Goal: Task Accomplishment & Management: Manage account settings

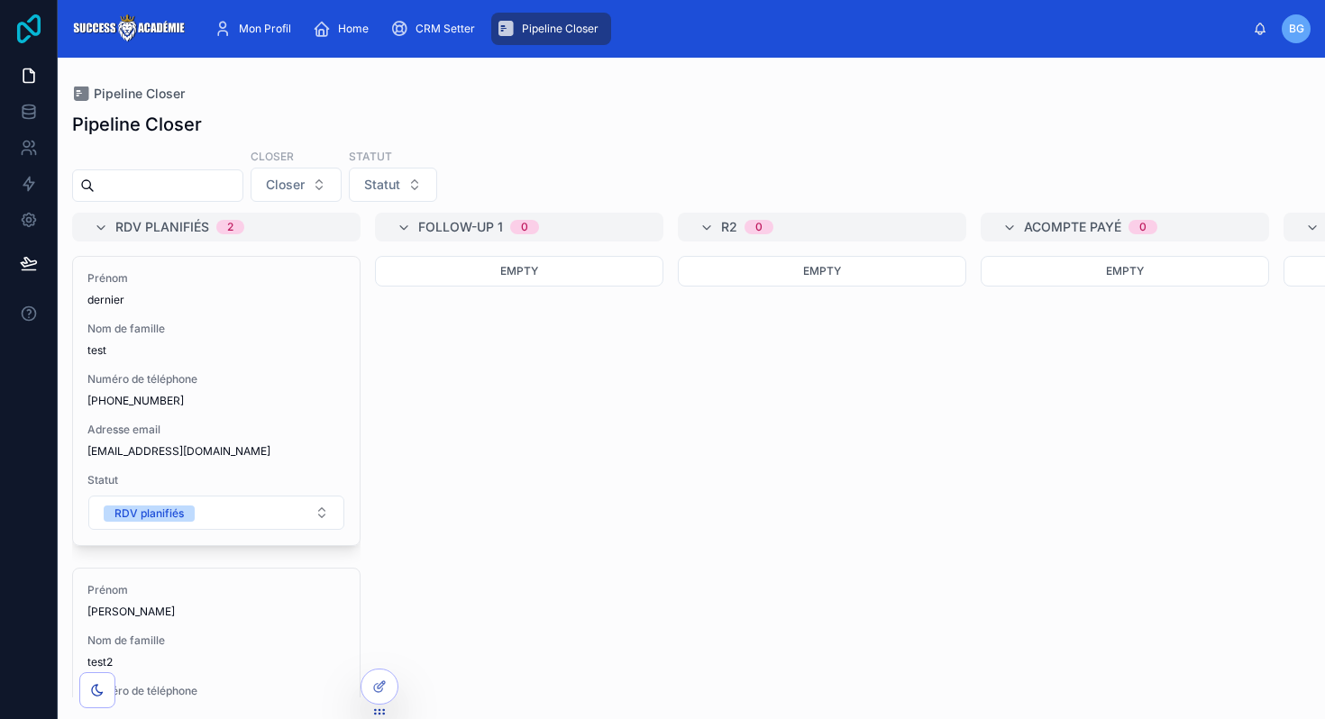
click at [27, 39] on icon at bounding box center [28, 28] width 23 height 29
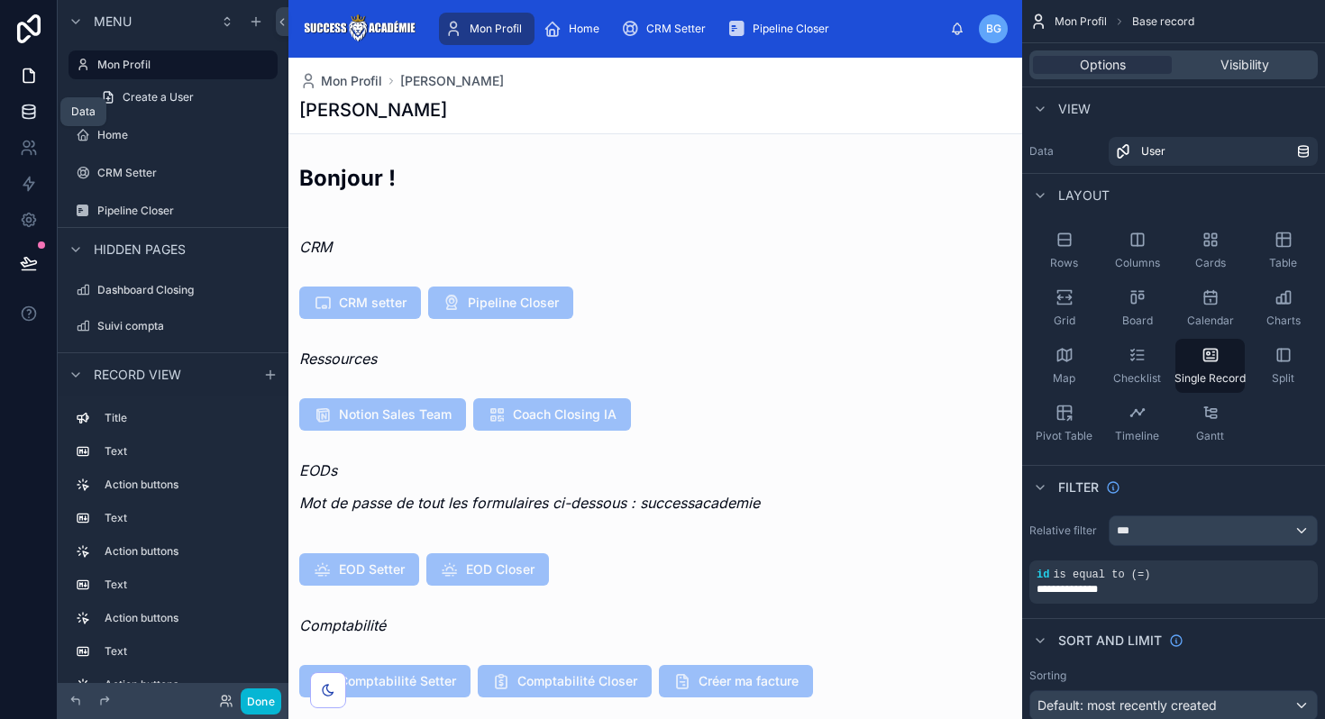
click at [33, 108] on icon at bounding box center [29, 107] width 12 height 5
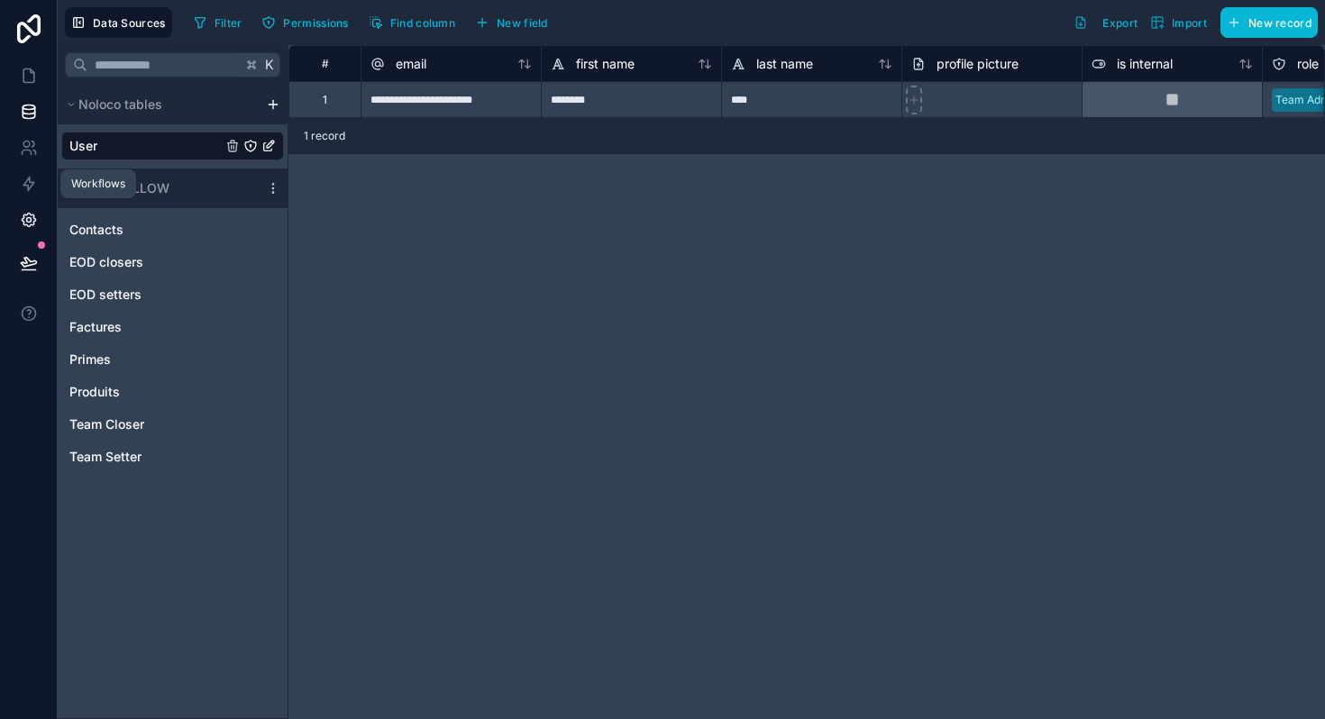
click at [29, 219] on icon at bounding box center [29, 220] width 18 height 18
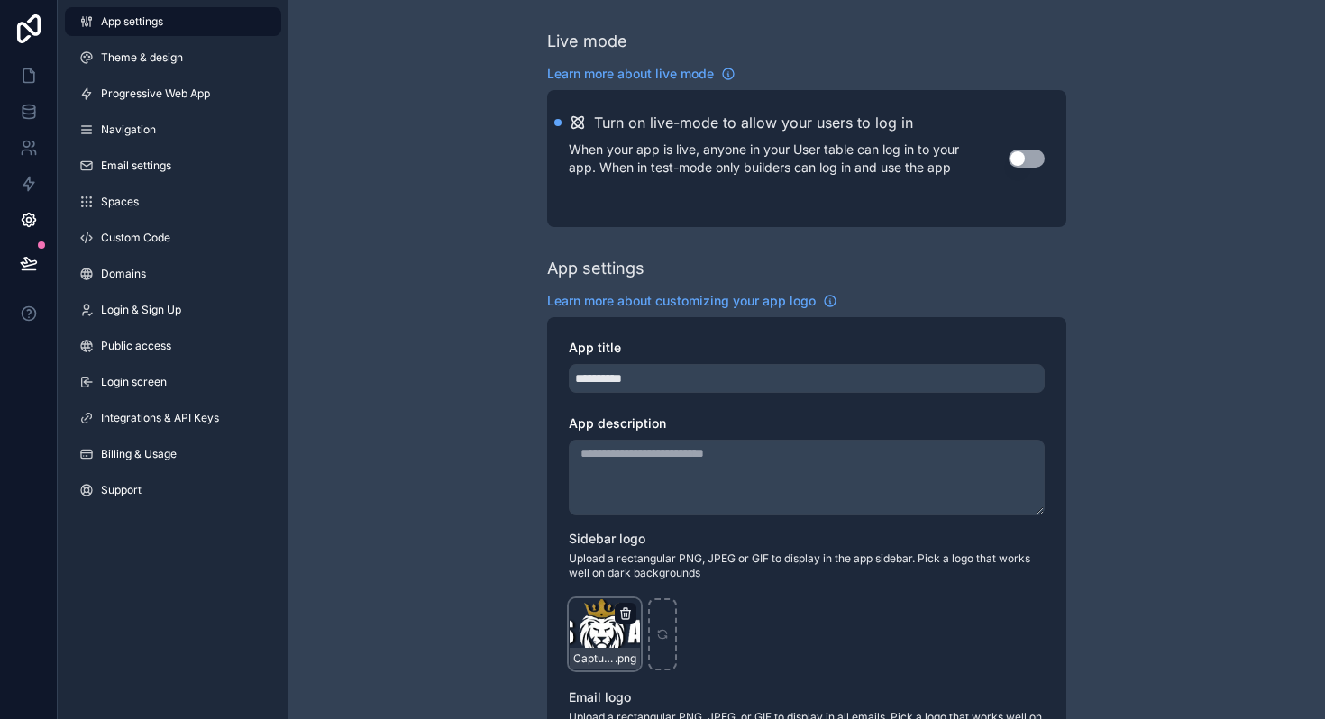
click at [630, 614] on icon "scrollable content" at bounding box center [625, 613] width 14 height 14
click at [660, 579] on icon "button" at bounding box center [663, 581] width 14 height 14
click at [609, 617] on div "scrollable content" at bounding box center [605, 634] width 72 height 72
type input "**********"
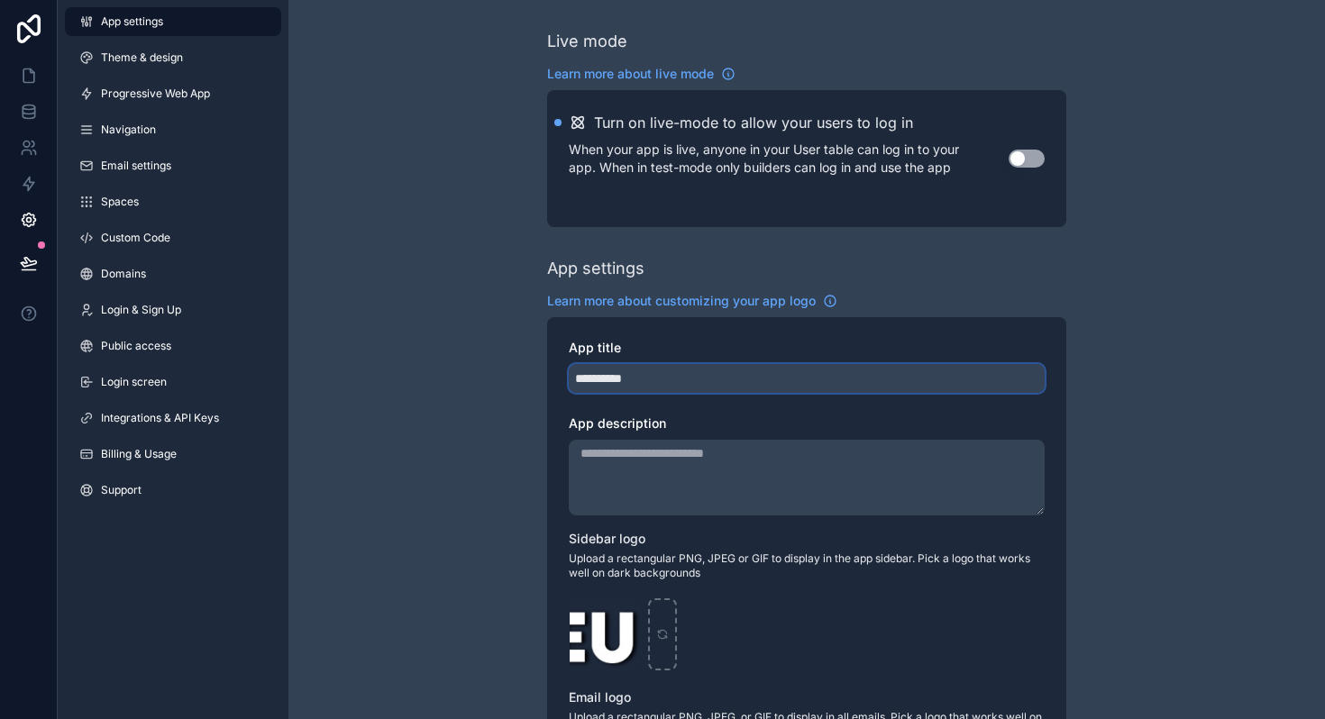
click at [692, 372] on input "**********" at bounding box center [807, 378] width 476 height 29
type input "**********"
click at [723, 344] on div "App title" at bounding box center [807, 348] width 476 height 18
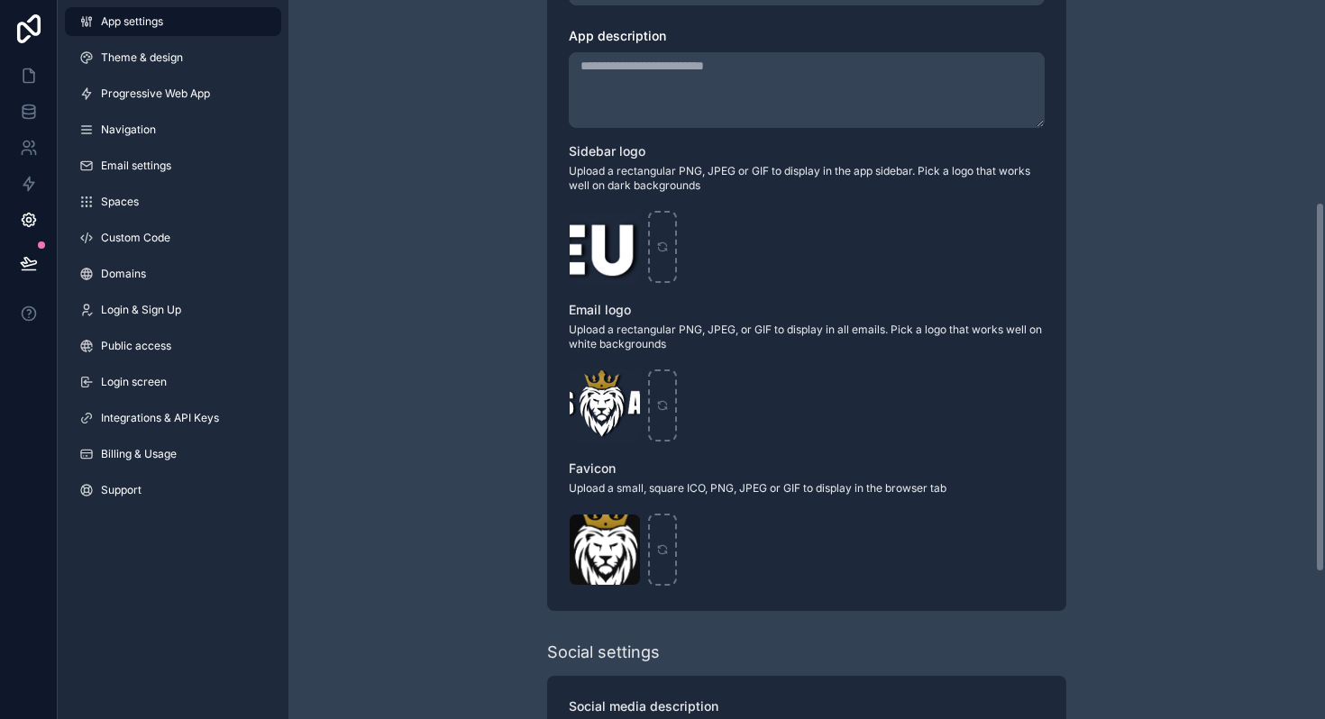
scroll to position [397, 0]
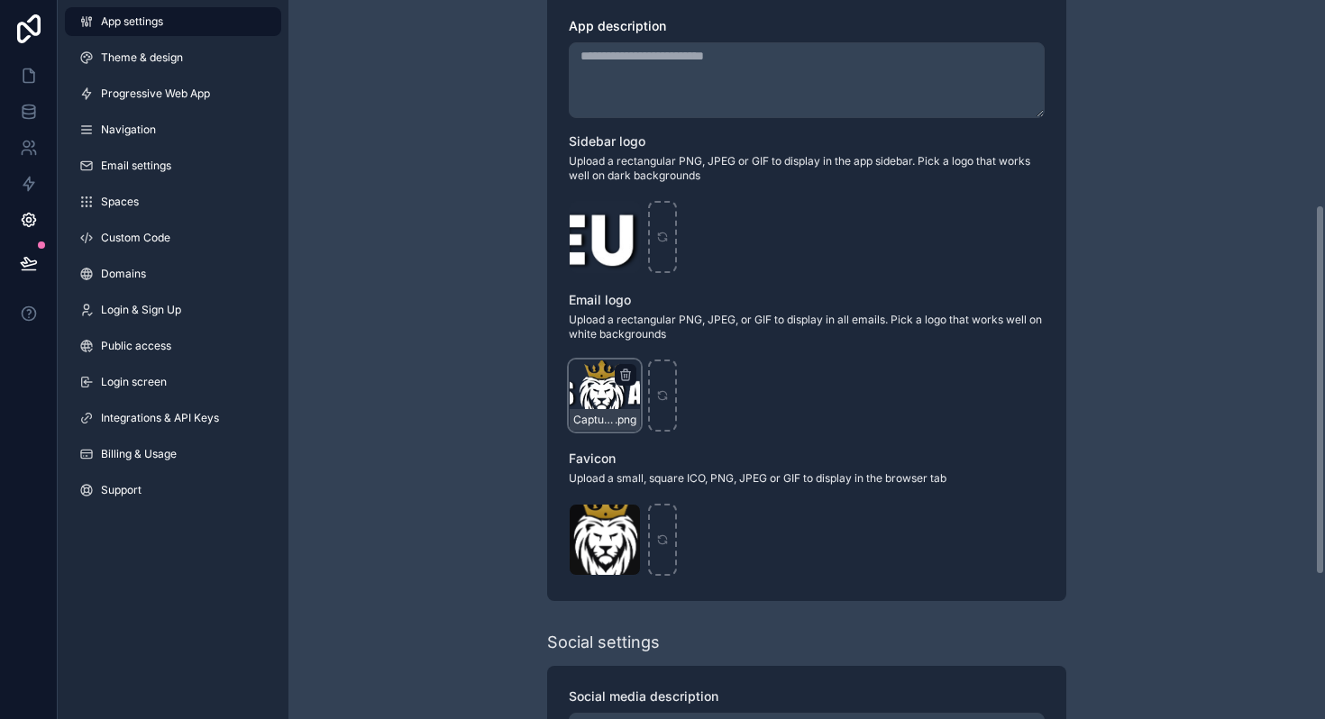
click at [627, 395] on div "Capture_d_écran_2025-08-29_à_14.57.52-removebg-preview-(1) .png" at bounding box center [605, 396] width 72 height 72
click at [623, 372] on icon "scrollable content" at bounding box center [625, 375] width 14 height 14
click at [666, 350] on div "Confirm delete?" at bounding box center [616, 343] width 144 height 22
click at [660, 345] on icon "button" at bounding box center [663, 344] width 8 height 8
click at [601, 390] on icon "scrollable content" at bounding box center [604, 395] width 13 height 13
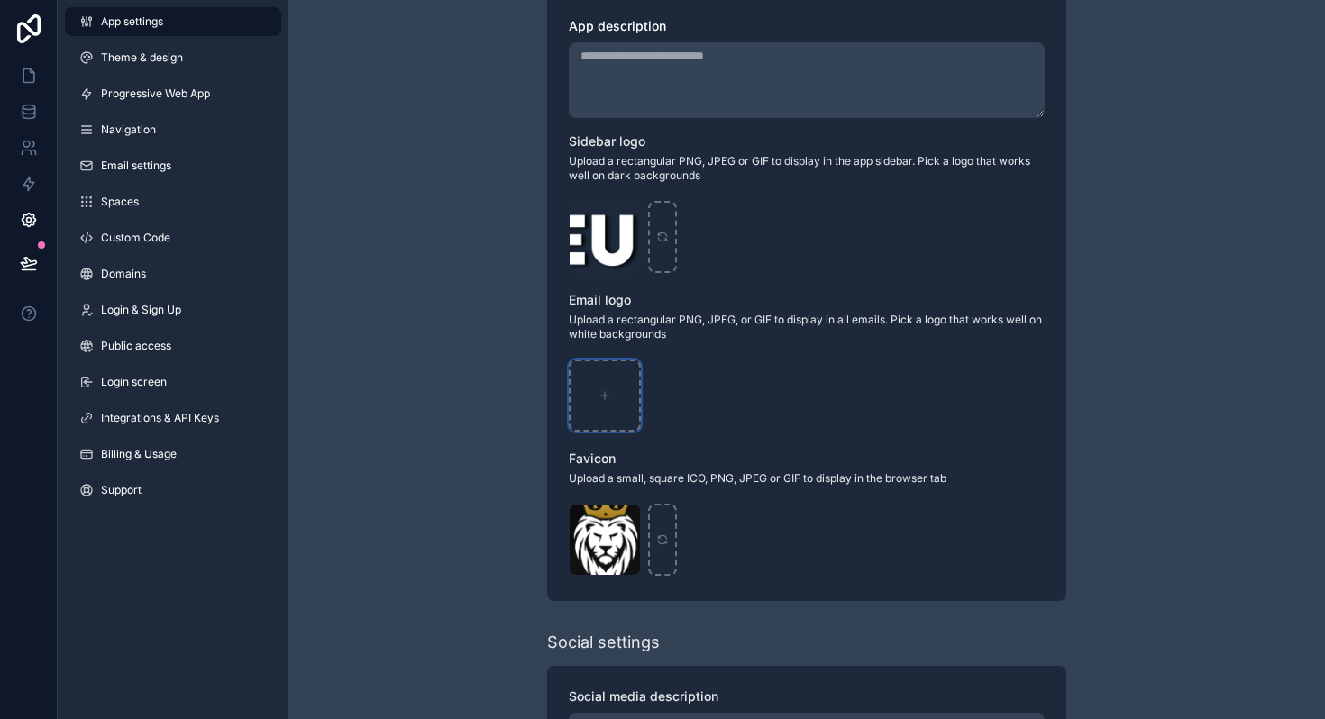
type input "**********"
click at [625, 519] on icon "scrollable content" at bounding box center [625, 519] width 14 height 14
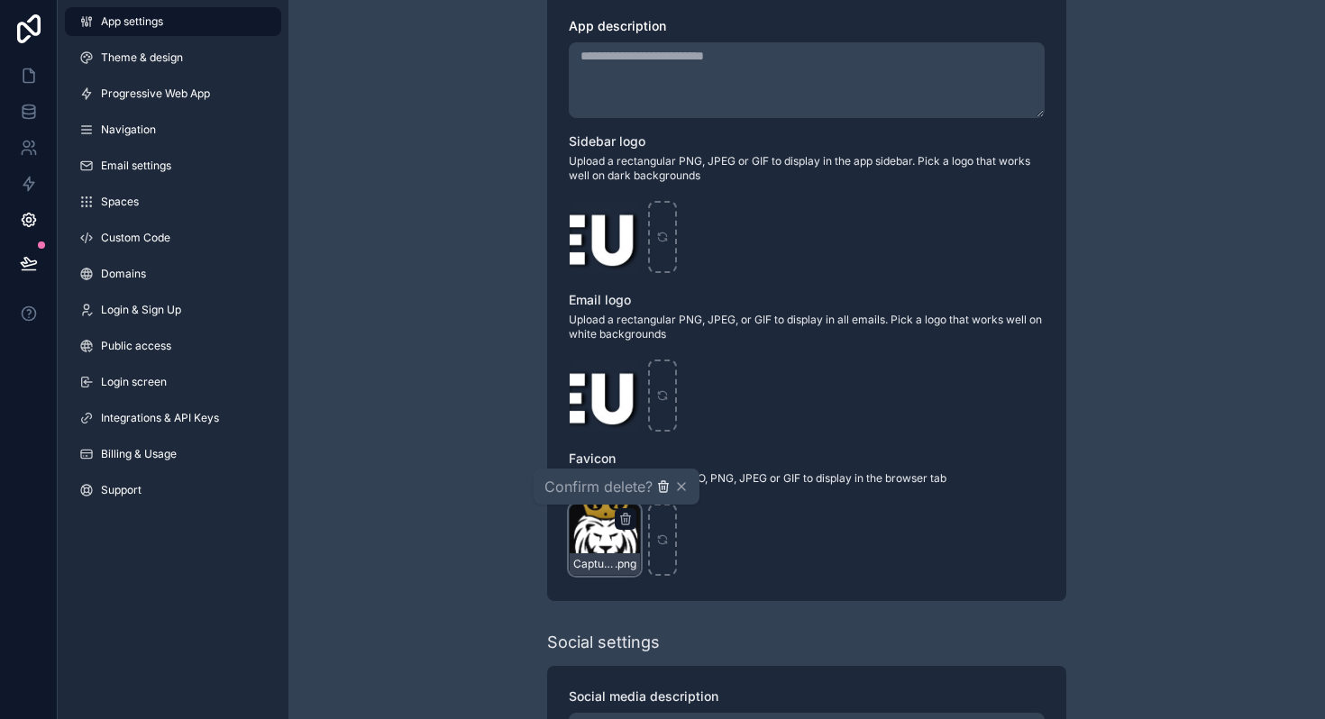
click at [663, 488] on icon "button" at bounding box center [663, 486] width 14 height 14
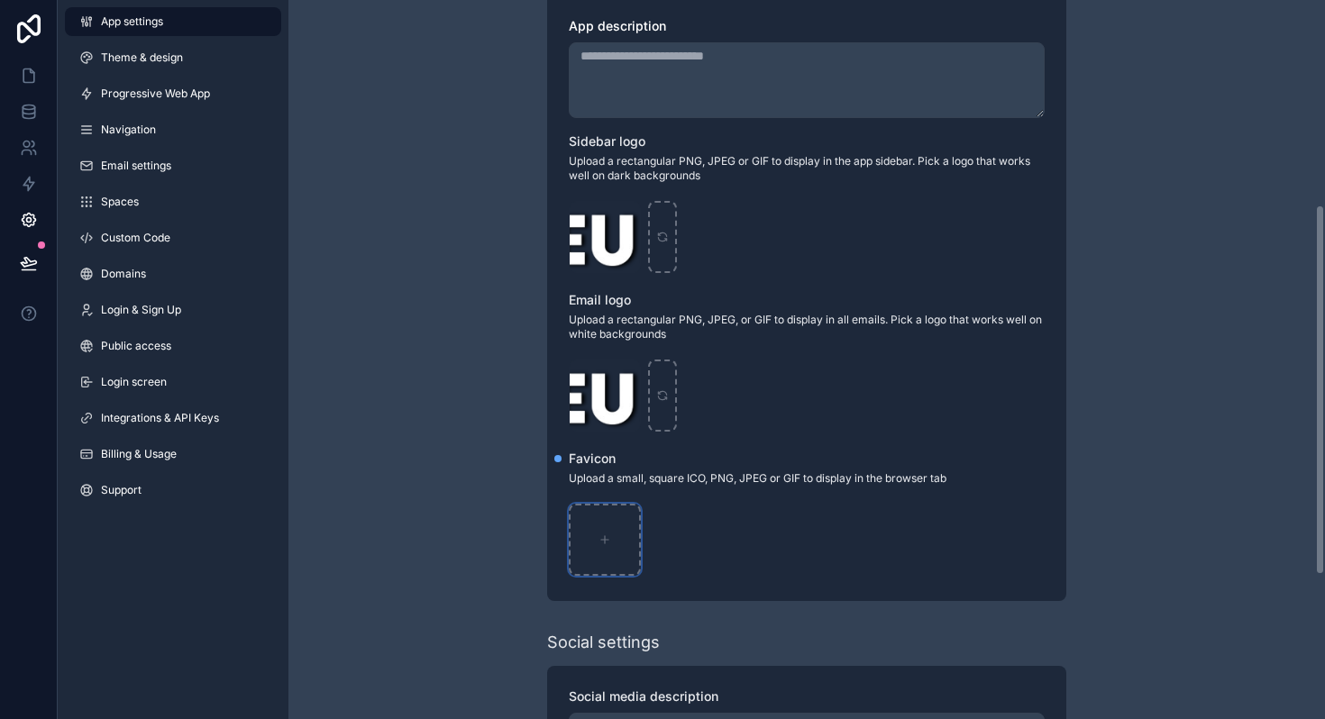
click at [596, 542] on div "scrollable content" at bounding box center [605, 540] width 72 height 72
type input "**********"
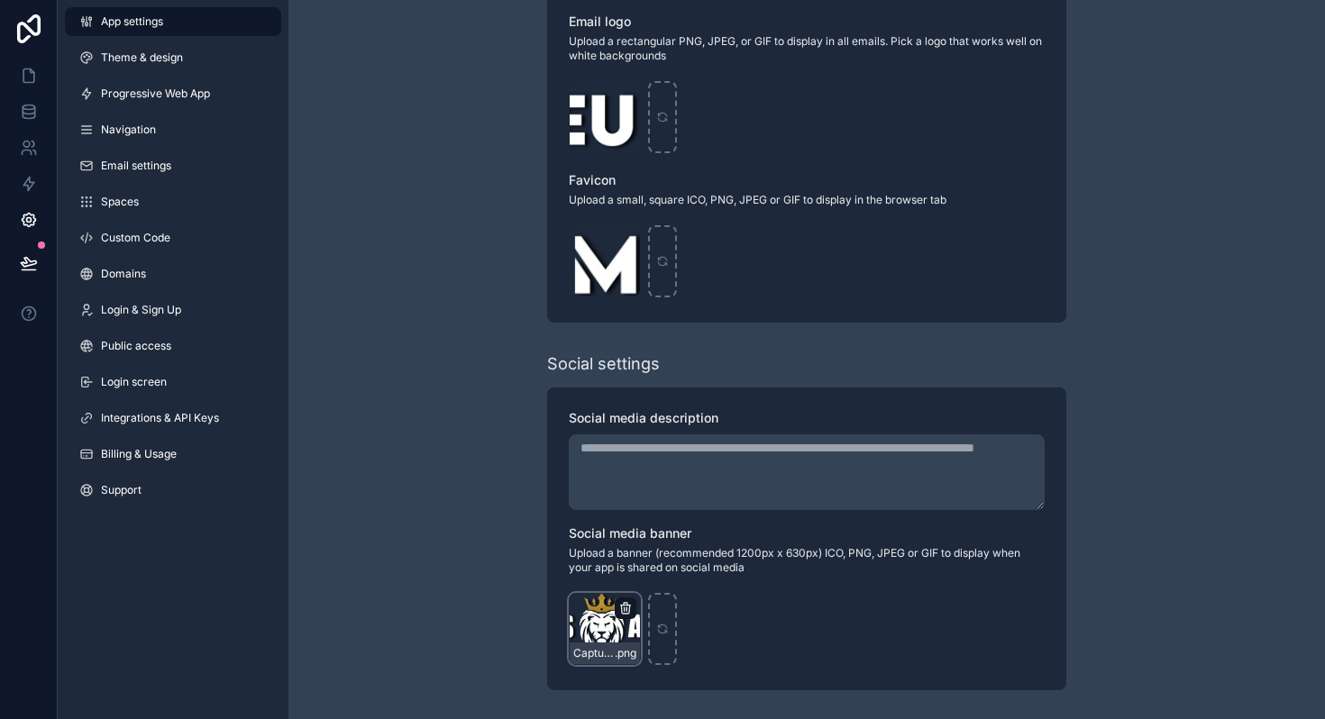
click at [629, 611] on icon "scrollable content" at bounding box center [625, 610] width 8 height 8
click at [659, 618] on div "scrollable content" at bounding box center [662, 629] width 29 height 72
type input "**********"
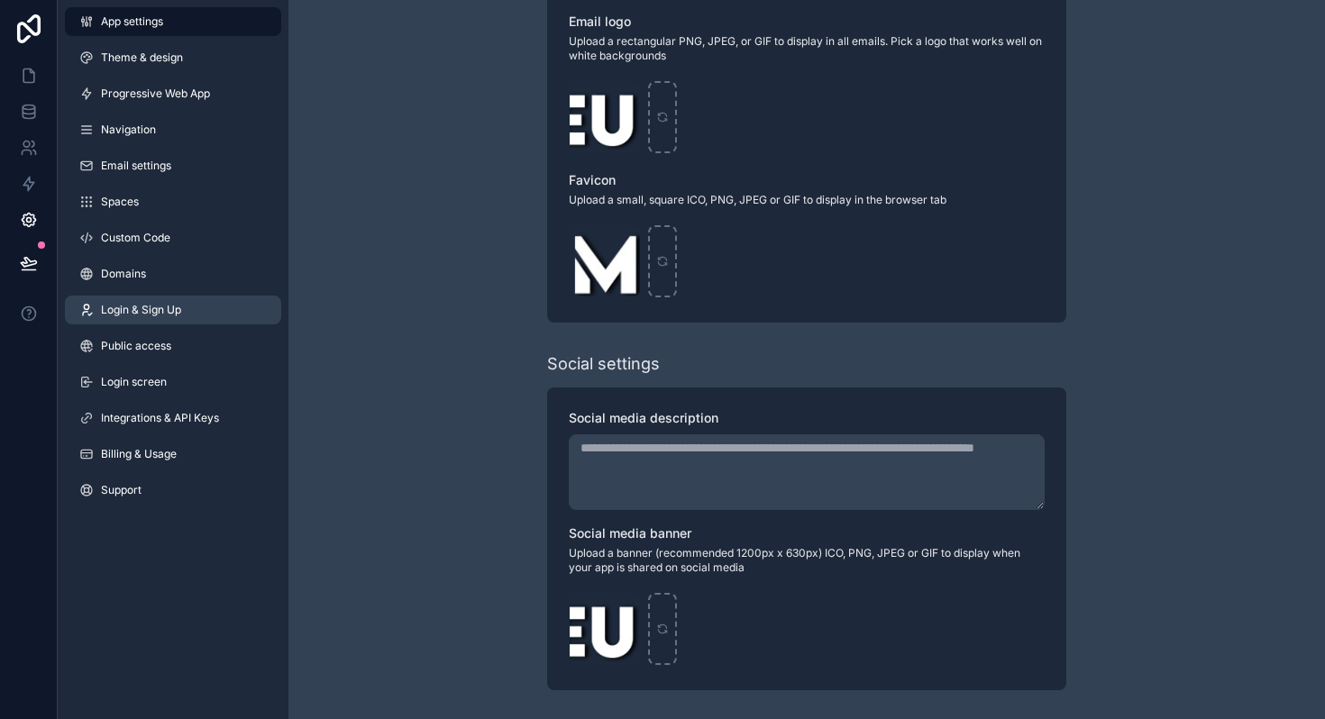
click at [180, 311] on span "Login & Sign Up" at bounding box center [141, 310] width 80 height 14
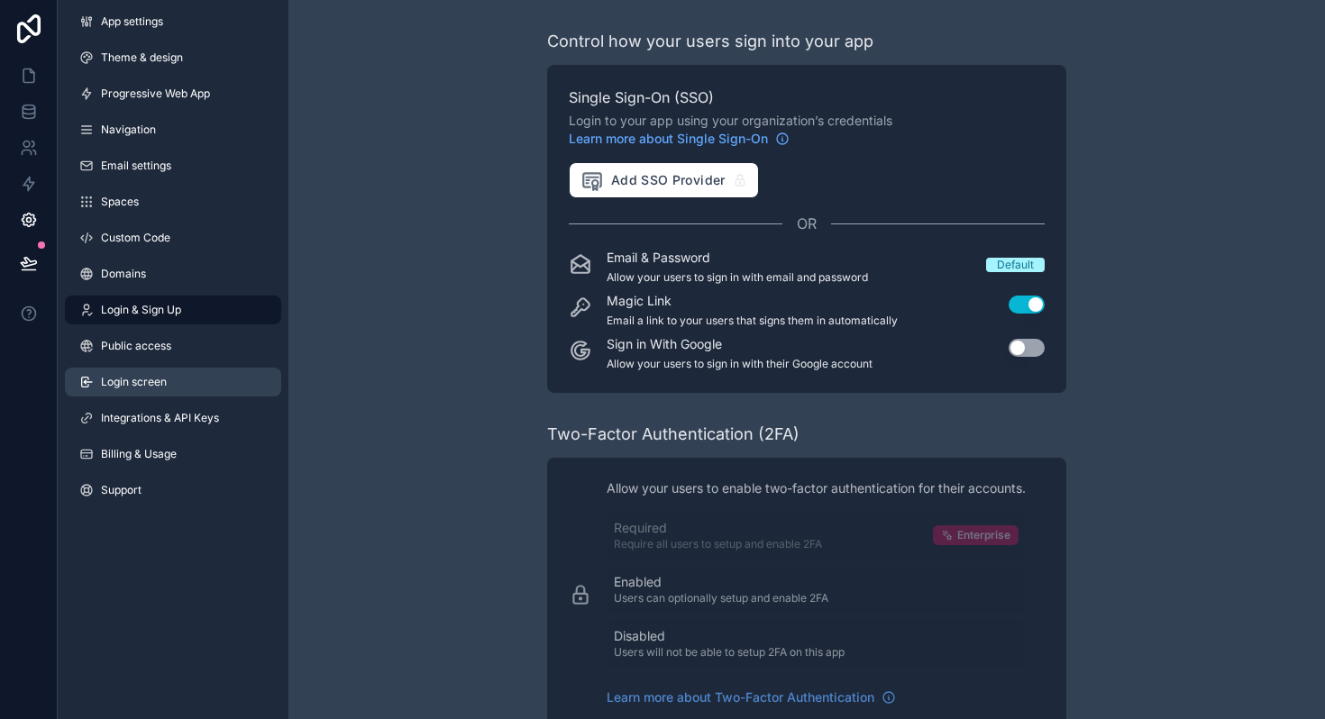
click at [144, 380] on span "Login screen" at bounding box center [134, 382] width 66 height 14
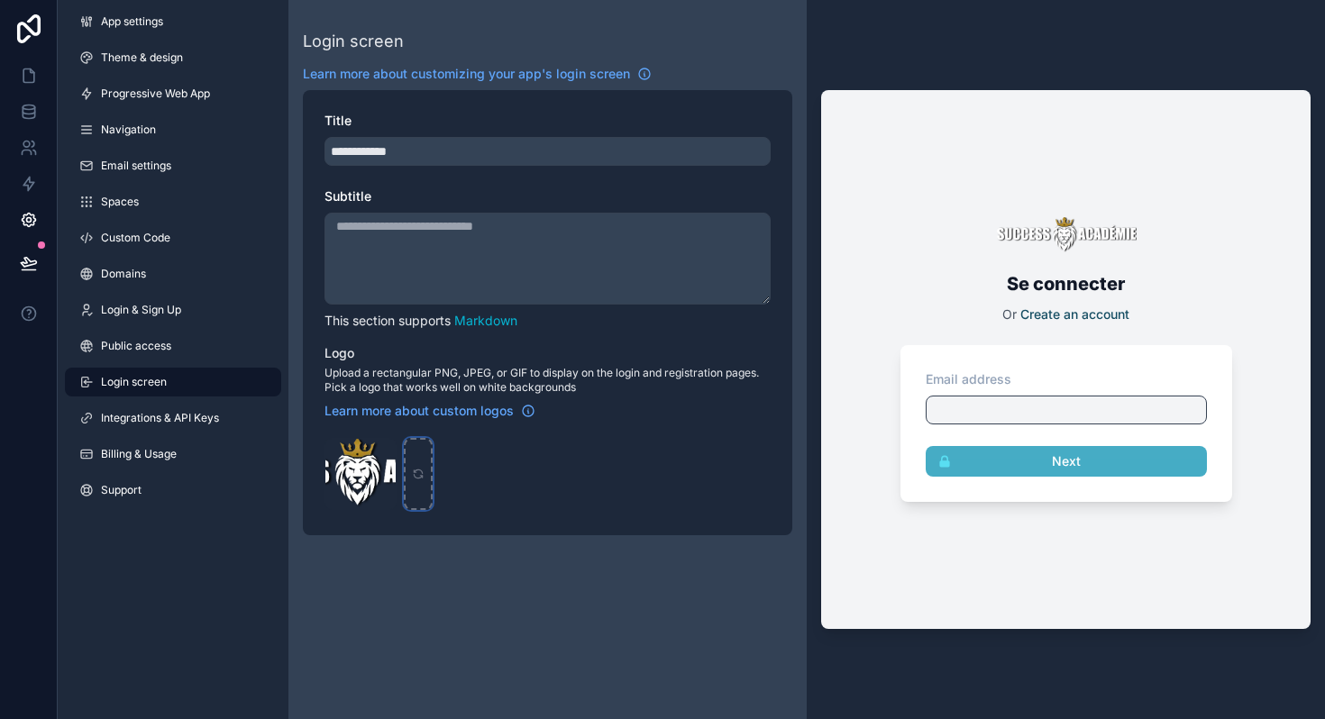
click at [426, 463] on div "scrollable content" at bounding box center [418, 474] width 29 height 72
type input "**********"
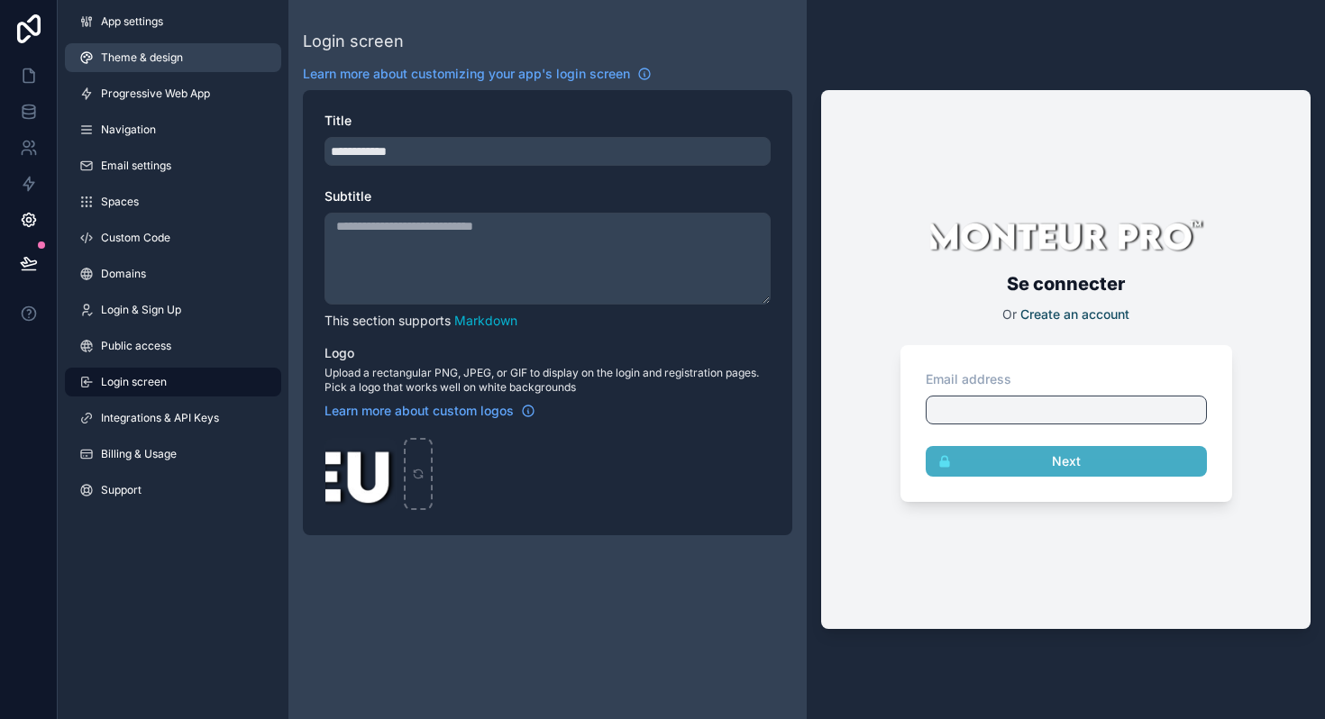
click at [178, 62] on span "Theme & design" at bounding box center [142, 57] width 82 height 14
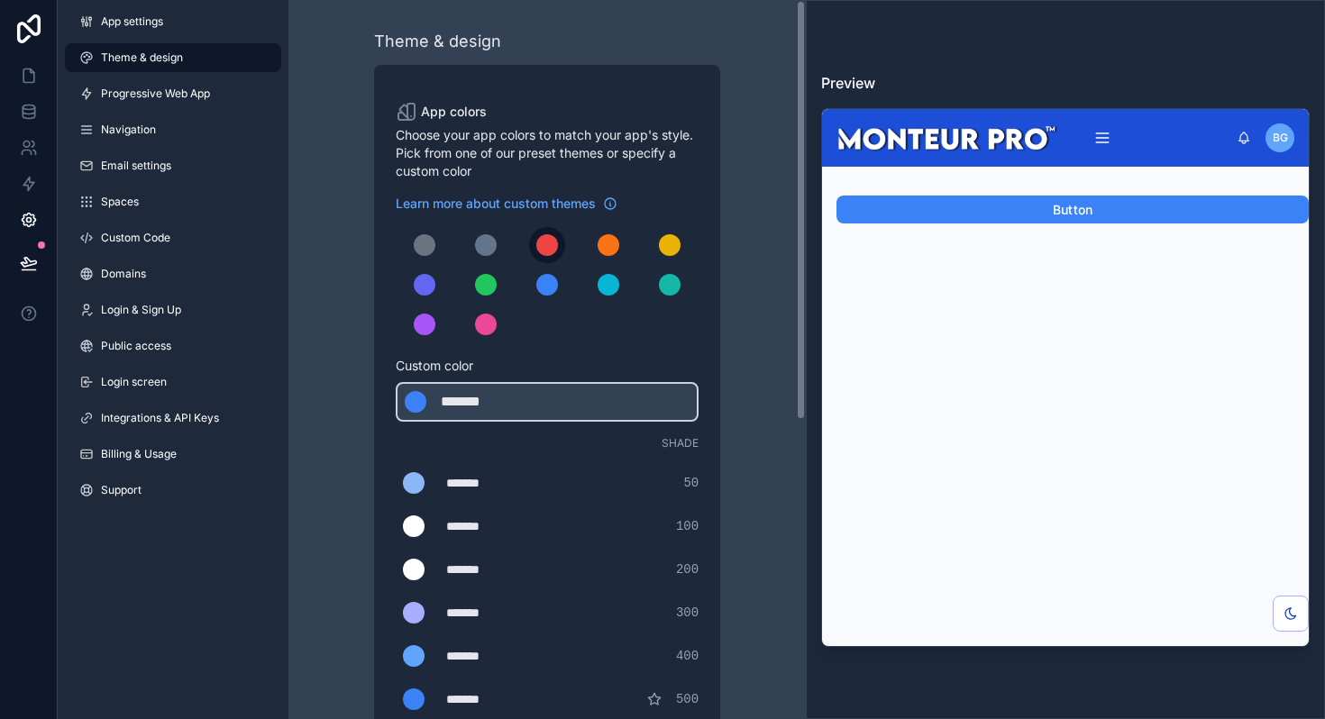
click at [541, 248] on div "scrollable content" at bounding box center [547, 245] width 22 height 22
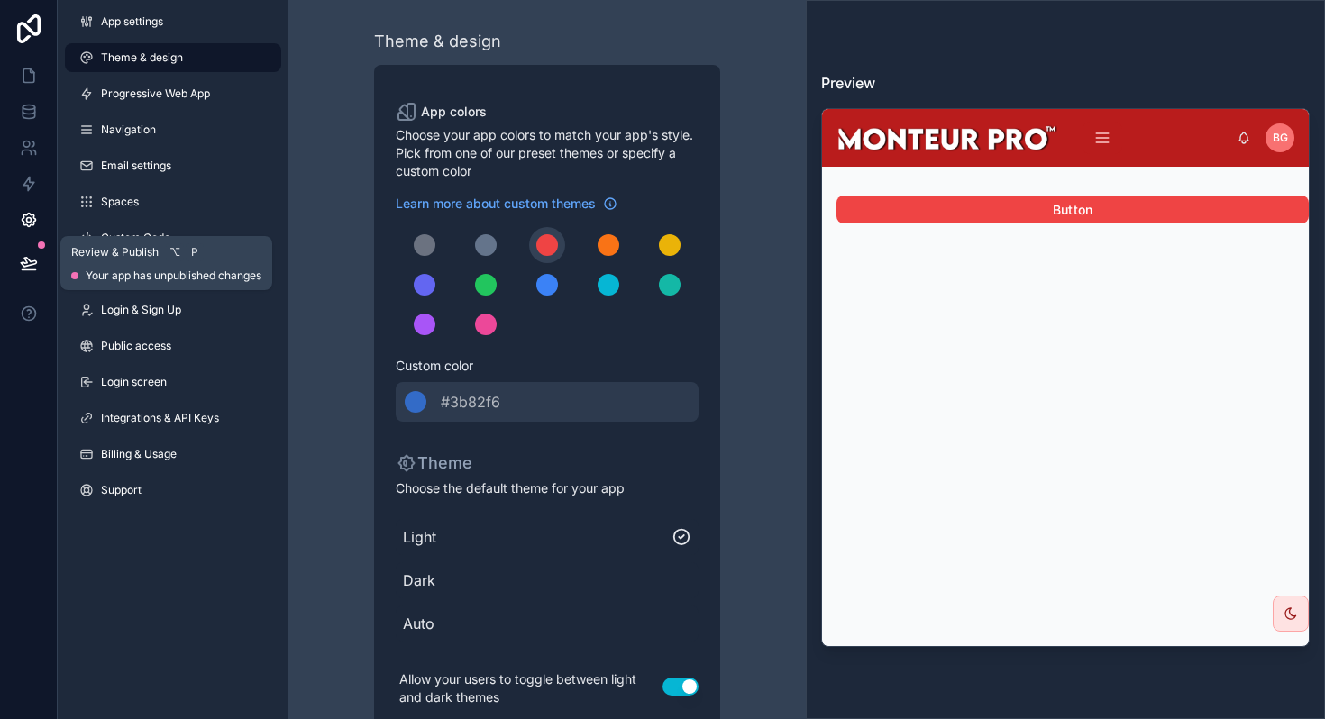
click at [30, 262] on icon at bounding box center [29, 263] width 18 height 18
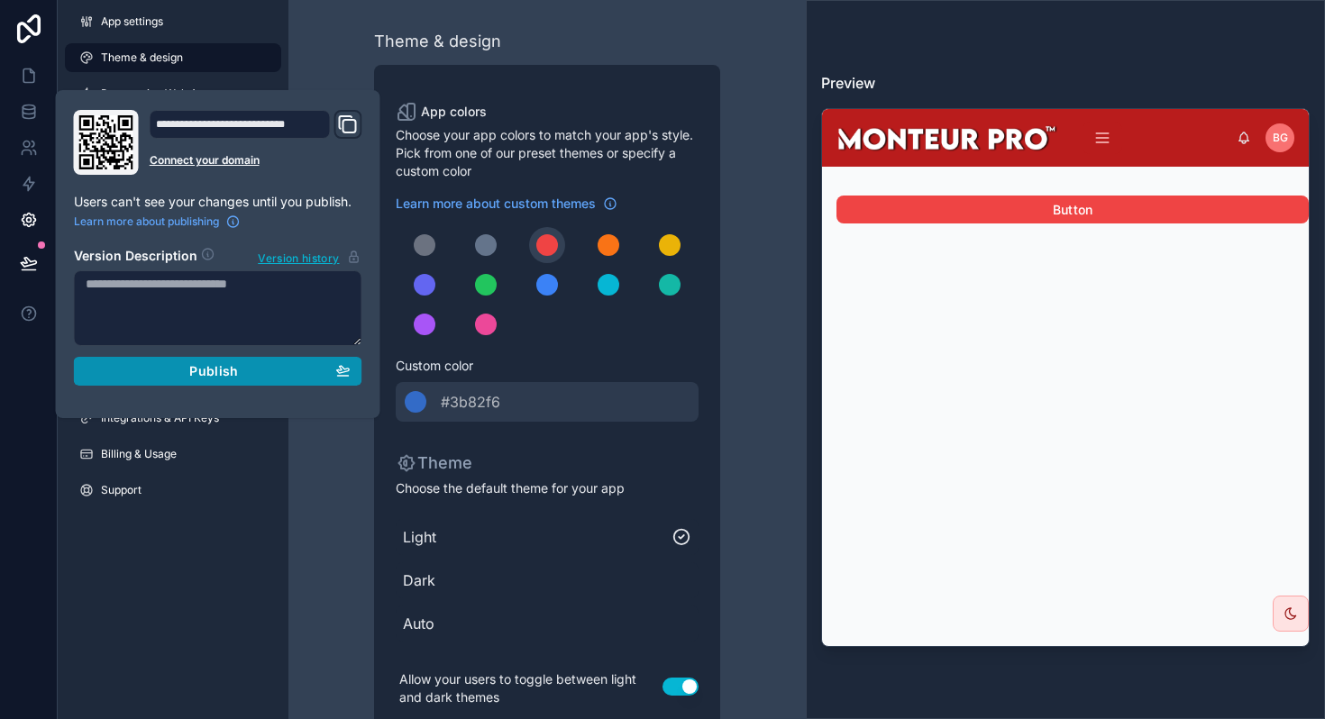
click at [221, 373] on span "Publish" at bounding box center [213, 371] width 49 height 16
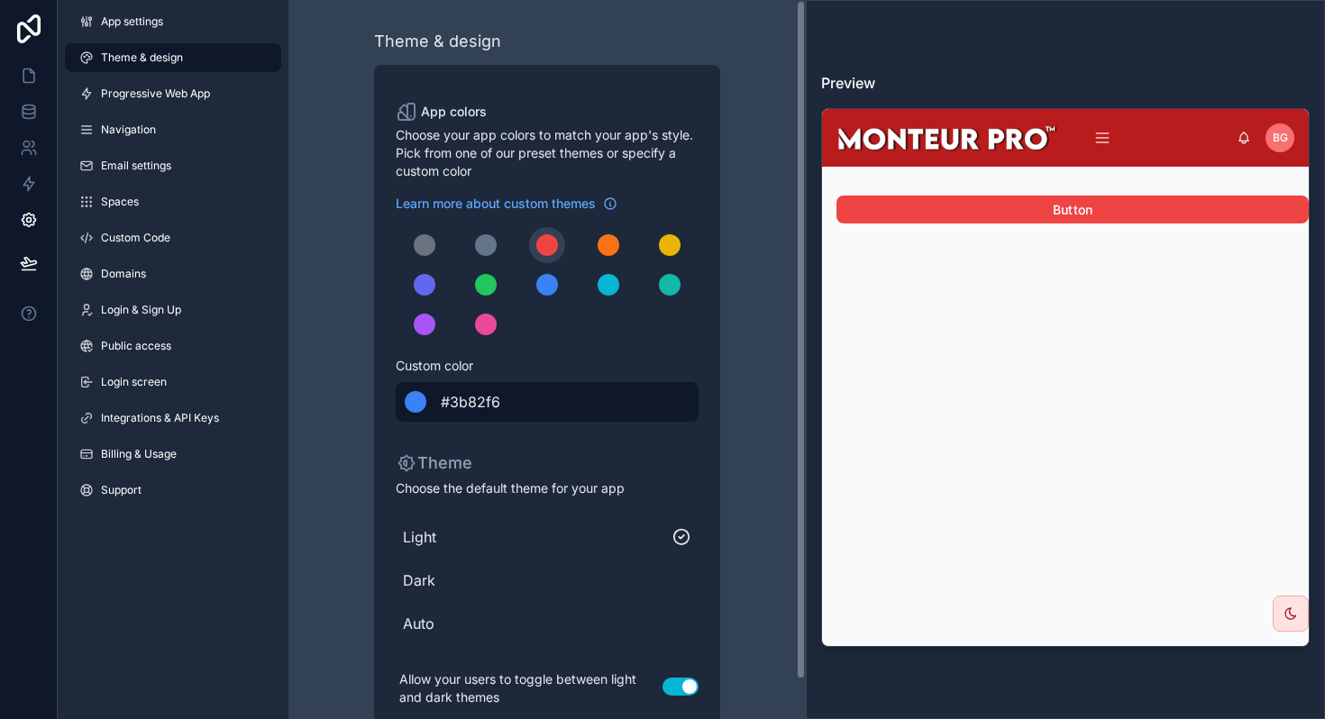
click at [519, 399] on div "******* #3b82f6" at bounding box center [547, 402] width 303 height 40
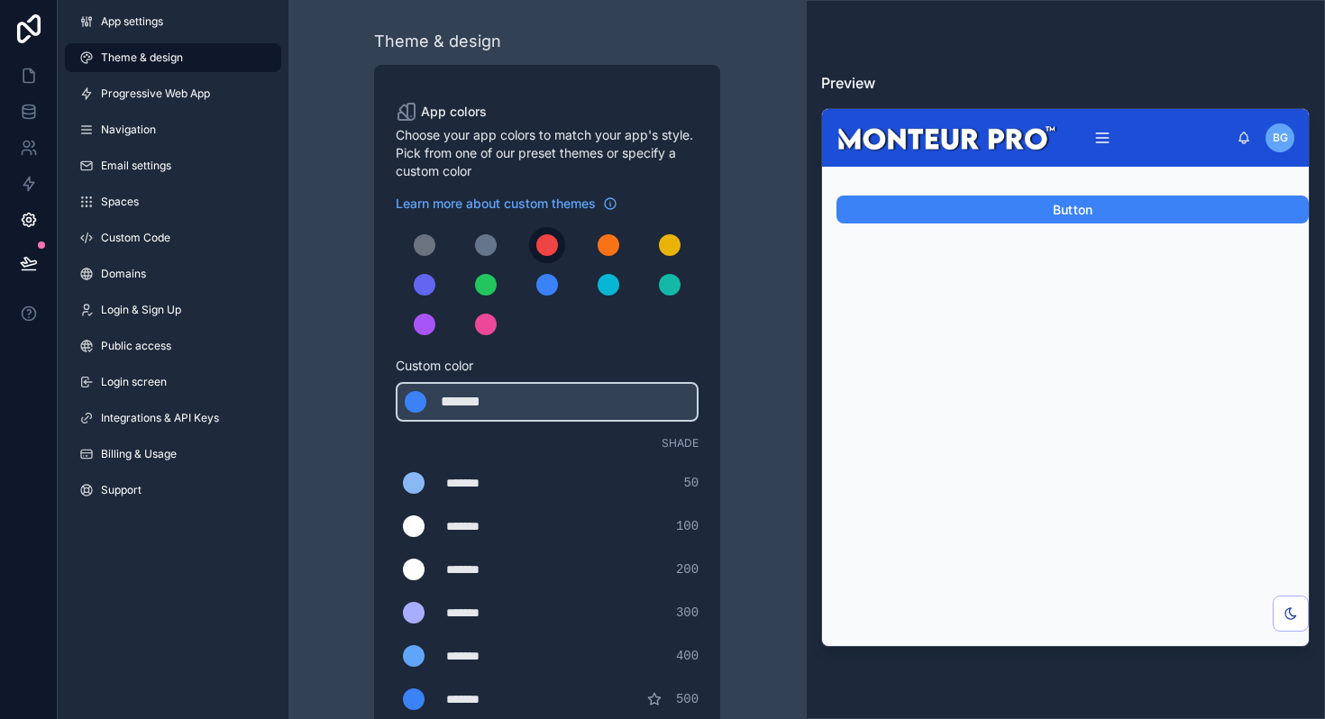
click at [543, 245] on div "scrollable content" at bounding box center [547, 245] width 22 height 22
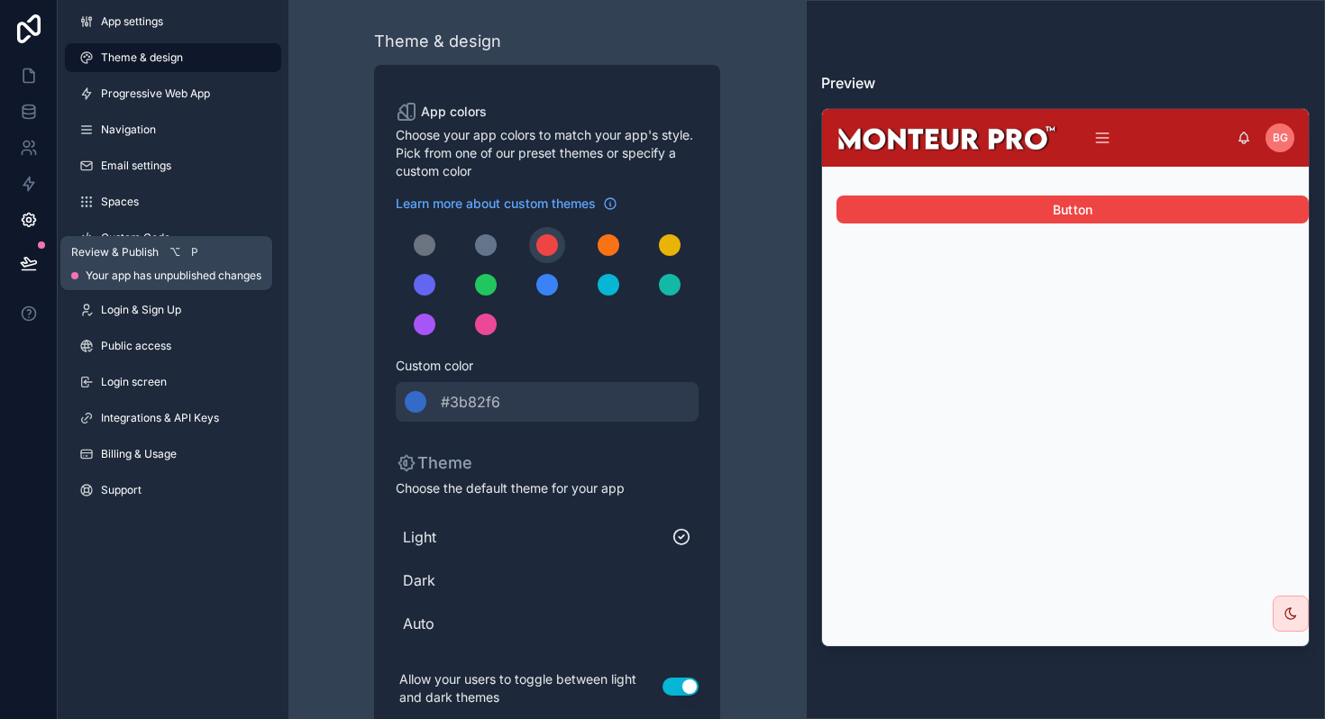
click at [32, 260] on icon at bounding box center [29, 263] width 18 height 18
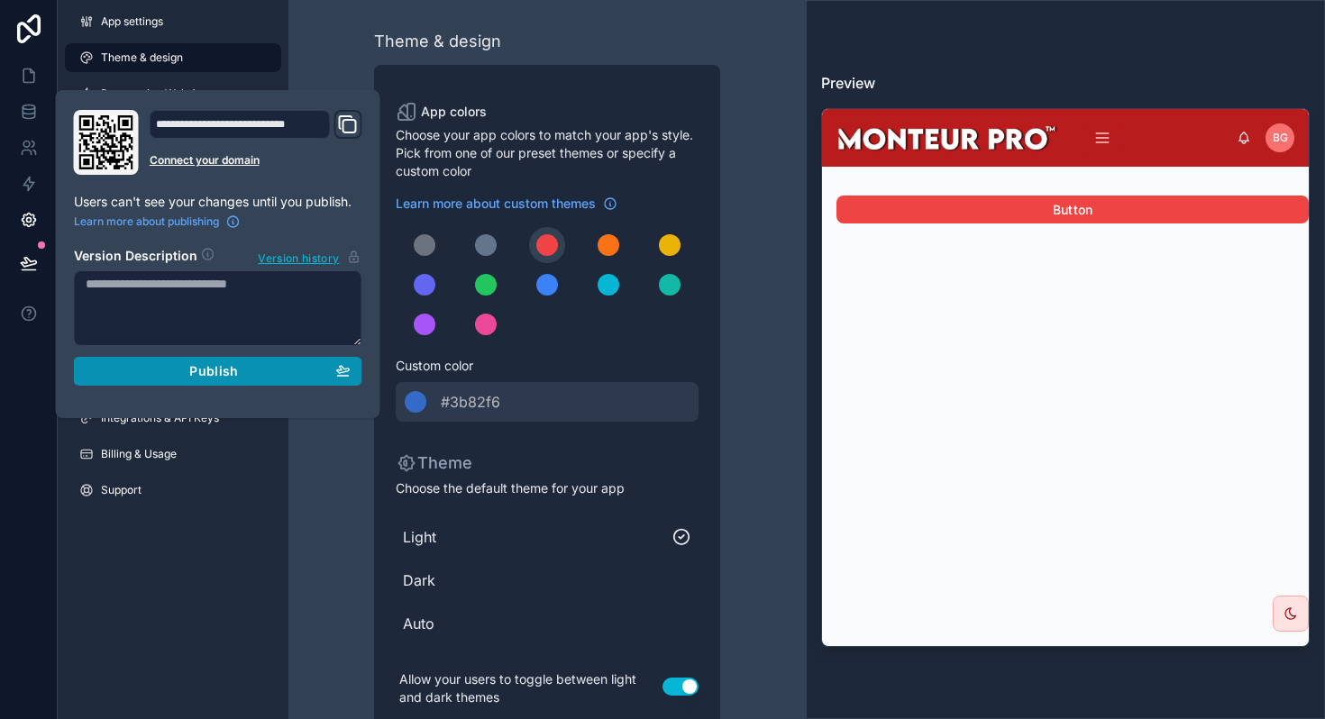
click at [273, 366] on div "Publish" at bounding box center [218, 371] width 265 height 16
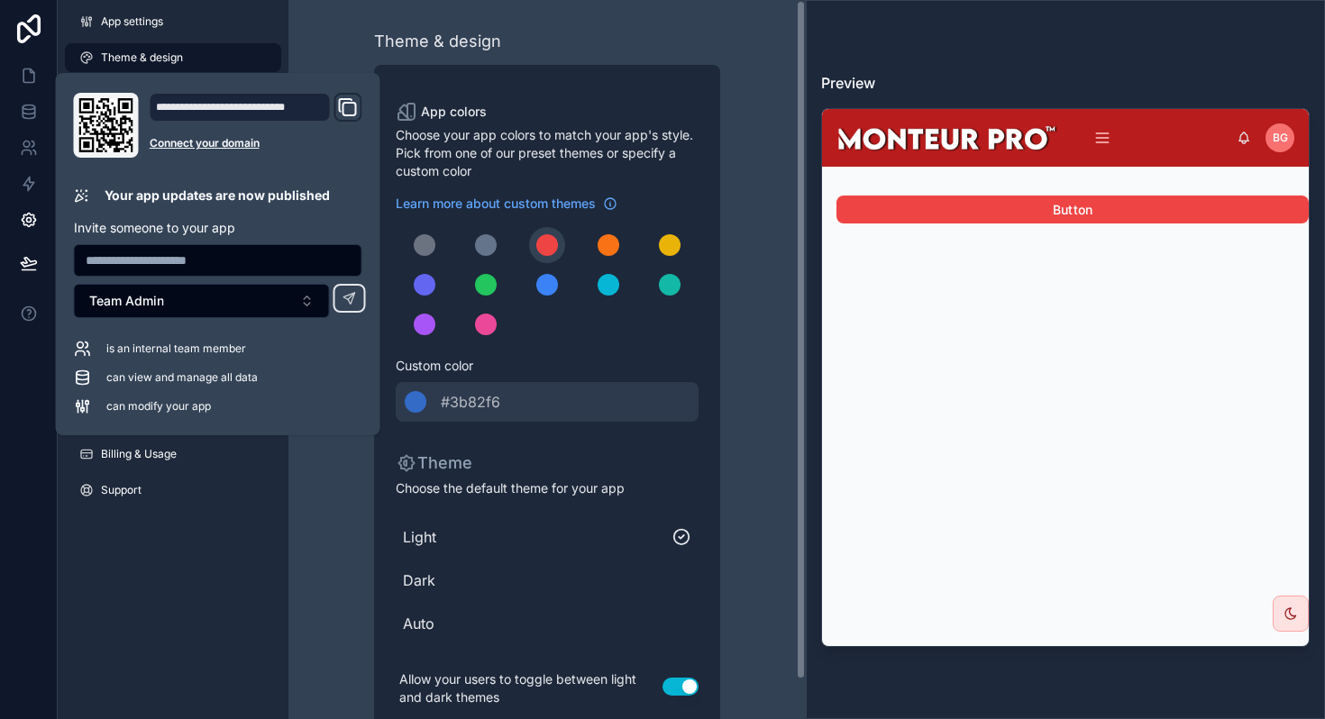
click at [337, 531] on div "Theme & design App colors Choose your app colors to match your app's style. Pic…" at bounding box center [547, 380] width 488 height 761
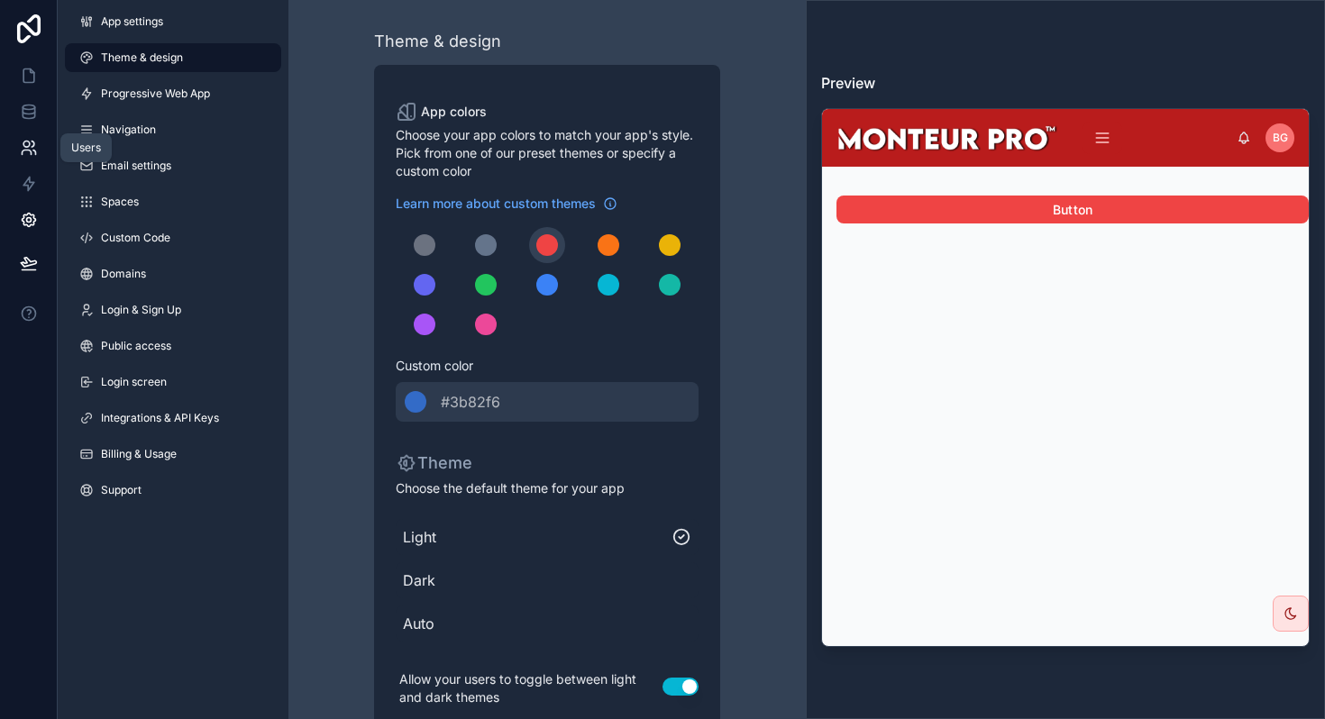
click at [33, 138] on link at bounding box center [28, 148] width 57 height 36
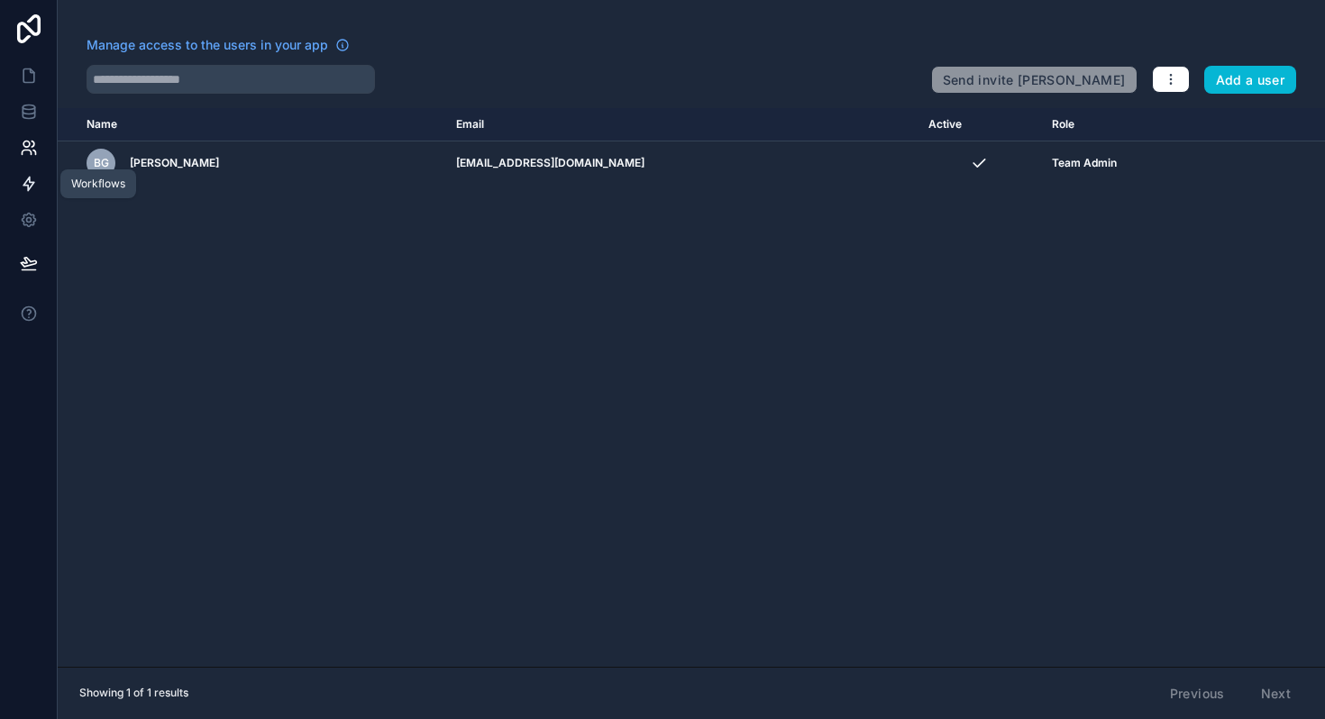
click at [34, 197] on link at bounding box center [28, 184] width 57 height 36
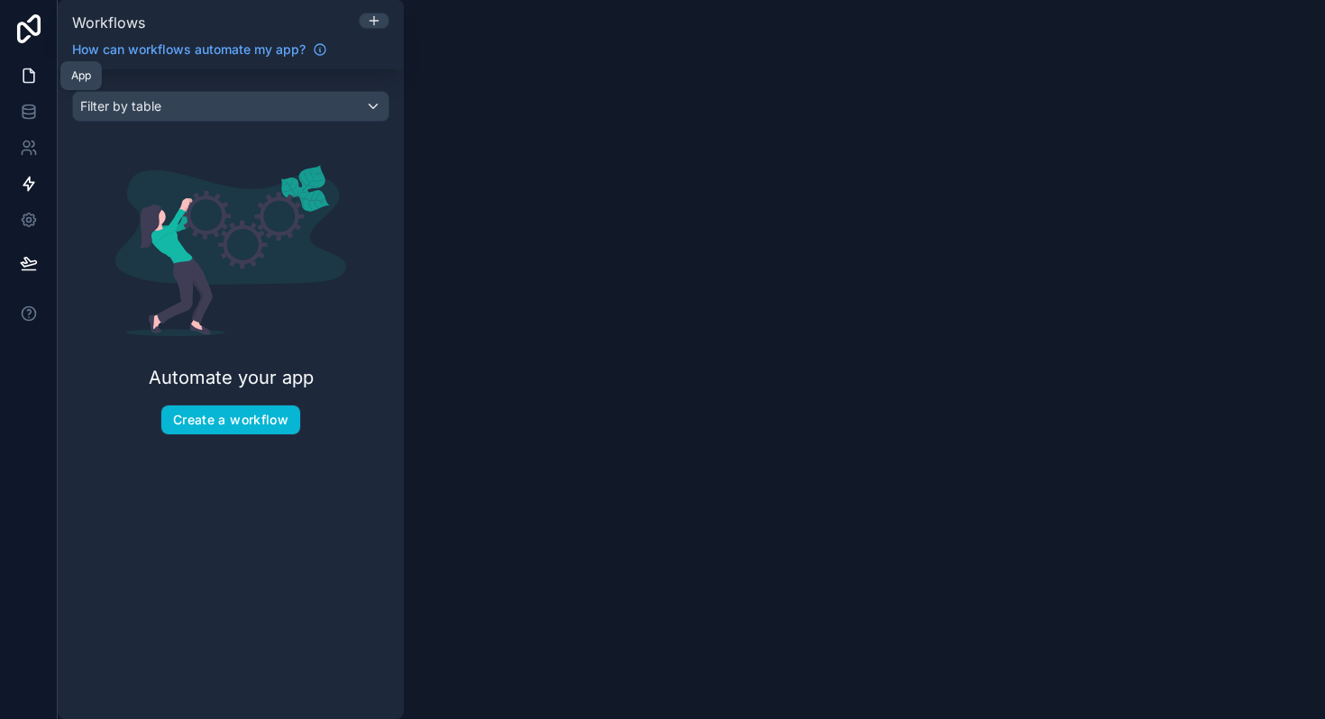
click at [27, 79] on icon at bounding box center [29, 76] width 18 height 18
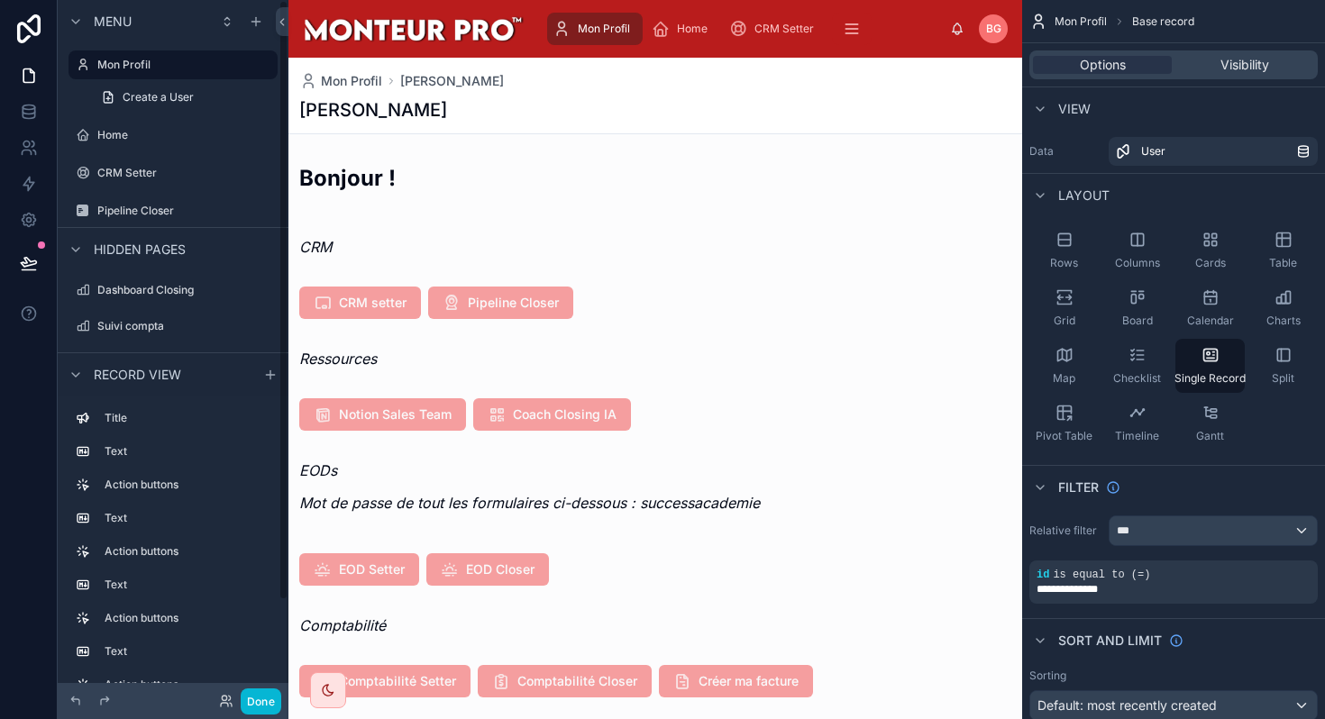
click at [32, 261] on icon at bounding box center [29, 263] width 18 height 18
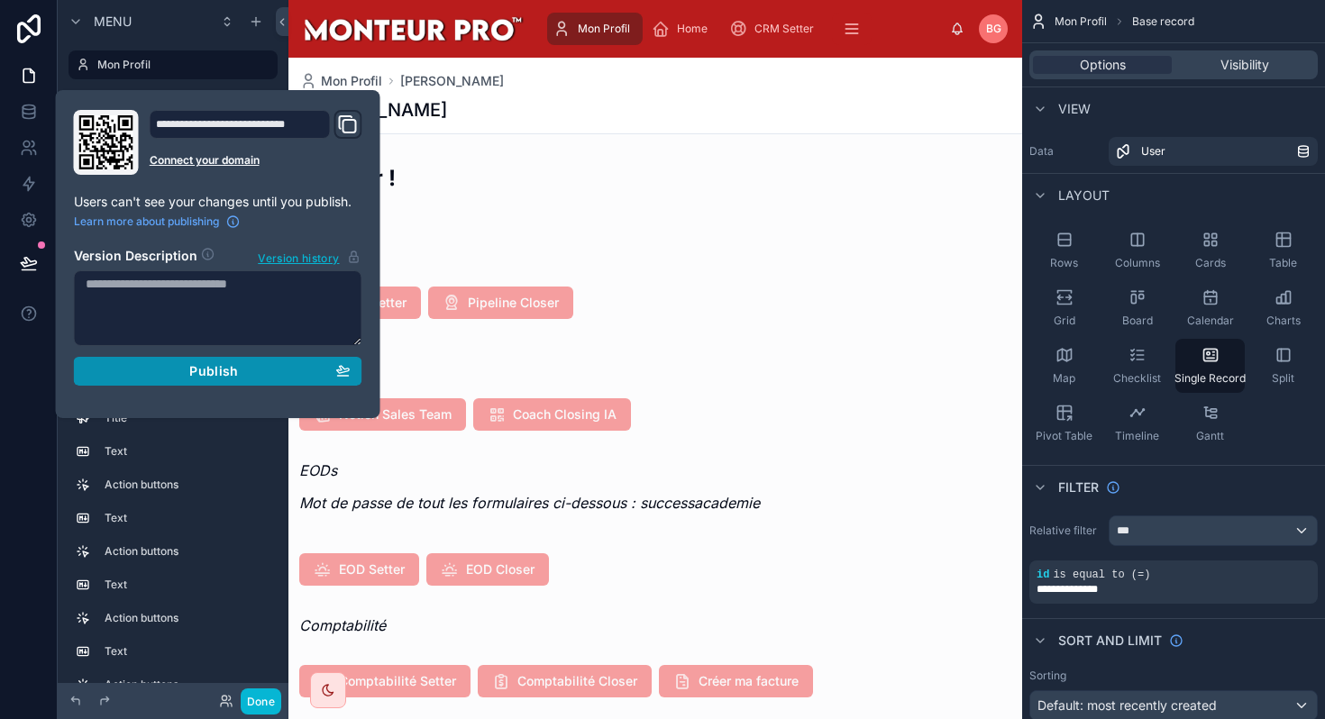
click at [169, 375] on div "Publish" at bounding box center [218, 371] width 265 height 16
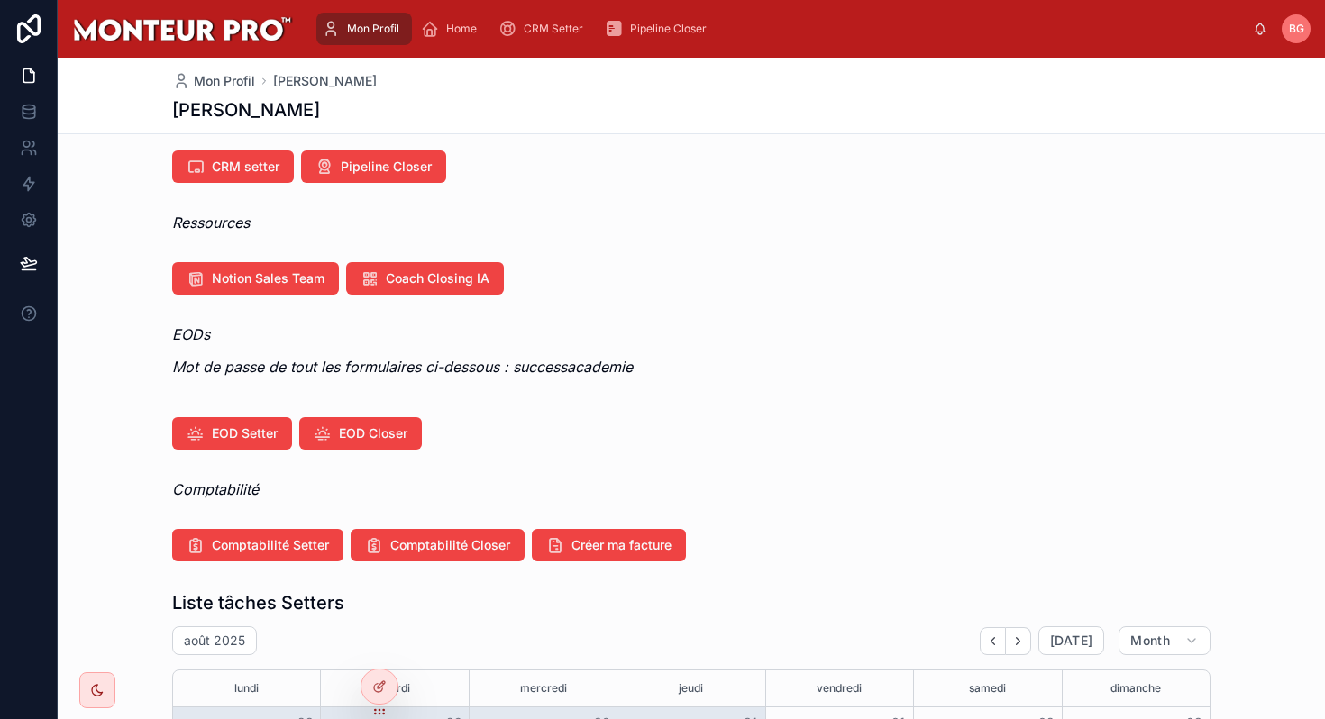
scroll to position [3, 0]
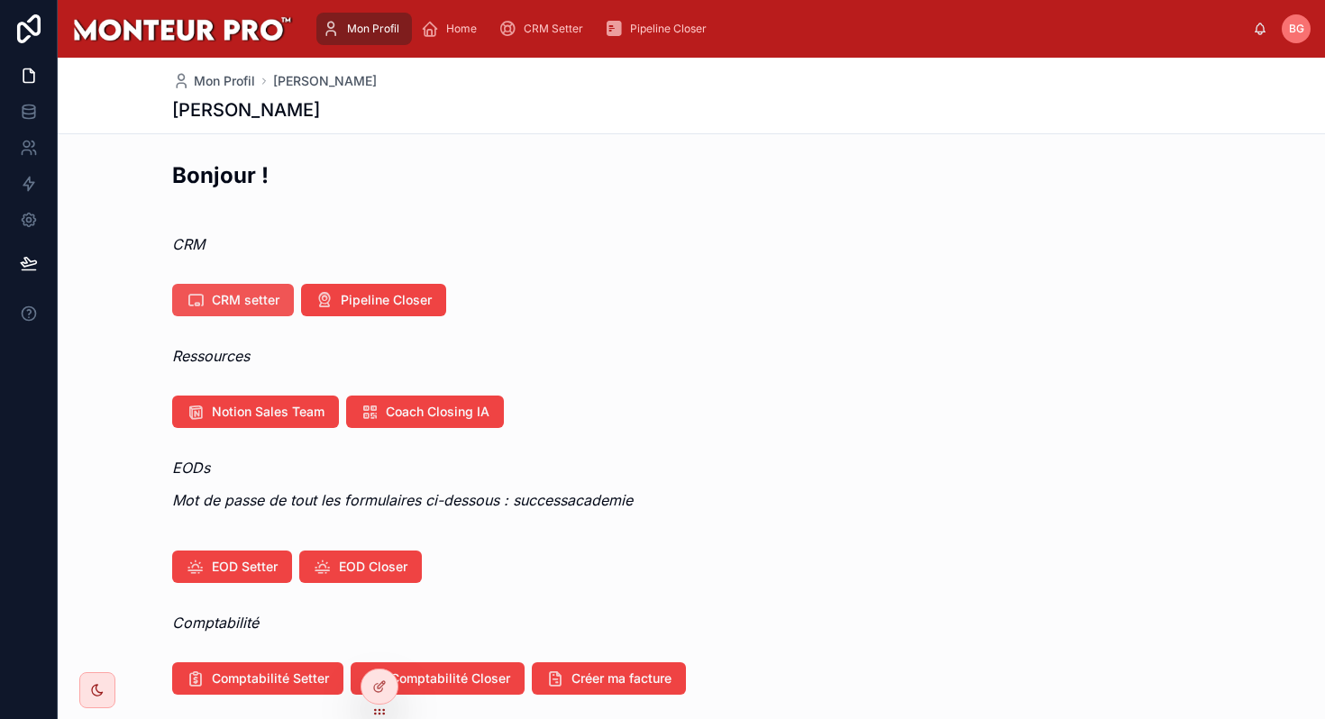
click at [232, 305] on span "CRM setter" at bounding box center [246, 300] width 68 height 18
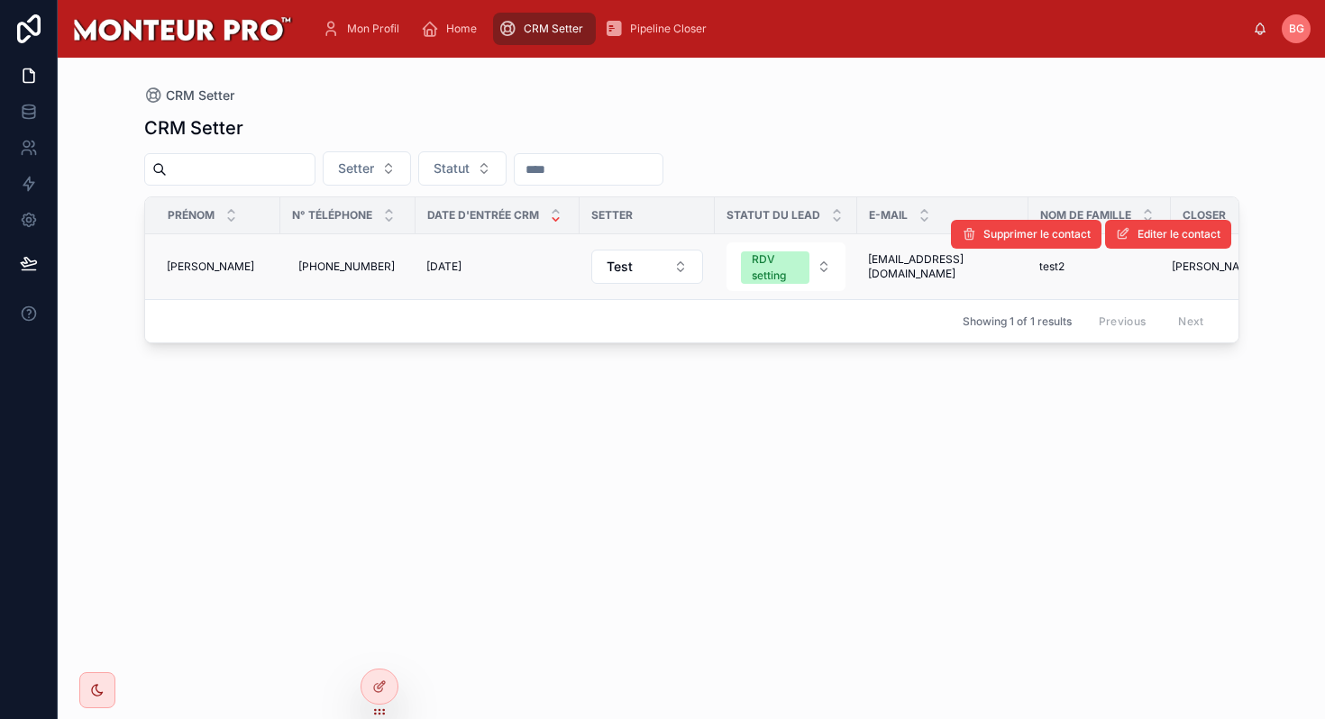
click at [430, 279] on td "29/08/2025 29/08/2025" at bounding box center [497, 267] width 164 height 66
click at [385, 264] on div "+33666666666 +33666666666" at bounding box center [348, 266] width 114 height 29
click at [259, 277] on td "jimmy jimmy" at bounding box center [212, 267] width 135 height 66
click at [218, 260] on div "jimmy jimmy" at bounding box center [218, 267] width 103 height 14
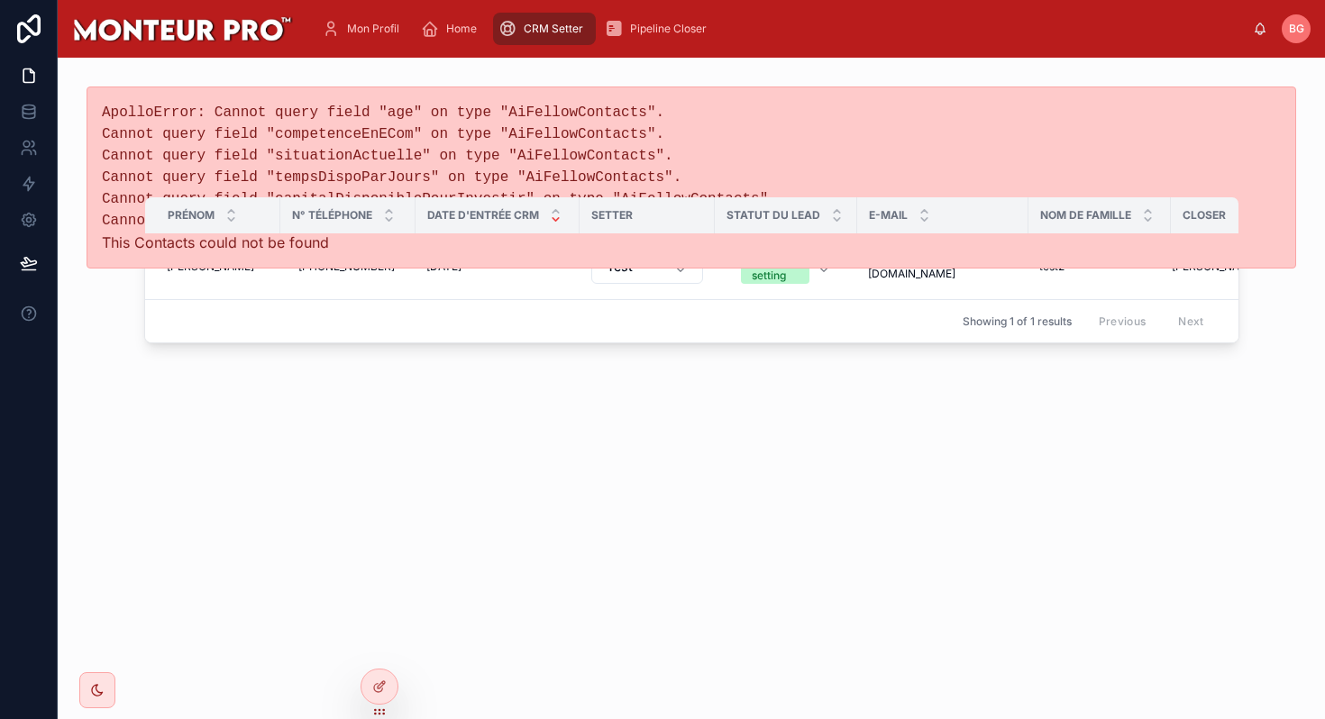
click at [261, 291] on div "ApolloError: Cannot query field "age" on type "AiFellowContacts". Cannot query …" at bounding box center [691, 178] width 1267 height 240
click at [183, 281] on div "ApolloError: Cannot query field "age" on type "AiFellowContacts". Cannot query …" at bounding box center [691, 178] width 1267 height 240
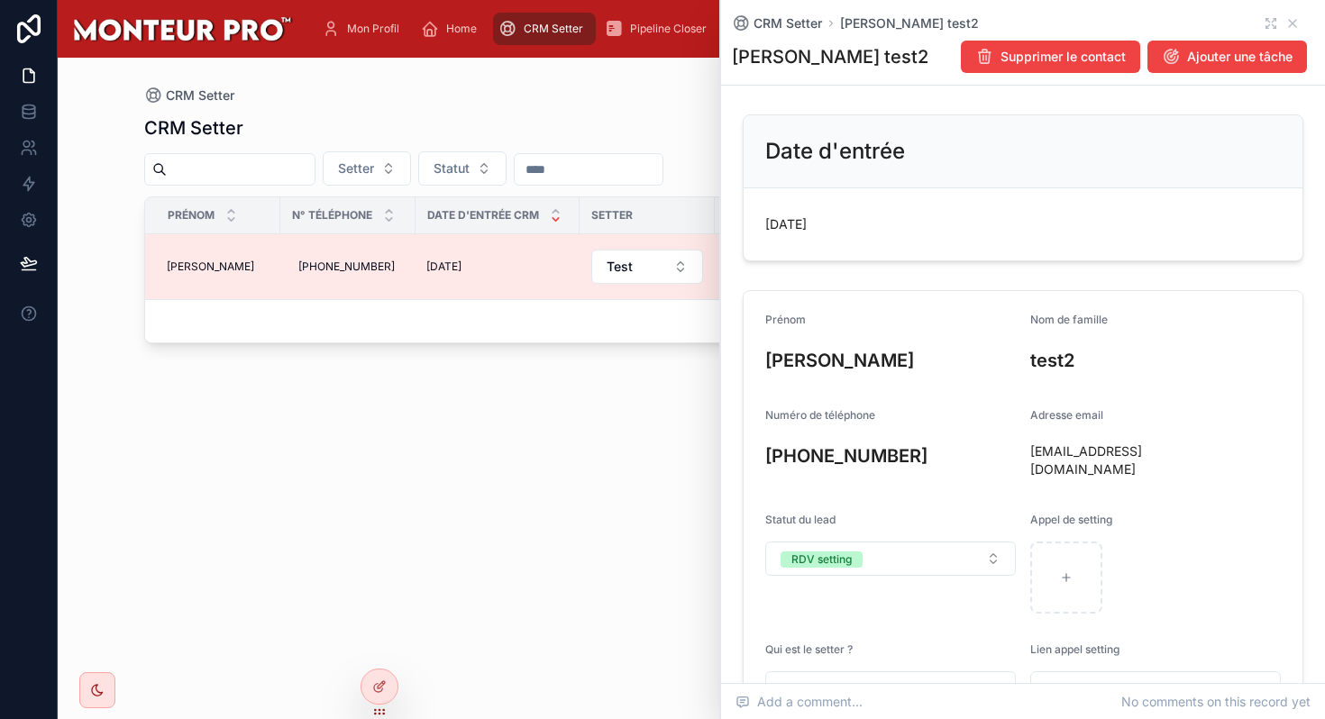
scroll to position [588, 0]
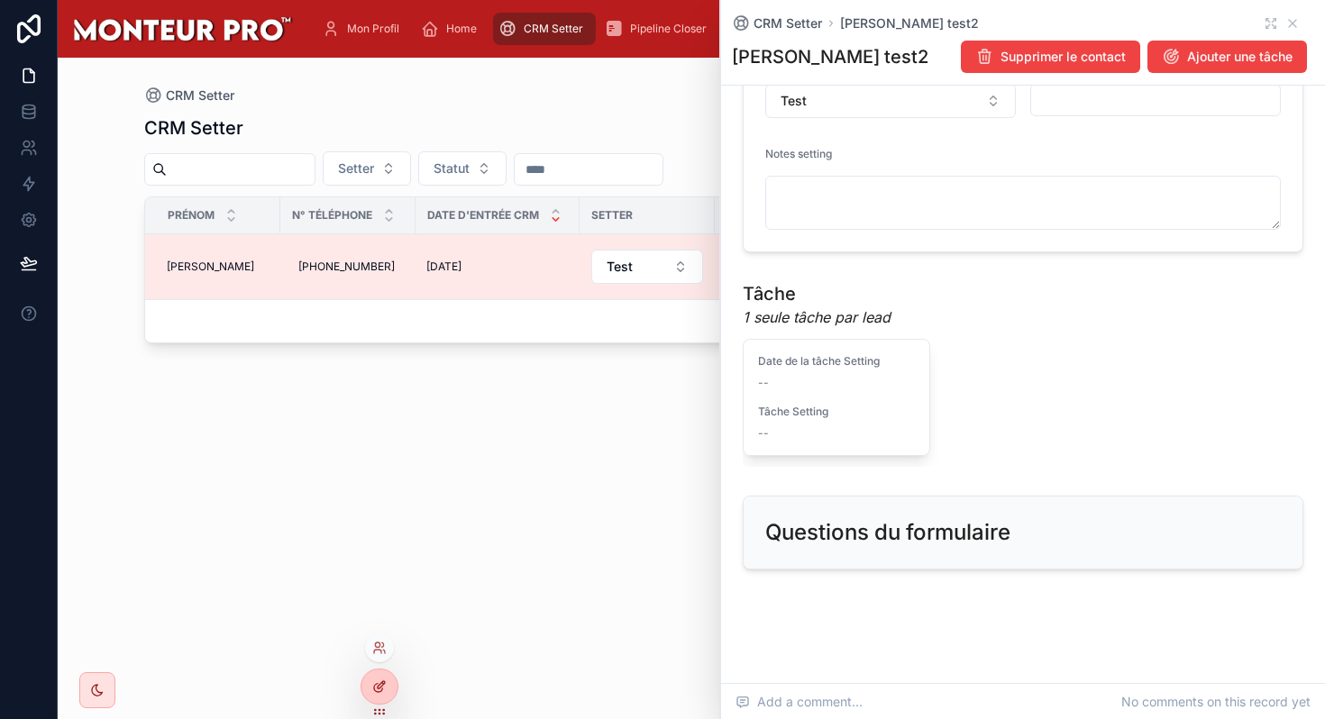
click at [378, 687] on icon at bounding box center [381, 684] width 7 height 7
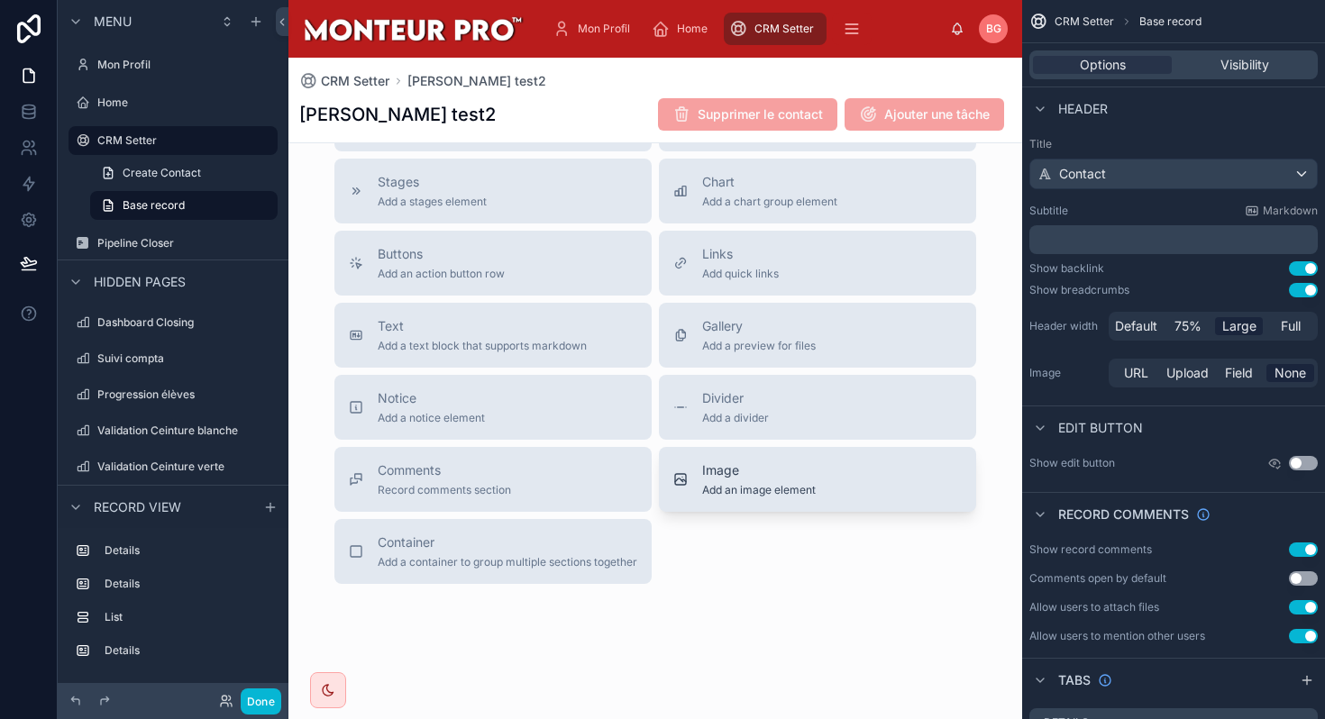
scroll to position [828, 0]
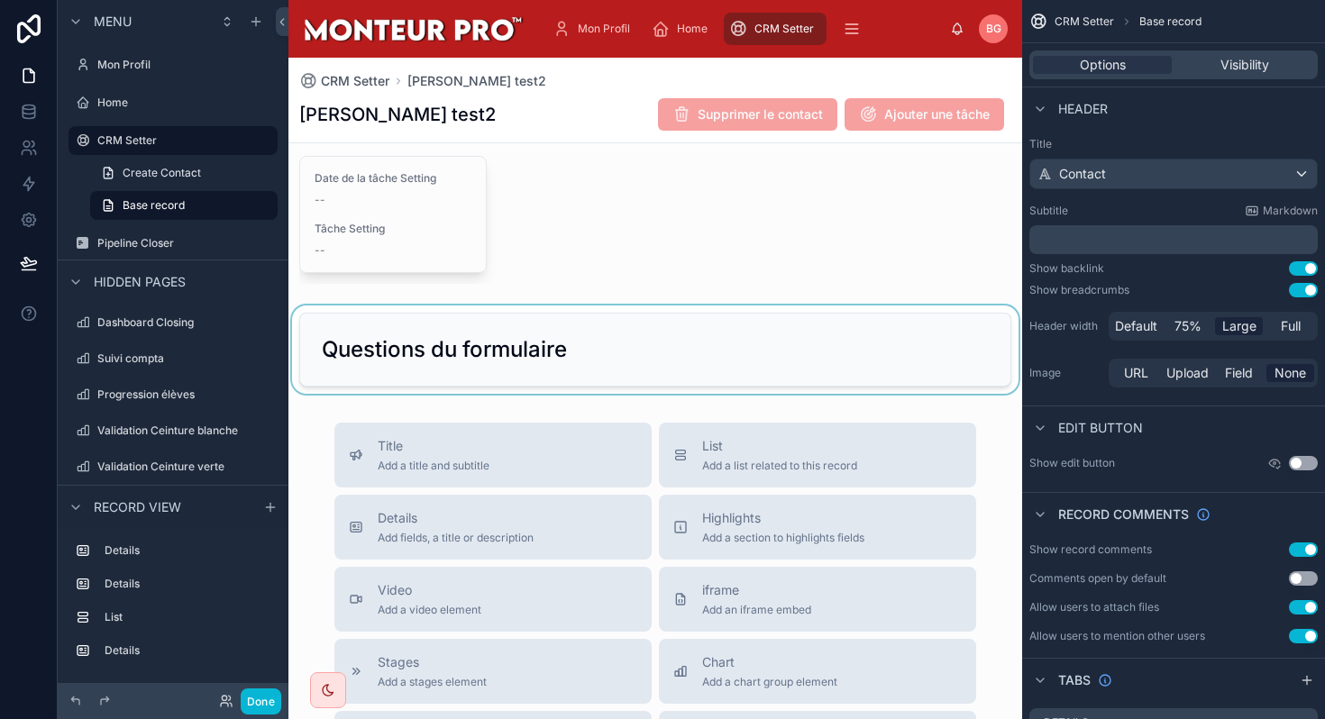
click at [698, 362] on div at bounding box center [655, 349] width 734 height 88
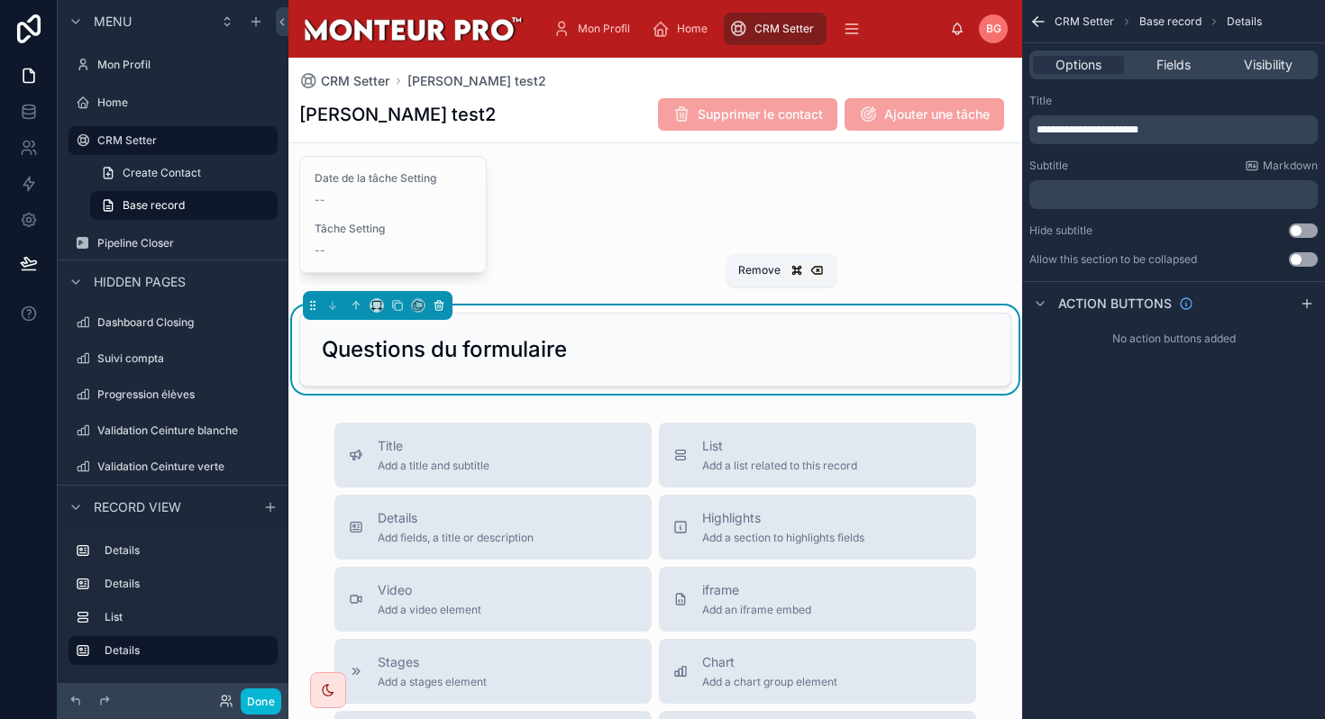
click at [436, 299] on icon at bounding box center [439, 305] width 13 height 13
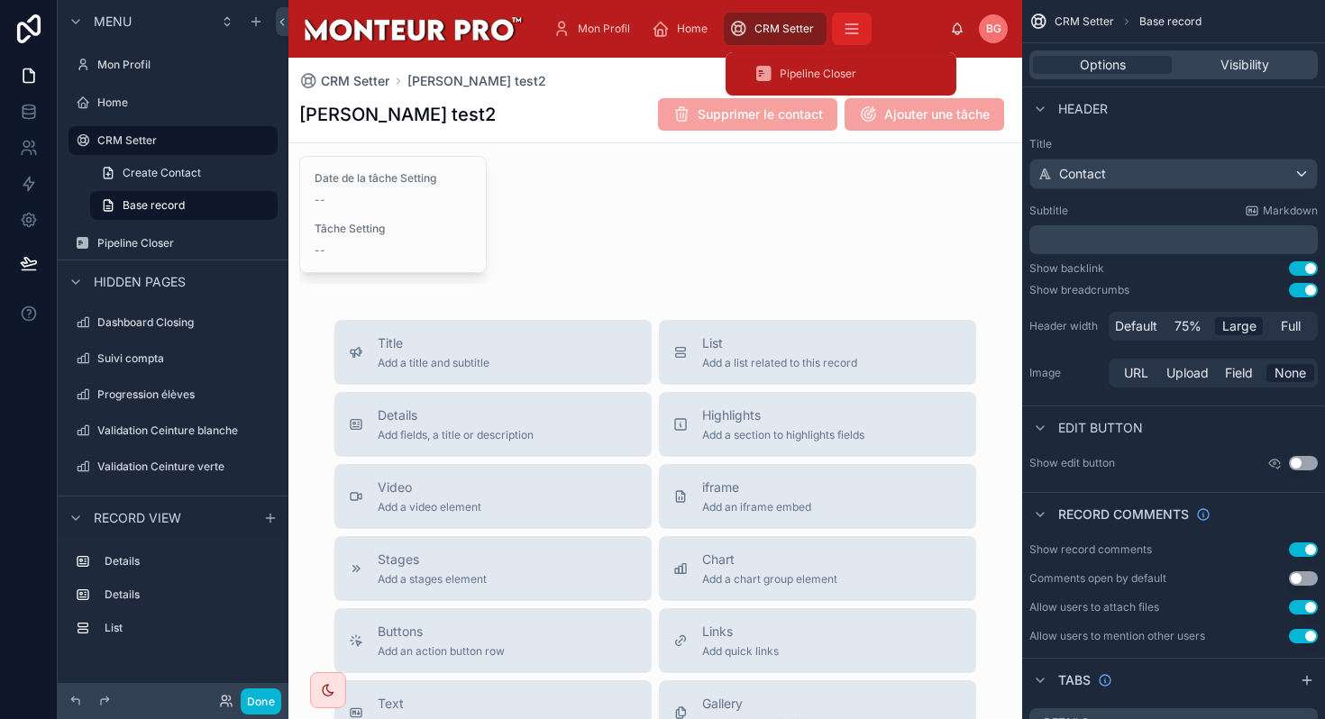
click at [834, 33] on button "scrollable content" at bounding box center [852, 29] width 40 height 32
click at [824, 67] on span "Pipeline Closer" at bounding box center [818, 74] width 77 height 14
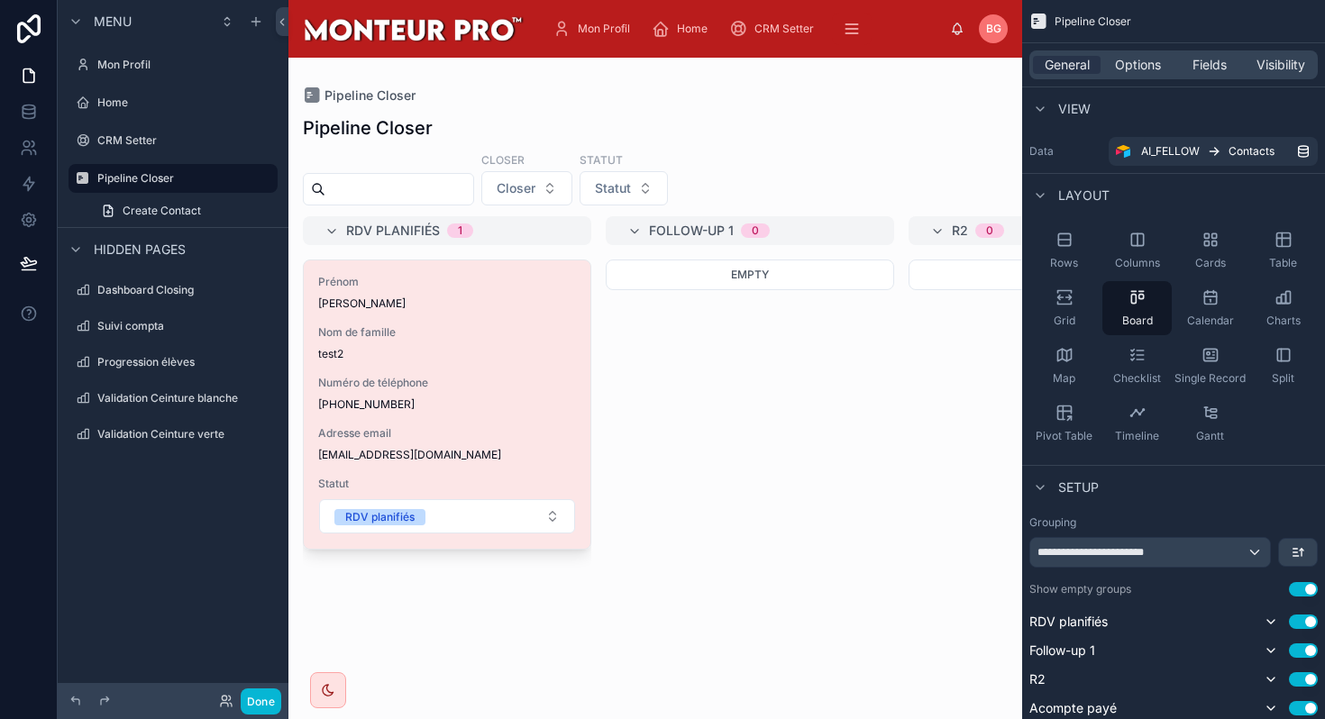
click at [502, 377] on div at bounding box center [655, 388] width 734 height 661
click at [502, 377] on span "Numéro de téléphone" at bounding box center [447, 383] width 258 height 14
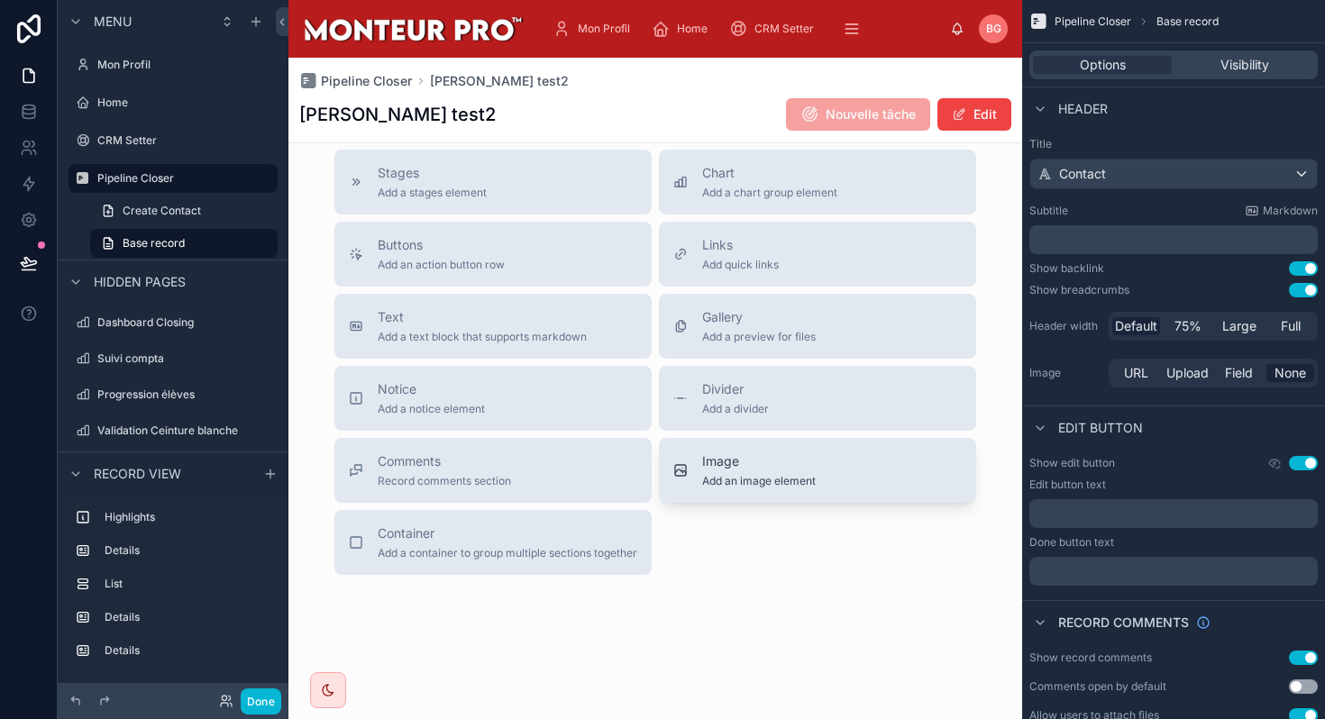
scroll to position [1445, 0]
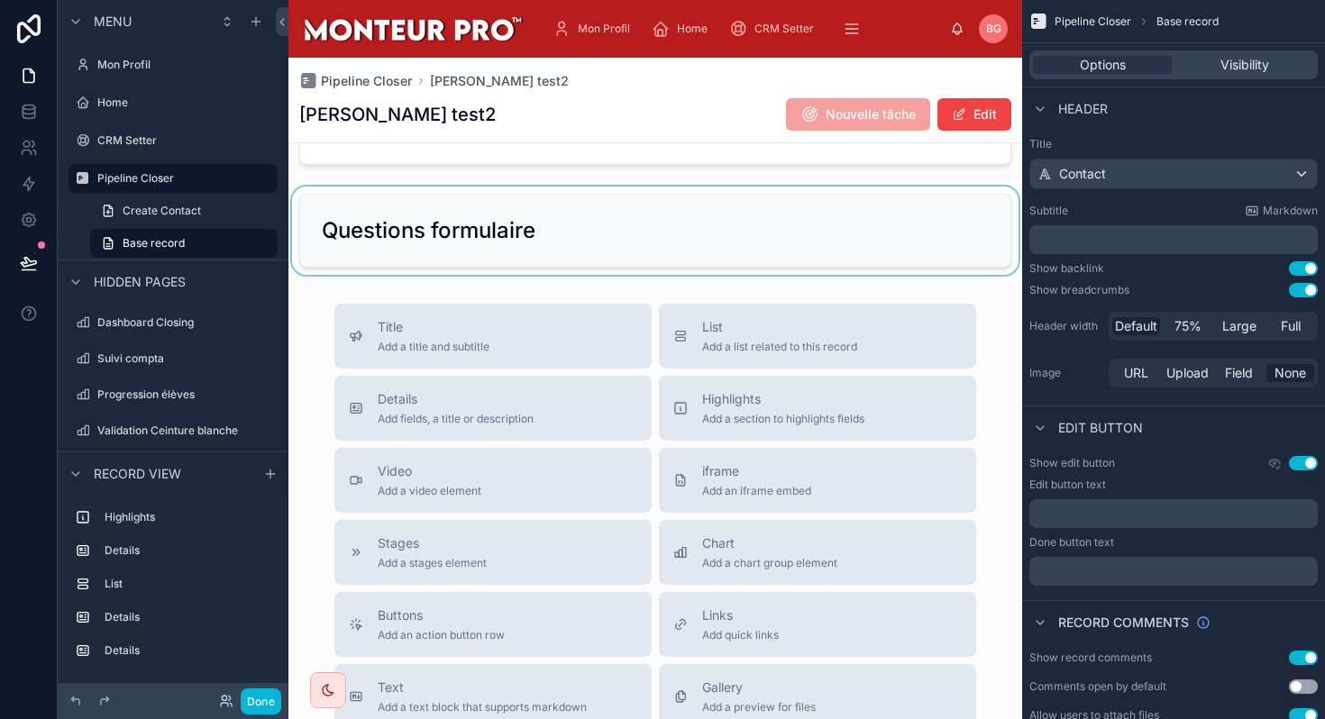
click at [771, 238] on div at bounding box center [655, 231] width 734 height 88
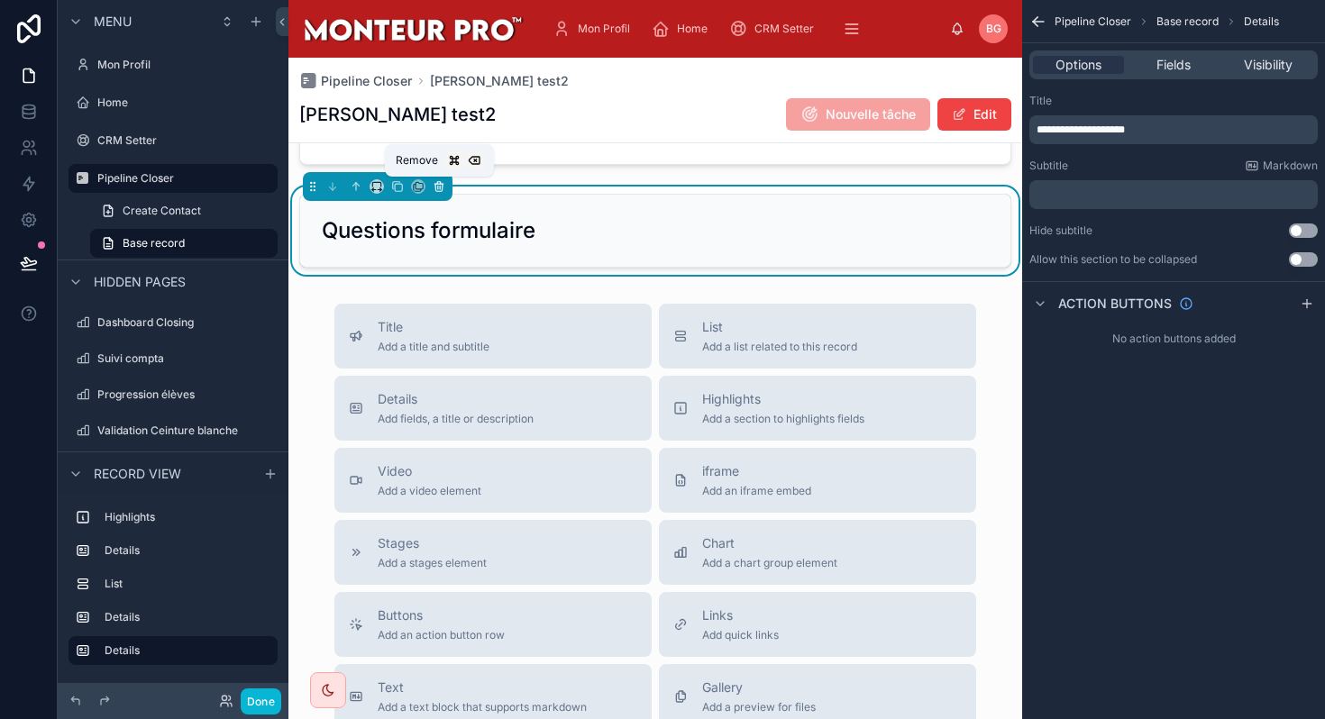
click at [438, 185] on icon at bounding box center [439, 186] width 13 height 13
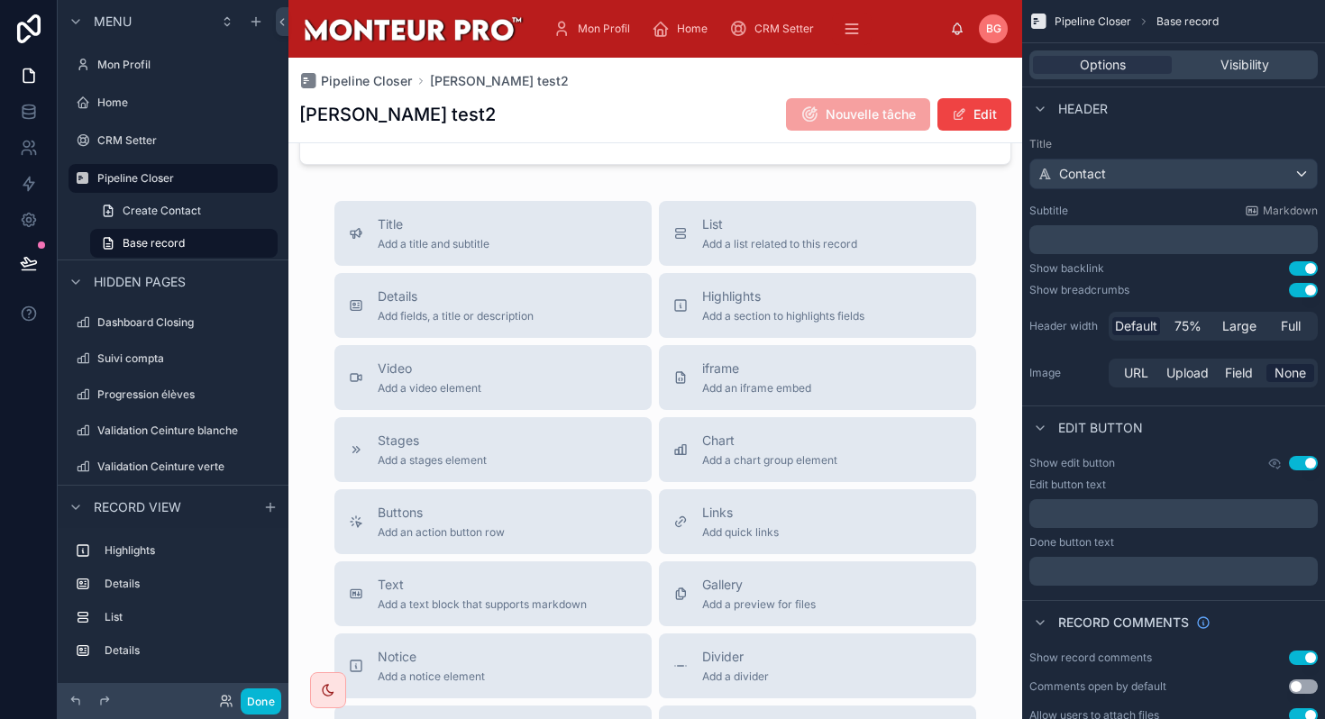
scroll to position [0, 0]
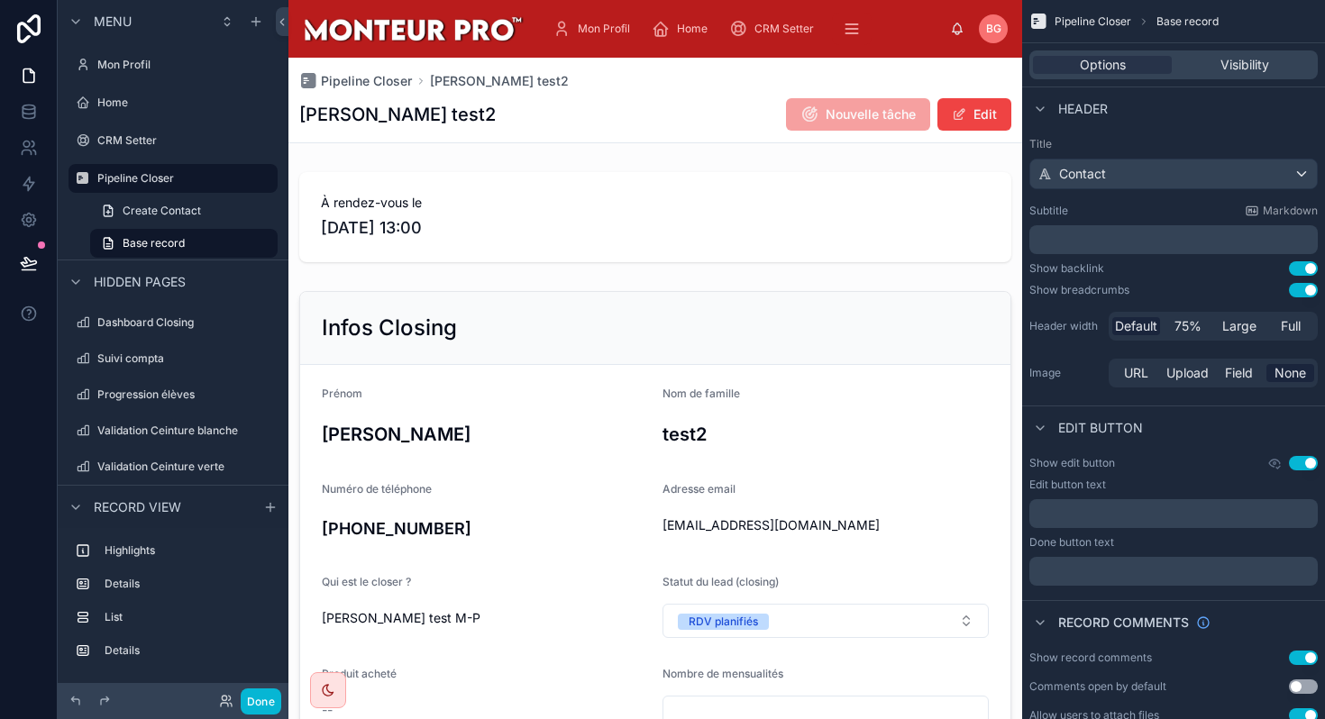
click at [344, 115] on h1 "jimmy test2" at bounding box center [397, 114] width 196 height 25
click at [344, 78] on span "Pipeline Closer" at bounding box center [366, 81] width 91 height 18
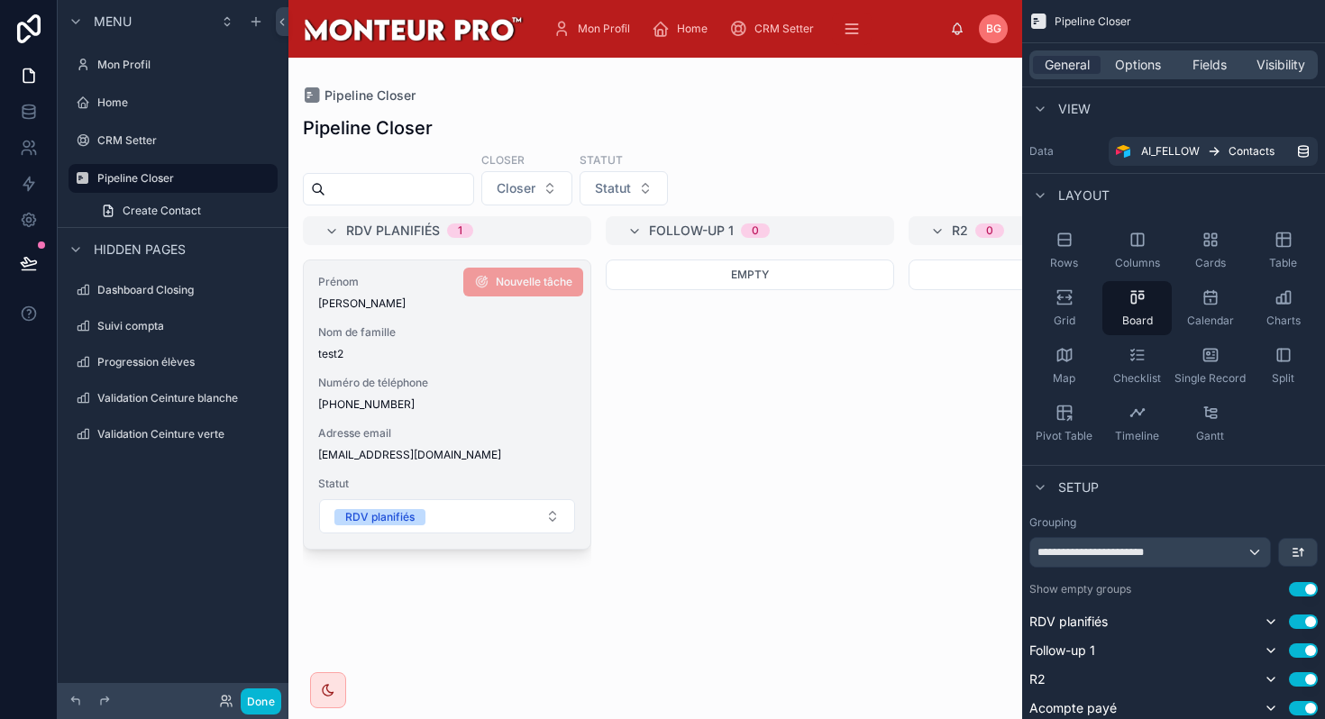
click at [561, 470] on div "Prénom jimmy Nom de famille test2 Numéro de téléphone +33666666666 Adresse emai…" at bounding box center [447, 404] width 287 height 288
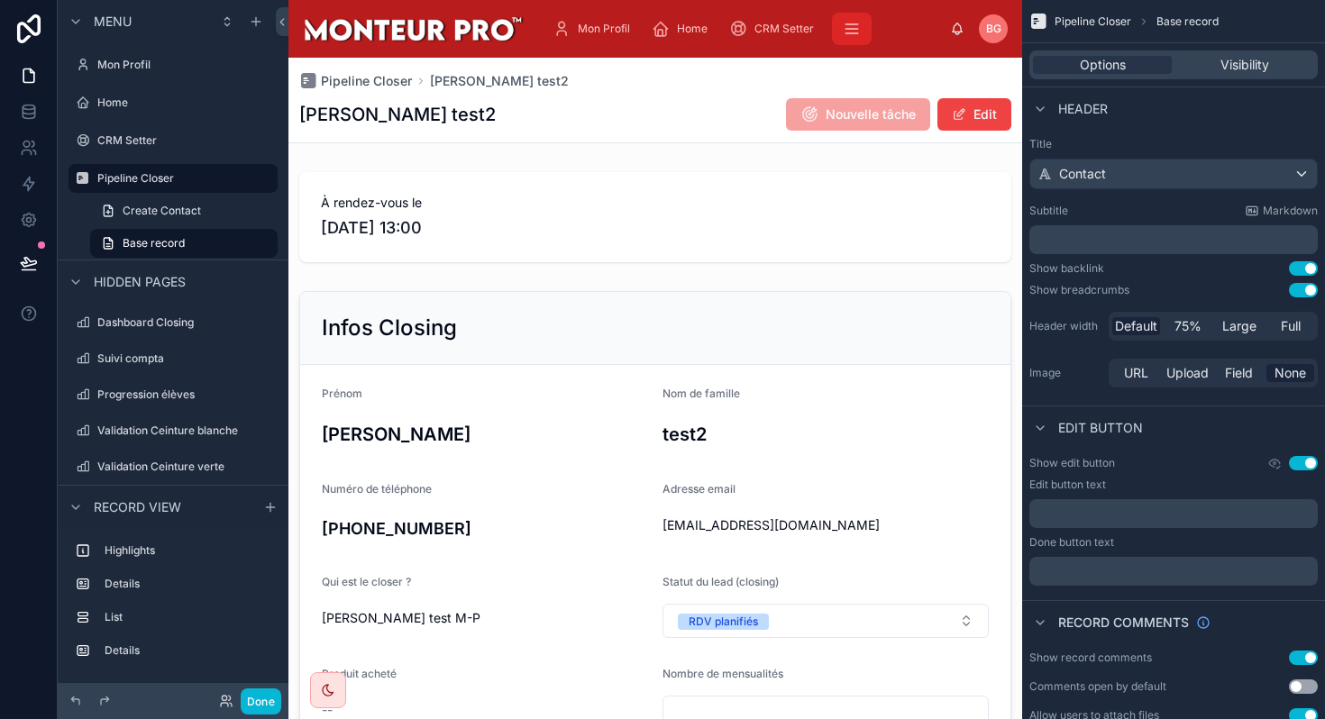
click at [847, 34] on icon "scrollable content" at bounding box center [852, 29] width 18 height 18
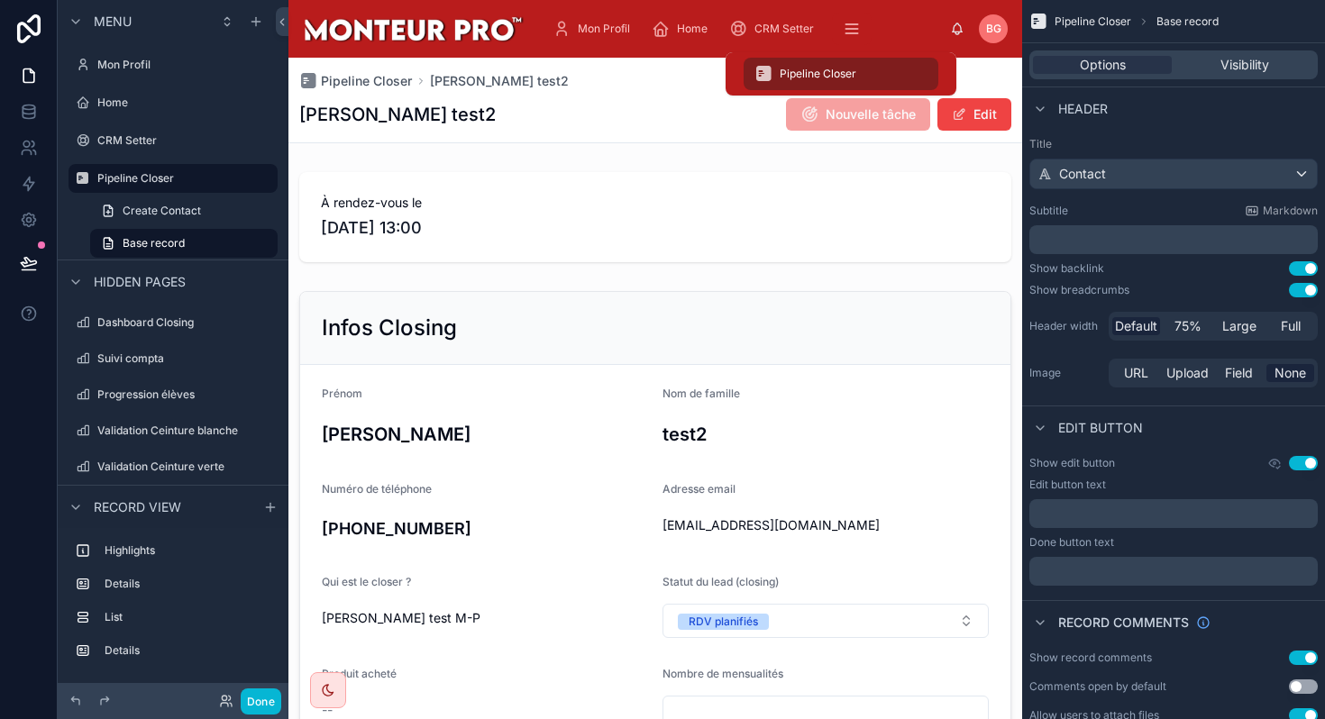
click at [836, 59] on div "Pipeline Closer" at bounding box center [840, 73] width 173 height 29
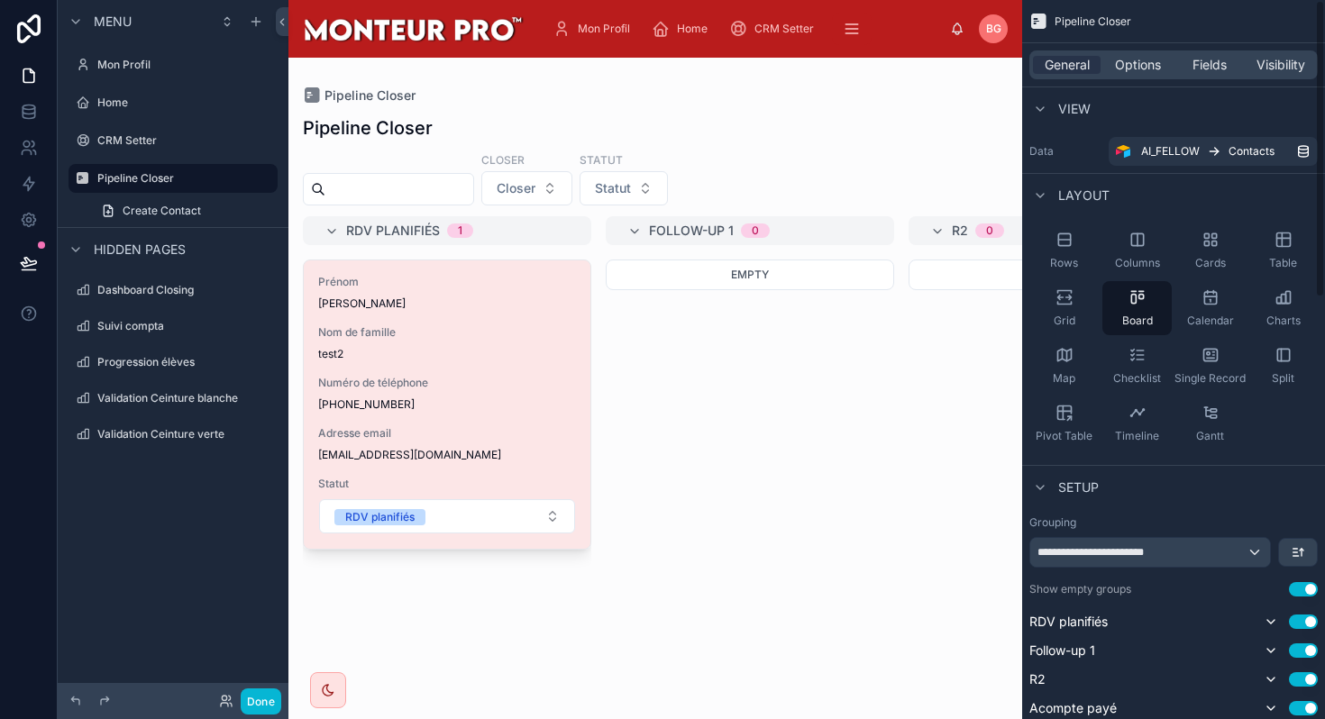
click at [733, 462] on div "Empty" at bounding box center [750, 479] width 288 height 438
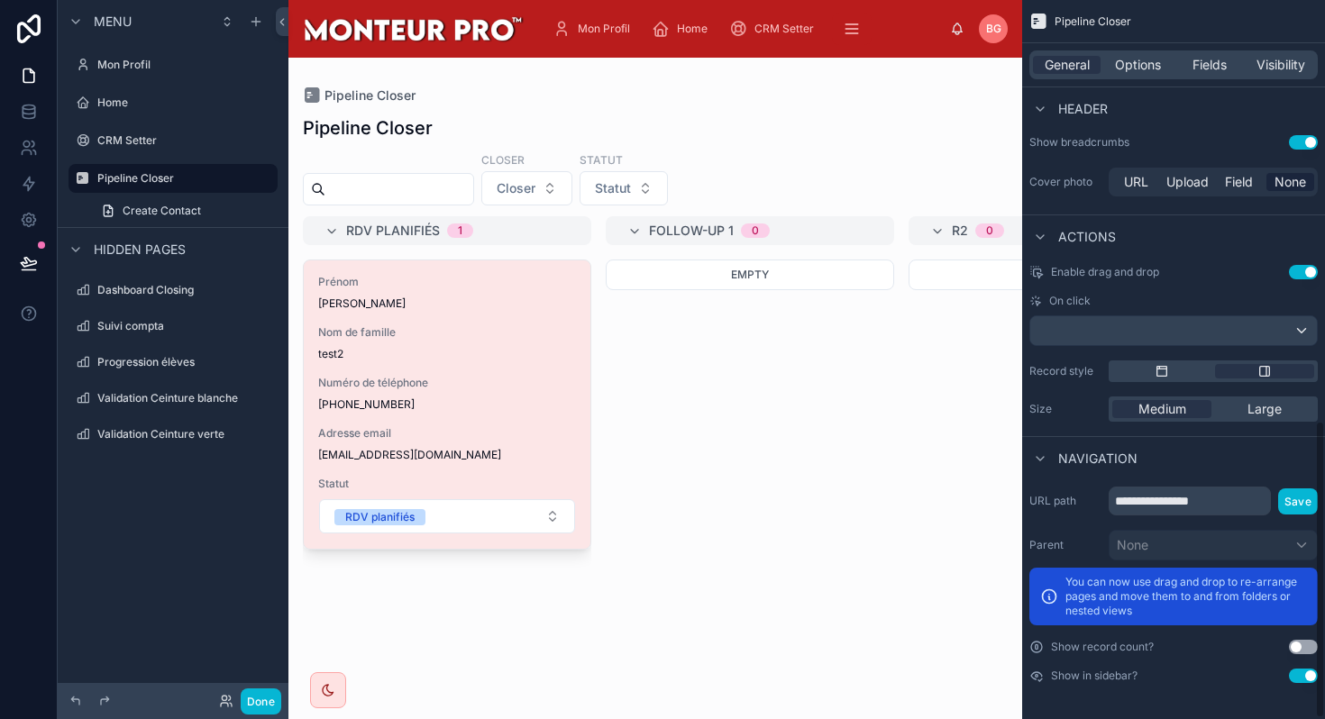
scroll to position [1017, 0]
click at [808, 547] on div "Empty" at bounding box center [750, 479] width 288 height 438
click at [1130, 70] on span "Options" at bounding box center [1138, 65] width 46 height 18
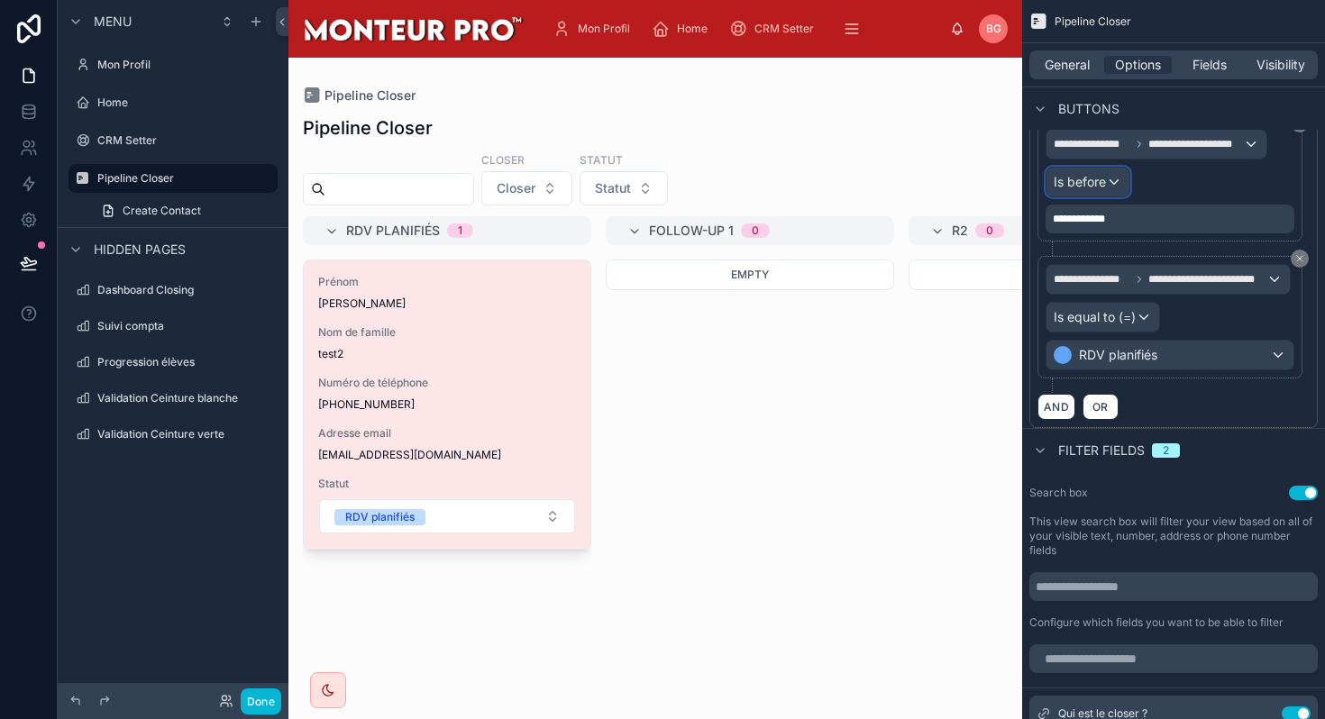
click at [1106, 189] on div "Is before" at bounding box center [1087, 182] width 83 height 29
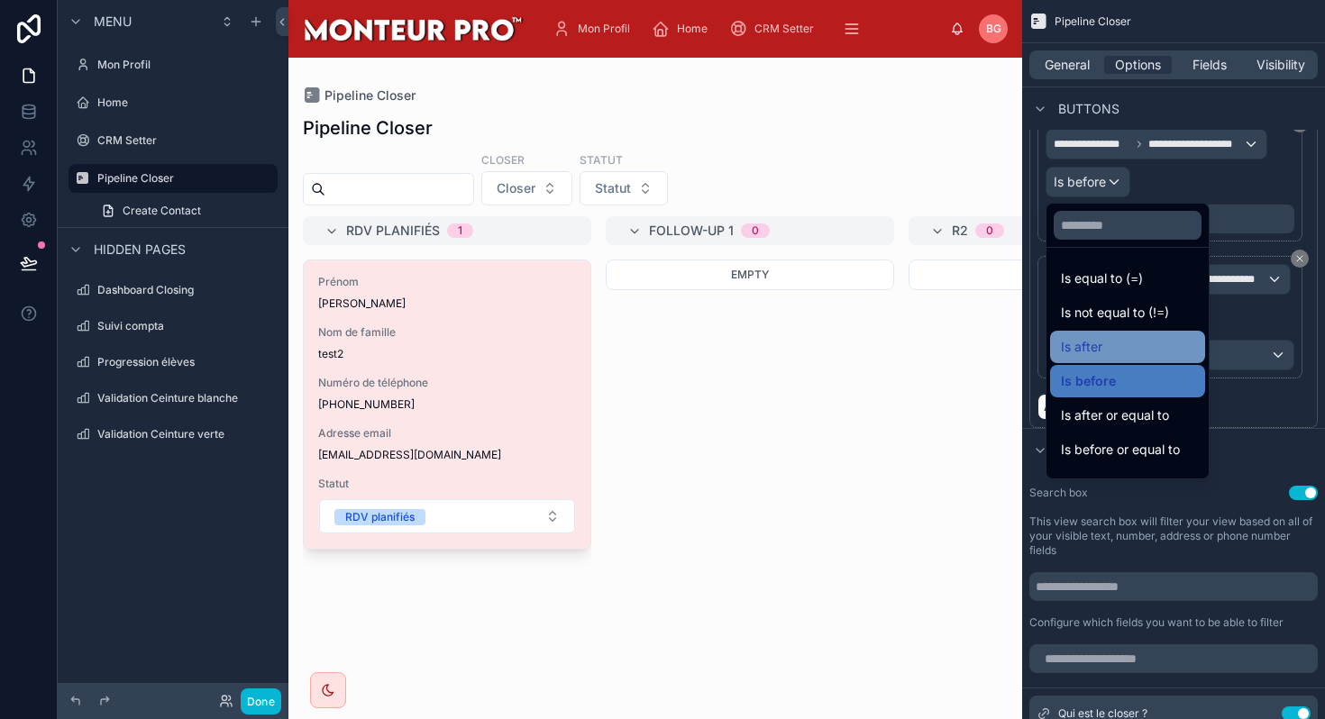
click at [1097, 360] on div "Is after" at bounding box center [1127, 347] width 155 height 32
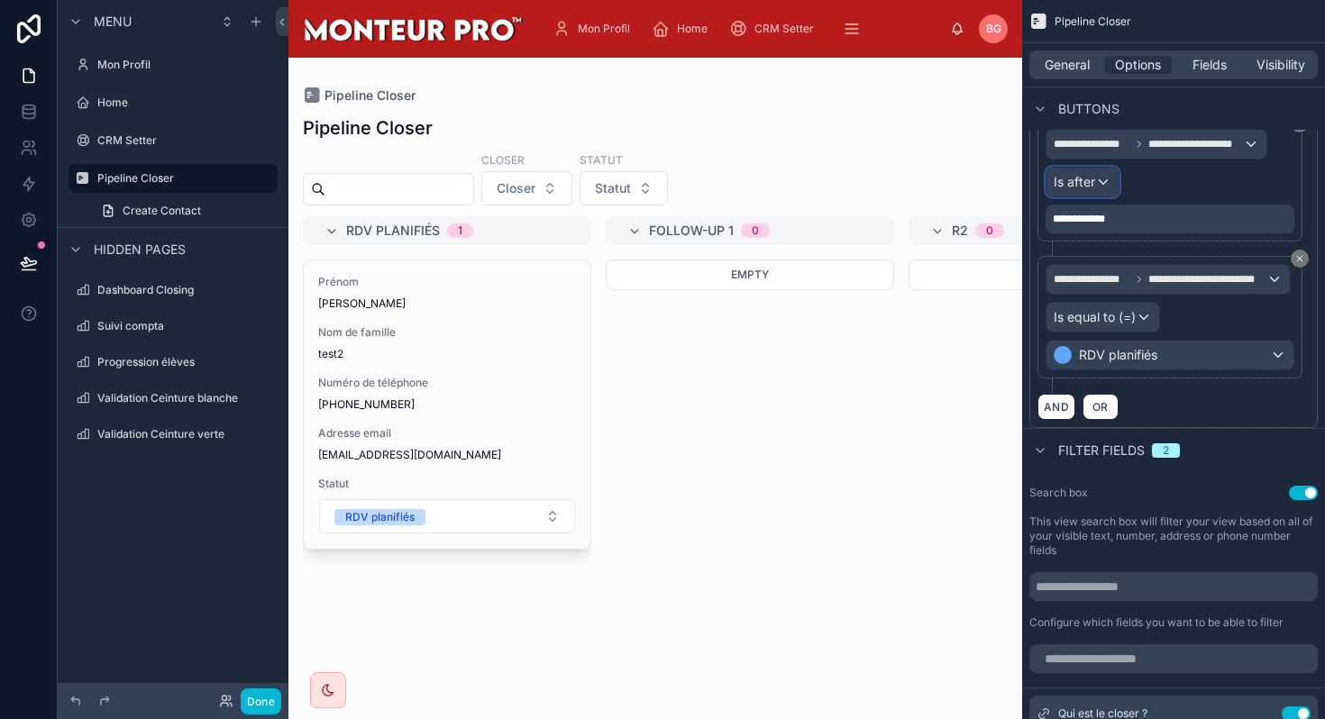
click at [1088, 178] on span "Is after" at bounding box center [1073, 182] width 41 height 18
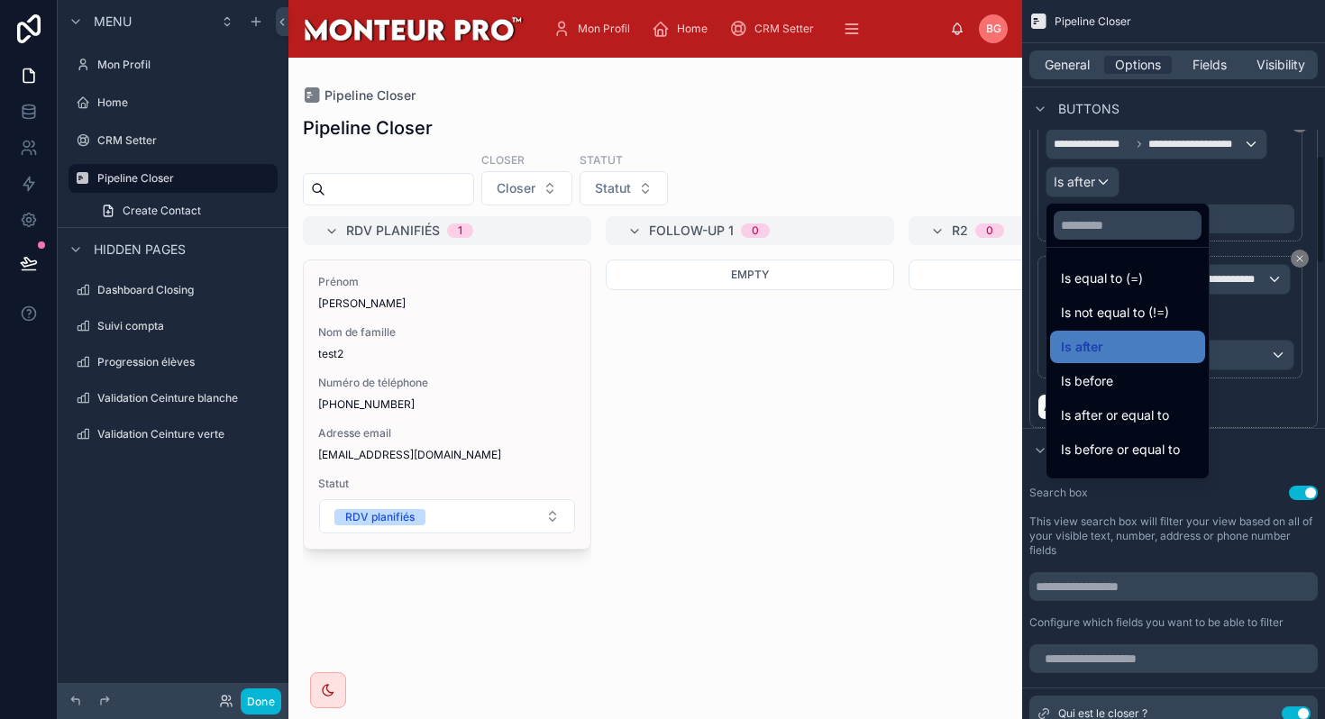
click at [1260, 166] on div "scrollable content" at bounding box center [662, 359] width 1325 height 719
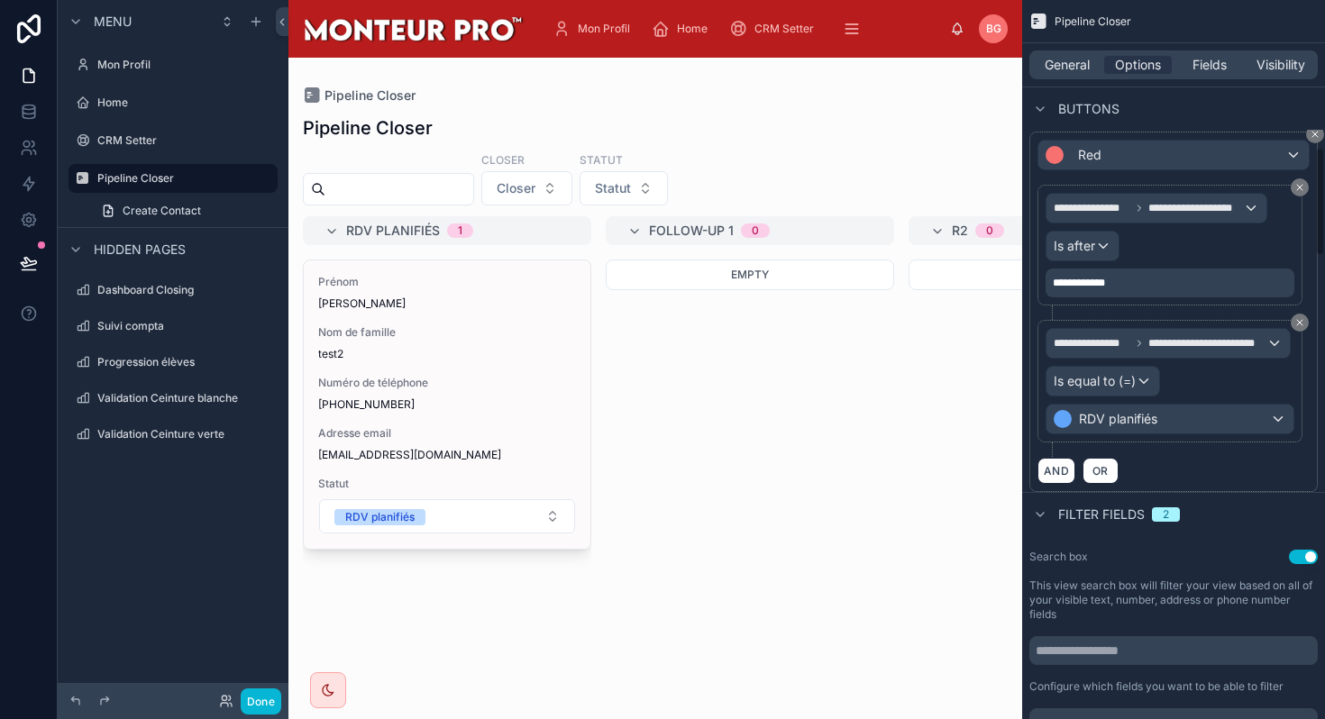
scroll to position [953, 0]
click at [1075, 247] on span "Is after" at bounding box center [1073, 247] width 41 height 18
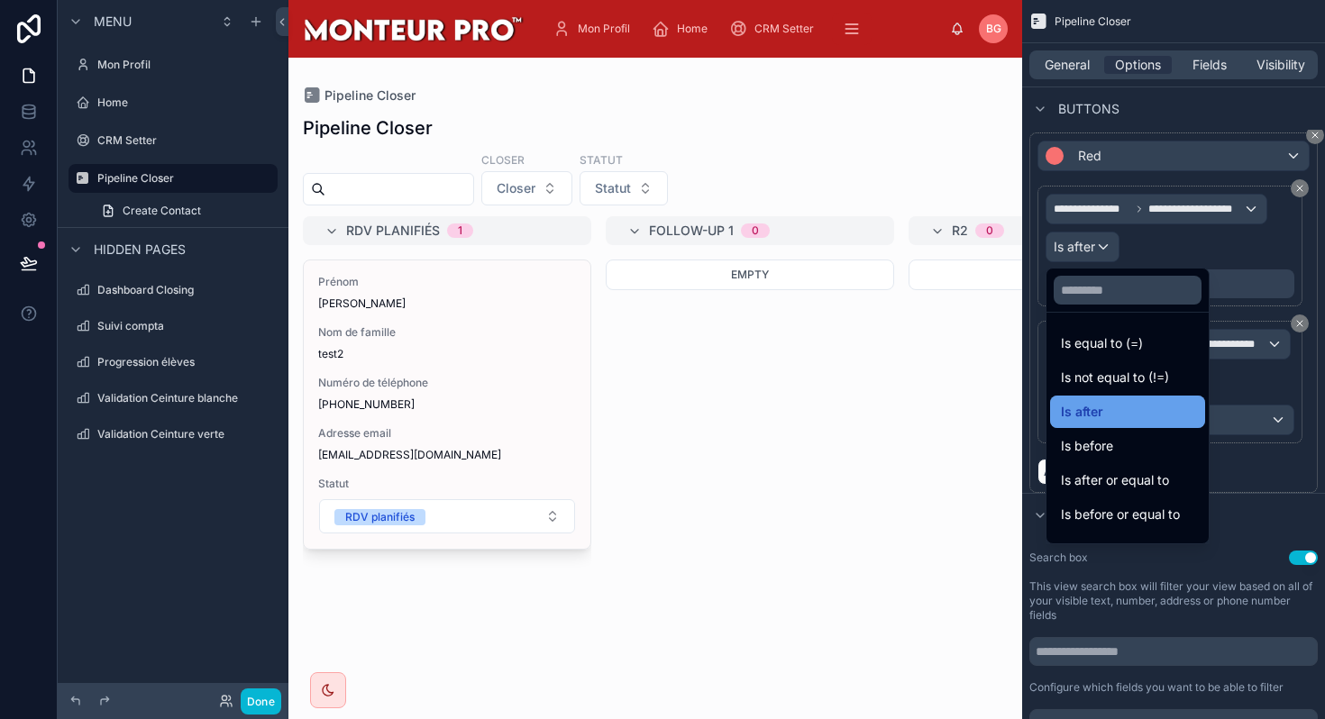
click at [1058, 403] on div "Is after" at bounding box center [1127, 412] width 155 height 32
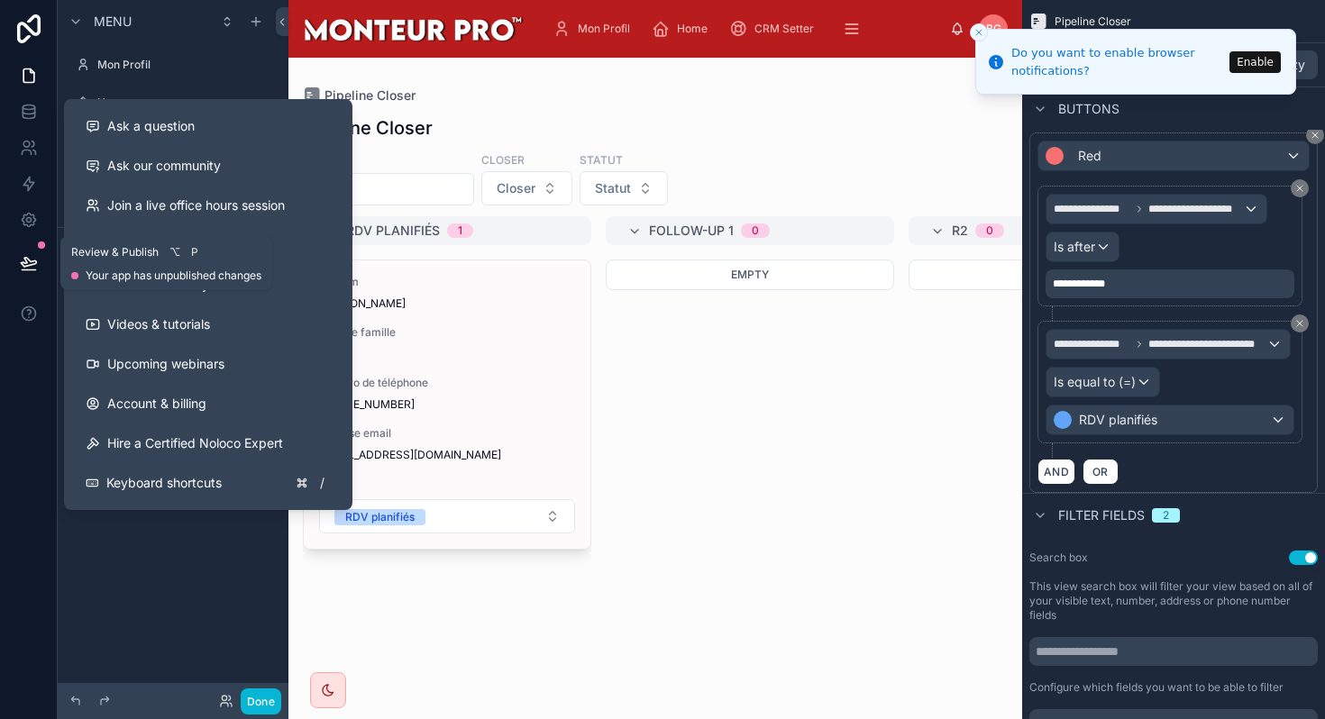
click at [11, 269] on button at bounding box center [29, 263] width 40 height 50
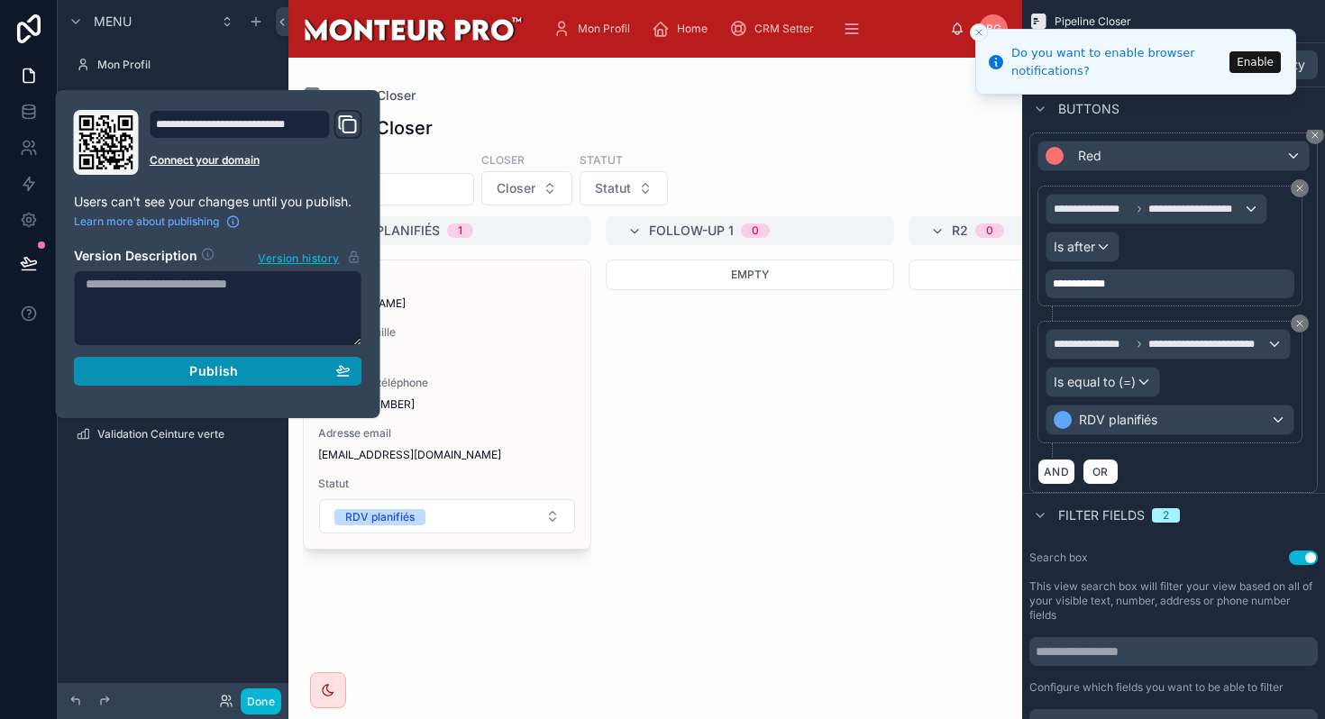
click at [138, 380] on button "Publish" at bounding box center [218, 371] width 288 height 29
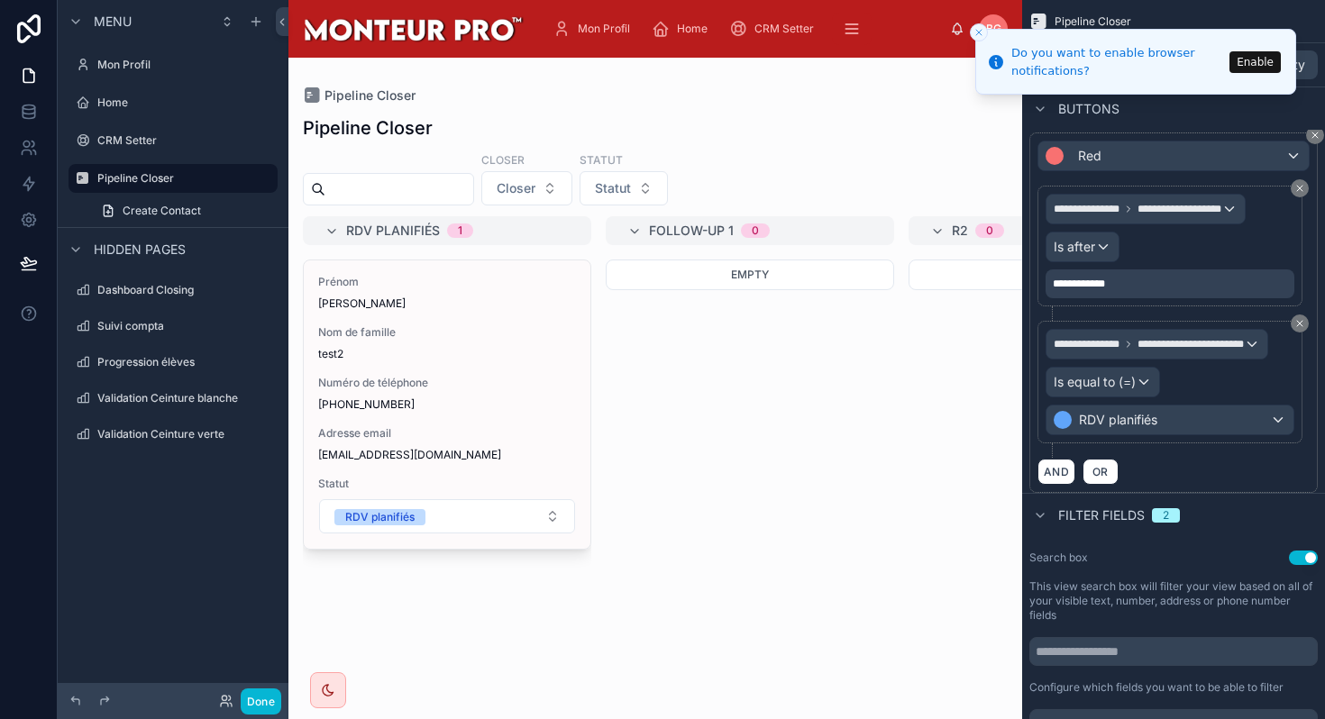
click at [971, 32] on button "Close toast" at bounding box center [979, 32] width 18 height 18
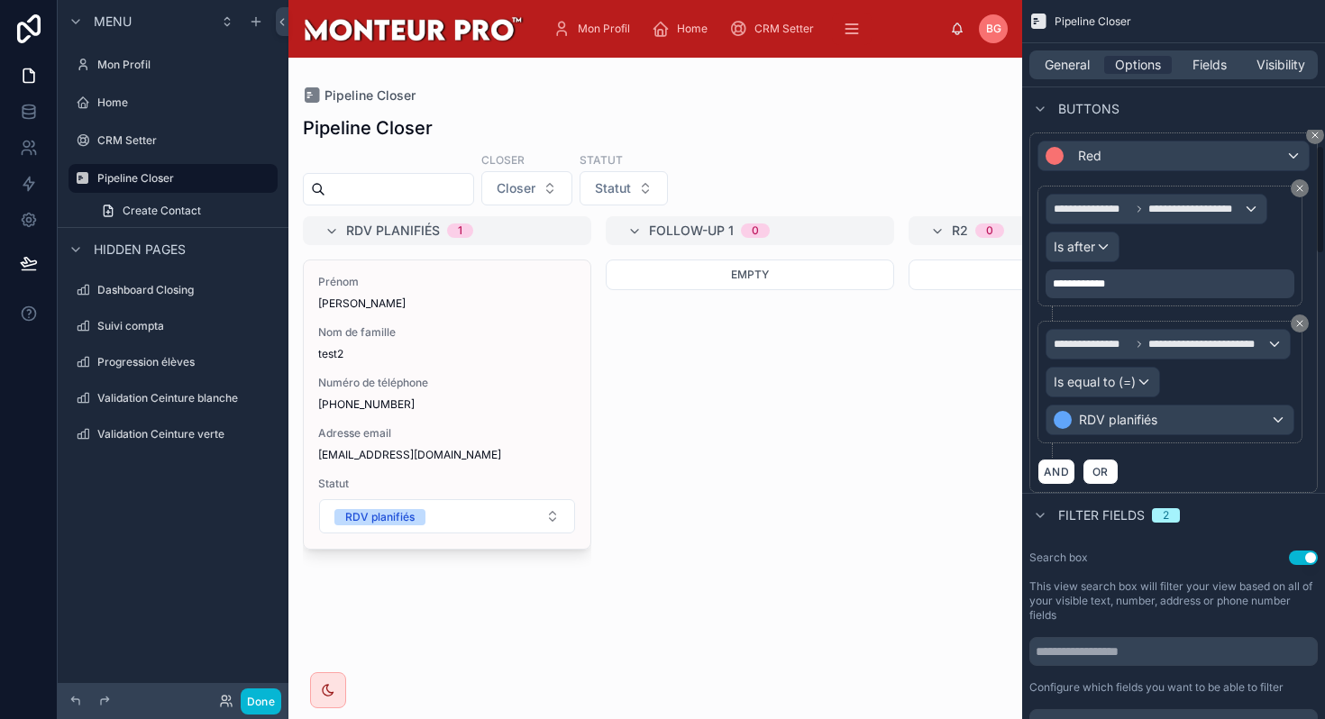
click at [1102, 284] on span "**********" at bounding box center [1082, 284] width 59 height 14
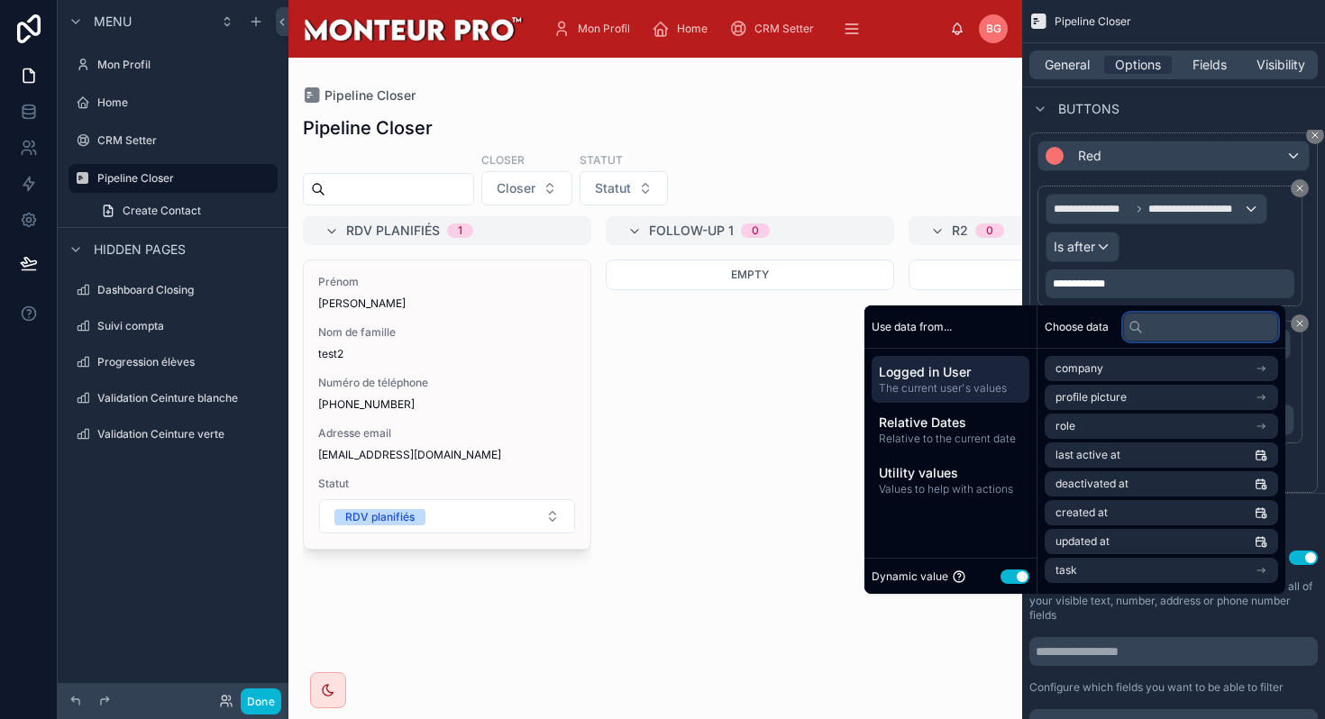
click at [1142, 319] on input "text" at bounding box center [1200, 327] width 155 height 29
click at [972, 434] on span "Relative to the current date" at bounding box center [950, 439] width 143 height 14
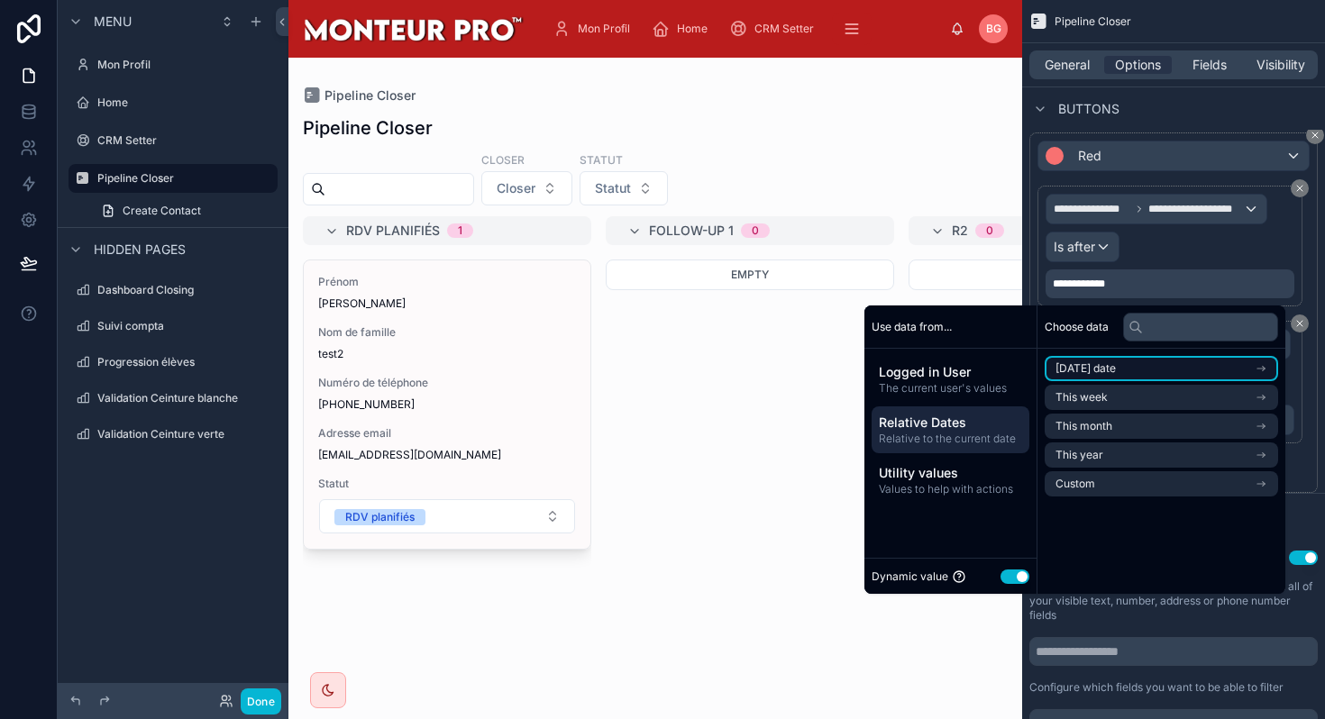
click at [1105, 372] on span "Today's date" at bounding box center [1085, 368] width 60 height 14
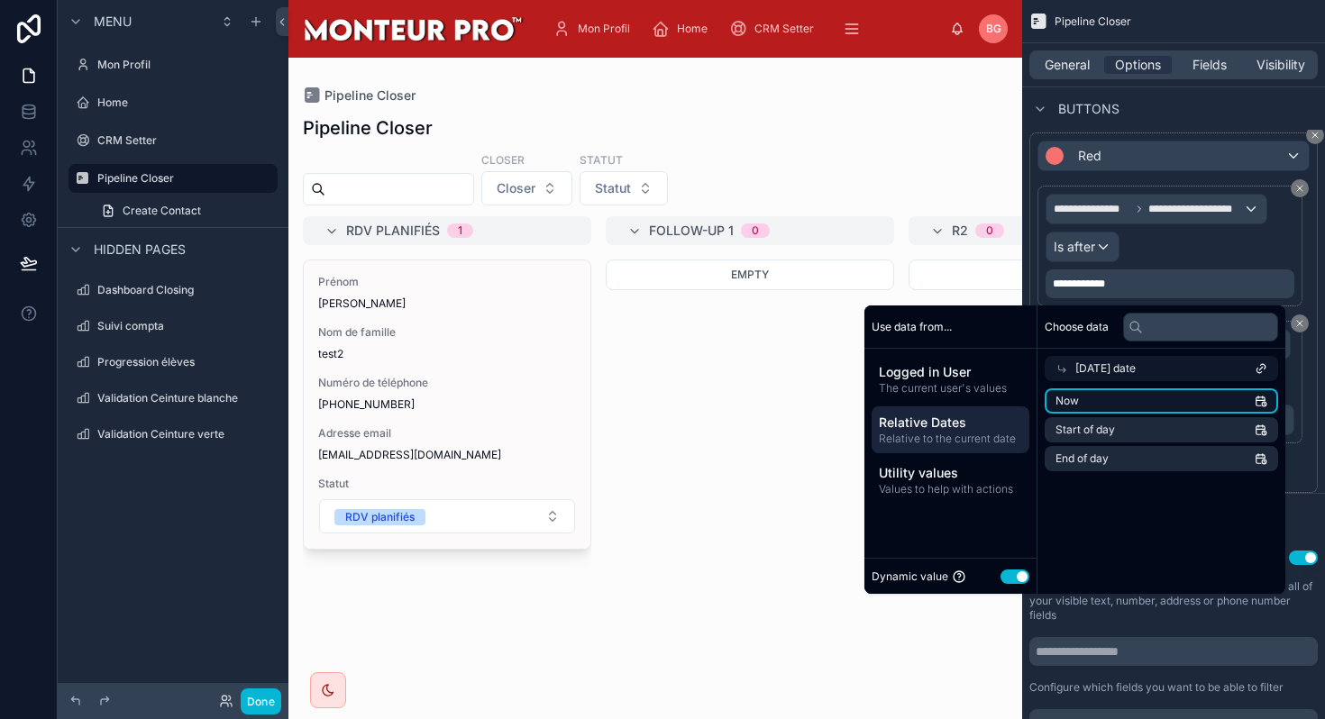
click at [1099, 397] on li "Now" at bounding box center [1160, 400] width 233 height 25
click at [1071, 396] on li "Now" at bounding box center [1160, 400] width 233 height 25
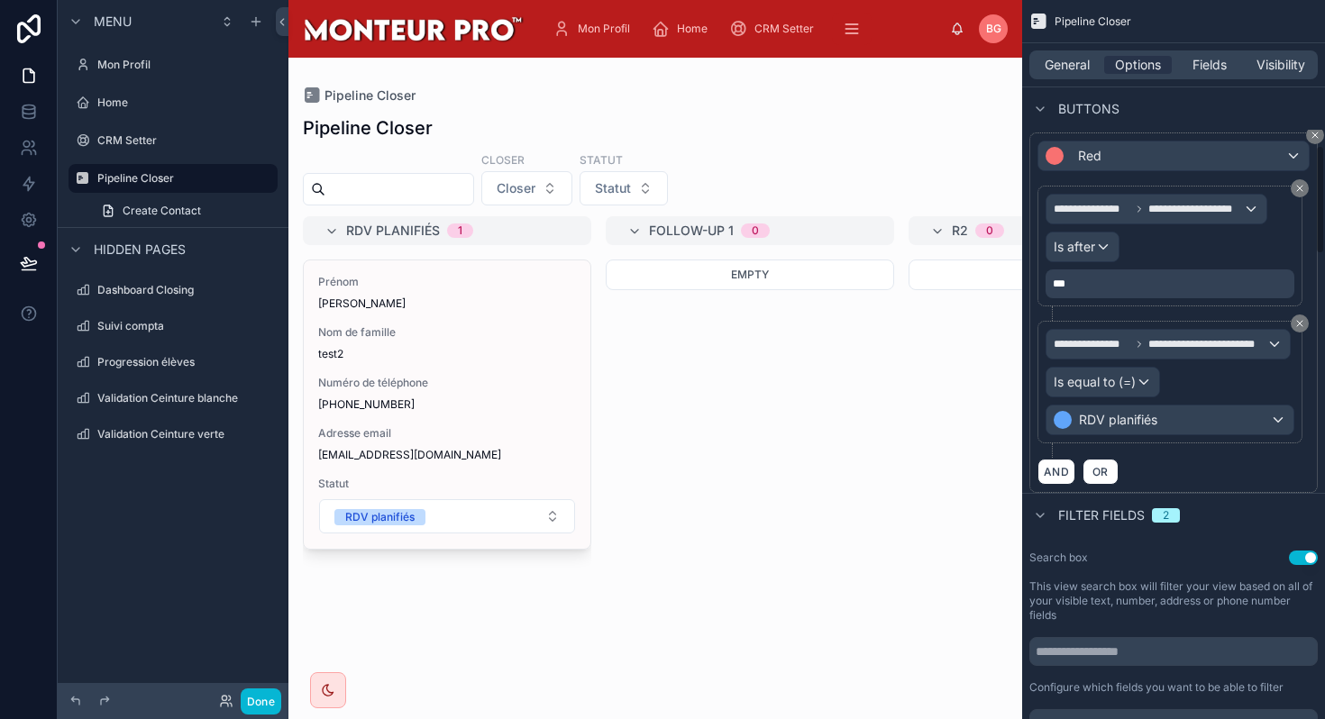
click at [1152, 233] on div "**********" at bounding box center [1169, 246] width 249 height 105
click at [20, 265] on icon at bounding box center [29, 263] width 18 height 18
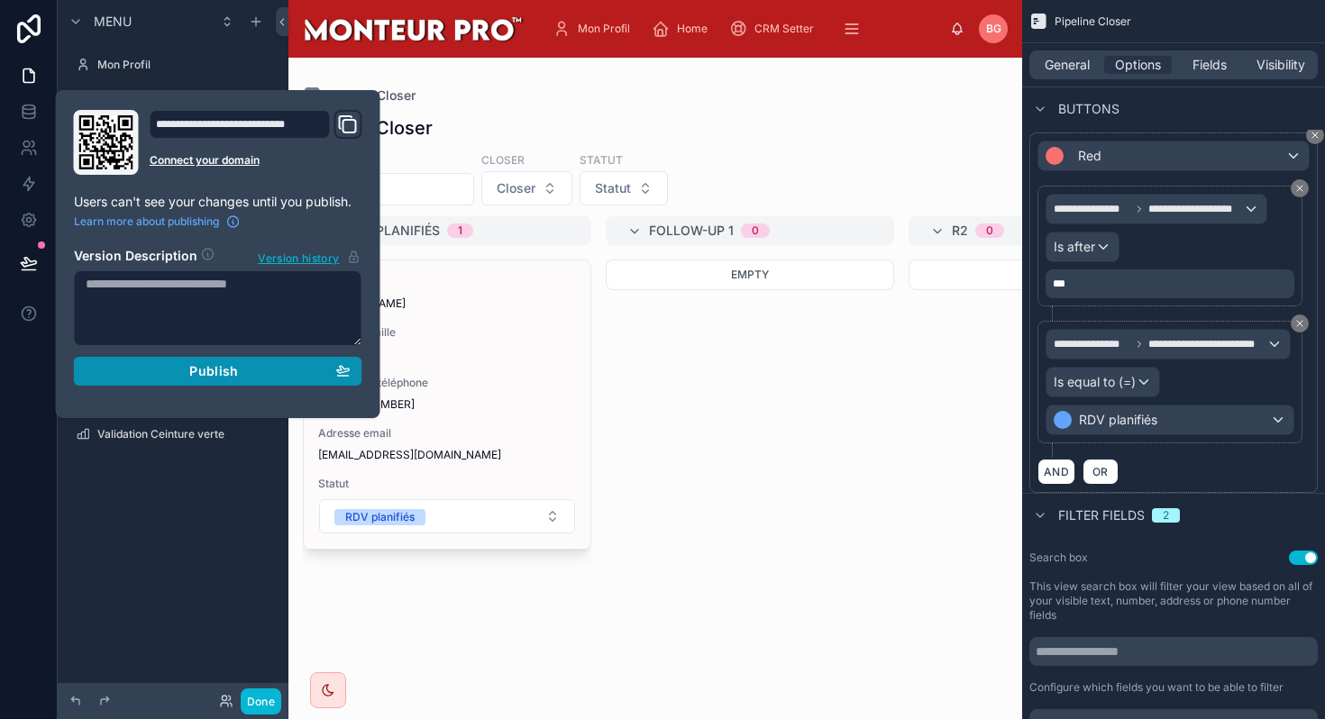
click at [245, 379] on button "Publish" at bounding box center [218, 371] width 288 height 29
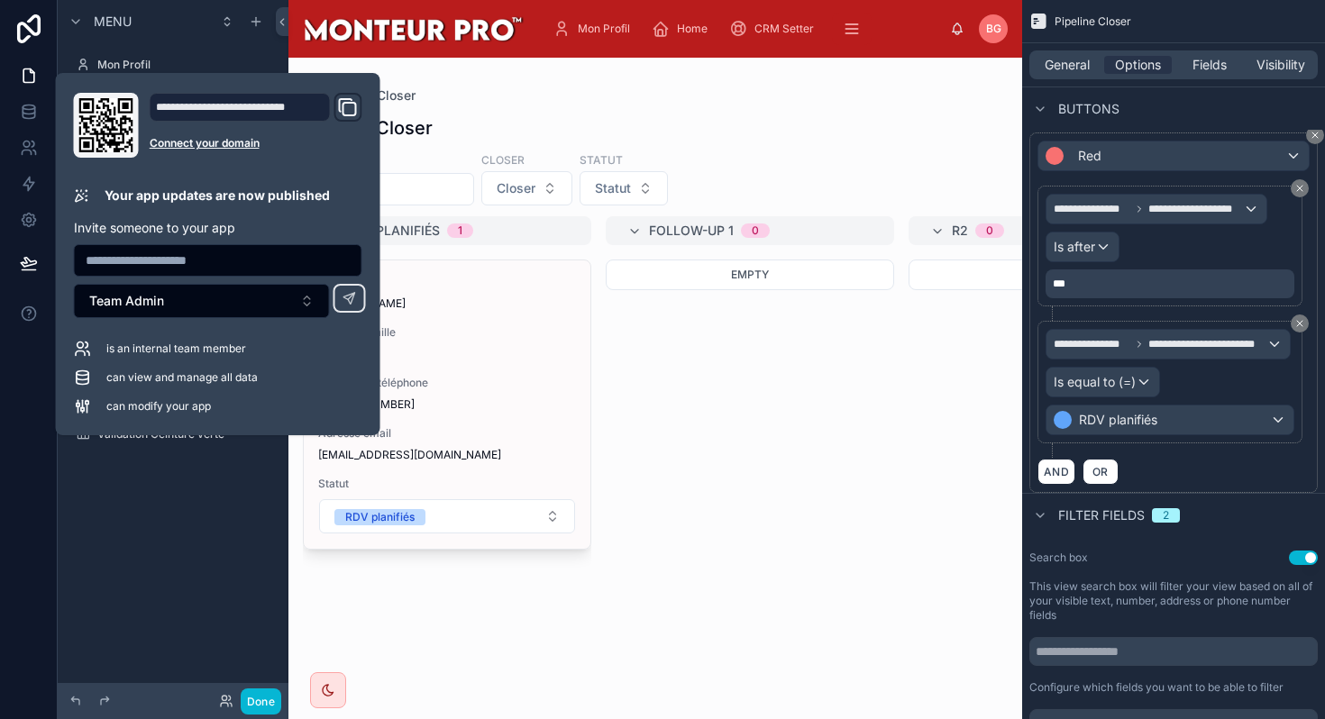
click at [801, 444] on div "Empty" at bounding box center [750, 479] width 288 height 438
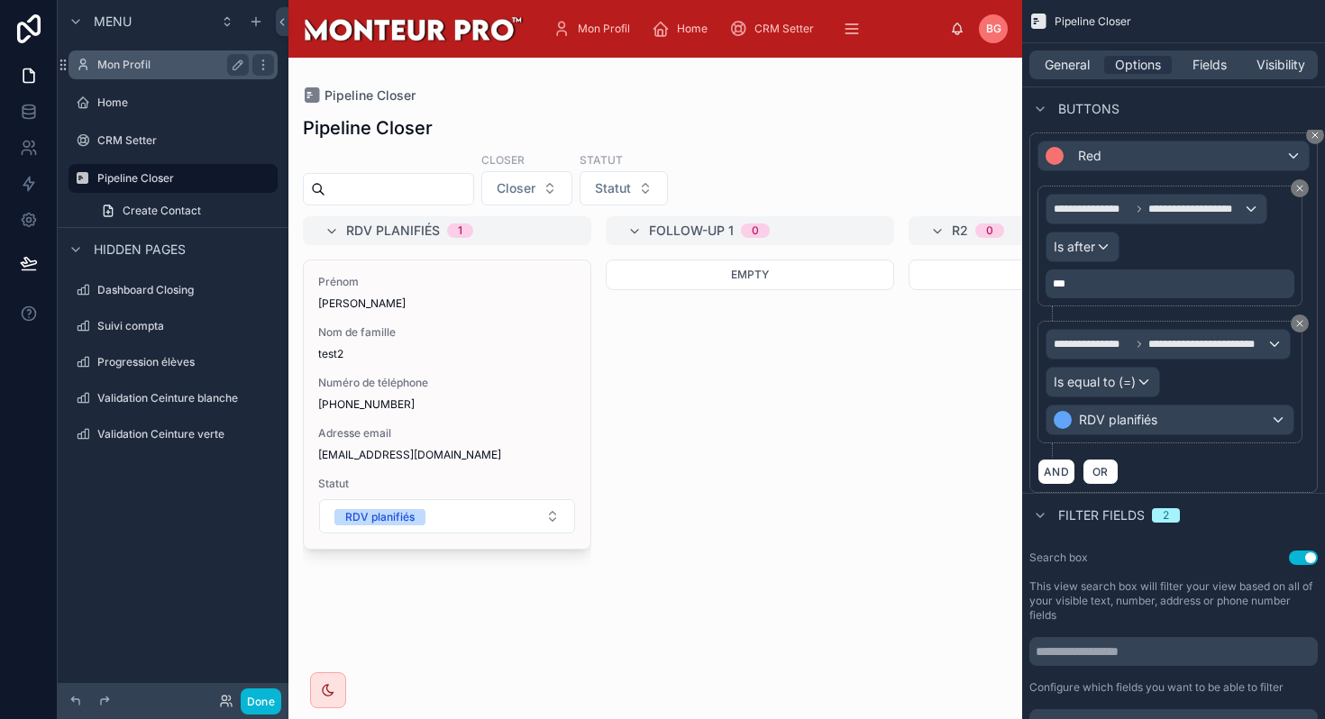
click at [165, 65] on label "Mon Profil" at bounding box center [169, 65] width 144 height 14
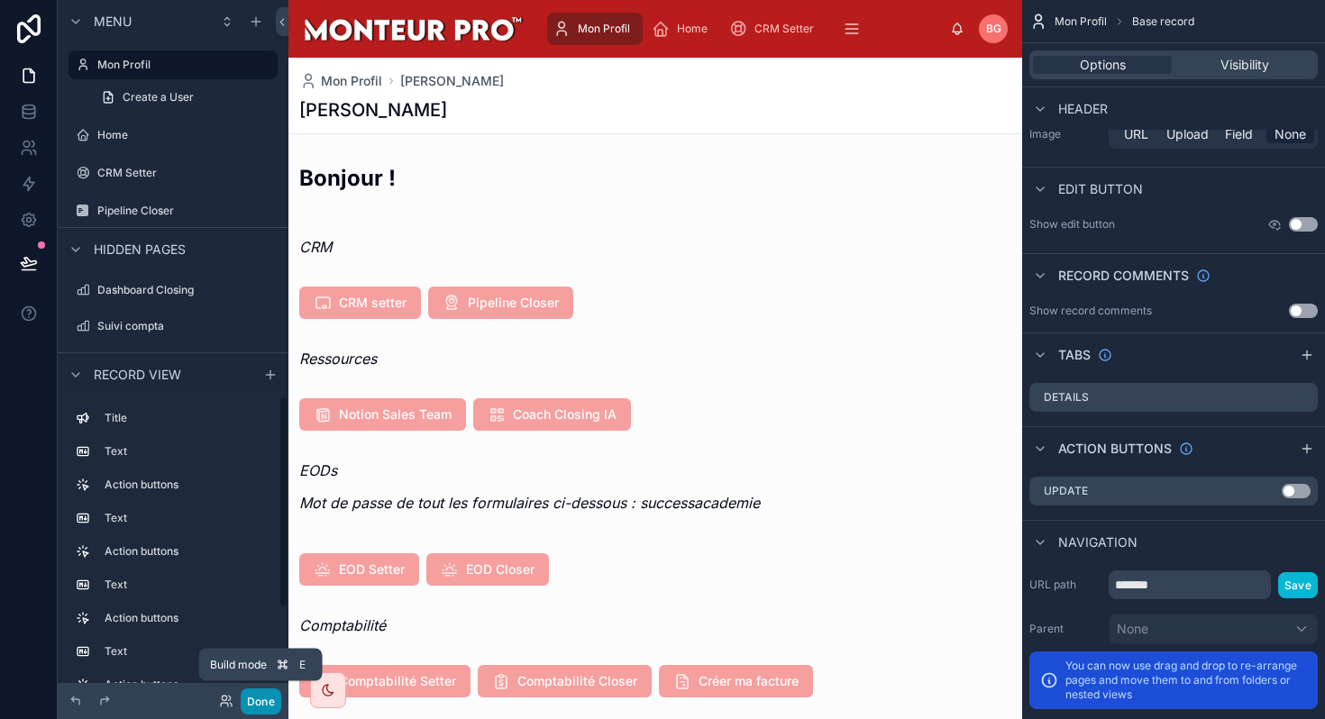
click at [264, 705] on button "Done" at bounding box center [261, 701] width 41 height 26
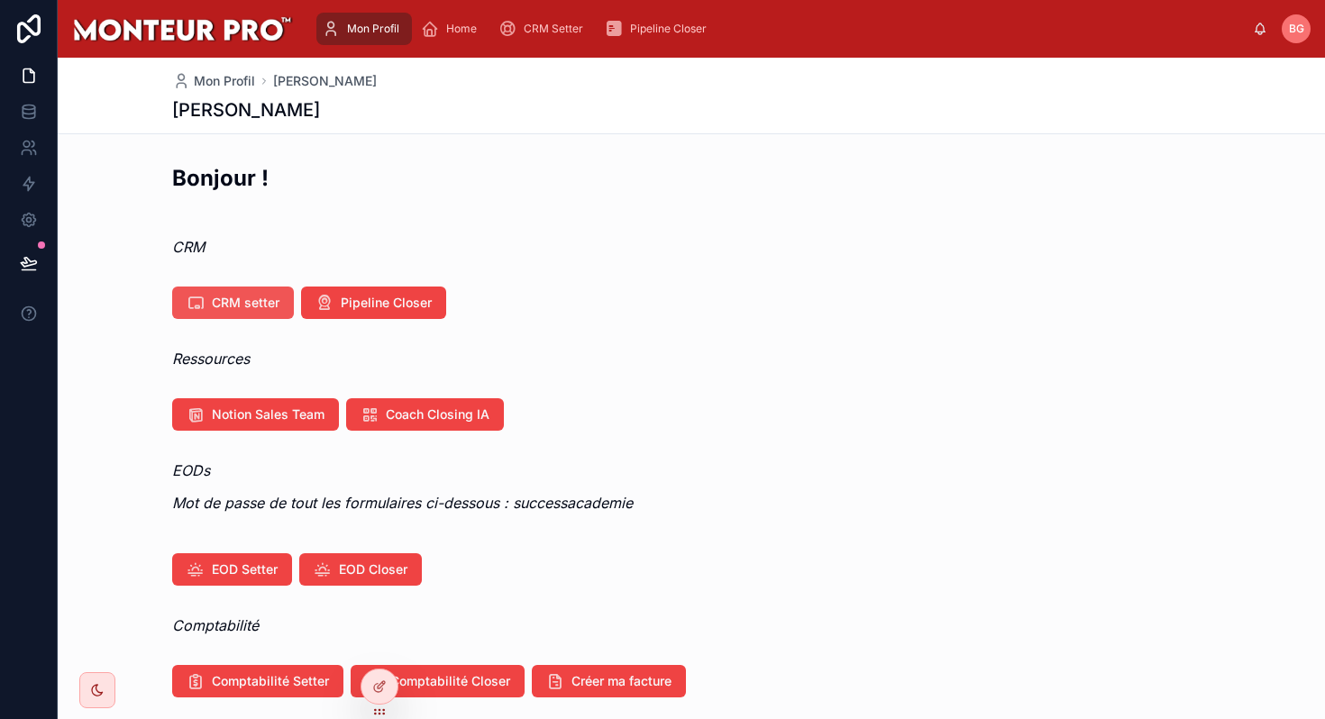
click at [232, 315] on button "CRM setter" at bounding box center [233, 303] width 122 height 32
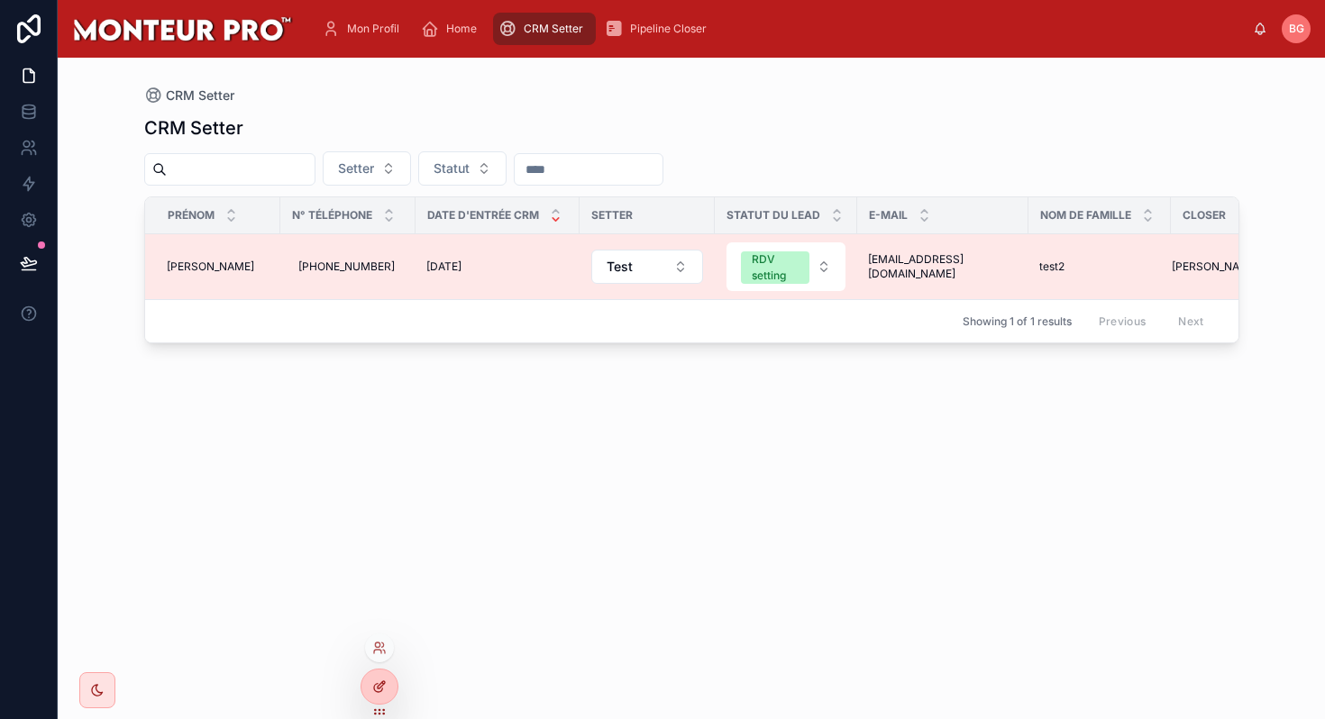
click at [378, 686] on icon at bounding box center [381, 684] width 7 height 7
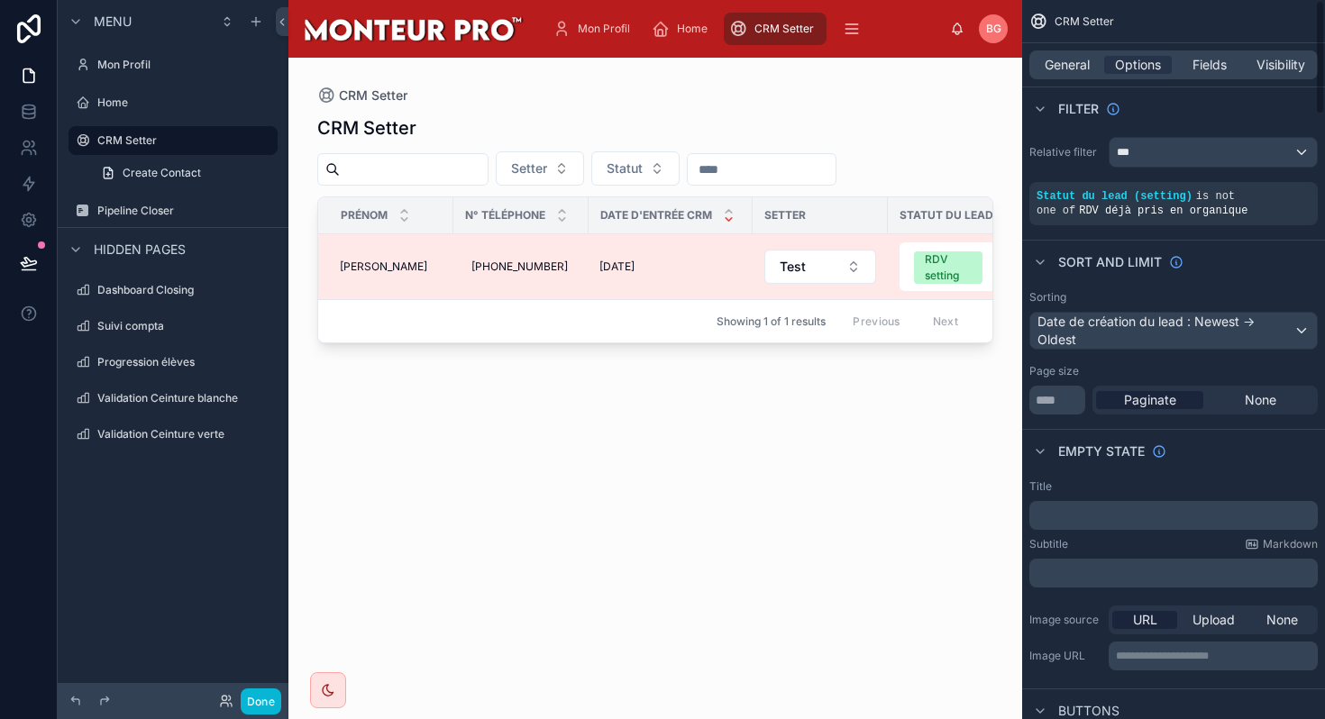
click at [698, 389] on div at bounding box center [655, 378] width 734 height 640
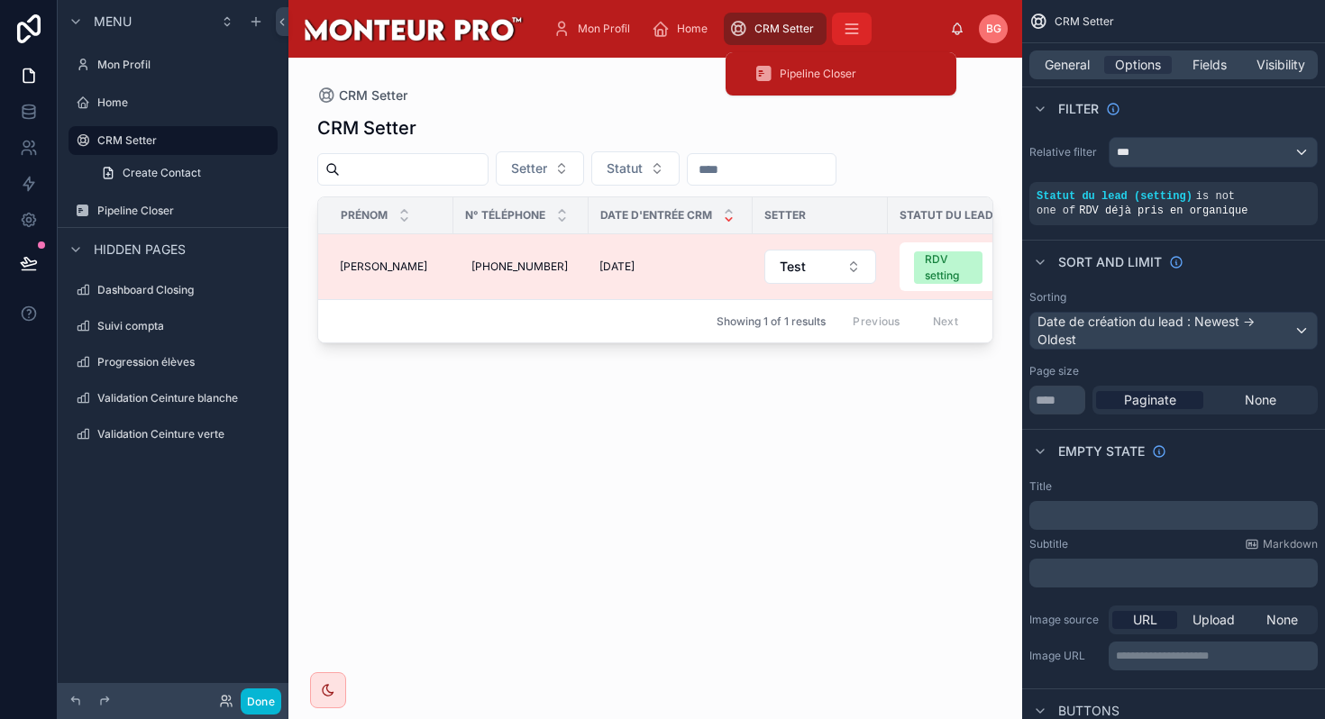
click at [848, 21] on icon "scrollable content" at bounding box center [852, 29] width 18 height 18
click at [831, 60] on div "Pipeline Closer" at bounding box center [840, 73] width 173 height 29
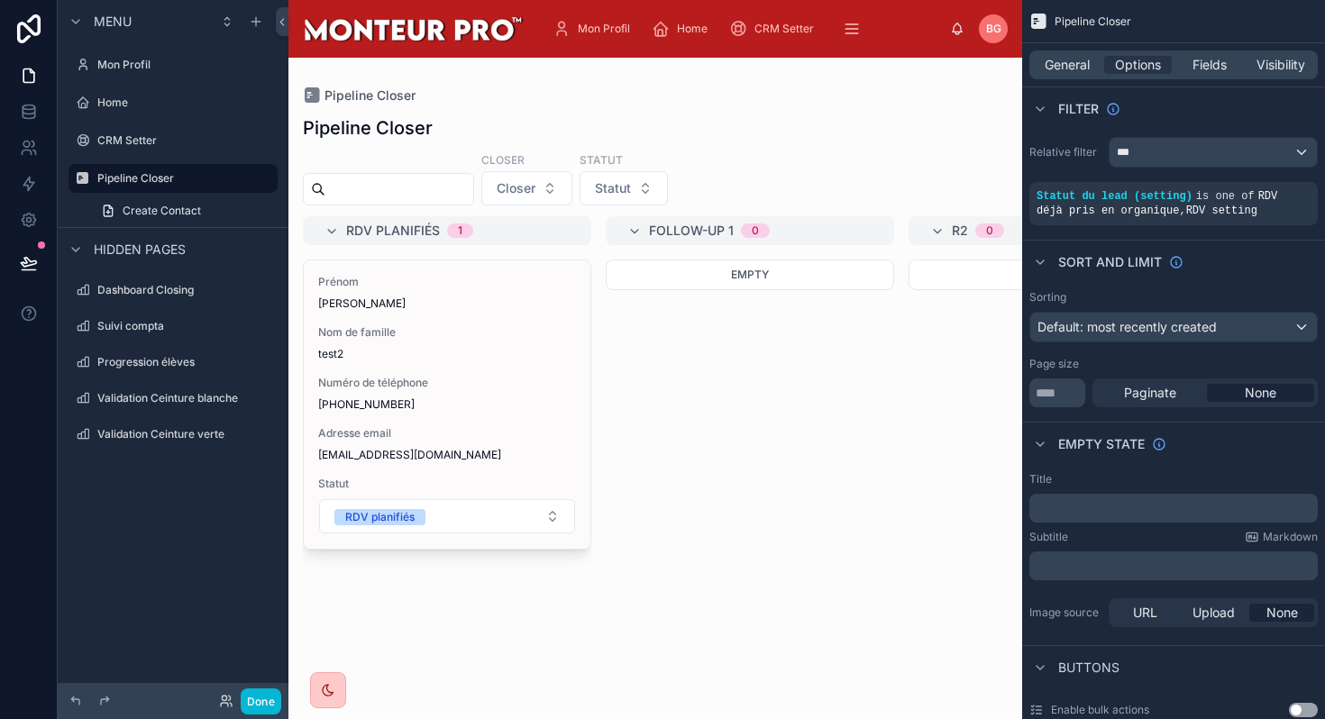
click at [331, 690] on icon at bounding box center [328, 690] width 14 height 14
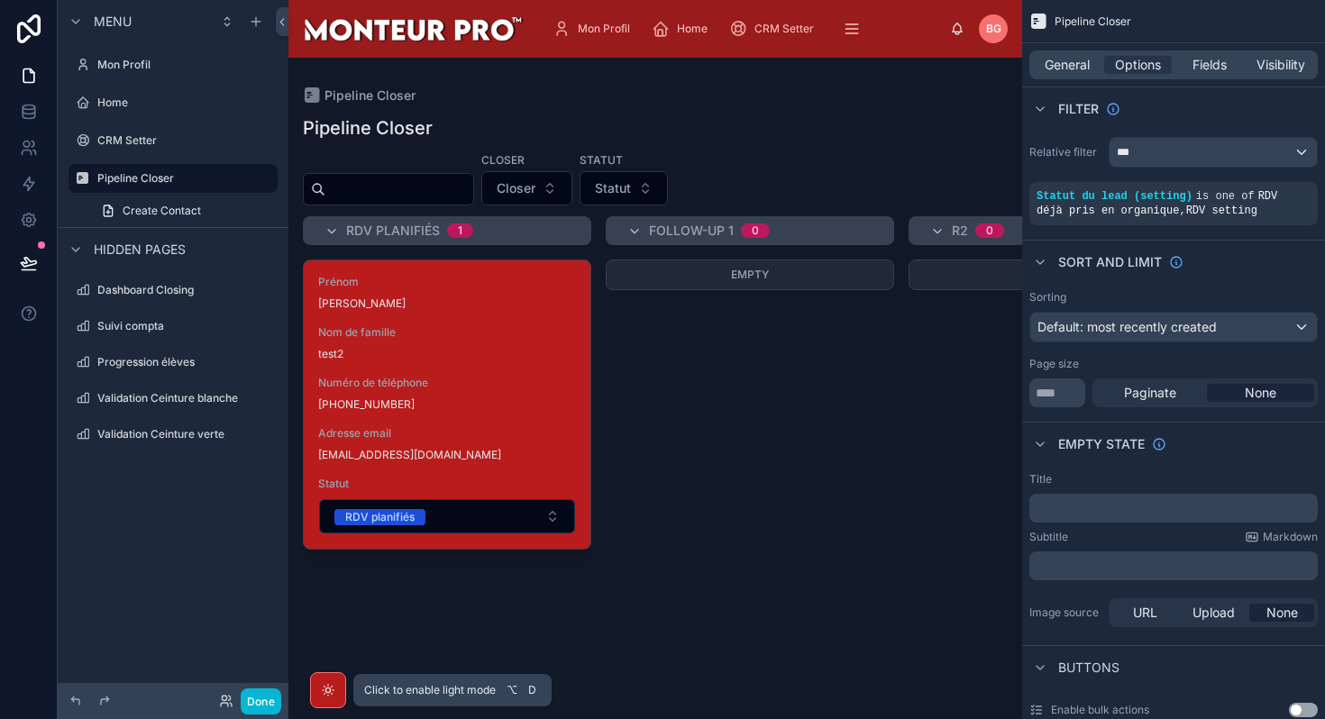
click at [331, 690] on icon at bounding box center [328, 690] width 14 height 14
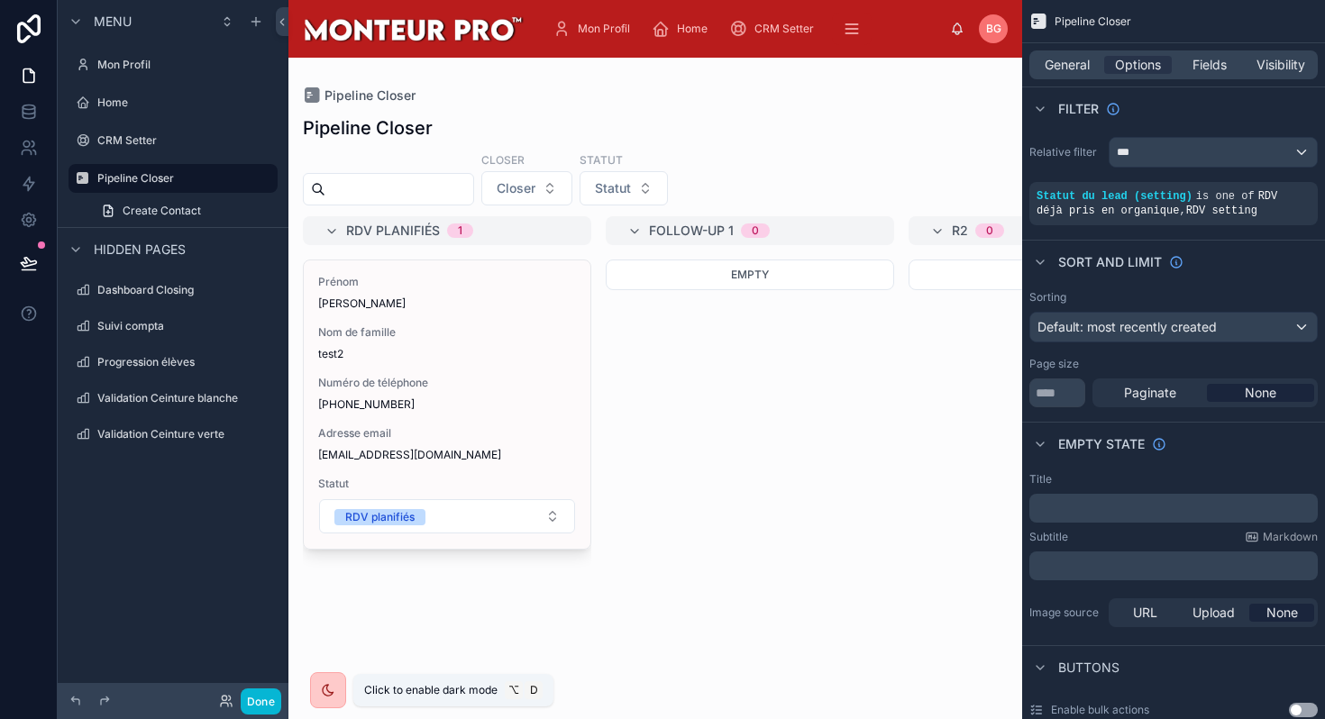
click at [331, 690] on icon at bounding box center [328, 690] width 14 height 14
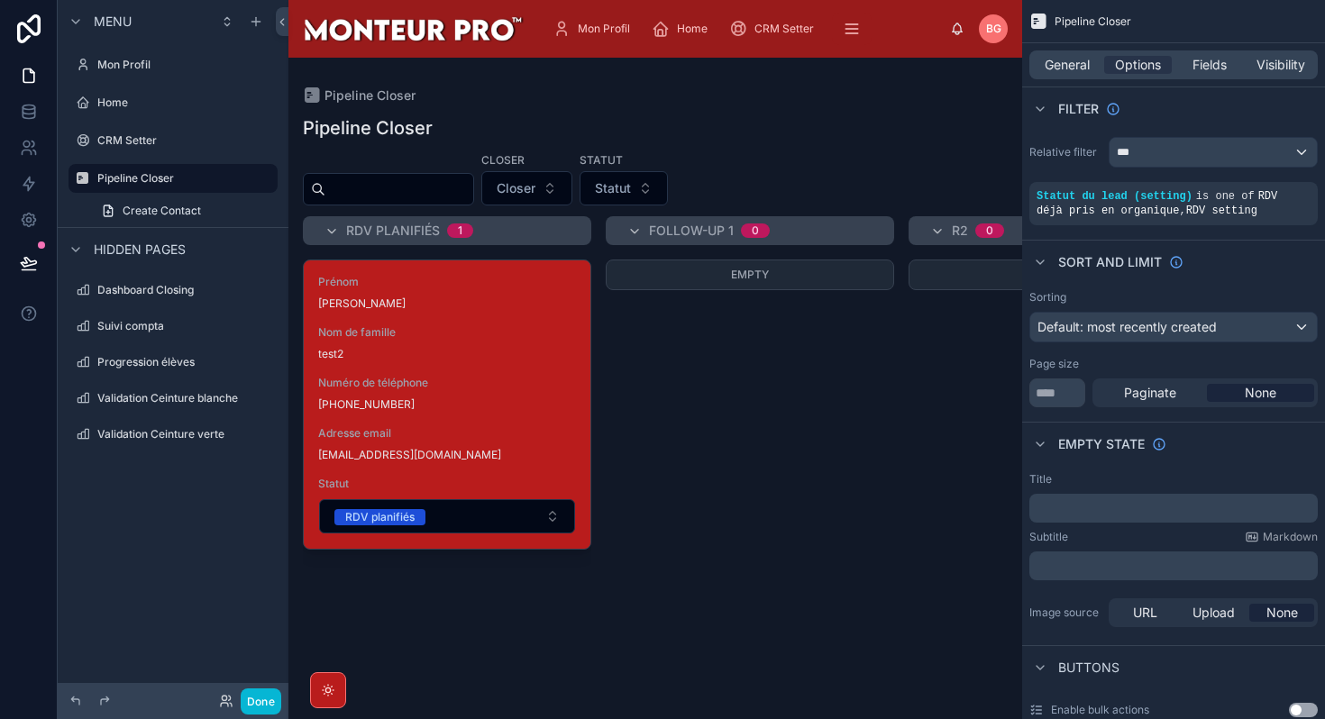
click at [516, 588] on div at bounding box center [655, 388] width 734 height 661
click at [327, 686] on icon at bounding box center [328, 690] width 14 height 14
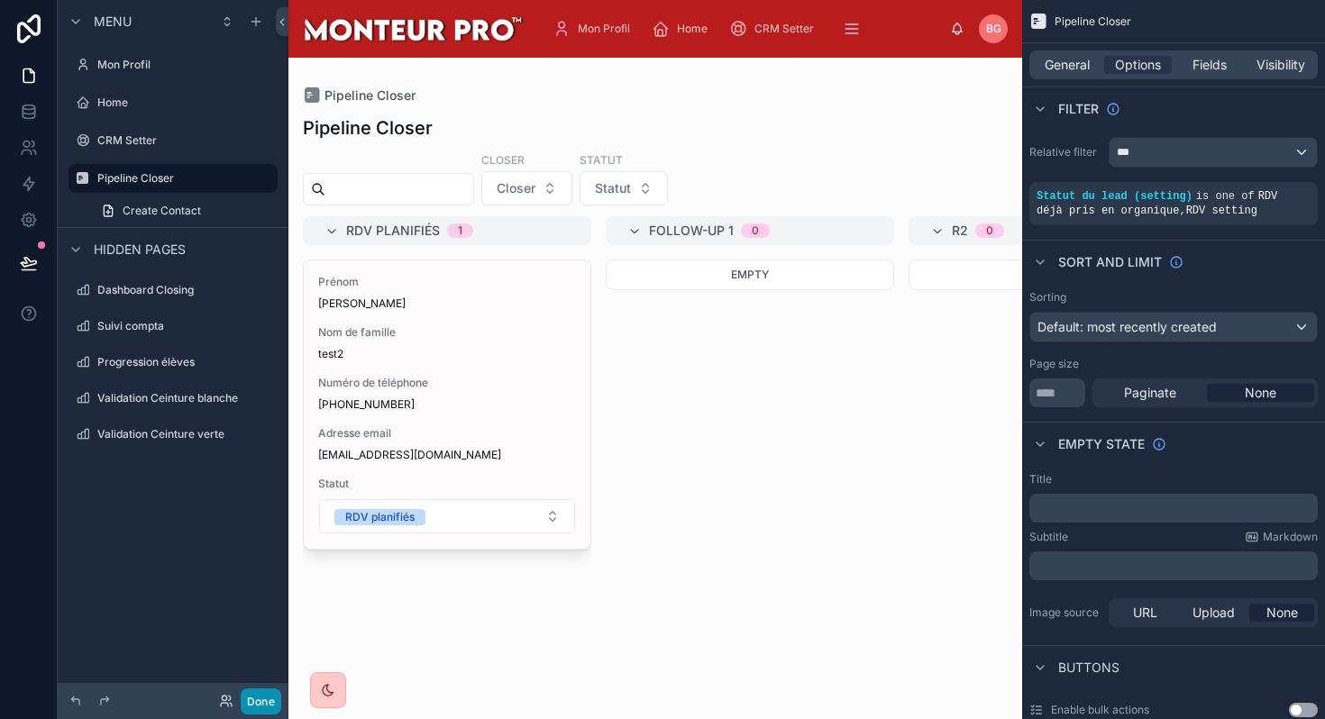
click at [244, 704] on button "Done" at bounding box center [261, 701] width 41 height 26
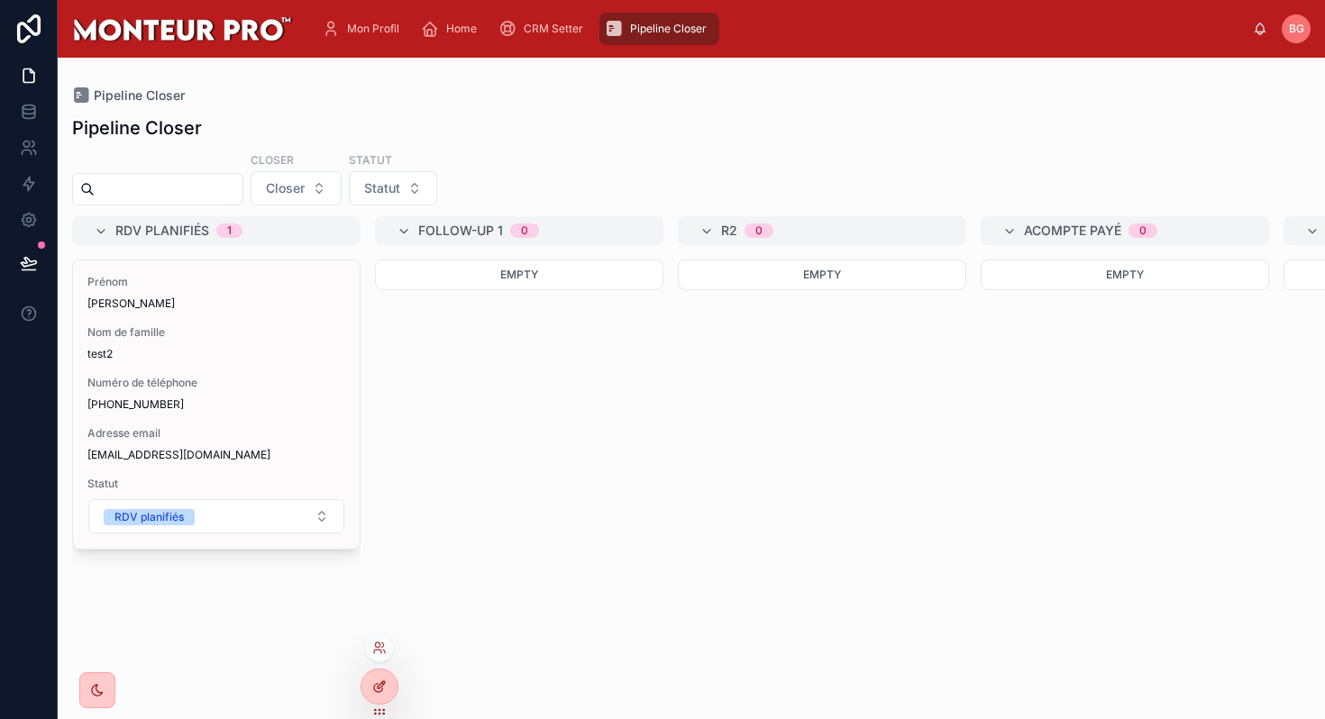
click at [369, 693] on div at bounding box center [379, 687] width 36 height 34
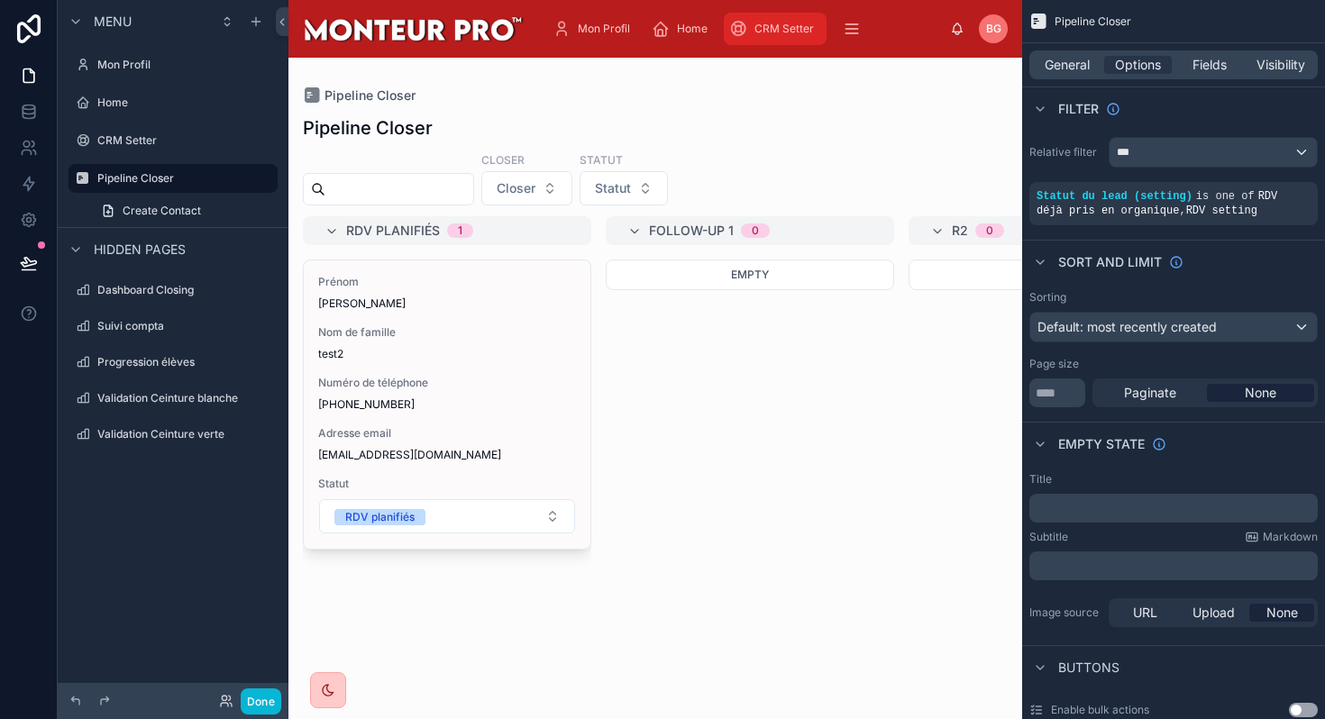
click at [754, 33] on span "CRM Setter" at bounding box center [783, 29] width 59 height 14
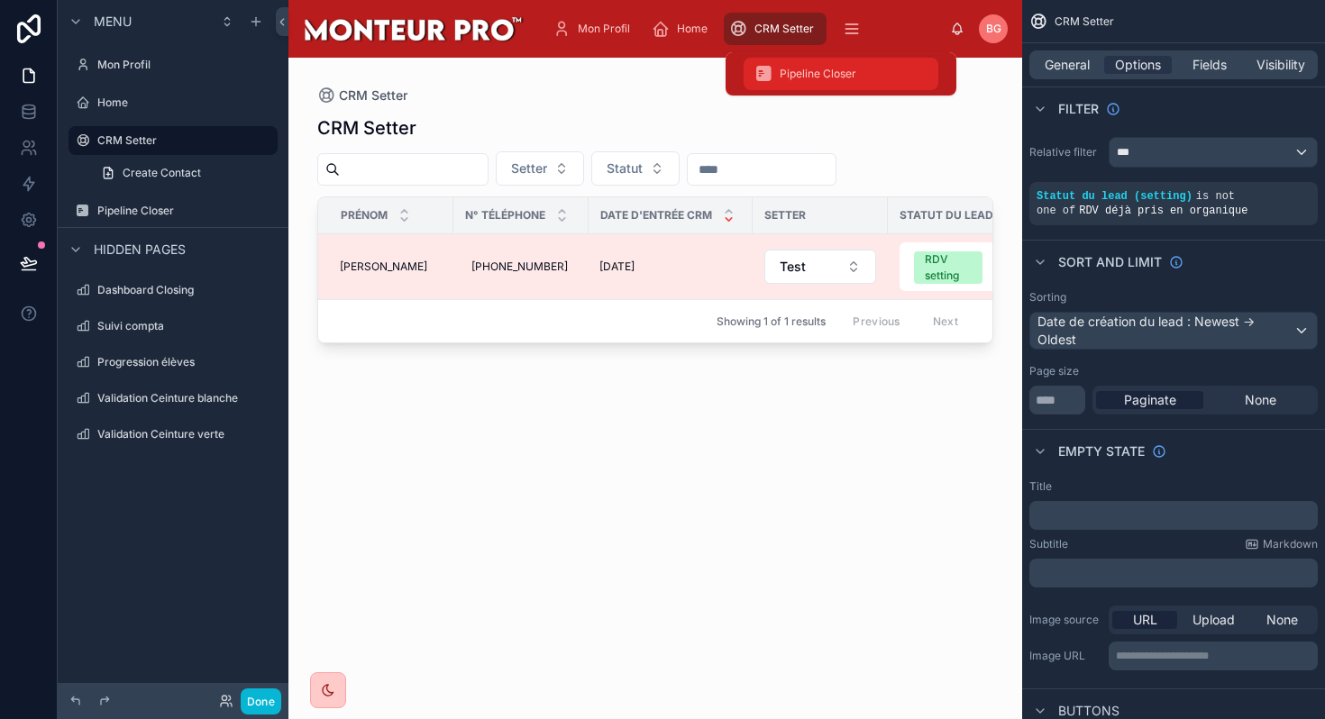
click at [827, 61] on div "Pipeline Closer" at bounding box center [840, 73] width 173 height 29
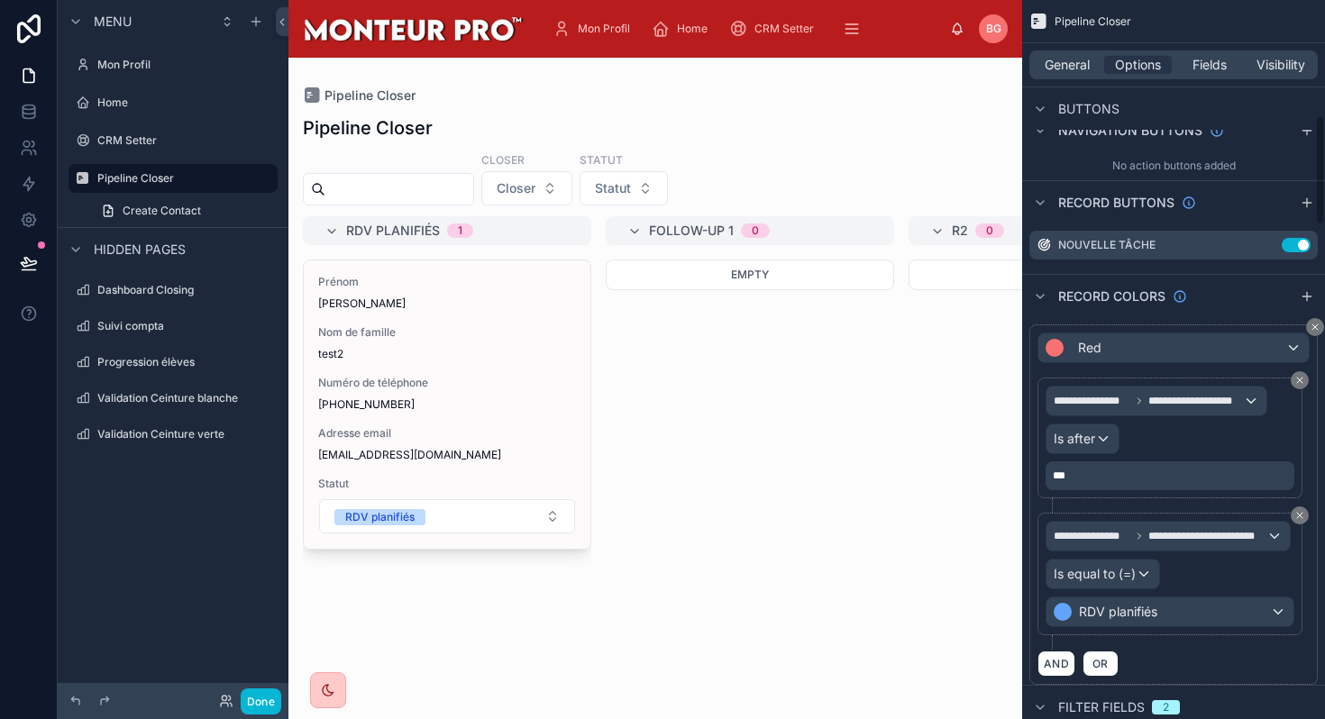
scroll to position [761, 0]
click at [1045, 340] on span "scrollable content" at bounding box center [1057, 347] width 25 height 18
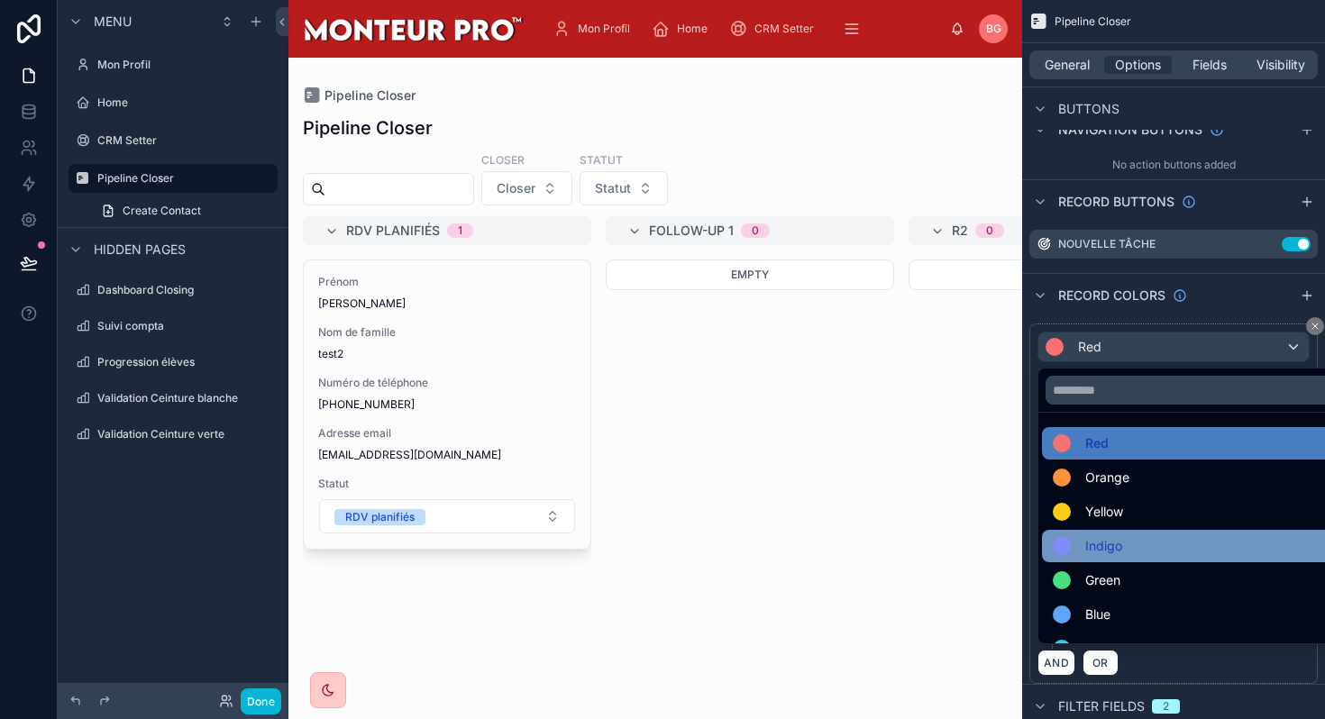
click at [1073, 549] on span at bounding box center [1065, 546] width 25 height 18
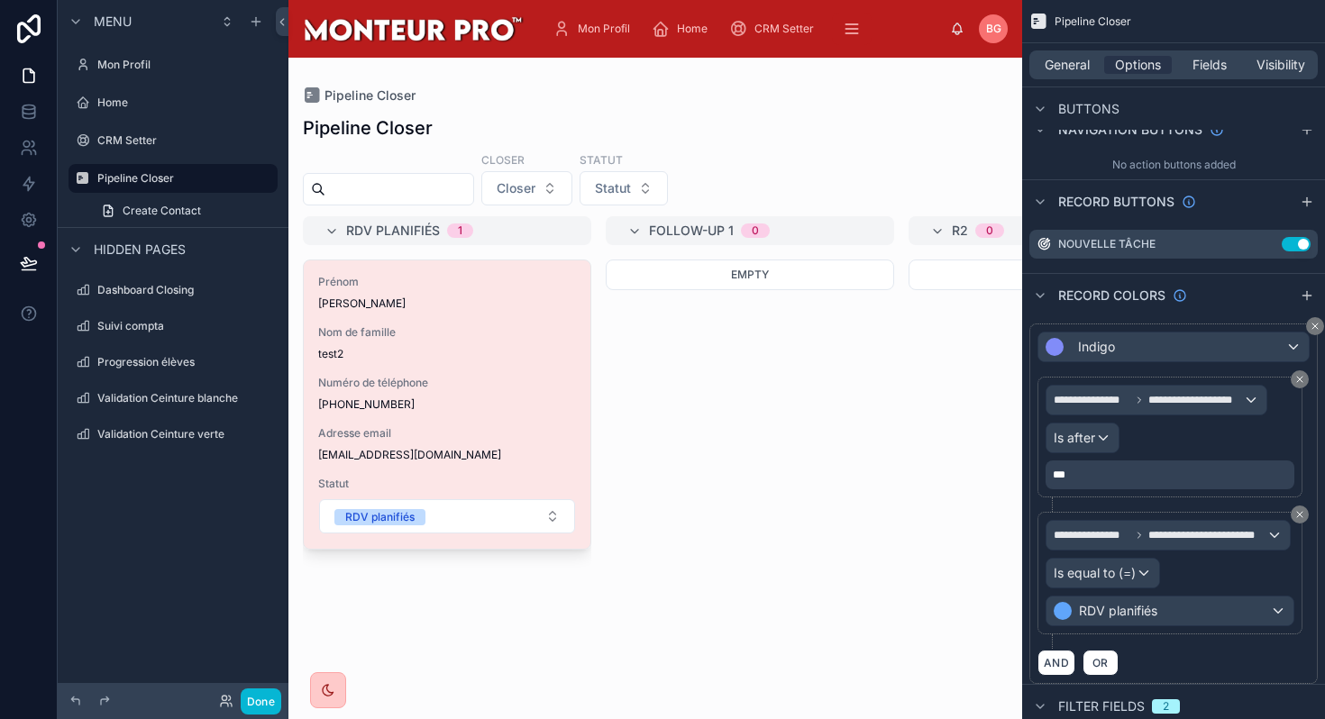
click at [661, 448] on div at bounding box center [655, 388] width 734 height 661
click at [1081, 440] on span "Is after" at bounding box center [1073, 438] width 41 height 18
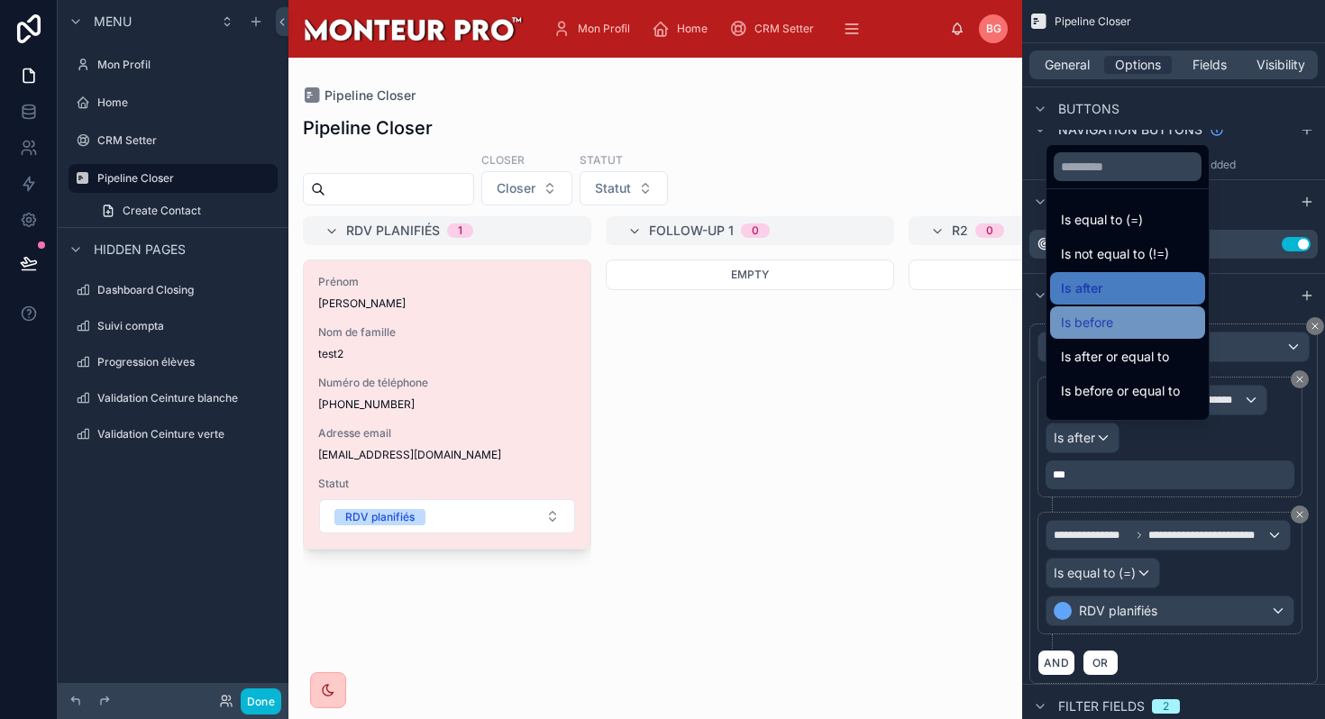
click at [1099, 325] on span "Is before" at bounding box center [1087, 323] width 52 height 22
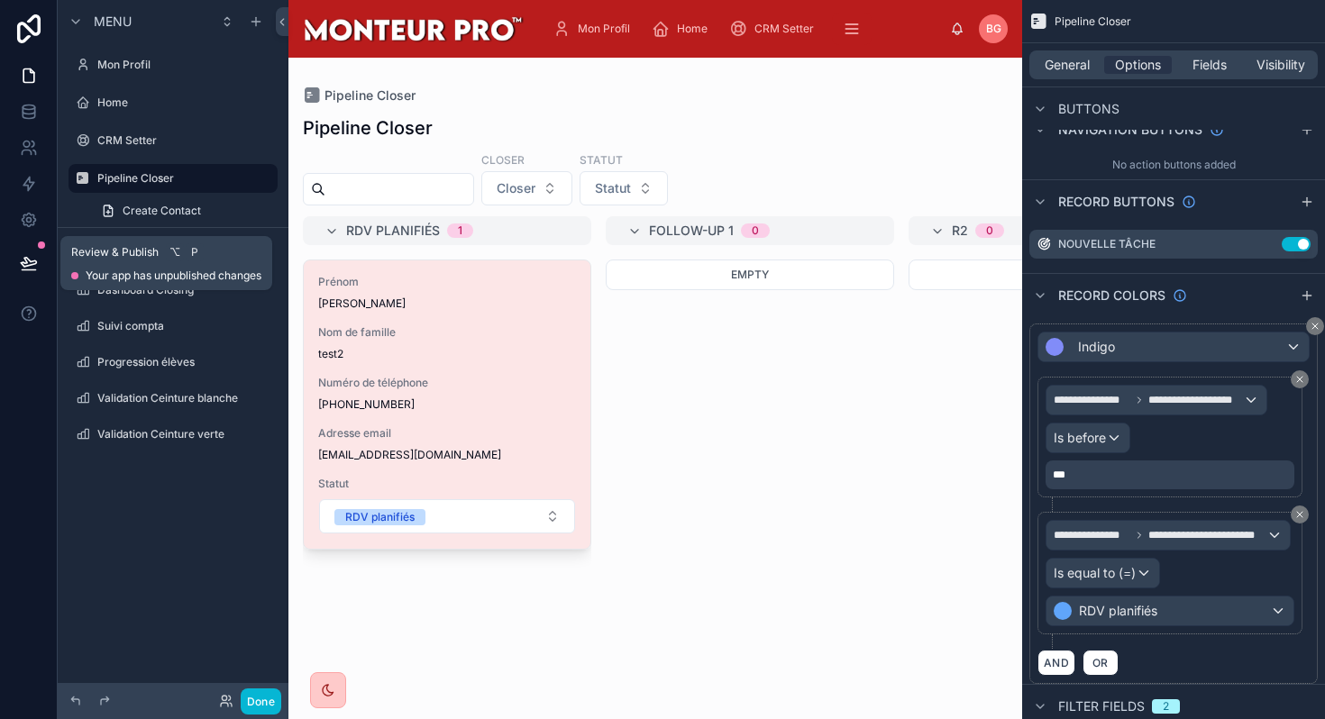
click at [41, 272] on button at bounding box center [29, 263] width 40 height 50
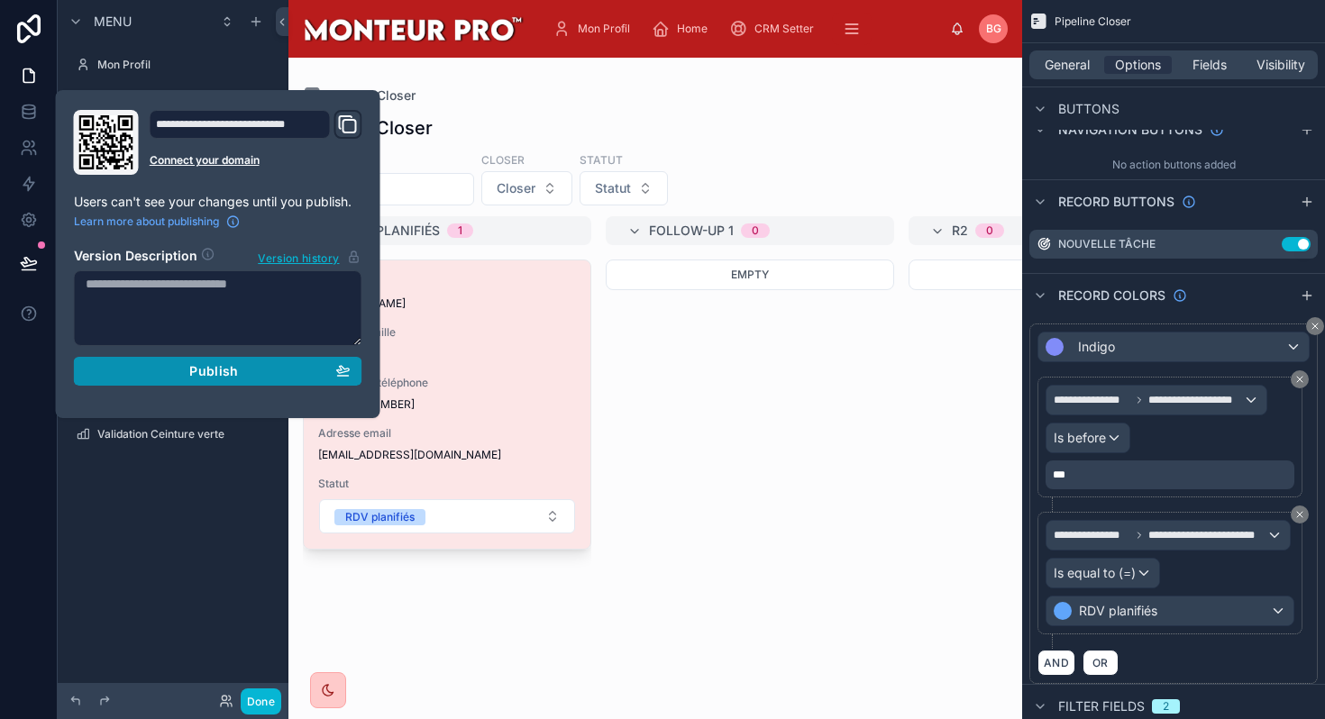
click at [104, 374] on div "Publish" at bounding box center [218, 371] width 265 height 16
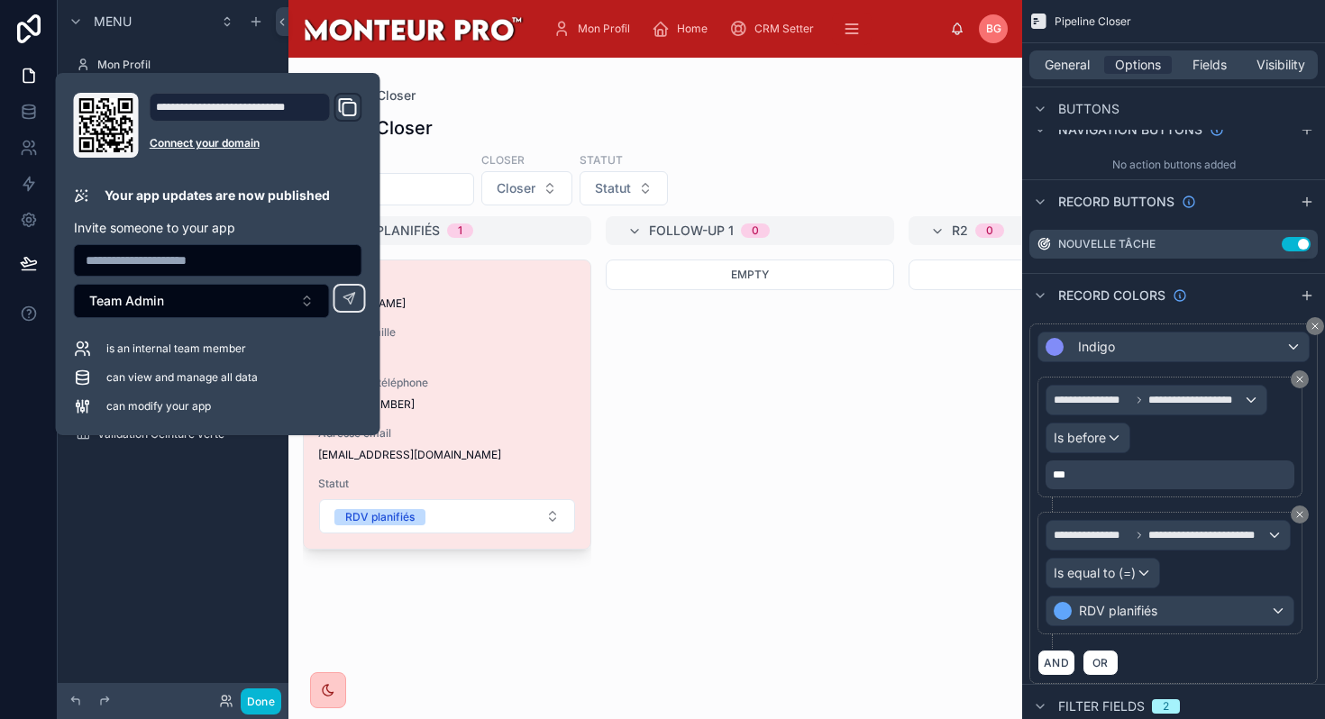
click at [916, 290] on div "Empty" at bounding box center [1052, 479] width 288 height 438
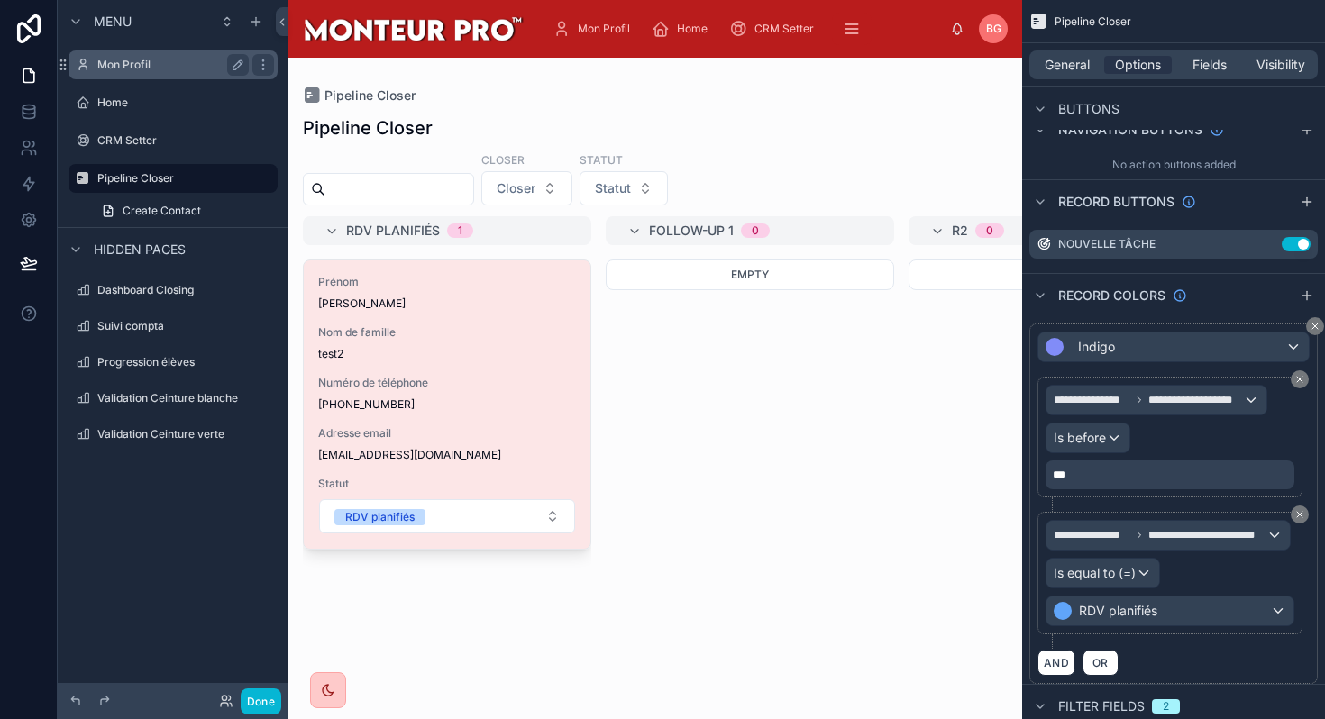
click at [180, 62] on label "Mon Profil" at bounding box center [169, 65] width 144 height 14
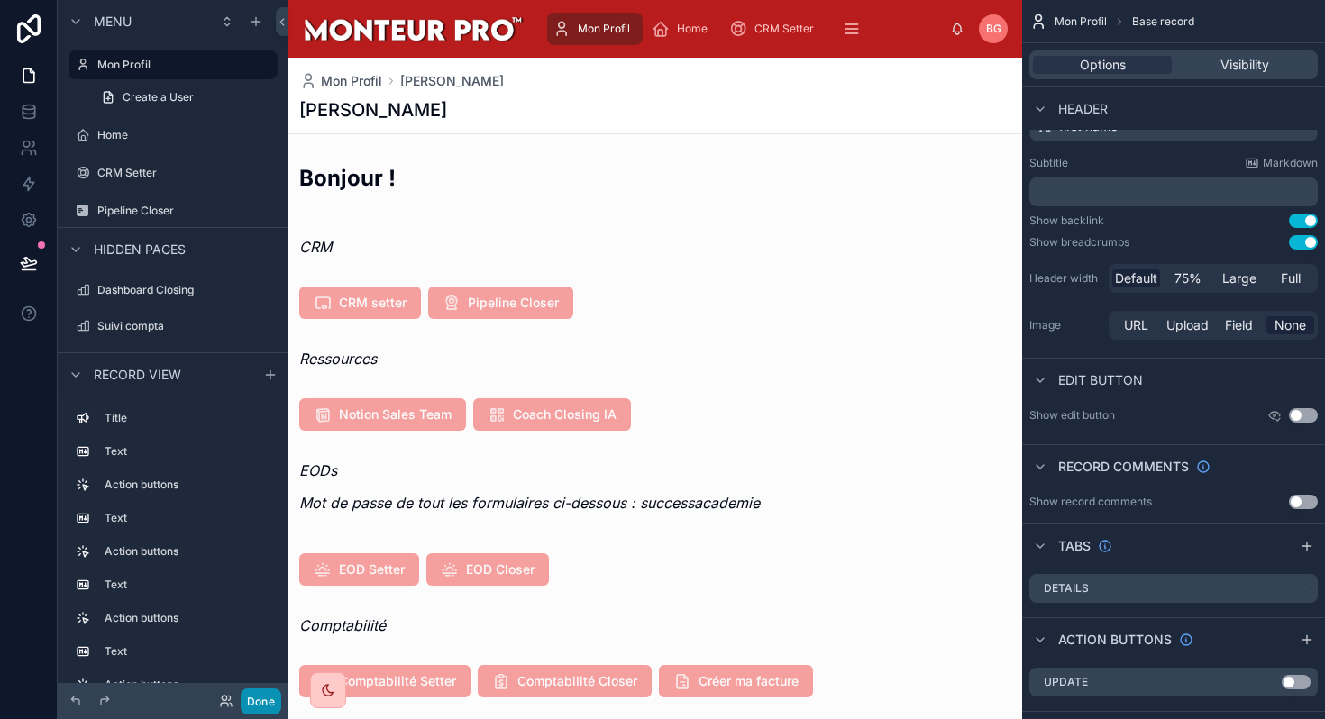
click at [251, 698] on button "Done" at bounding box center [261, 701] width 41 height 26
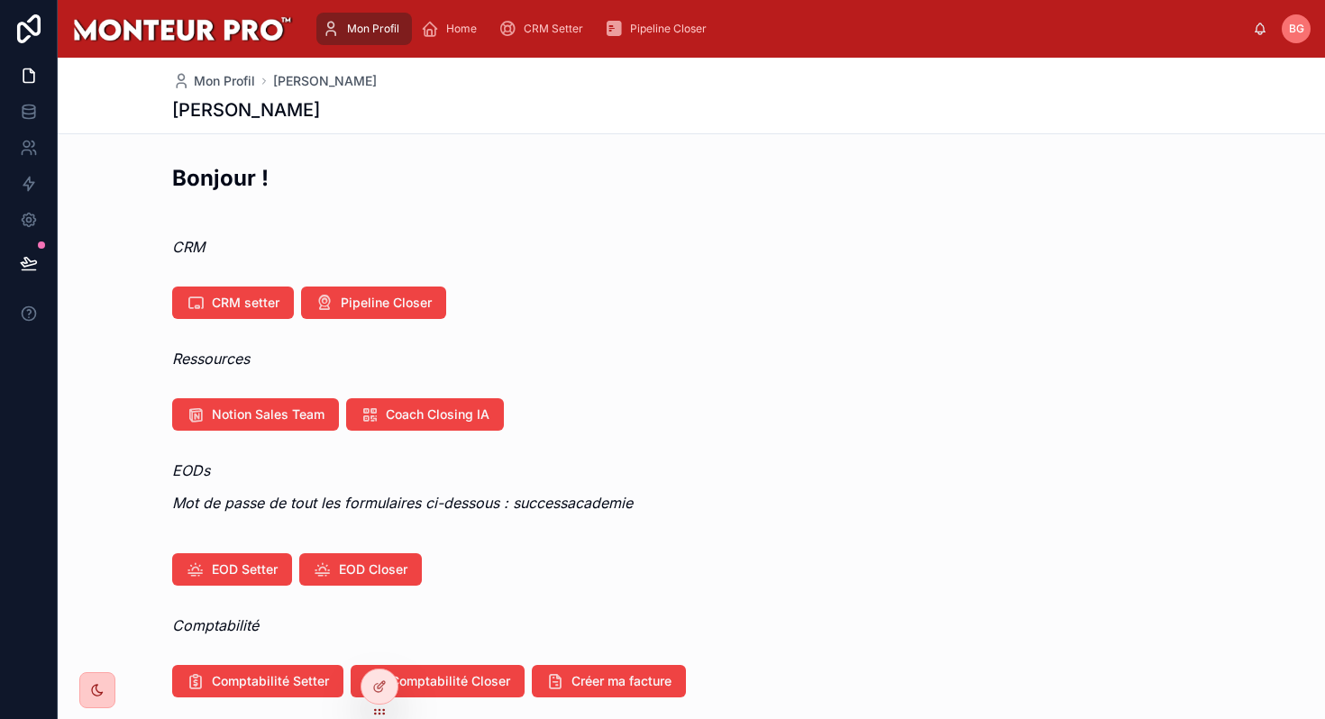
click at [380, 284] on div "CRM setter Pipeline Closer" at bounding box center [691, 302] width 1267 height 47
click at [383, 310] on span "Pipeline Closer" at bounding box center [386, 303] width 91 height 18
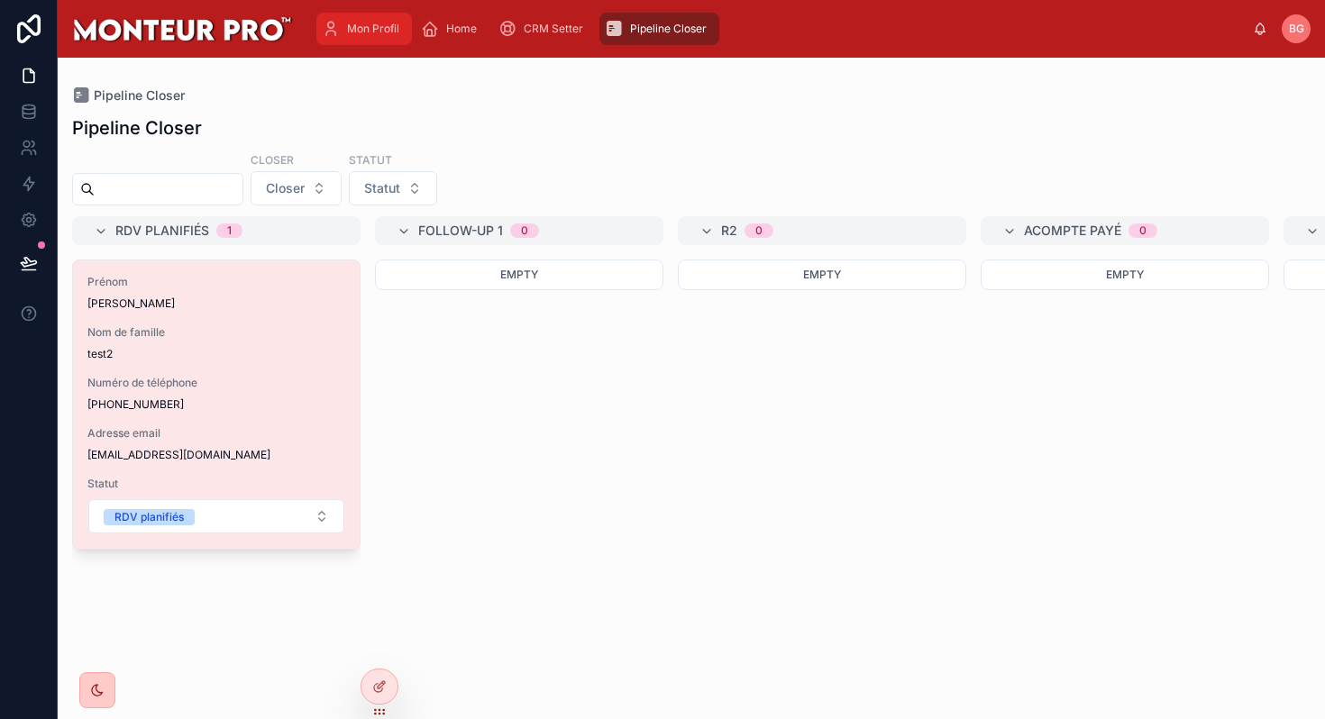
click at [367, 36] on div "Mon Profil" at bounding box center [364, 28] width 85 height 29
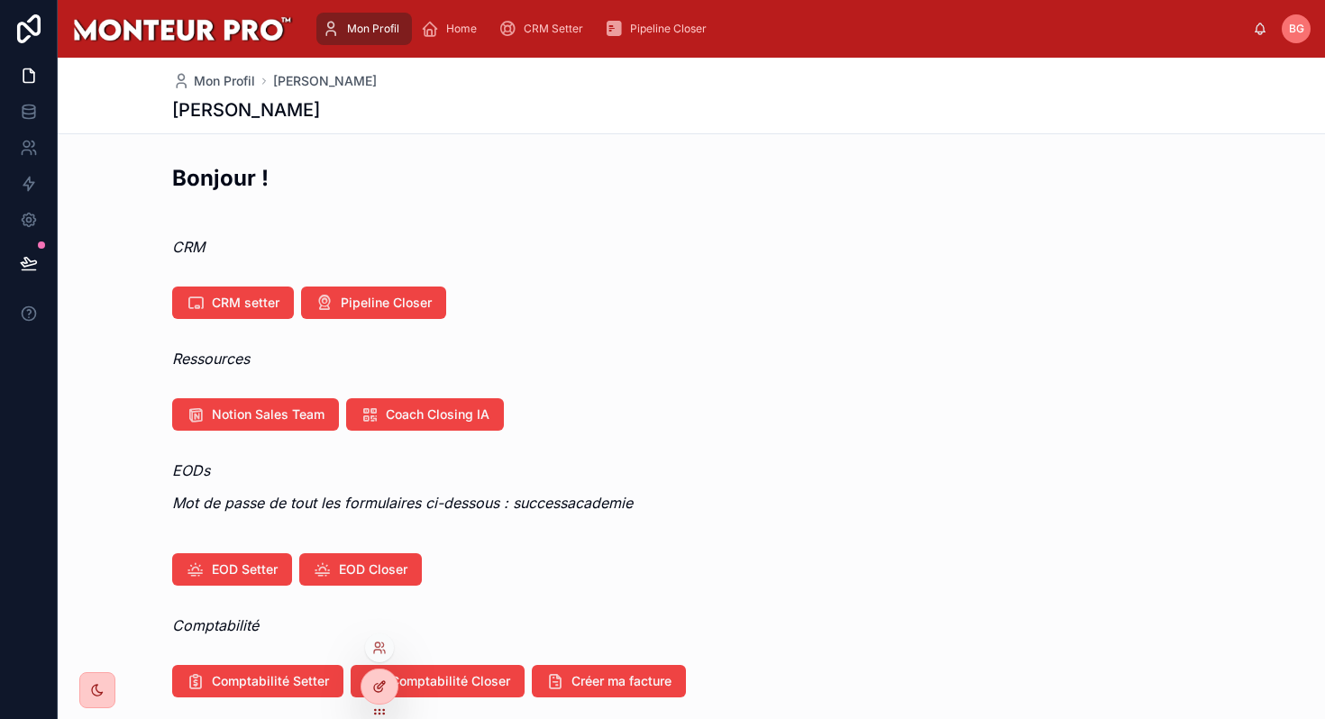
click at [370, 685] on div at bounding box center [379, 687] width 36 height 34
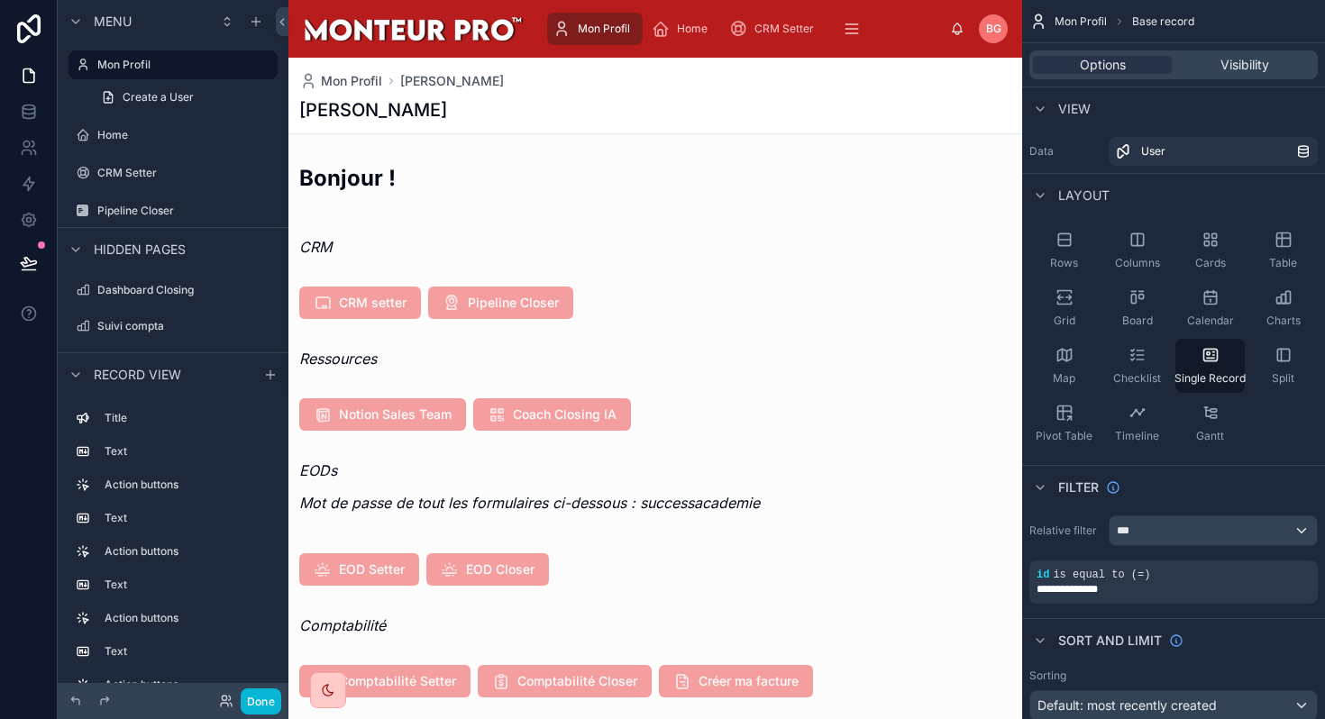
click at [688, 404] on div at bounding box center [655, 414] width 734 height 47
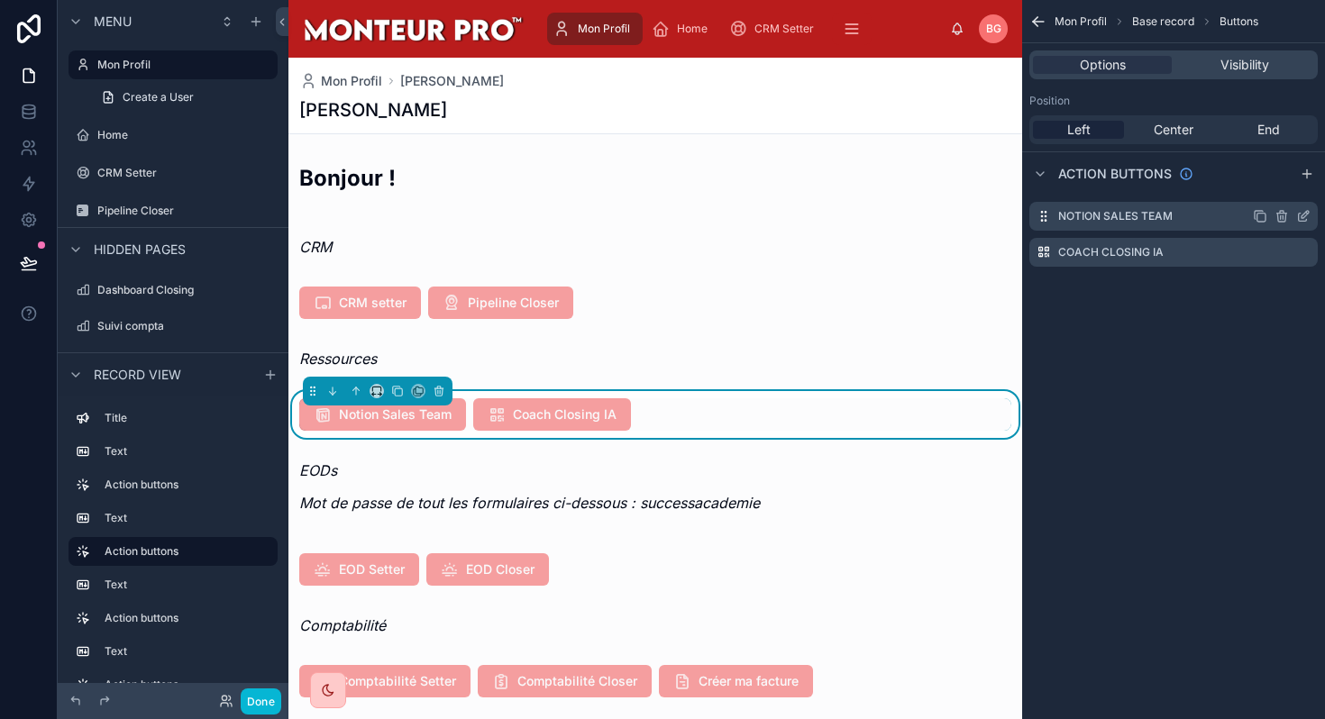
click at [1303, 218] on icon "scrollable content" at bounding box center [1303, 216] width 14 height 14
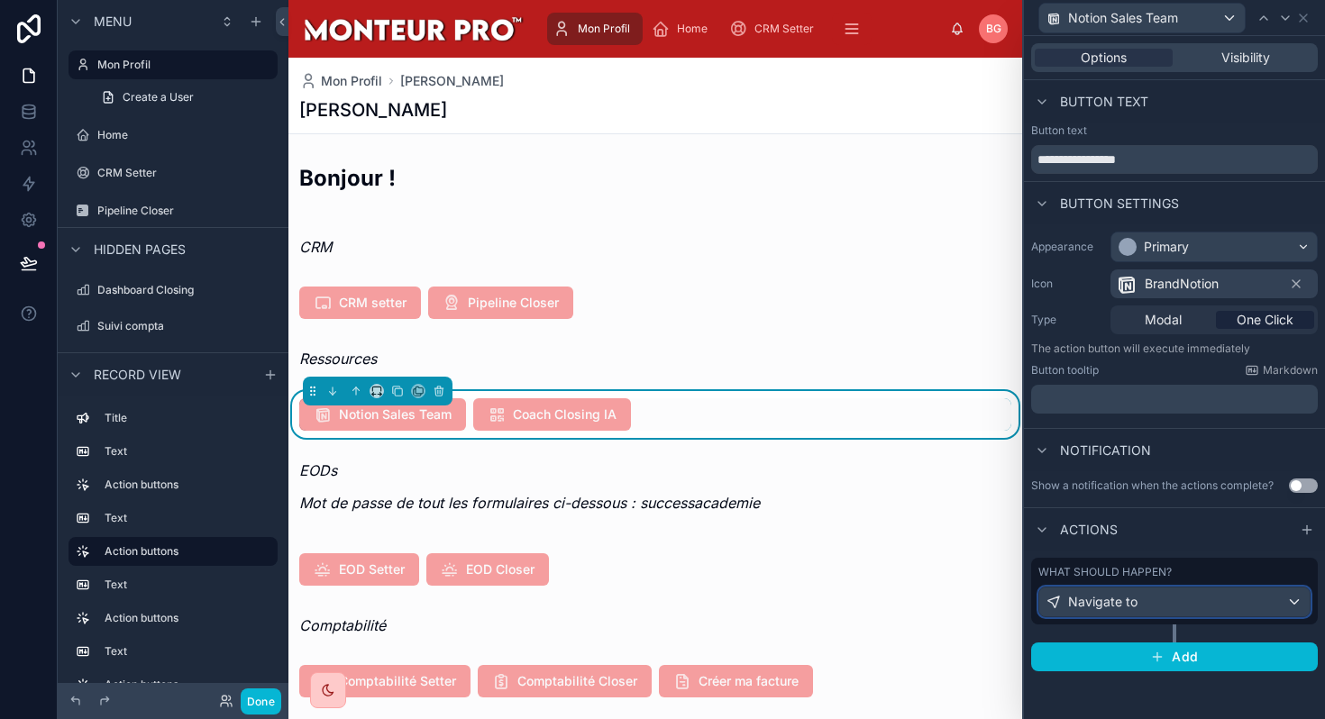
click at [1167, 611] on div "Navigate to" at bounding box center [1174, 602] width 270 height 29
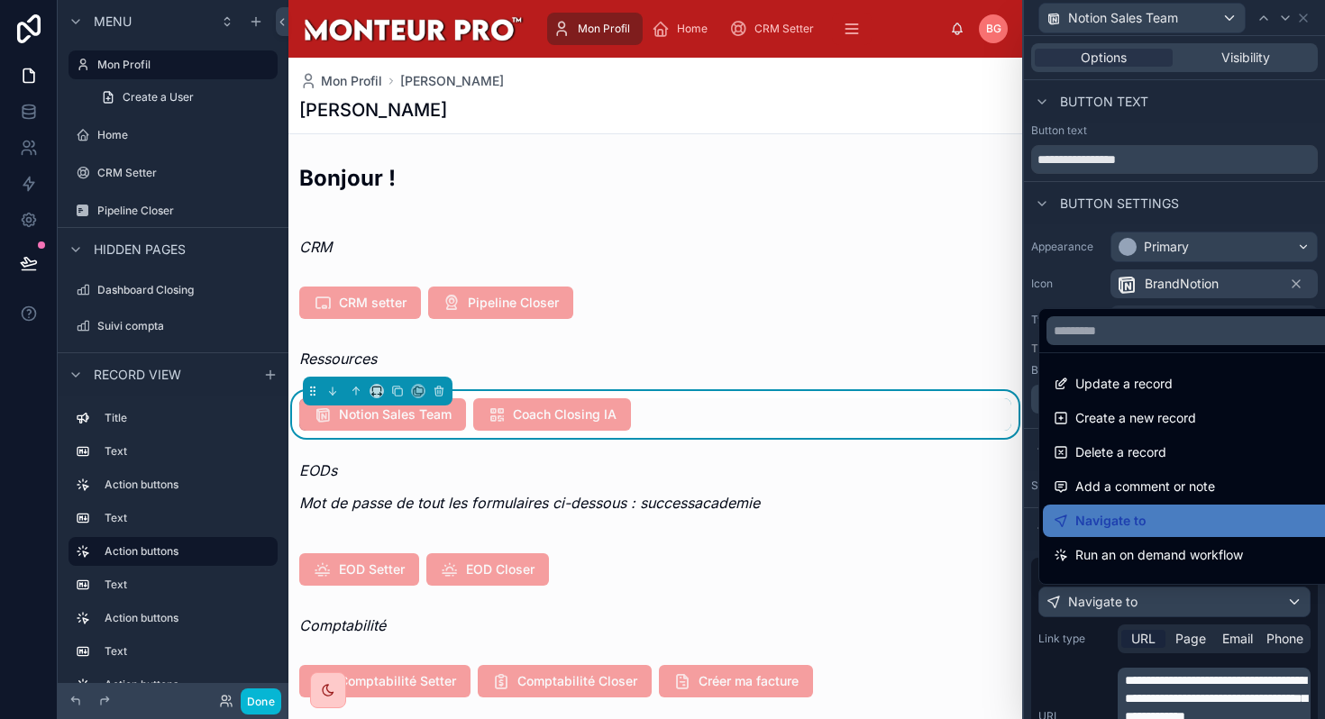
click at [1178, 696] on div at bounding box center [1174, 359] width 301 height 719
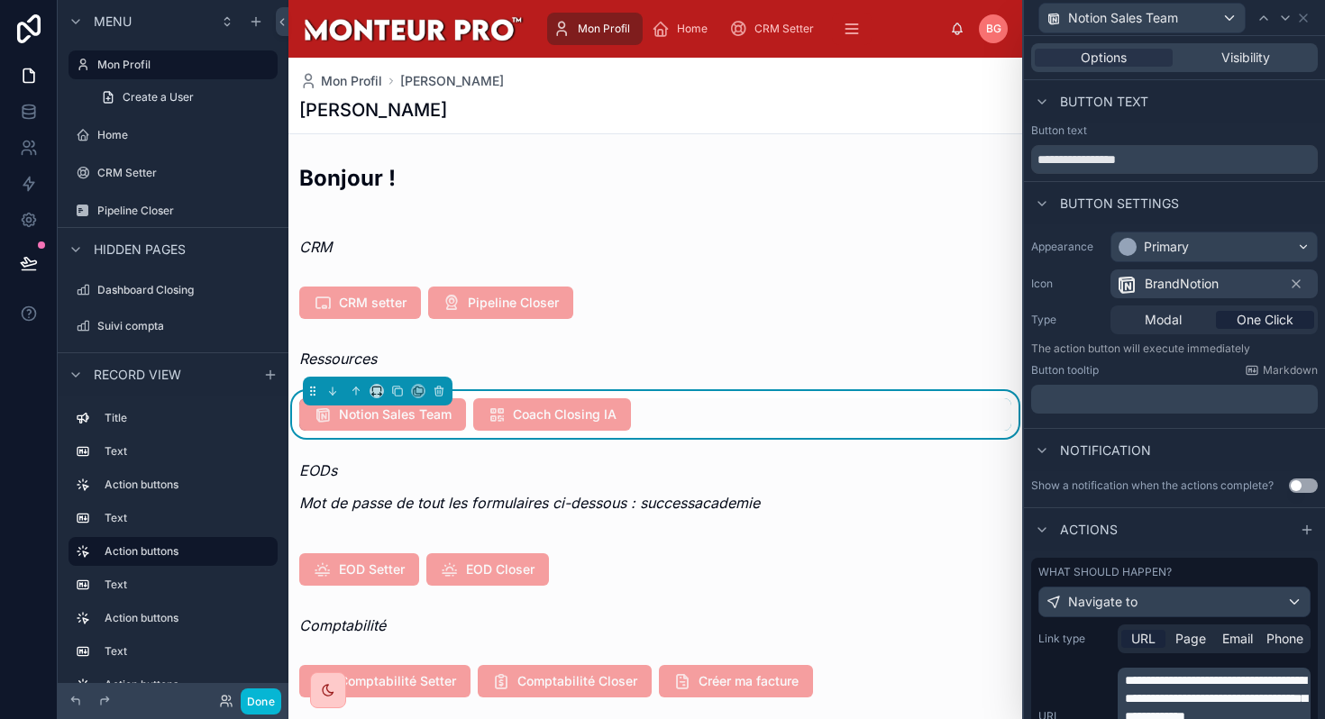
click at [1178, 696] on span "**********" at bounding box center [1216, 698] width 182 height 49
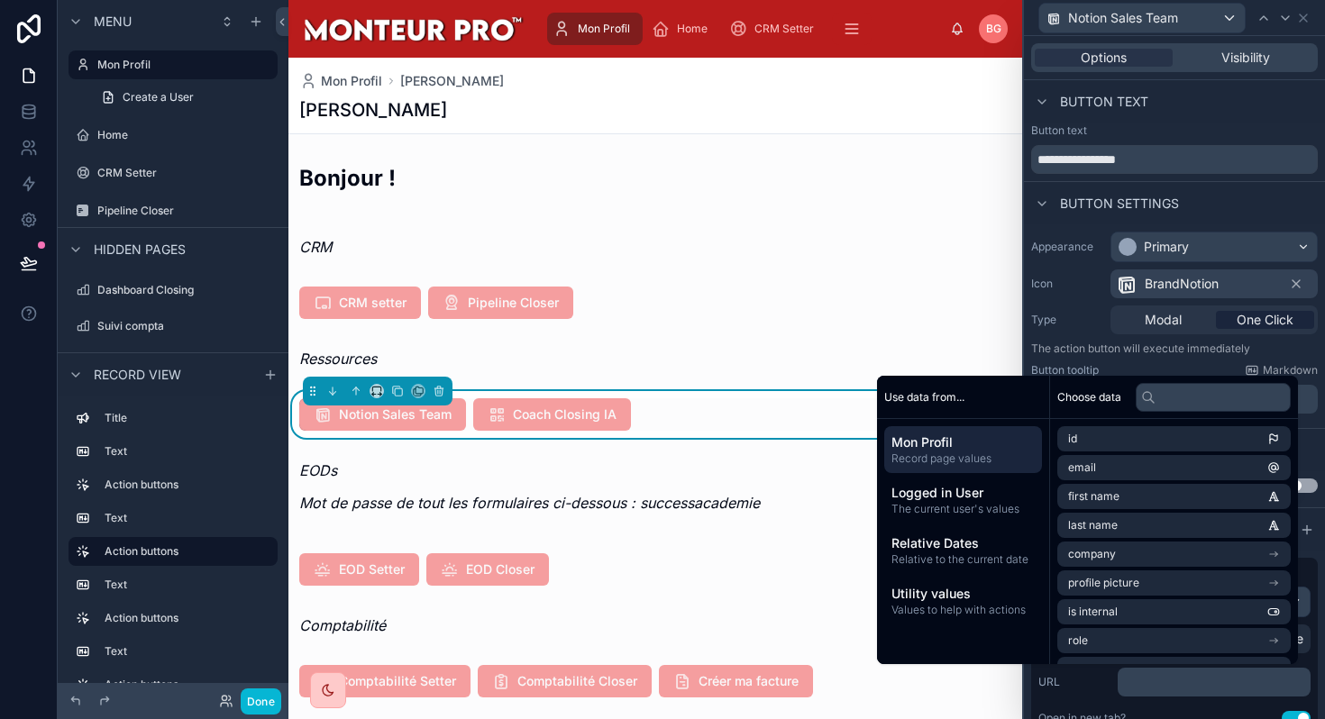
scroll to position [292, 0]
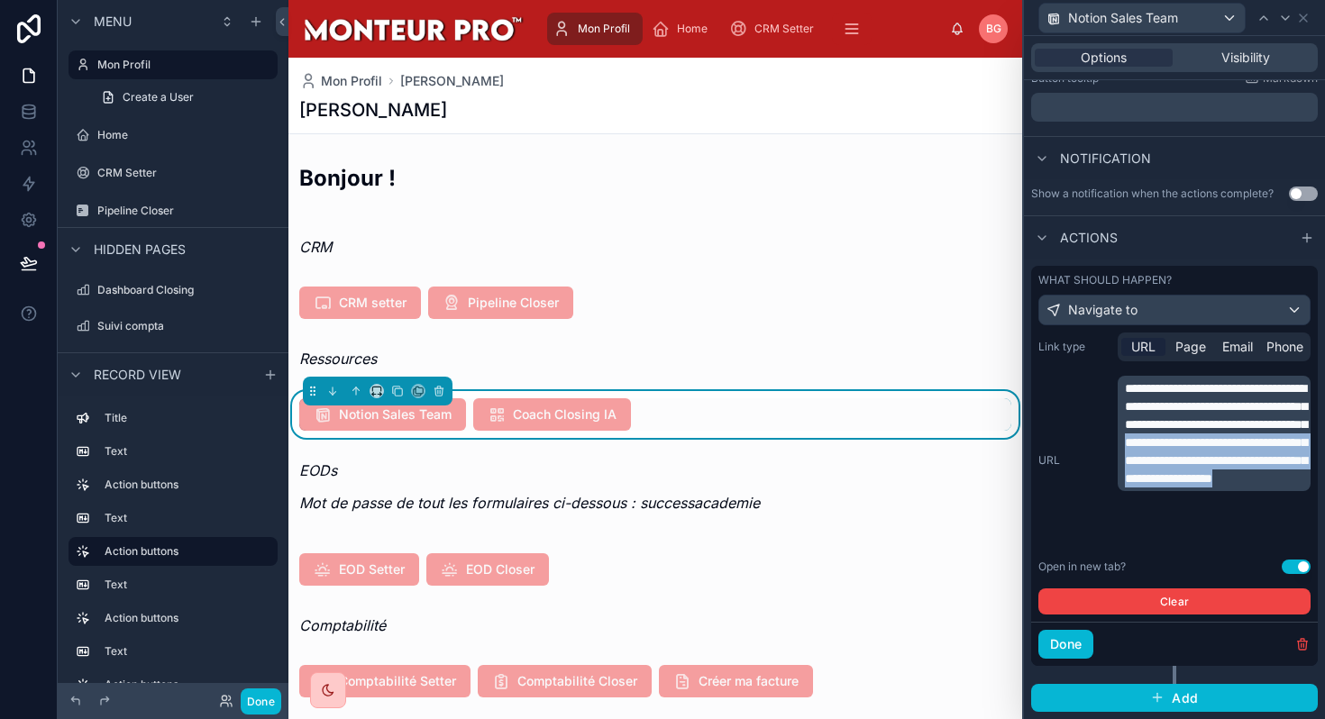
drag, startPoint x: 1241, startPoint y: 533, endPoint x: 1129, endPoint y: 477, distance: 124.9
click at [1129, 477] on p "**********" at bounding box center [1216, 433] width 182 height 108
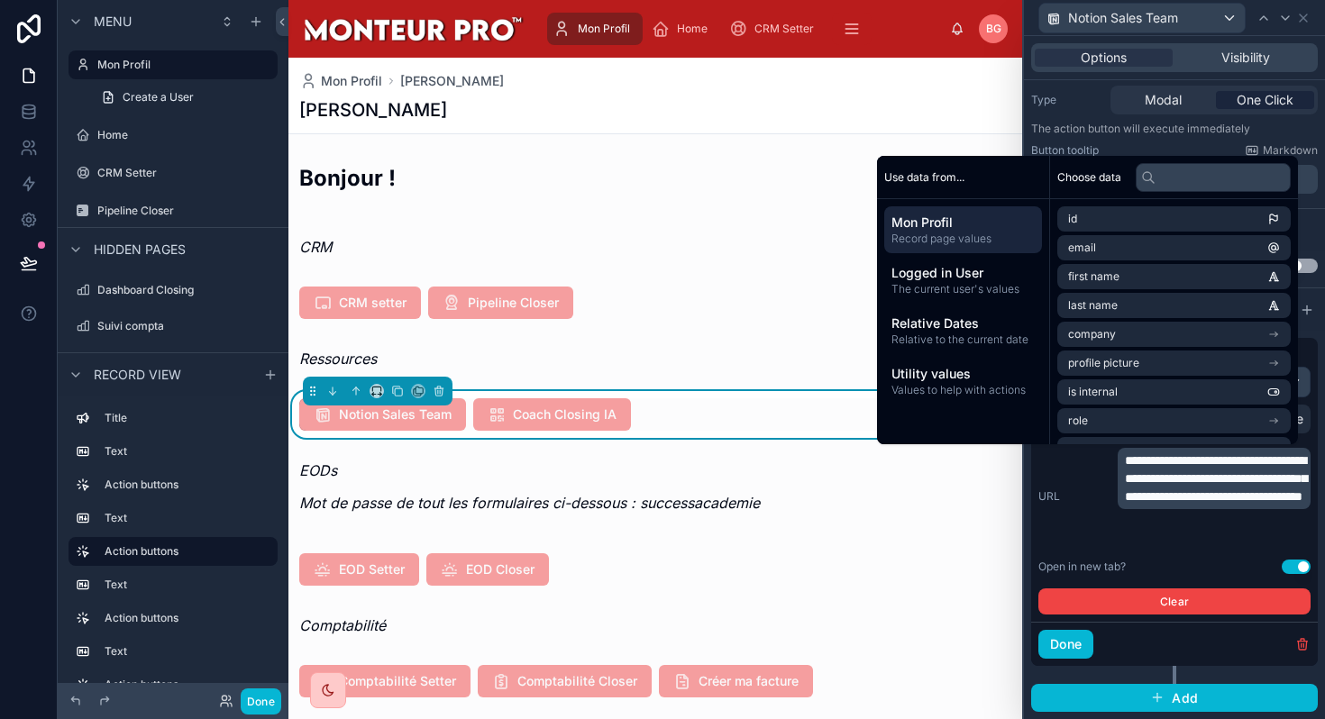
scroll to position [220, 0]
click at [1068, 644] on button "Done" at bounding box center [1065, 644] width 55 height 29
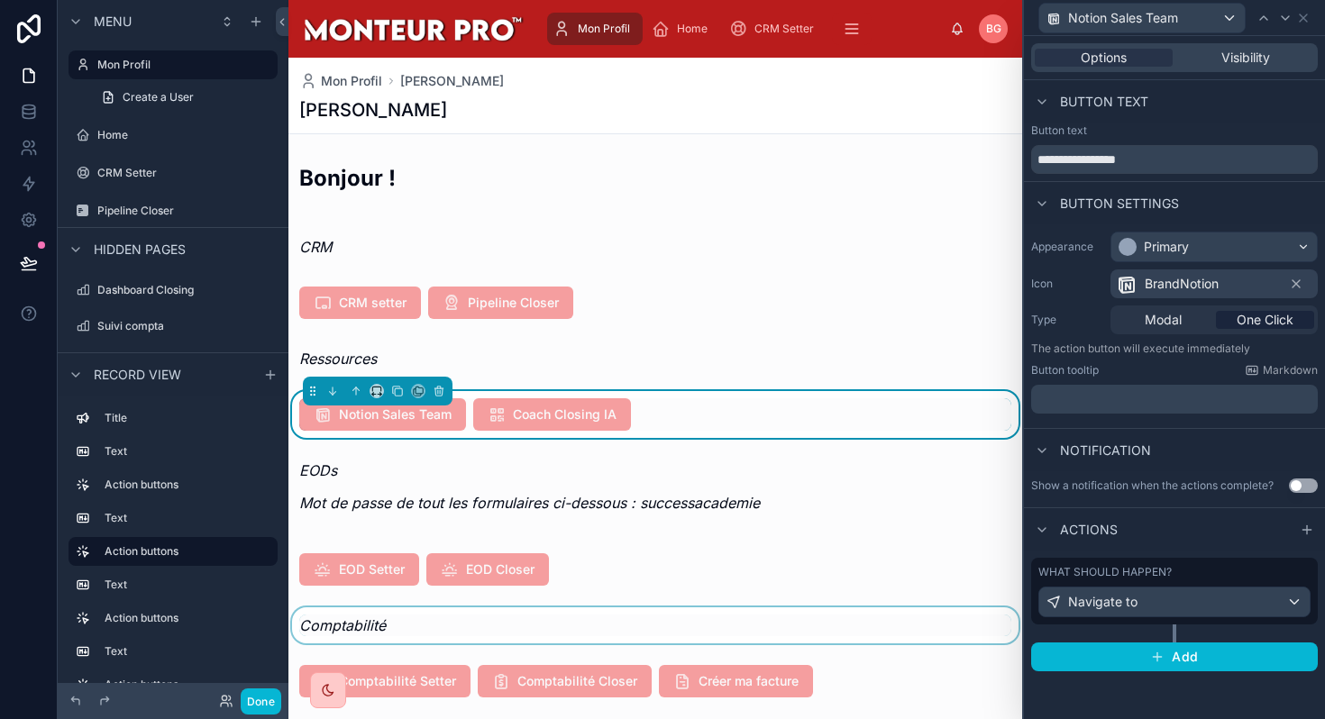
click at [831, 624] on div at bounding box center [655, 625] width 734 height 36
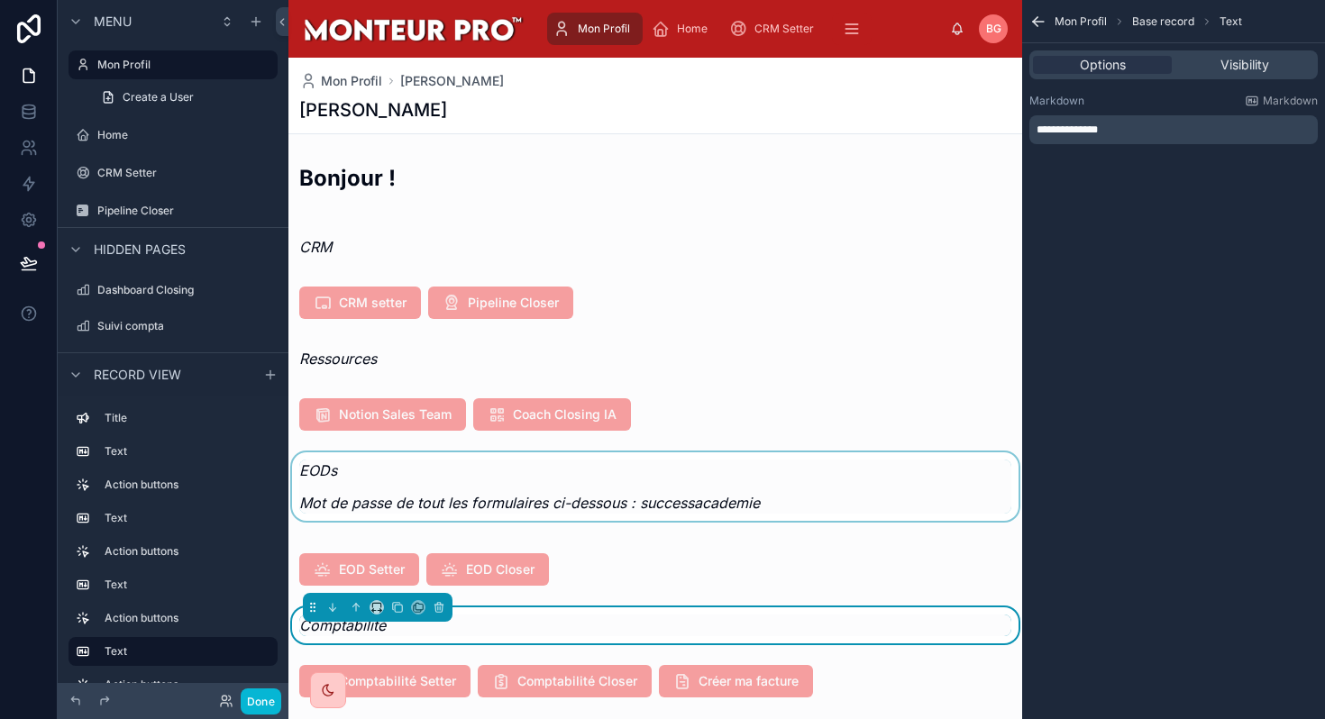
click at [782, 503] on div at bounding box center [655, 491] width 734 height 79
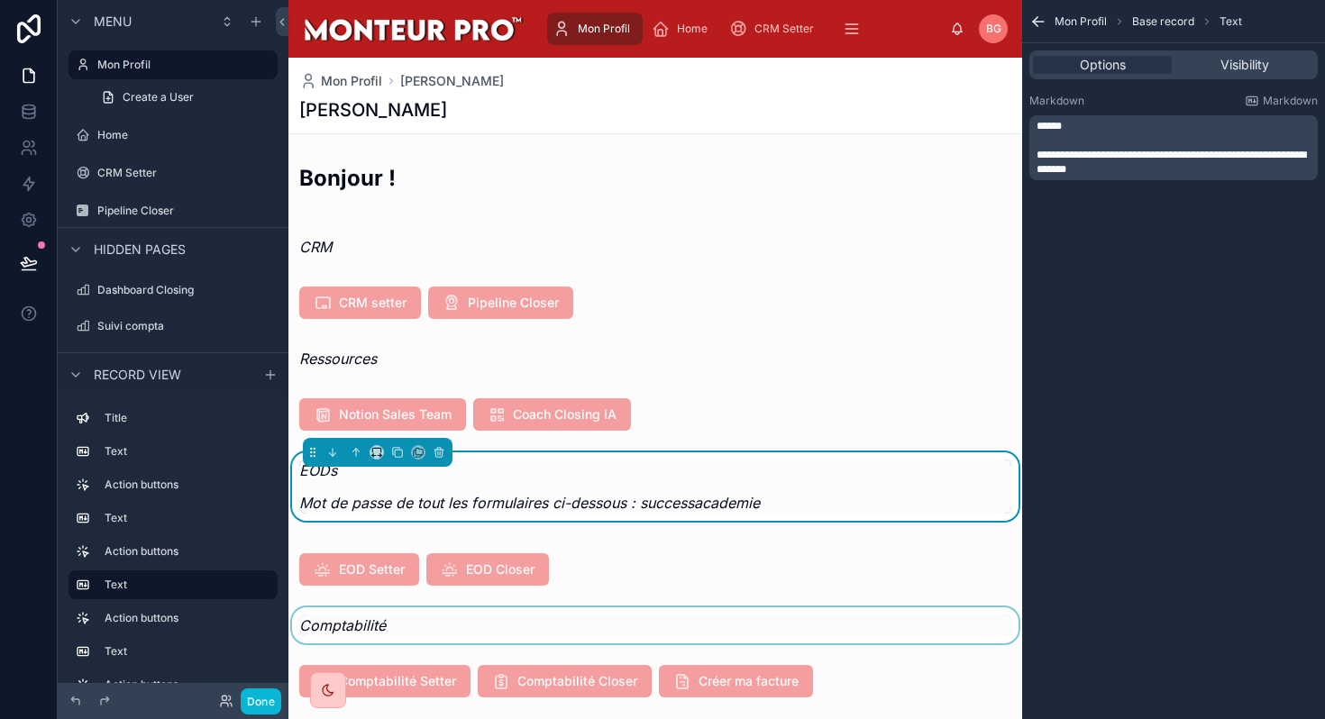
click at [768, 503] on p "Mot de passe de tout les formulaires ci-dessous : successacademie" at bounding box center [655, 503] width 712 height 22
click at [736, 497] on em "Mot de passe de tout les formulaires ci-dessous : successacademie" at bounding box center [529, 503] width 461 height 18
click at [1123, 168] on span "**********" at bounding box center [1170, 162] width 269 height 25
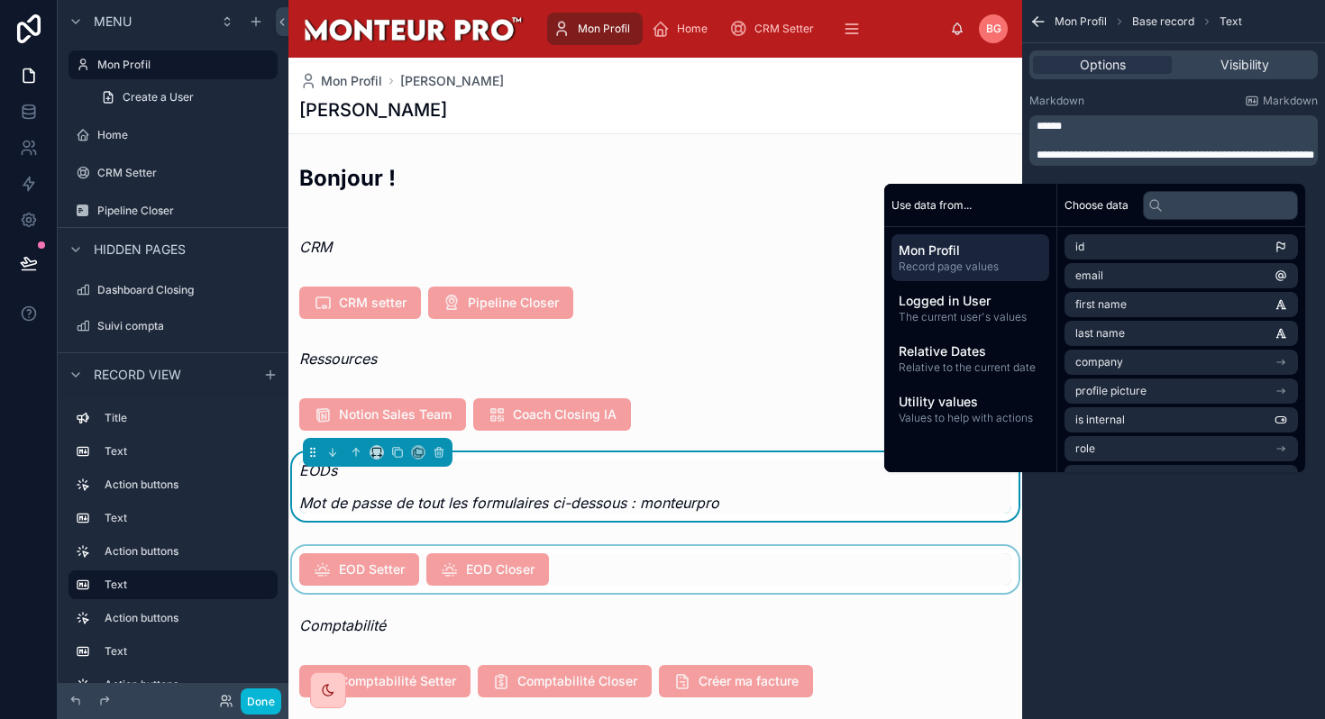
click at [717, 570] on div at bounding box center [655, 569] width 734 height 47
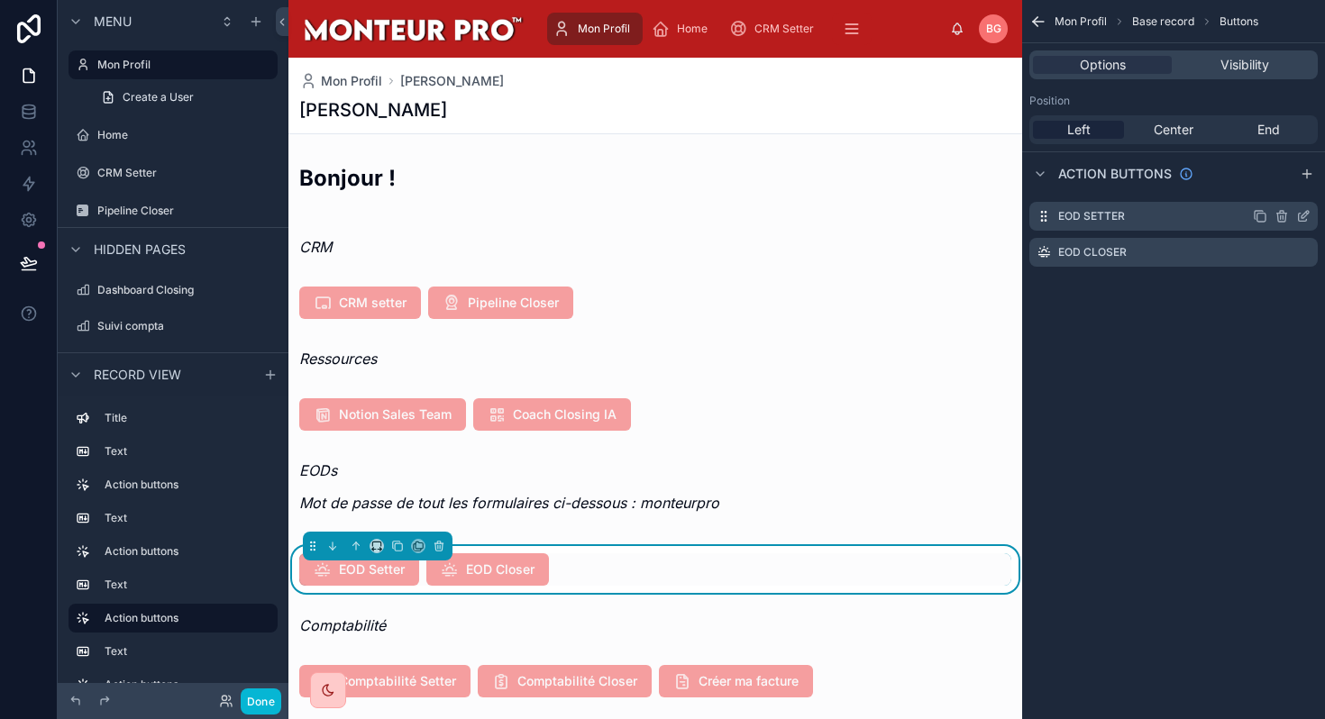
click at [1299, 217] on icon "scrollable content" at bounding box center [1303, 216] width 14 height 14
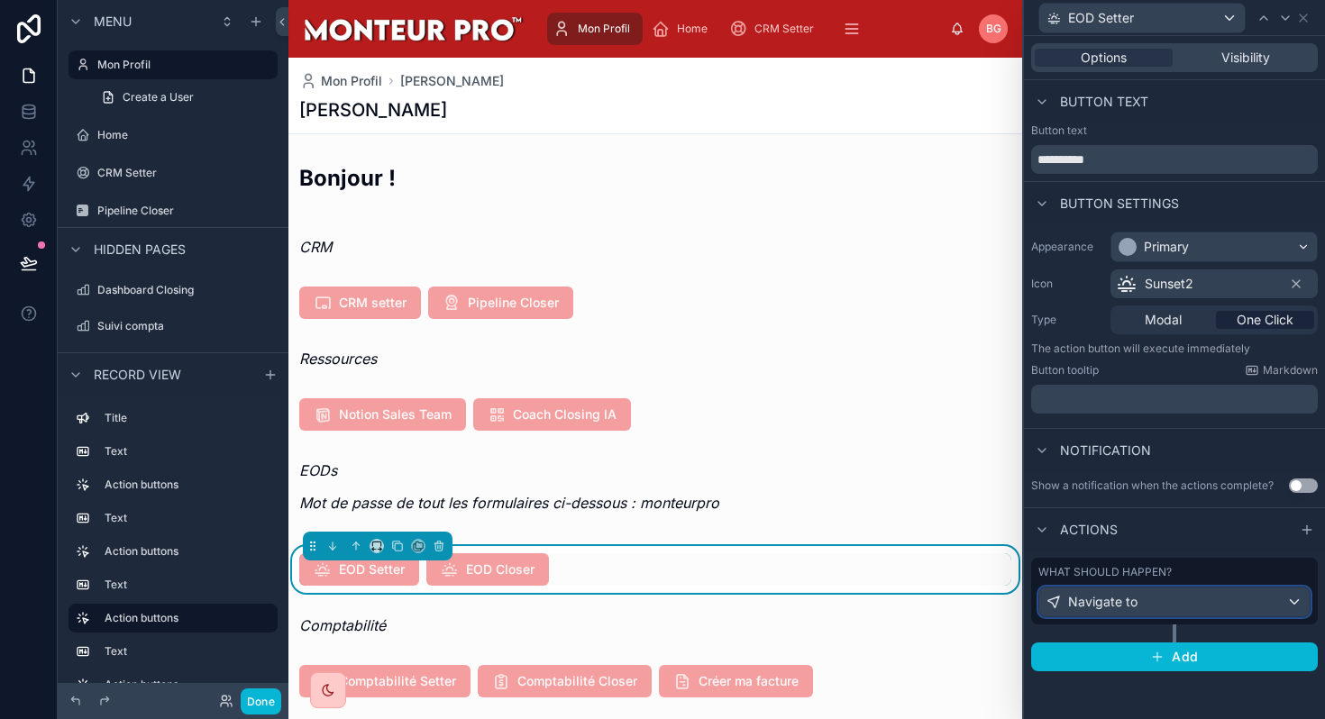
click at [1175, 604] on div "Navigate to" at bounding box center [1174, 602] width 270 height 29
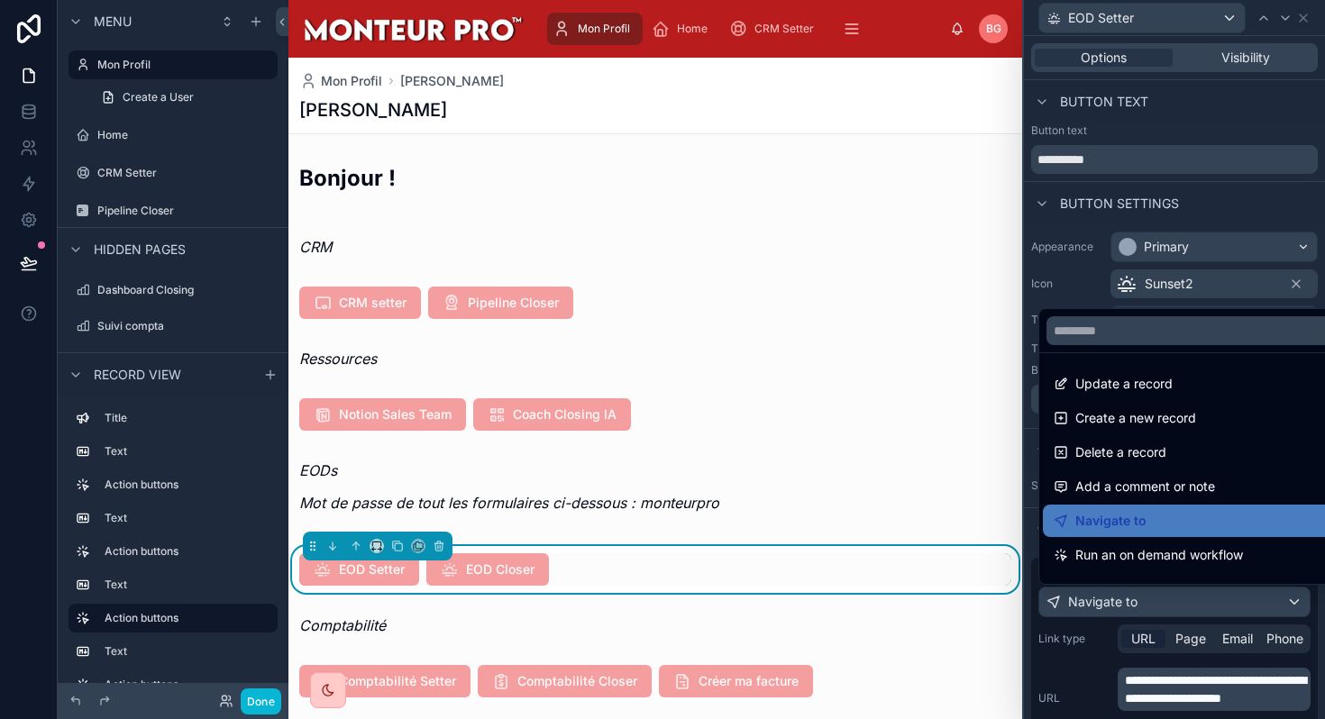
click at [1182, 695] on div at bounding box center [1174, 359] width 301 height 719
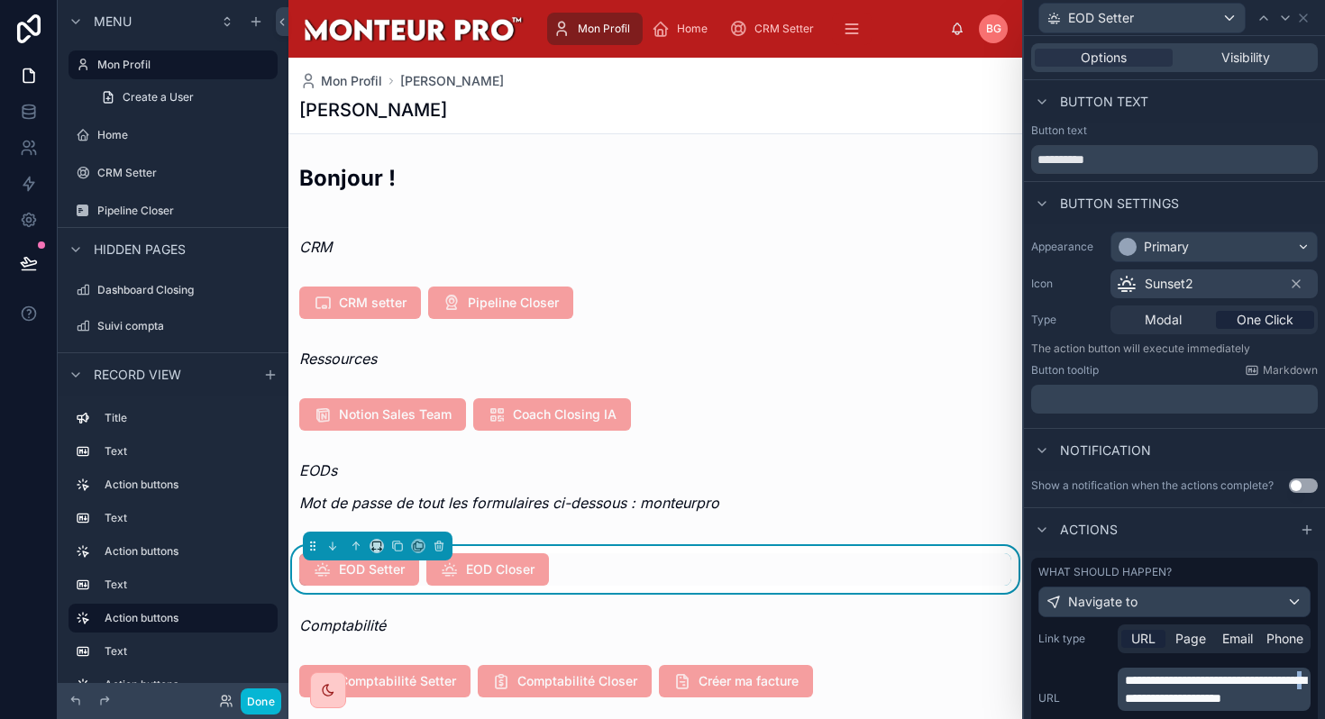
click at [1182, 695] on span "**********" at bounding box center [1215, 689] width 181 height 31
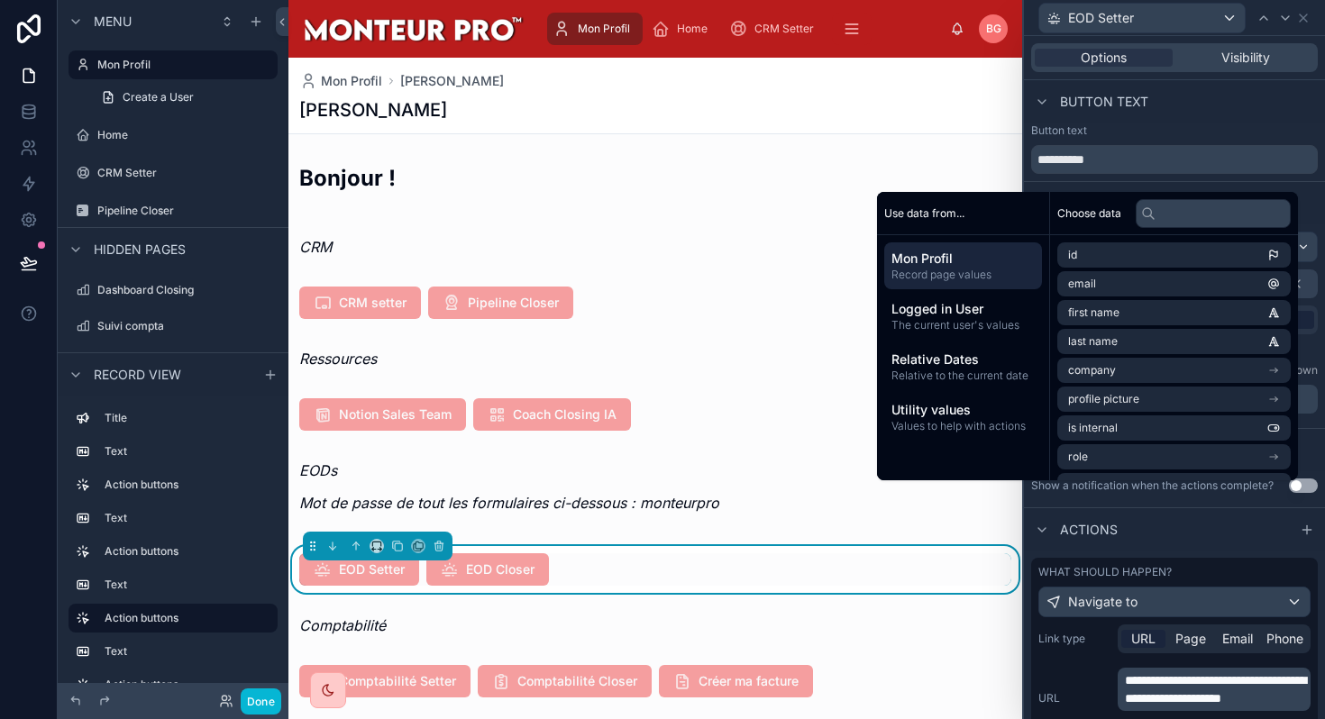
scroll to position [184, 0]
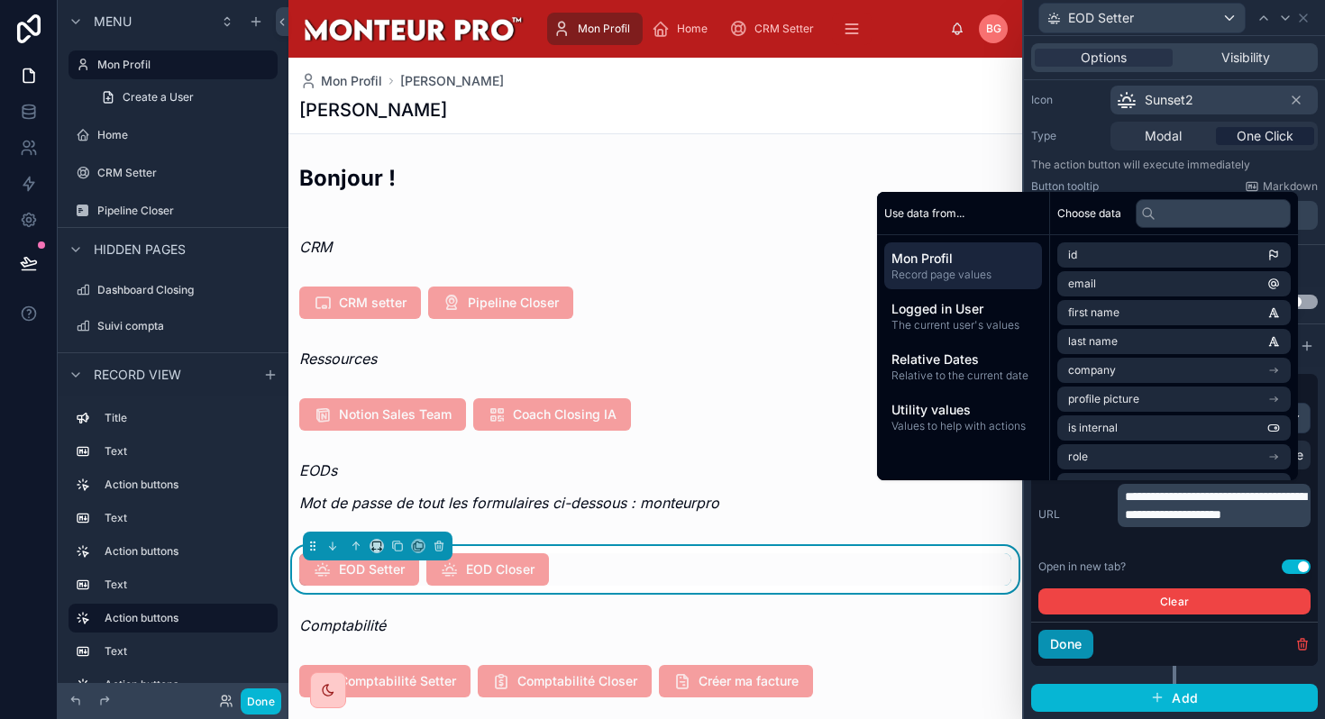
click at [1063, 640] on button "Done" at bounding box center [1065, 644] width 55 height 29
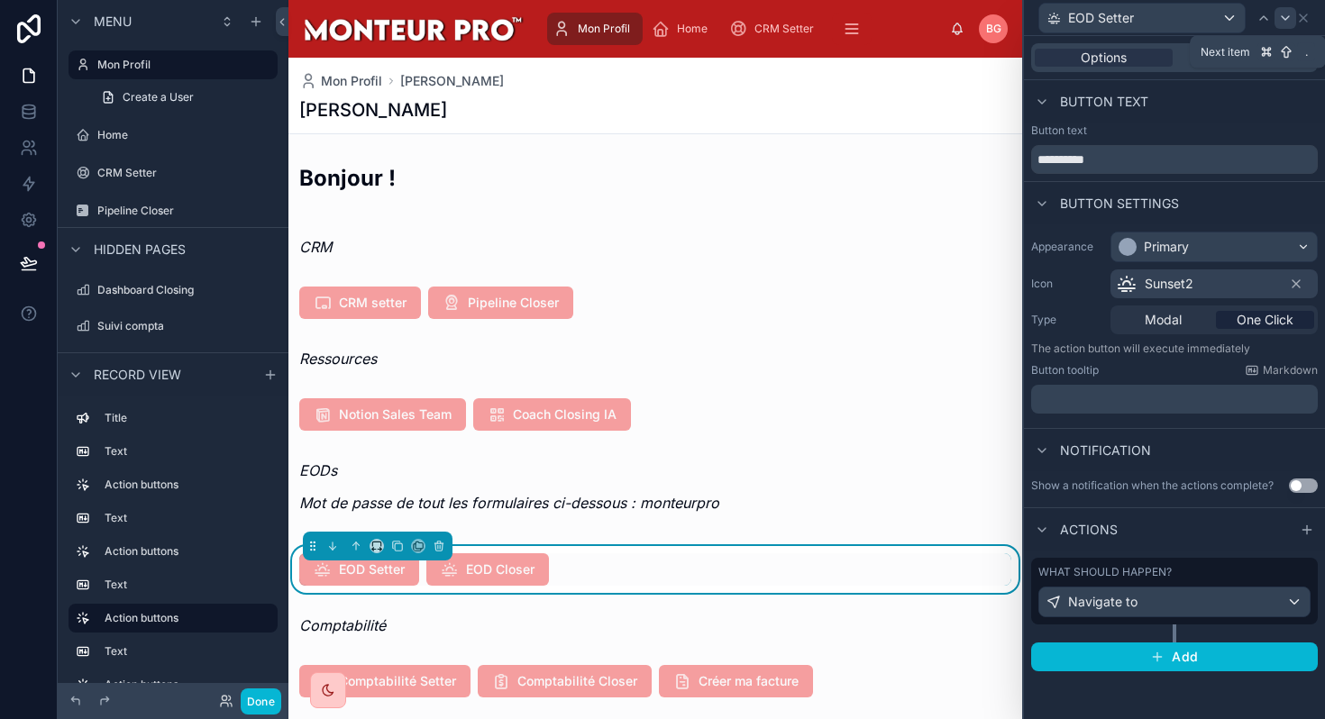
click at [1287, 20] on icon at bounding box center [1285, 18] width 14 height 14
click at [1194, 596] on div "Navigate to" at bounding box center [1174, 602] width 270 height 29
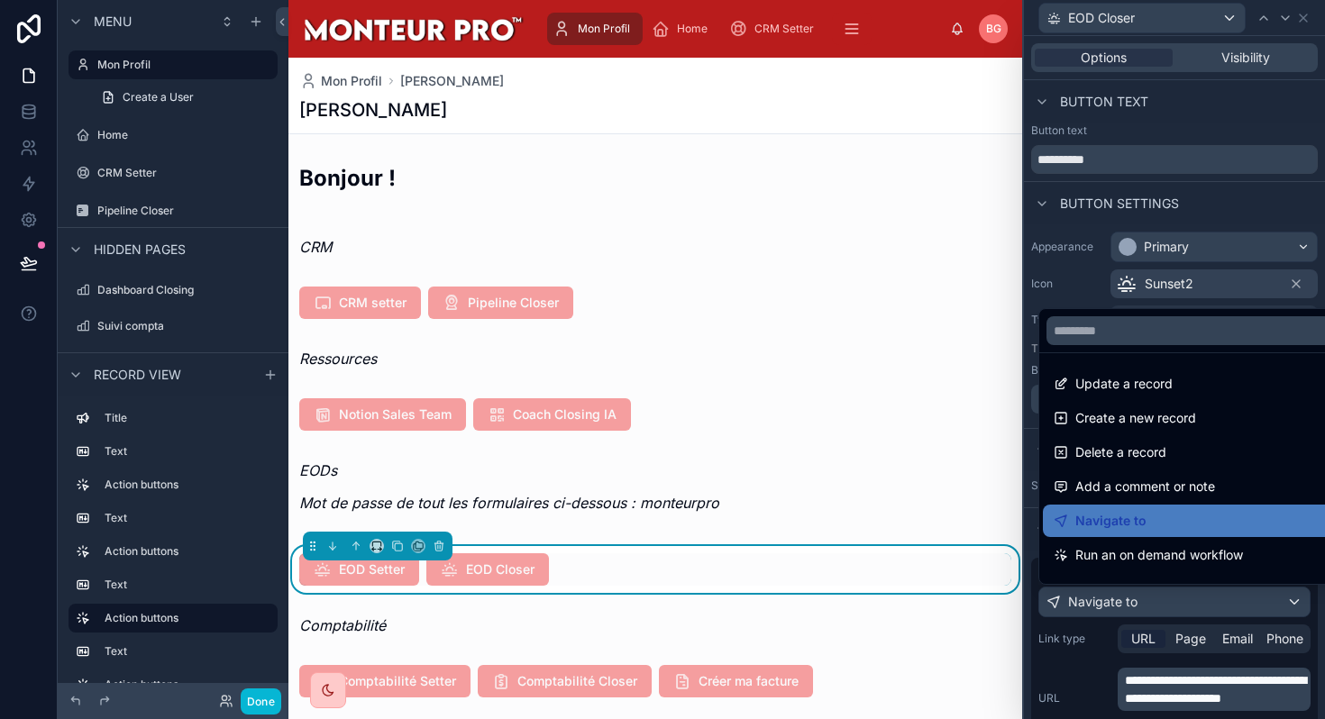
click at [1198, 717] on div at bounding box center [1174, 359] width 301 height 719
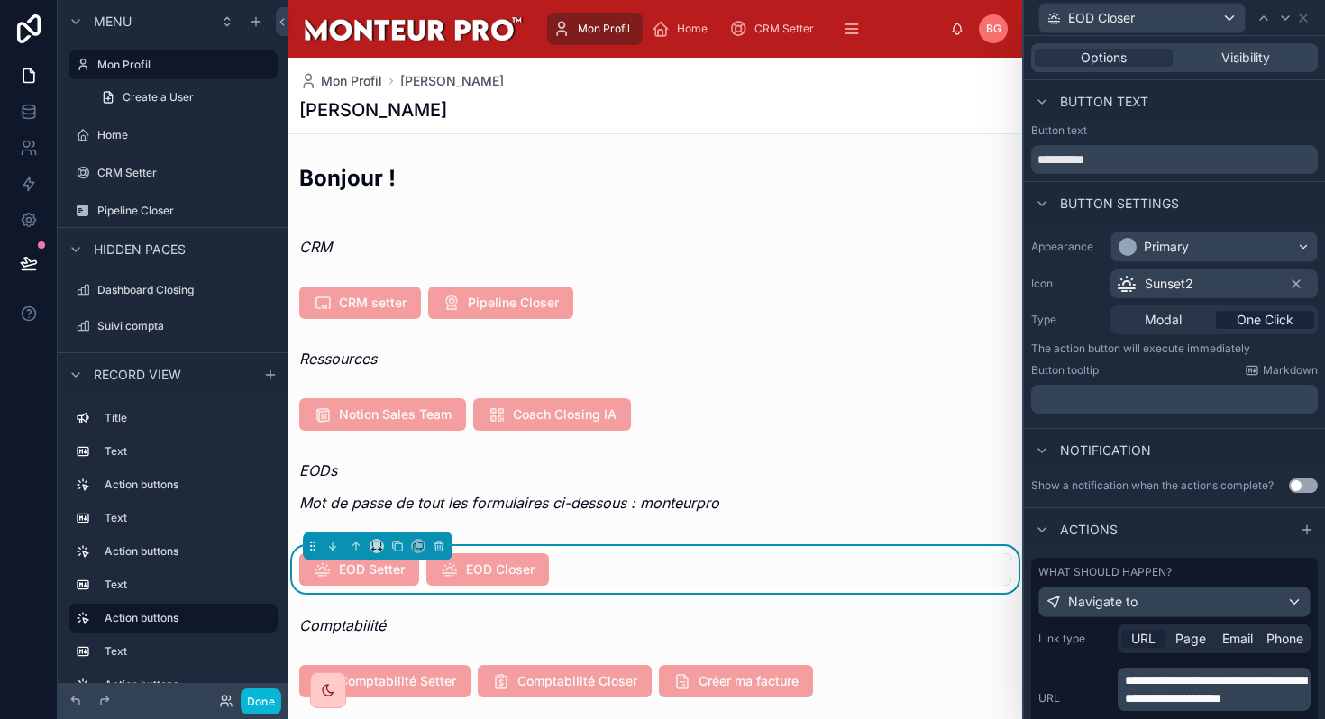
click at [1195, 689] on p "**********" at bounding box center [1216, 689] width 182 height 36
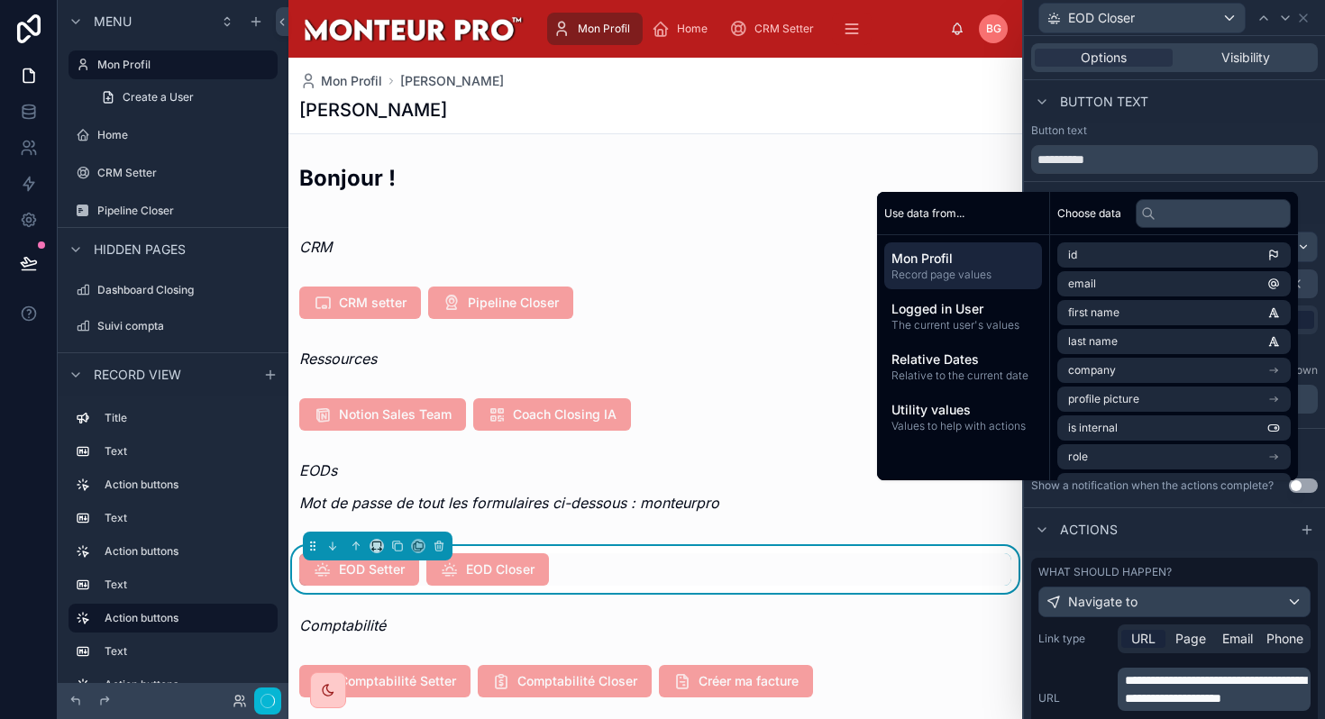
scroll to position [184, 0]
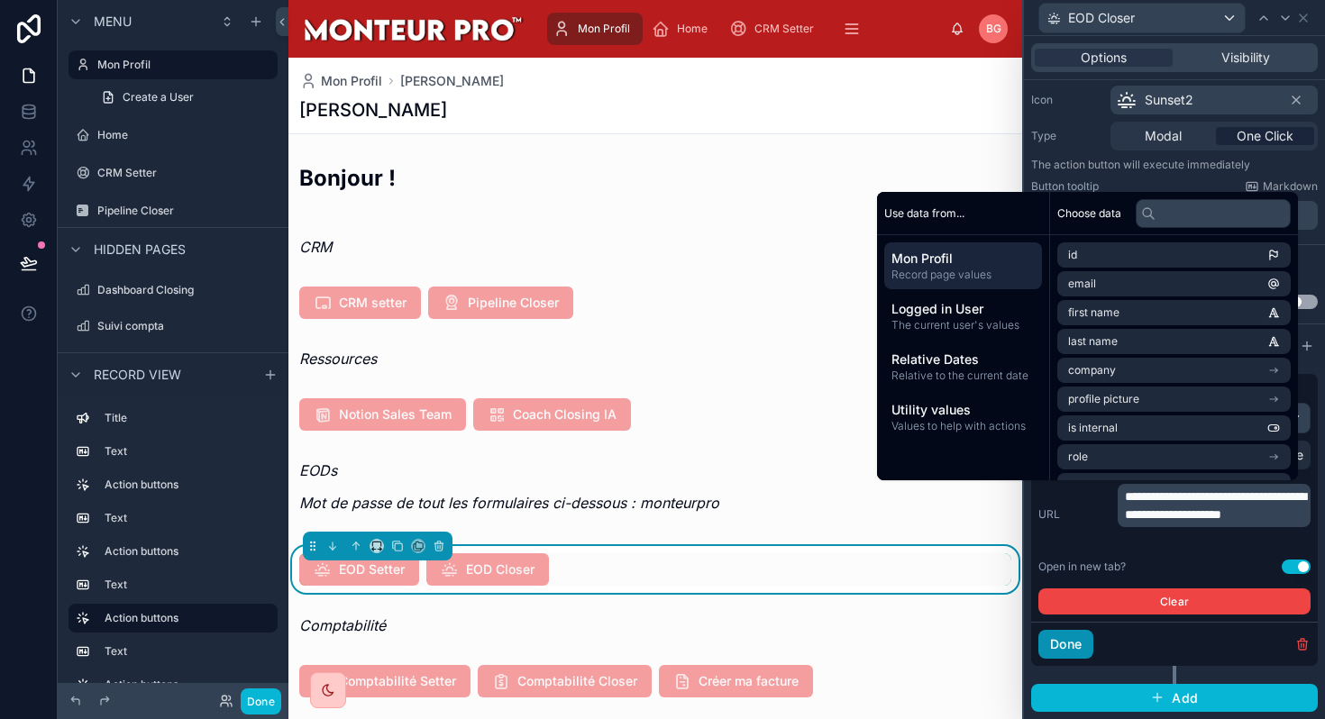
click at [1061, 642] on button "Done" at bounding box center [1065, 644] width 55 height 29
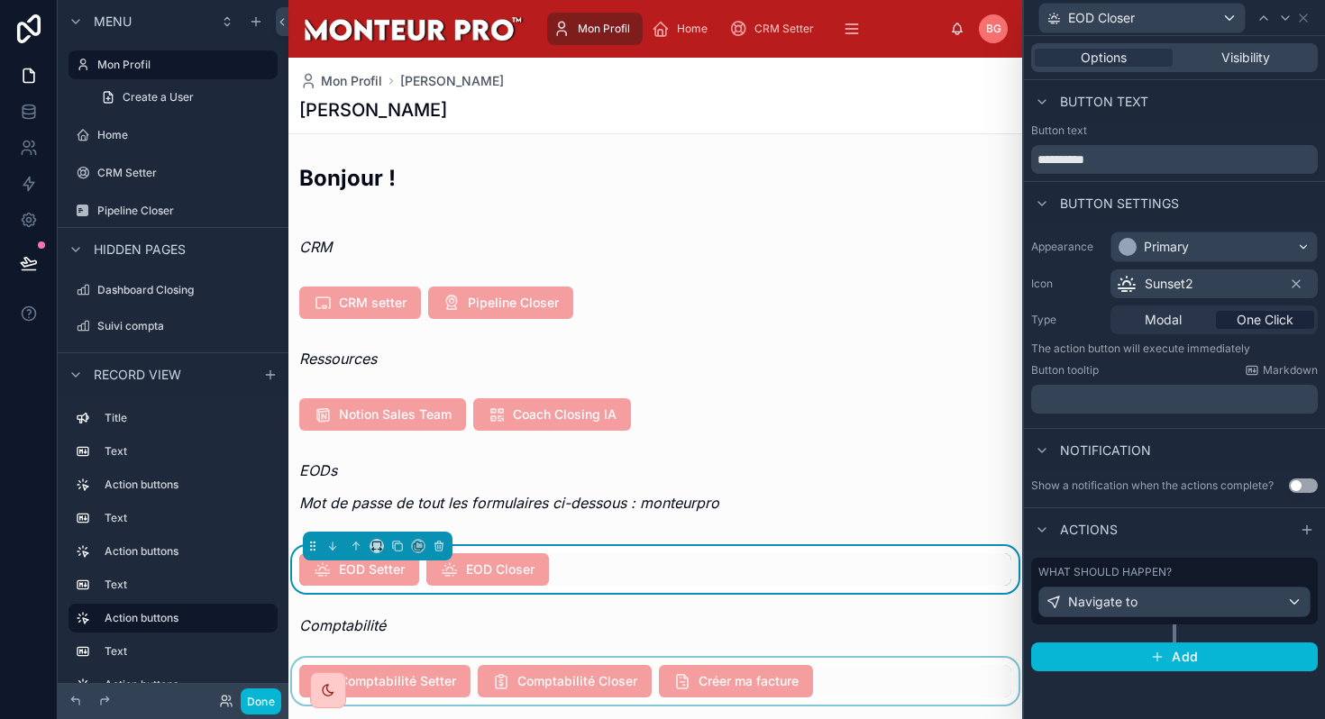
click at [599, 661] on div at bounding box center [655, 681] width 734 height 47
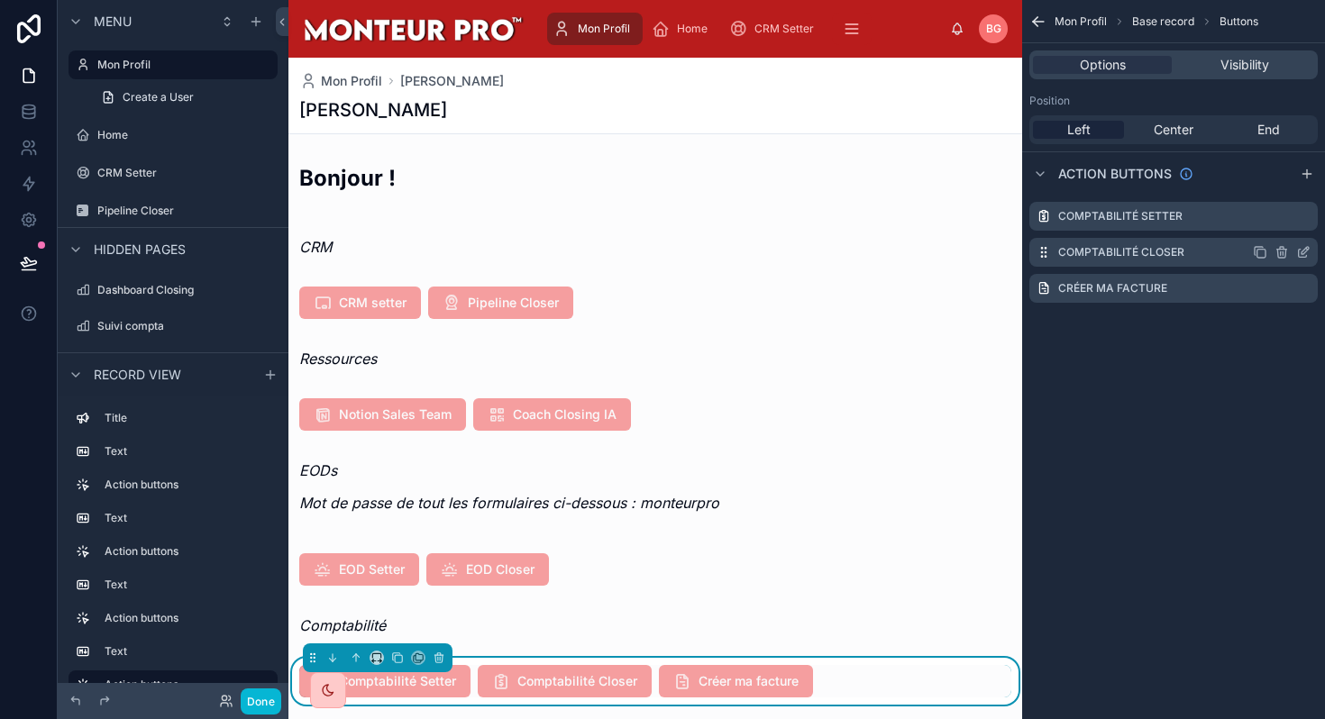
click at [1299, 251] on icon "scrollable content" at bounding box center [1303, 252] width 14 height 14
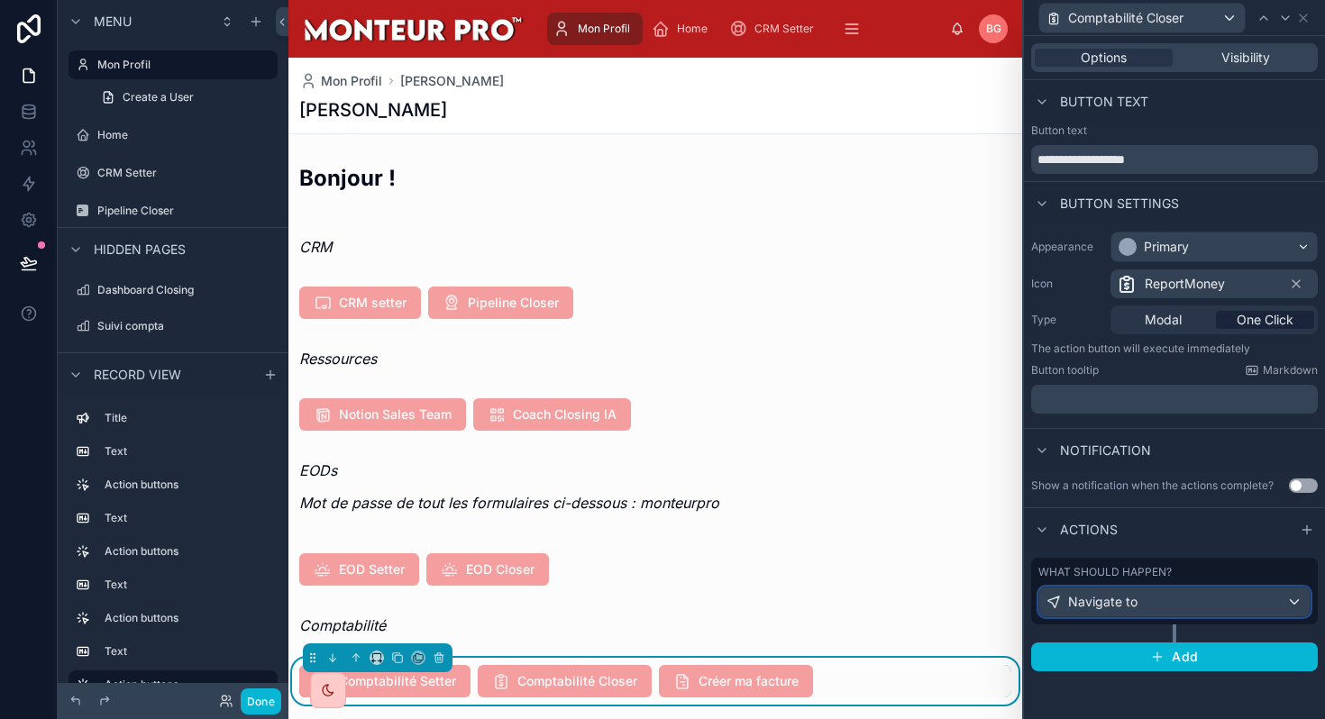
click at [1147, 601] on div "Navigate to" at bounding box center [1174, 602] width 270 height 29
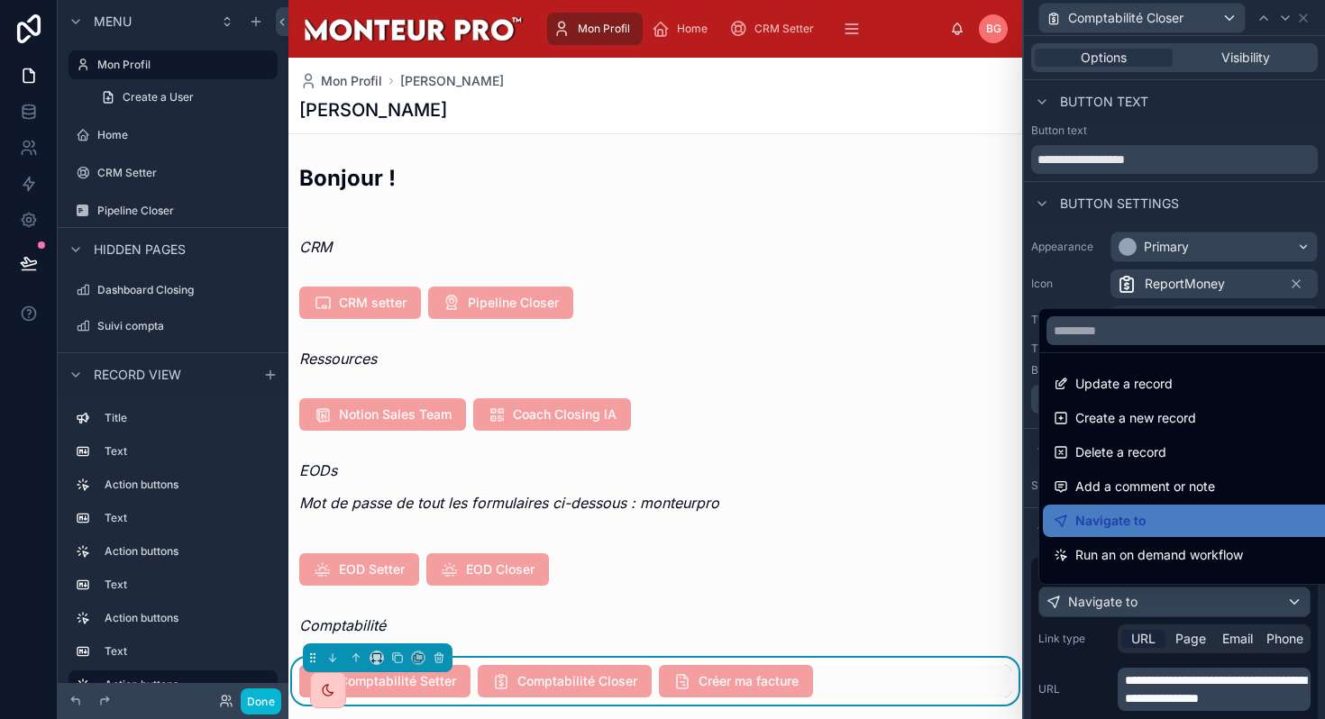
click at [1170, 686] on div at bounding box center [1174, 359] width 301 height 719
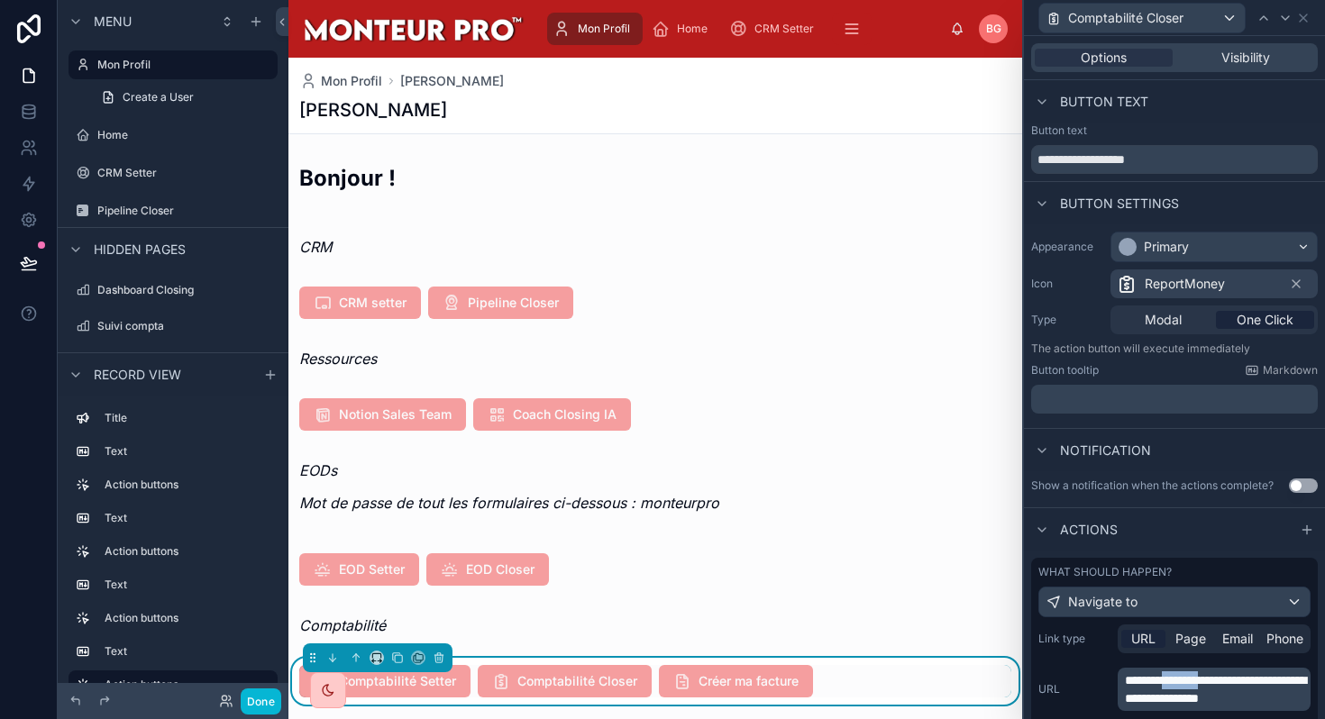
click at [1171, 686] on span "**********" at bounding box center [1215, 689] width 181 height 31
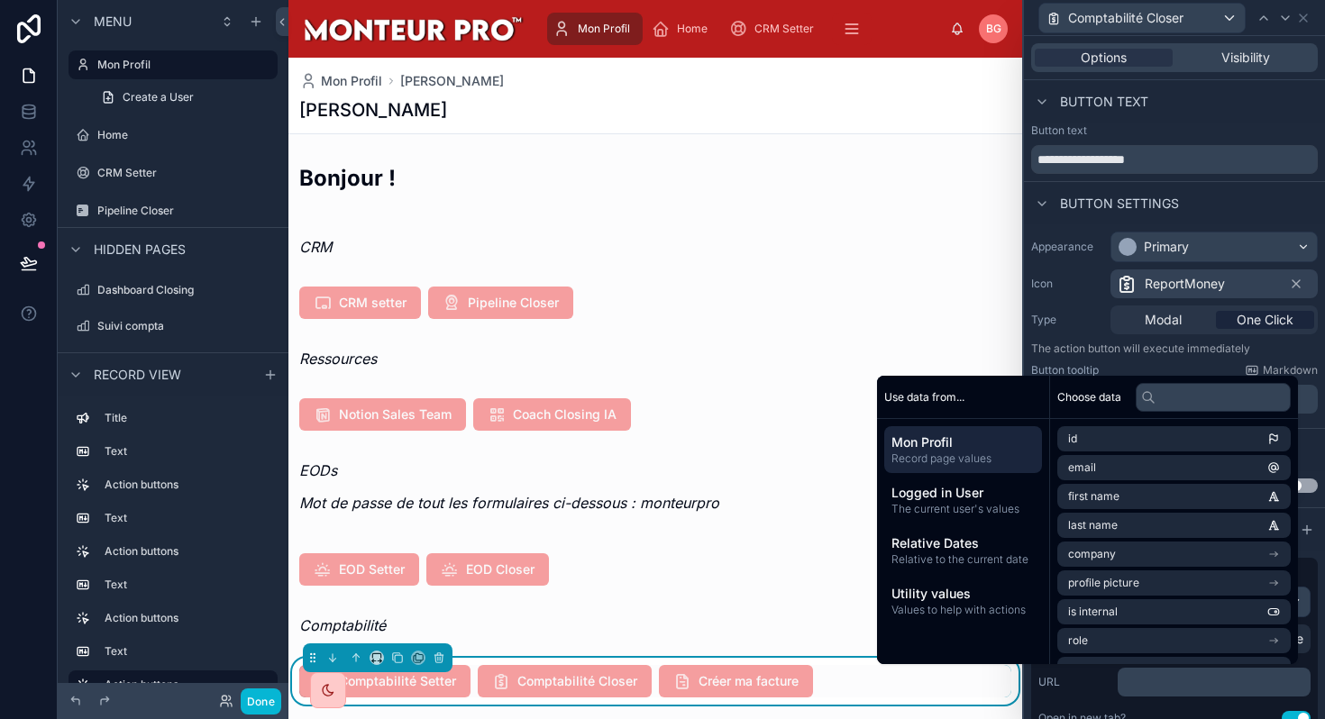
scroll to position [184, 0]
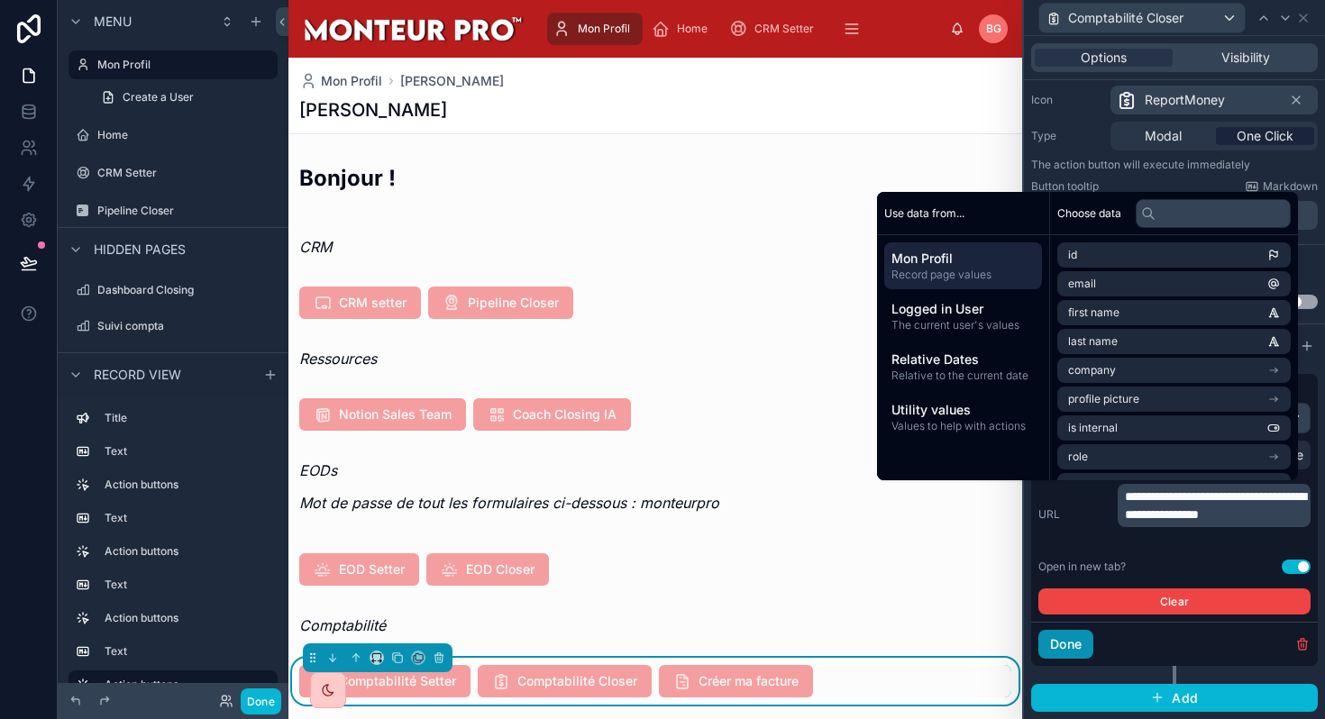
click at [1074, 644] on button "Done" at bounding box center [1065, 644] width 55 height 29
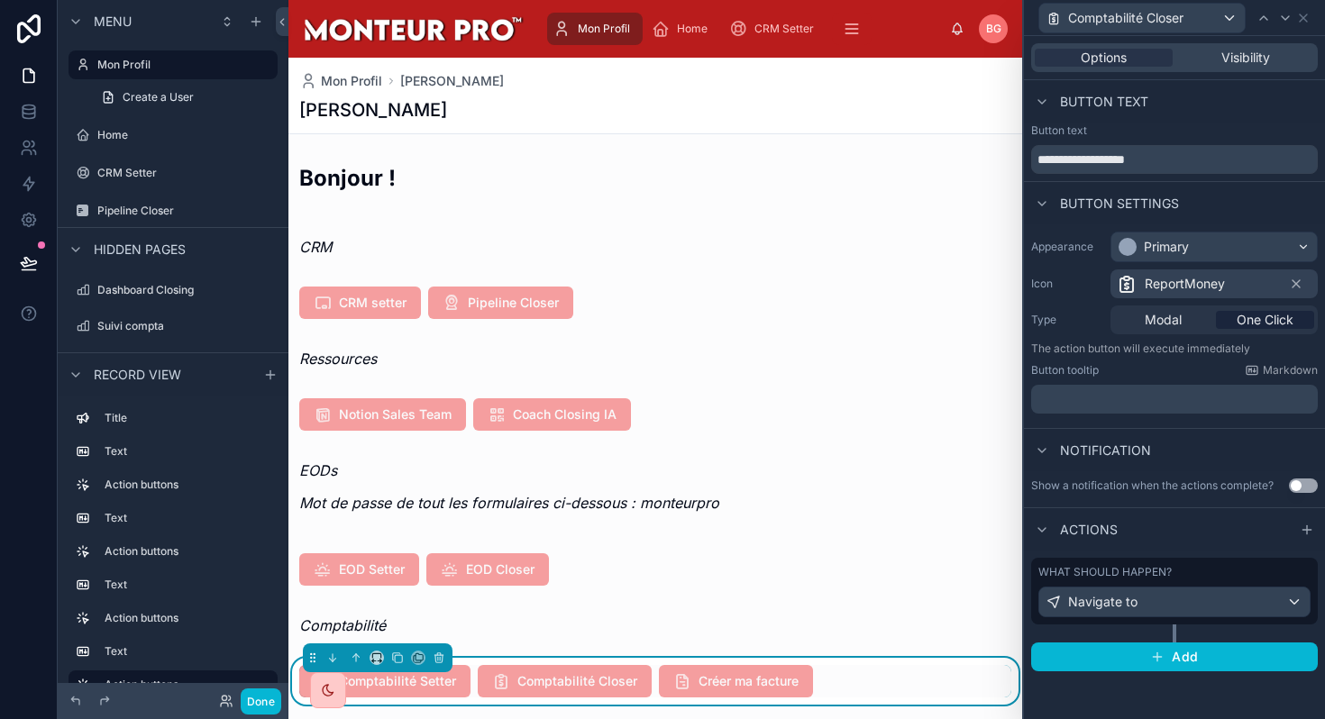
scroll to position [0, 0]
click at [1187, 606] on div "Navigate to" at bounding box center [1174, 602] width 270 height 29
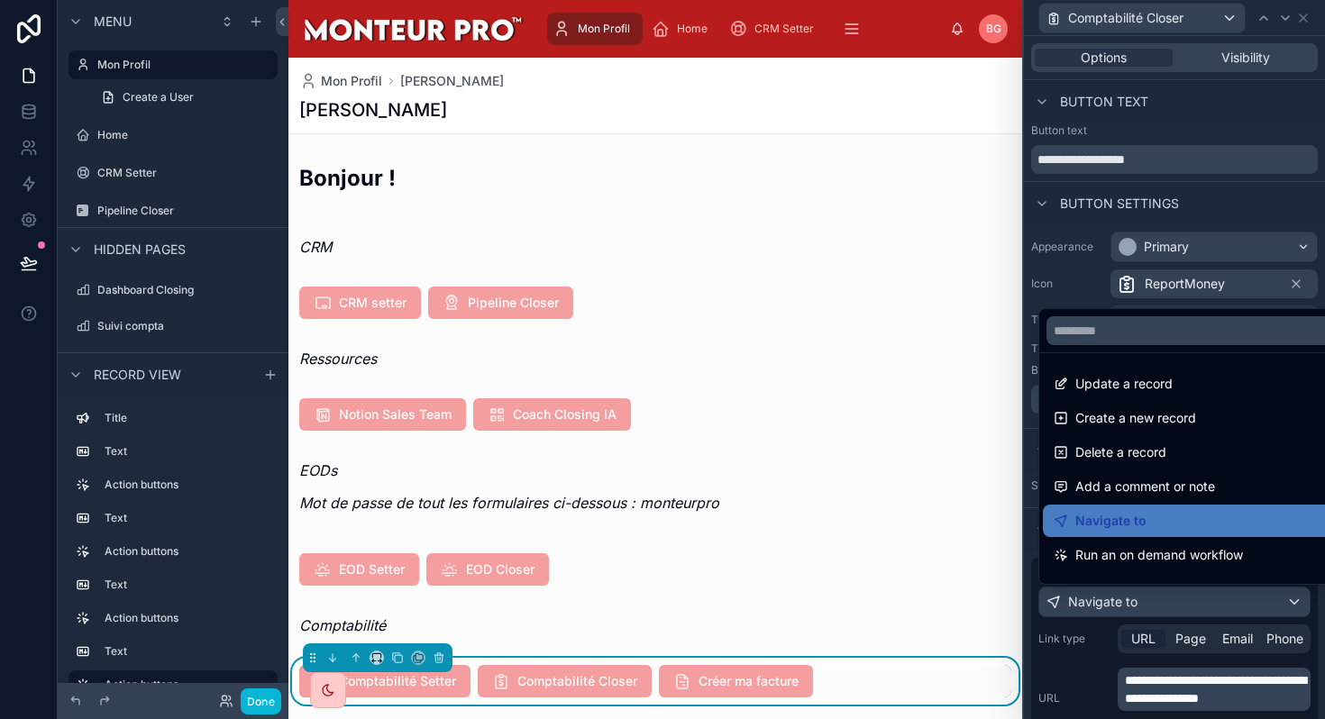
click at [1254, 105] on div at bounding box center [1174, 359] width 301 height 719
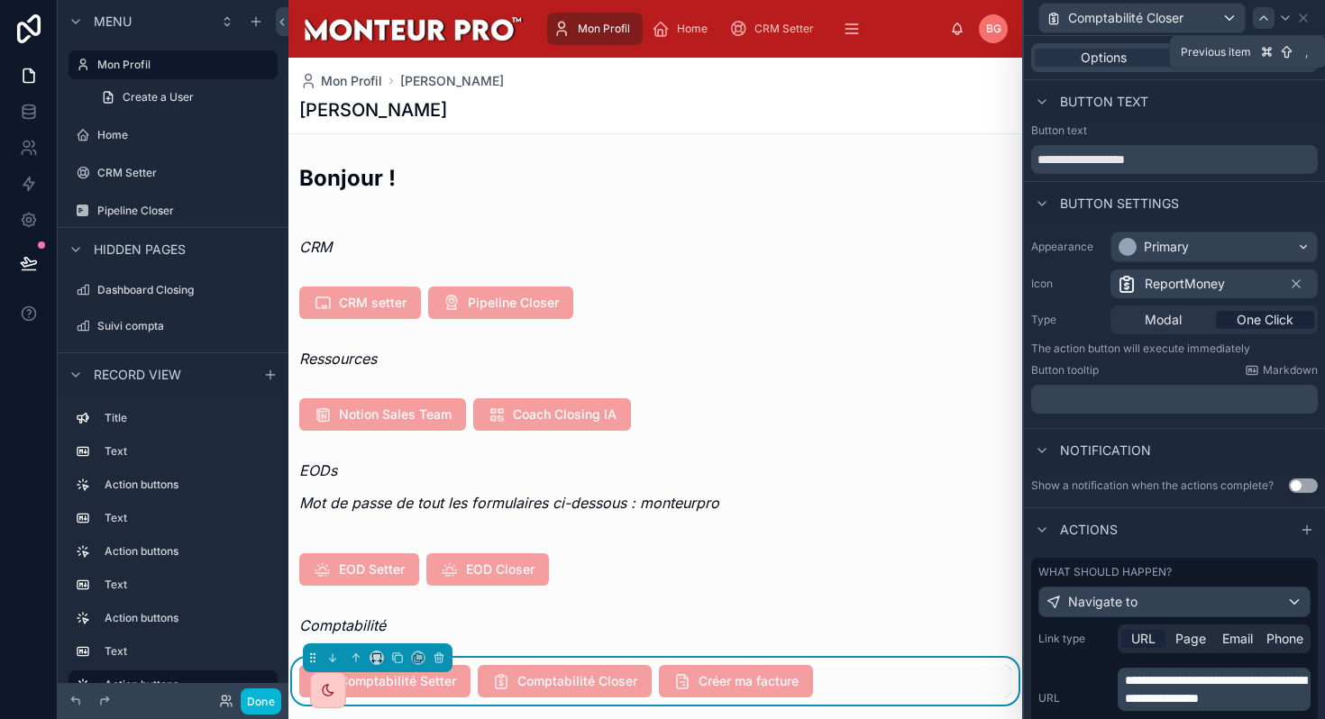
click at [1260, 22] on icon at bounding box center [1263, 18] width 14 height 14
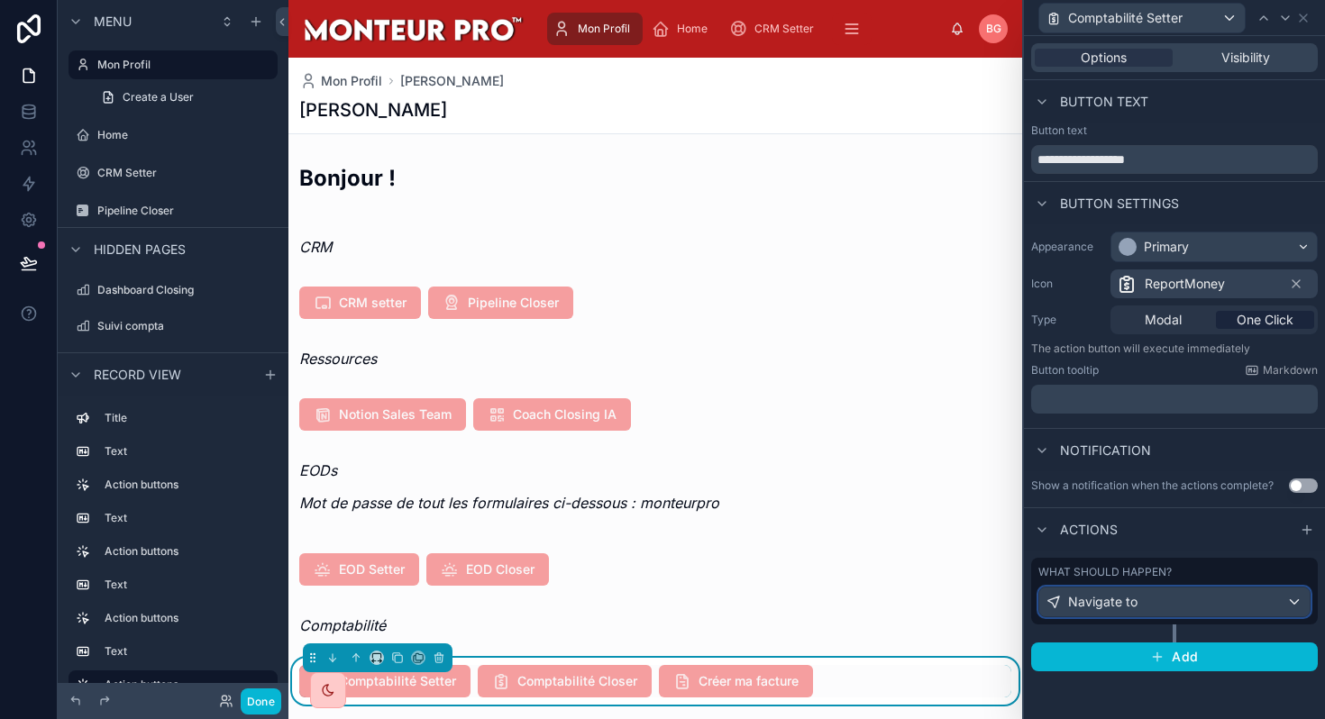
click at [1192, 615] on div "Navigate to" at bounding box center [1174, 602] width 270 height 29
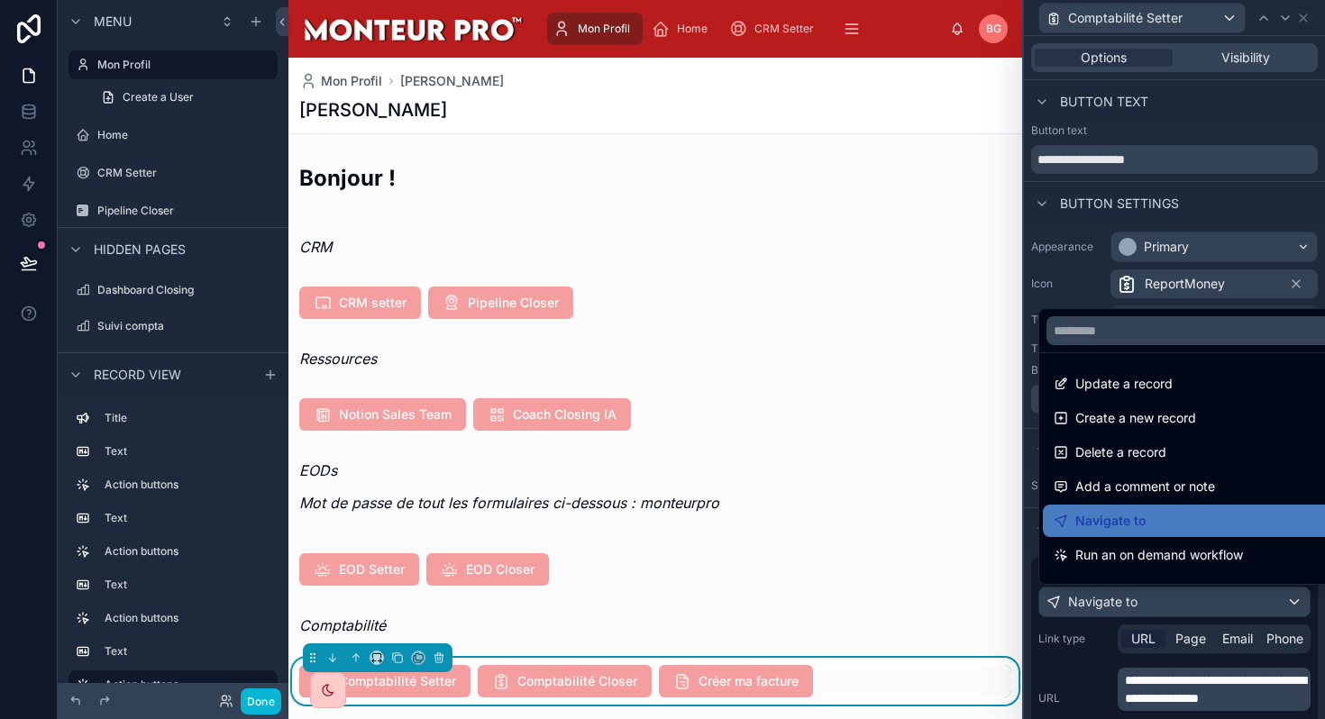
click at [1188, 706] on div at bounding box center [1174, 359] width 301 height 719
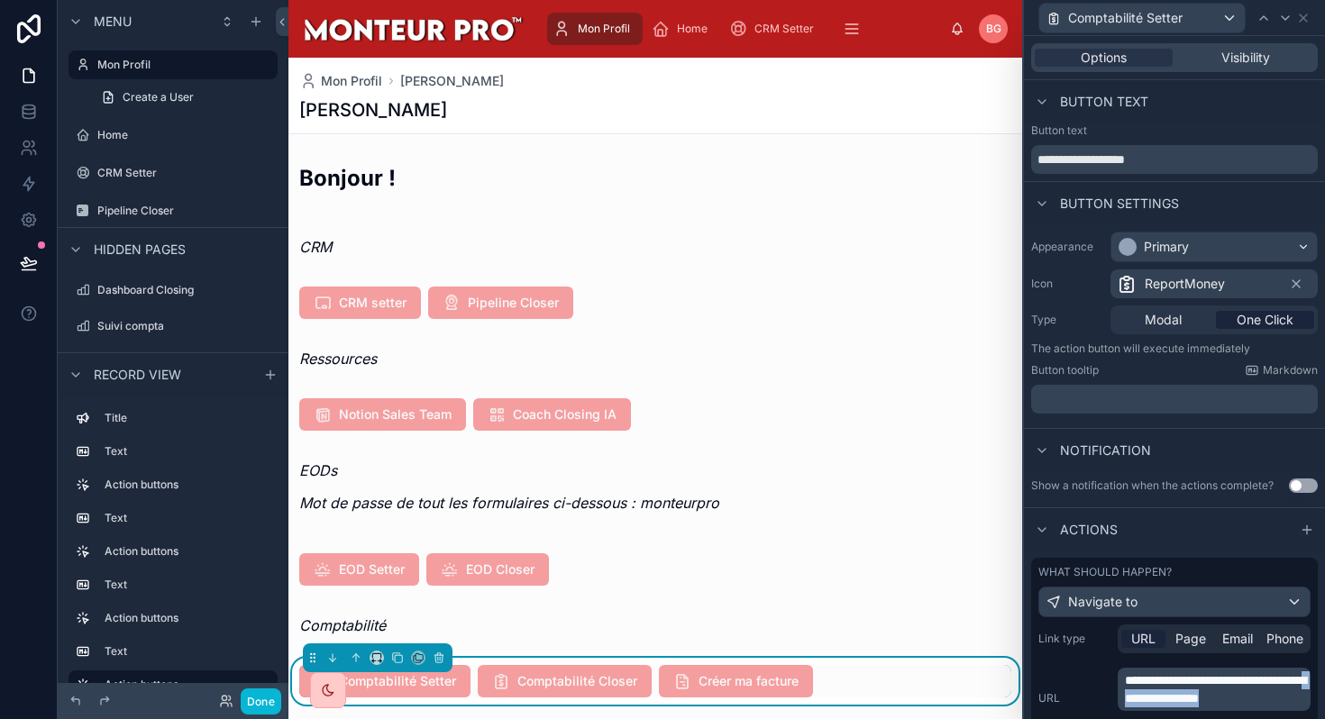
click at [1188, 706] on p "**********" at bounding box center [1216, 689] width 182 height 36
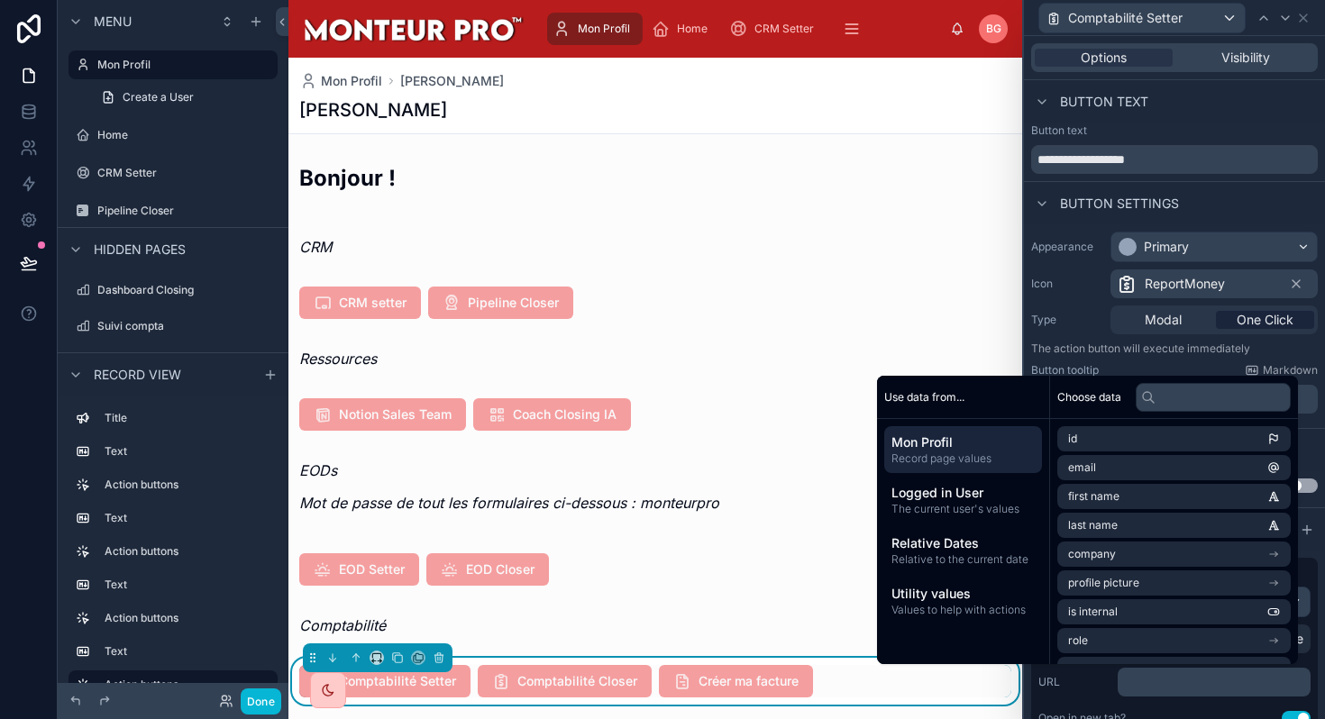
scroll to position [184, 0]
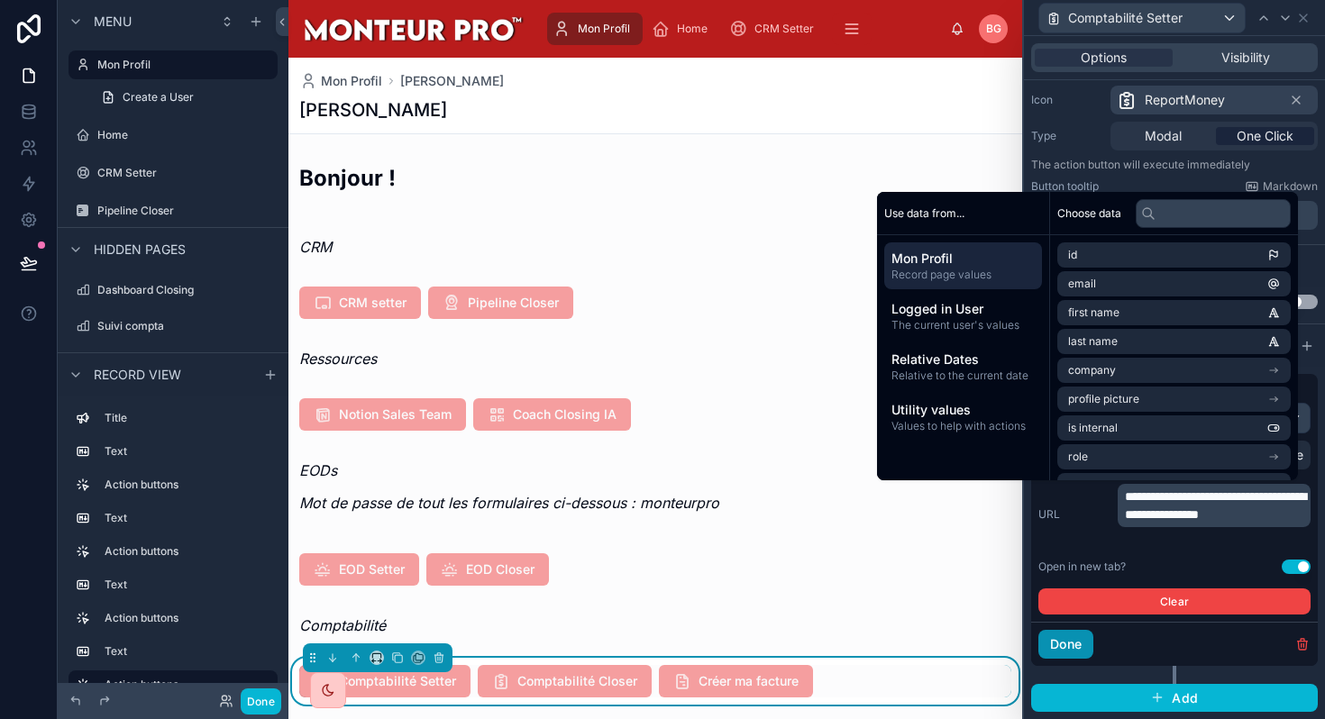
click at [1066, 646] on button "Done" at bounding box center [1065, 644] width 55 height 29
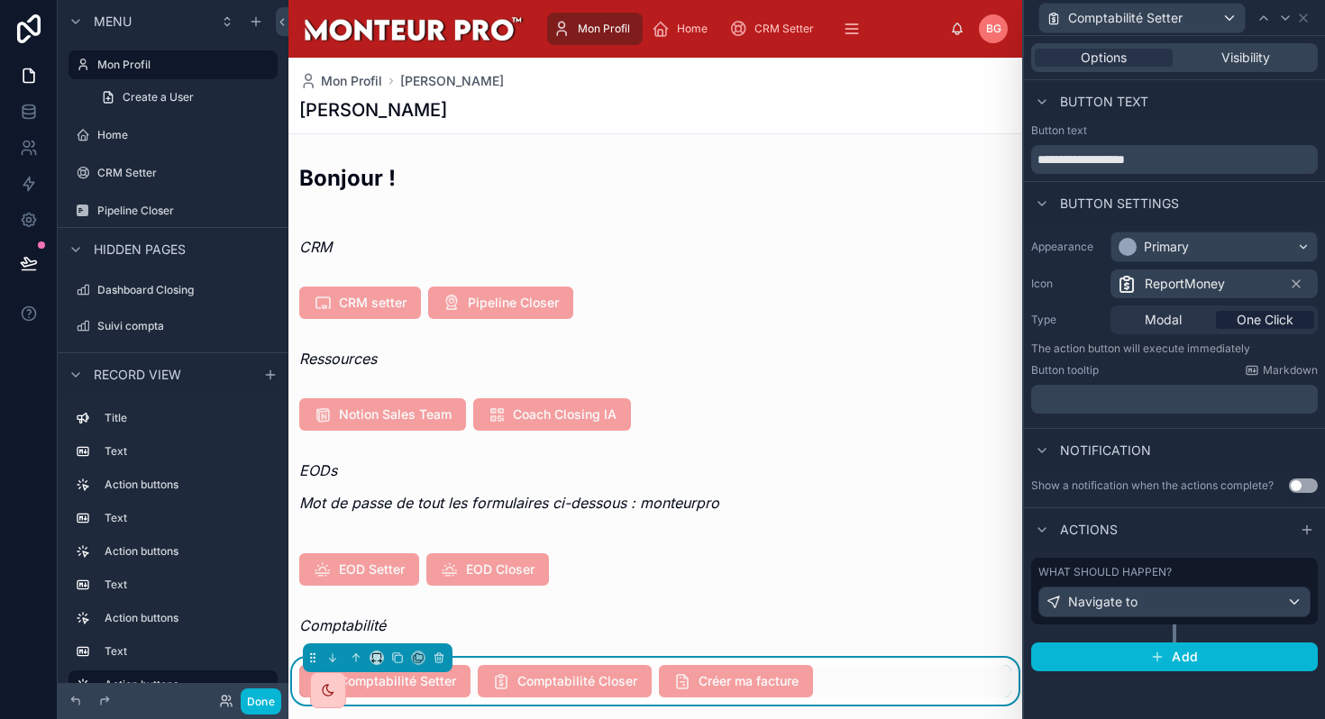
scroll to position [0, 0]
click at [1282, 23] on icon at bounding box center [1285, 18] width 14 height 14
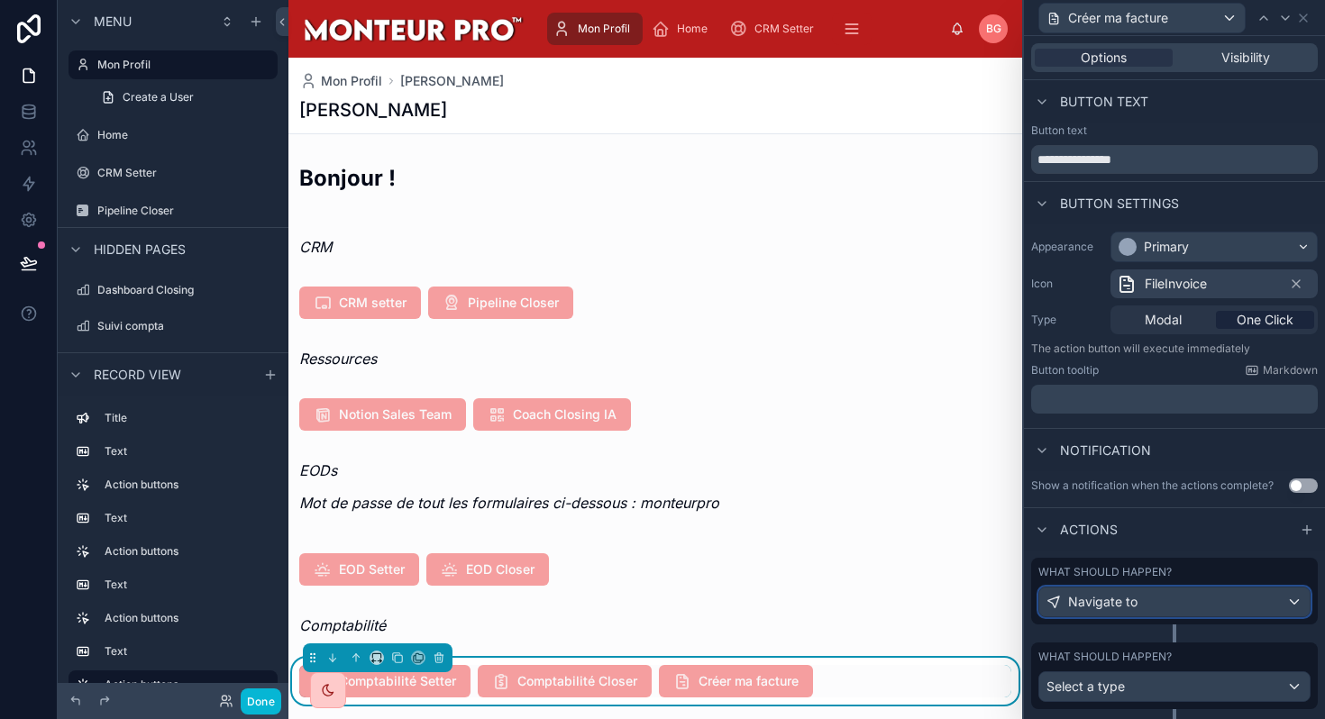
click at [1201, 606] on div "Navigate to" at bounding box center [1174, 602] width 270 height 29
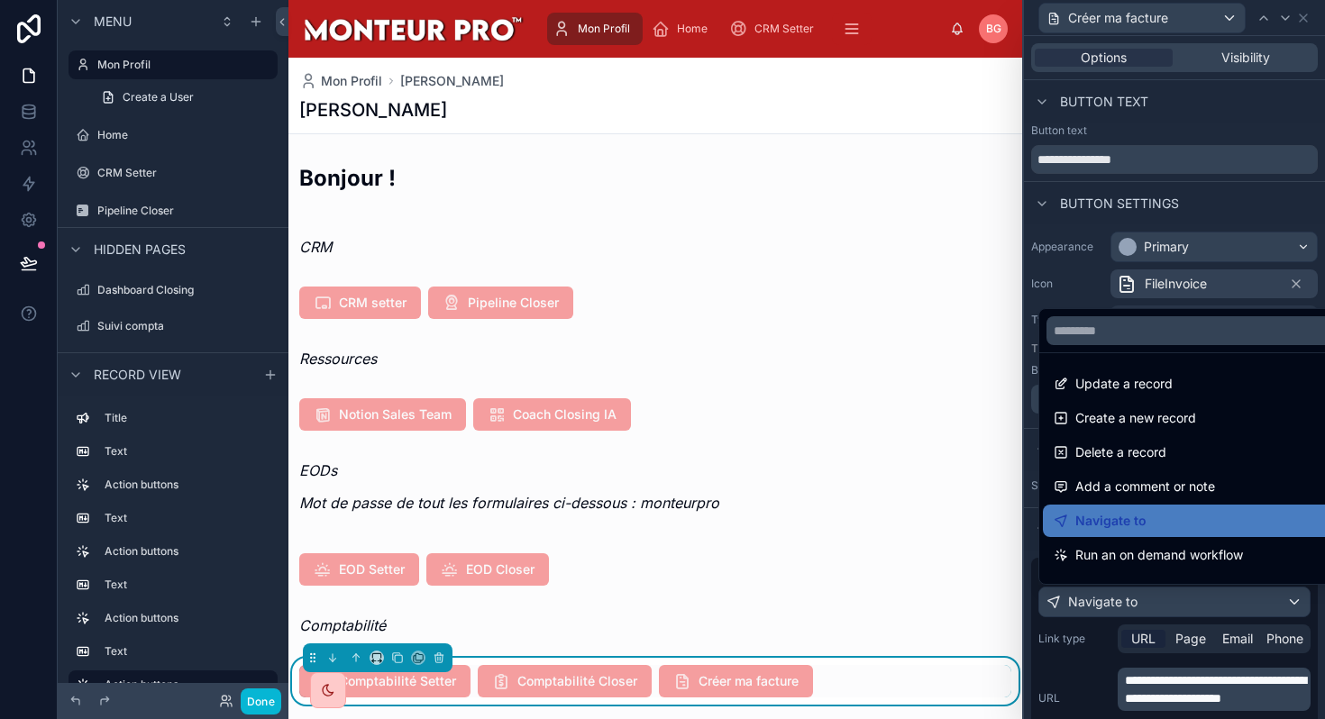
click at [1237, 698] on div at bounding box center [1174, 359] width 301 height 719
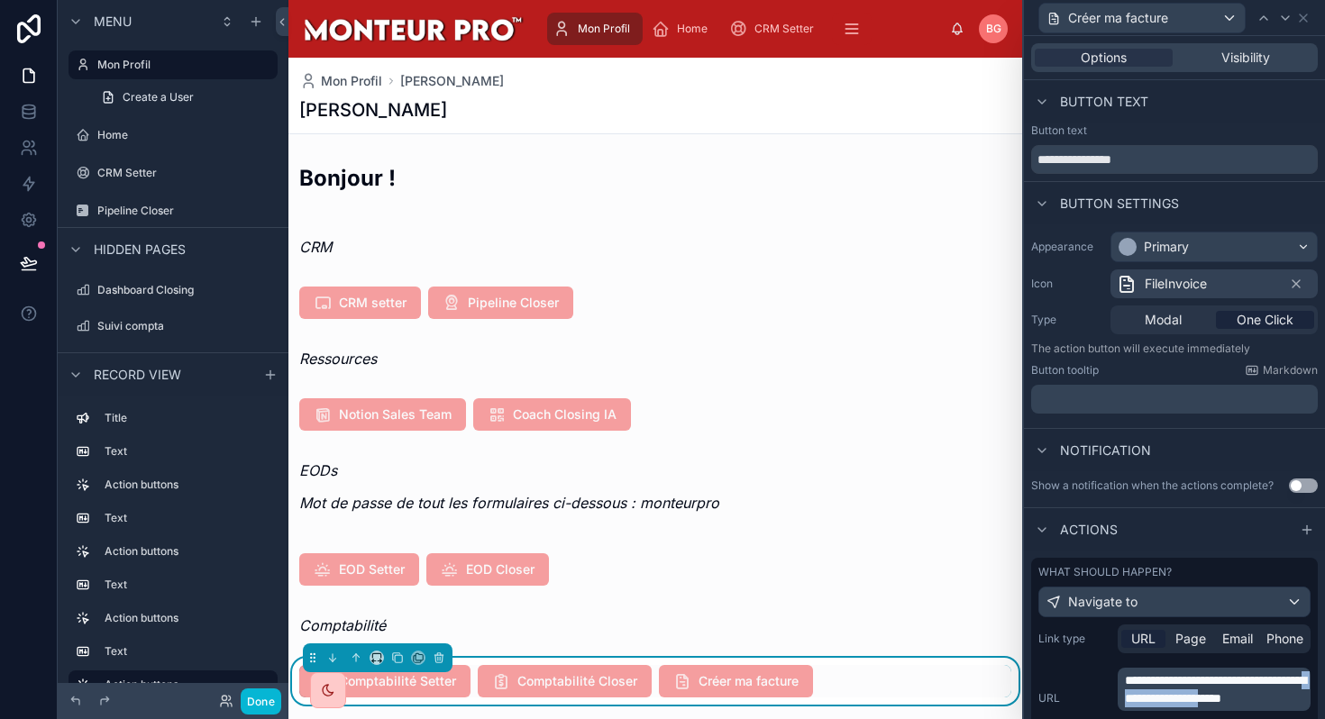
click at [1237, 698] on span "**********" at bounding box center [1215, 689] width 181 height 31
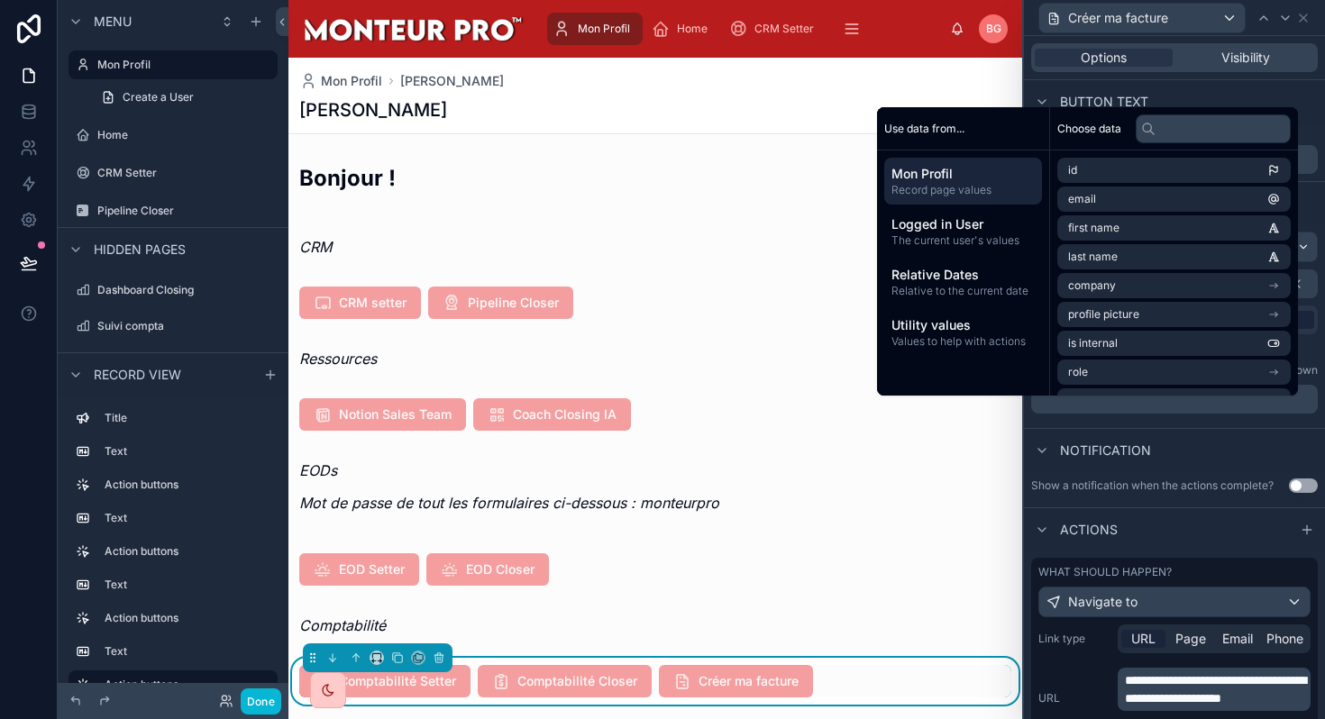
scroll to position [269, 0]
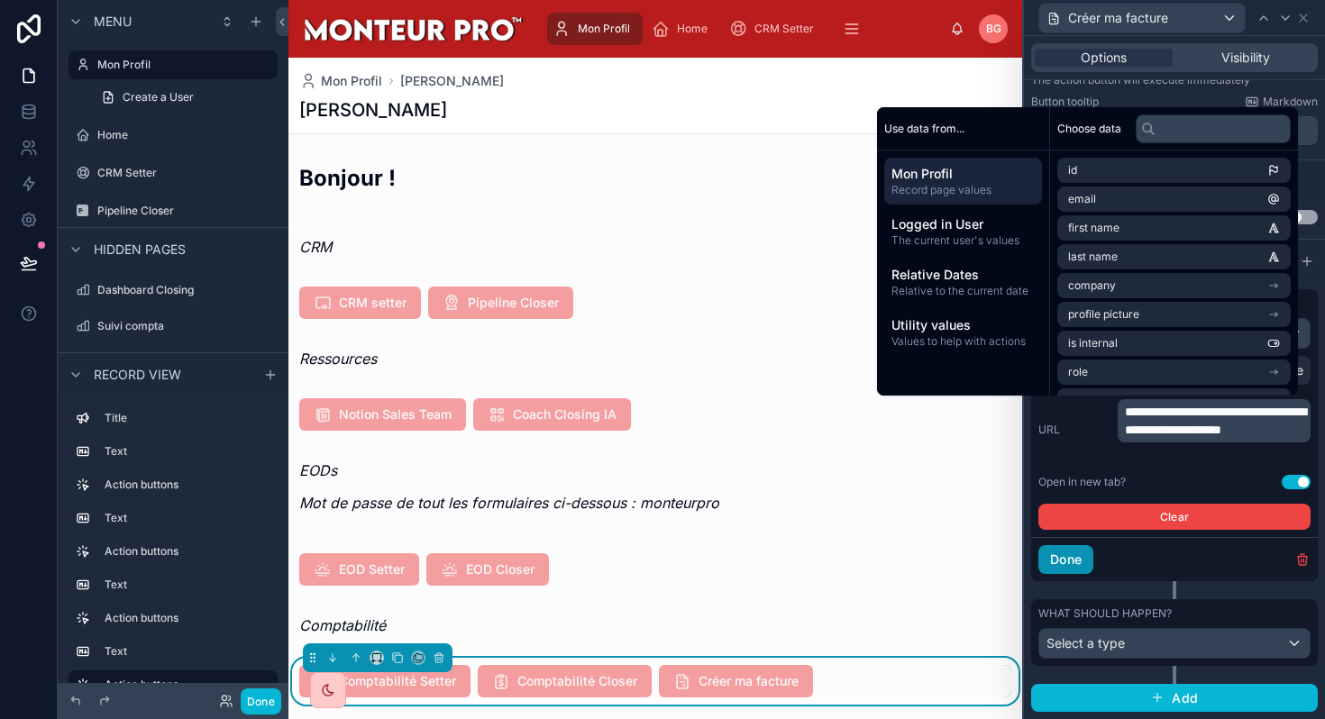
click at [1070, 552] on button "Done" at bounding box center [1065, 559] width 55 height 29
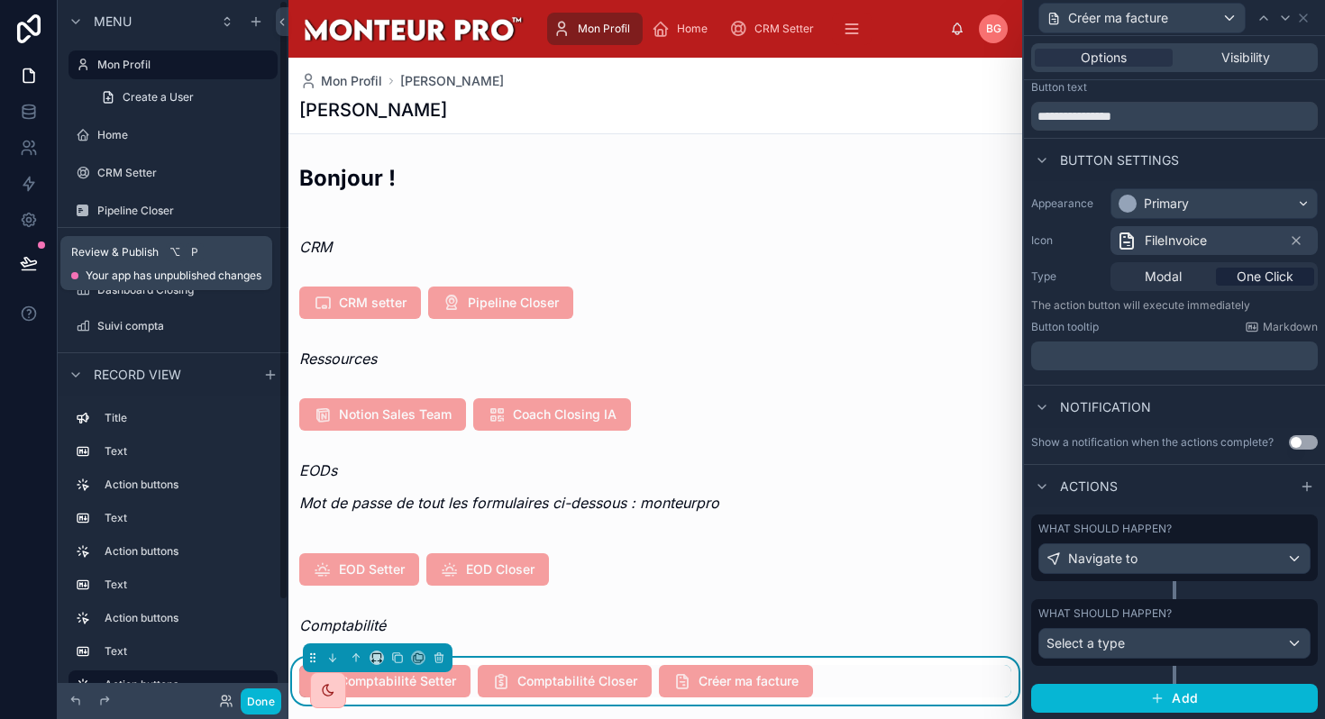
click at [14, 269] on button at bounding box center [29, 263] width 40 height 50
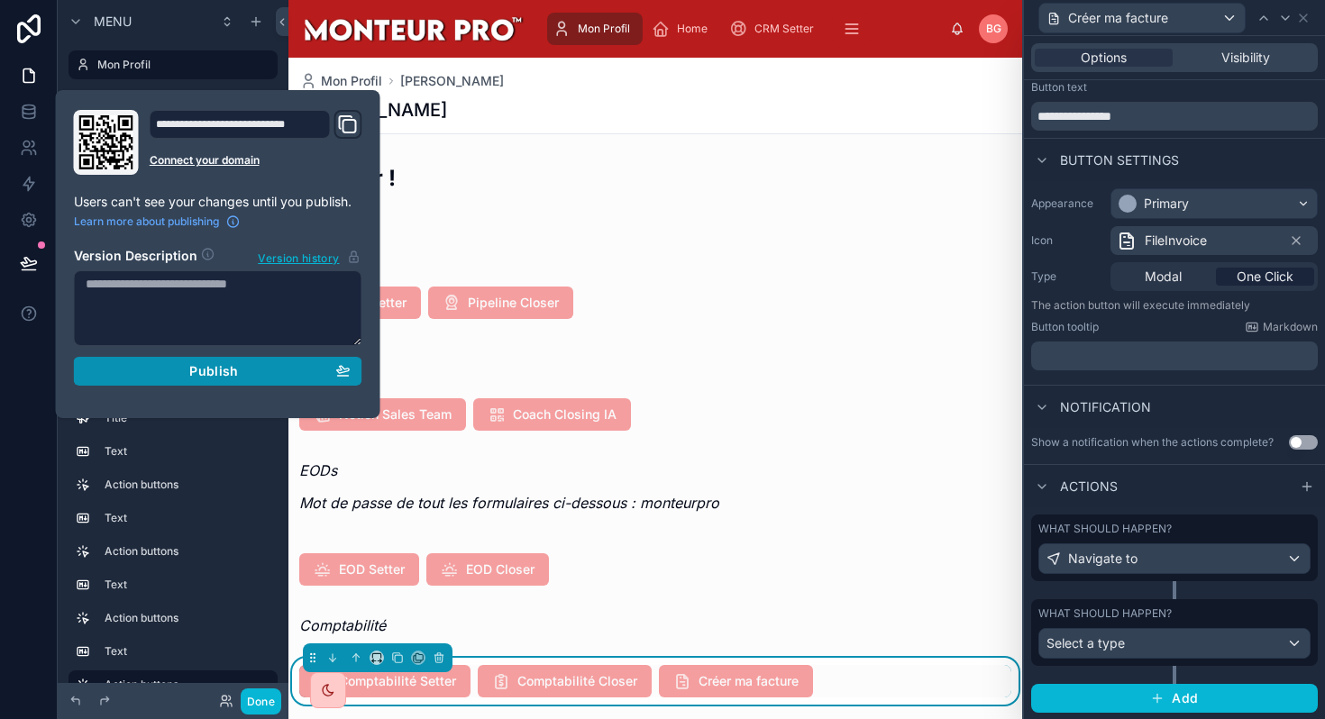
click at [185, 373] on div "Publish" at bounding box center [218, 371] width 265 height 16
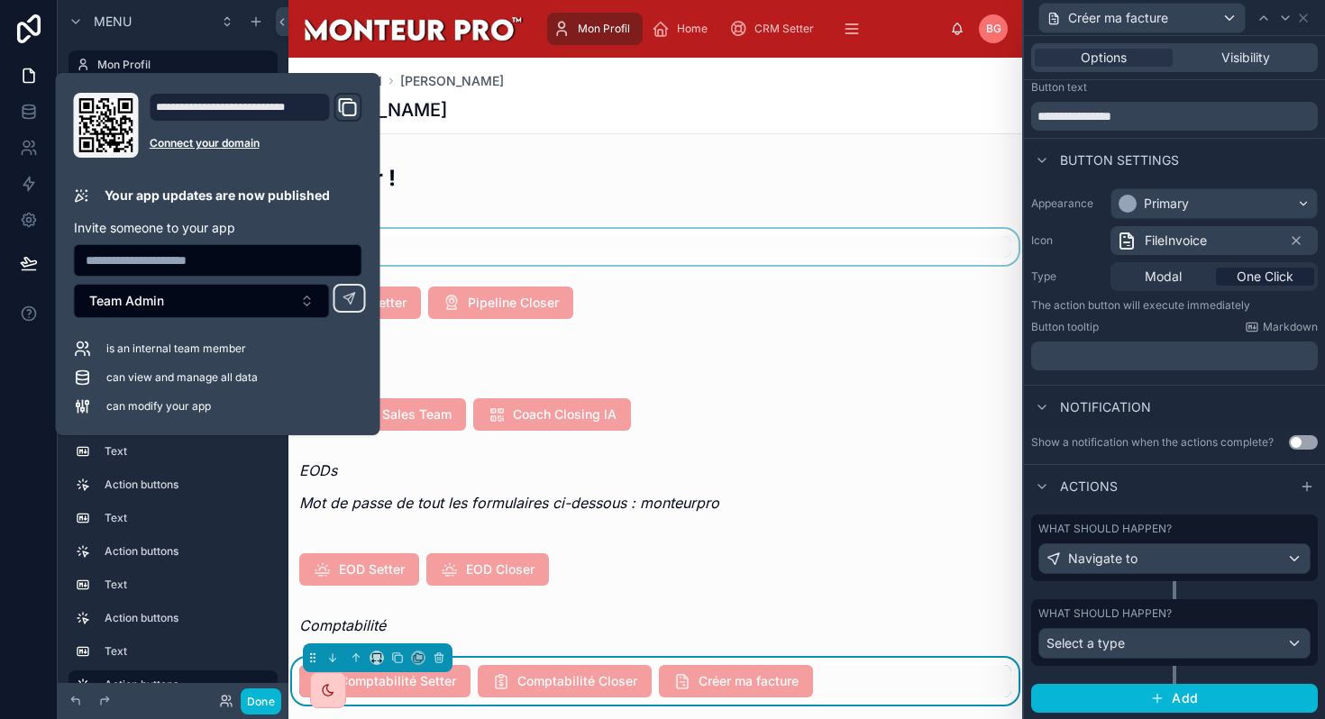
click at [601, 234] on div at bounding box center [655, 247] width 734 height 36
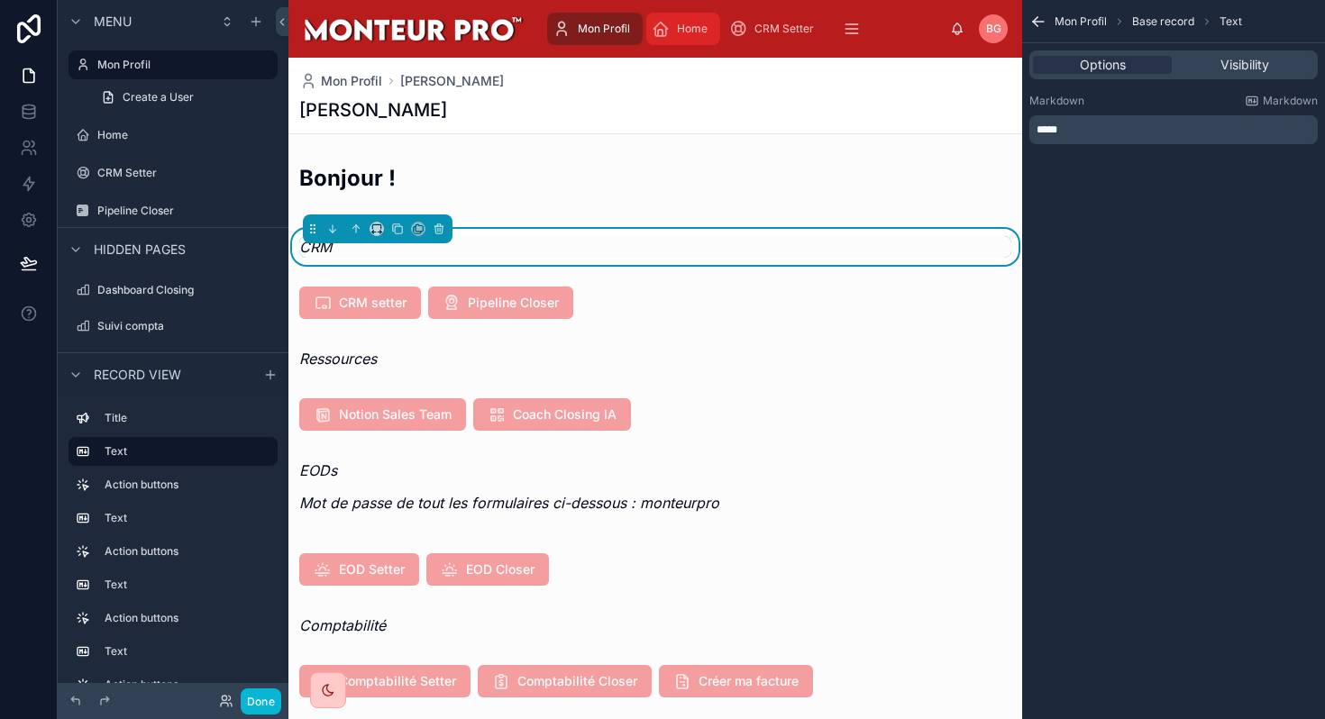
click at [697, 18] on div "Home" at bounding box center [683, 28] width 63 height 29
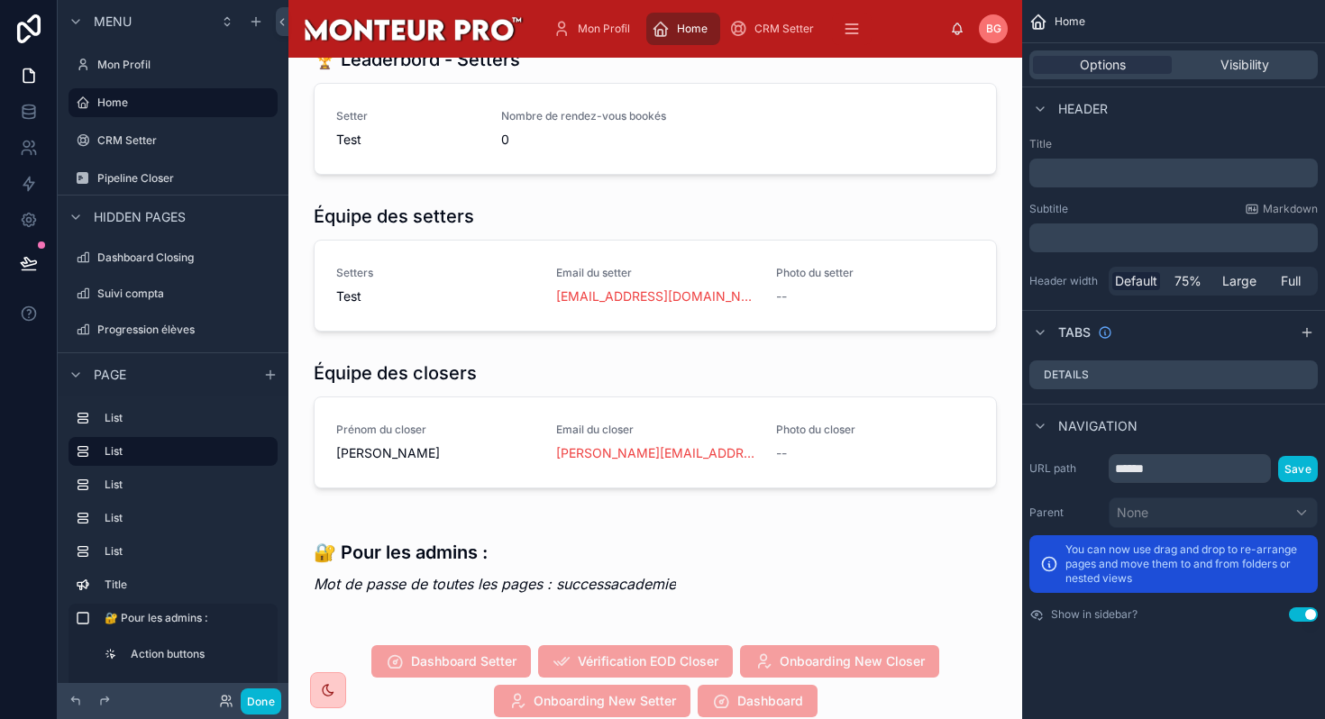
scroll to position [311, 0]
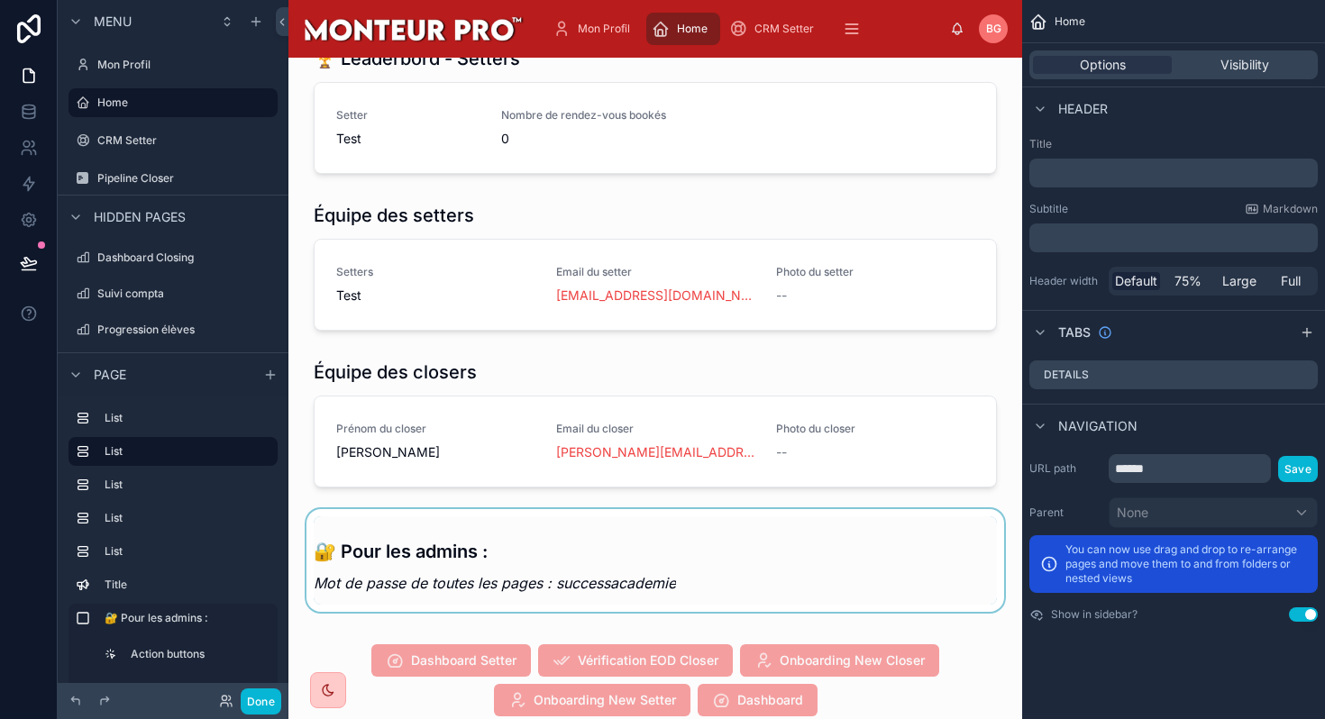
click at [567, 564] on div at bounding box center [655, 560] width 705 height 103
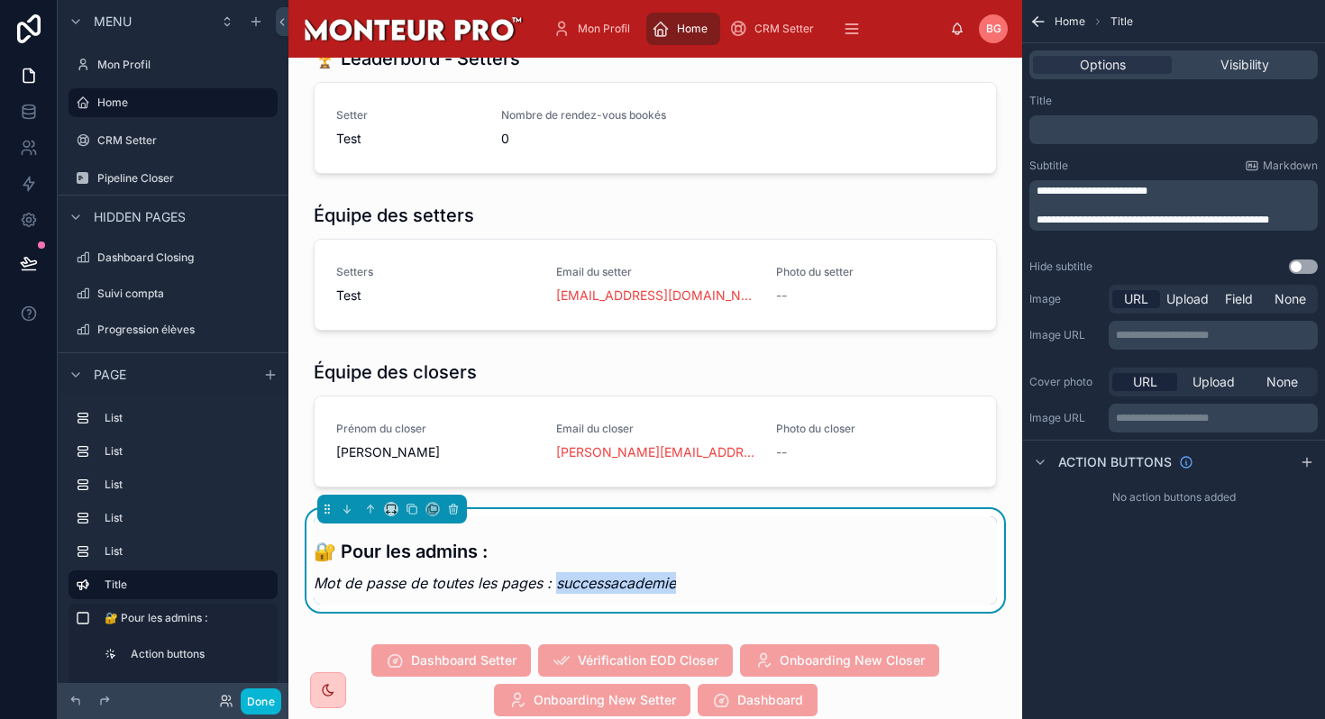
click at [567, 574] on em "Mot de passe de toutes les pages : successacademie" at bounding box center [495, 583] width 362 height 18
click at [1126, 225] on span "**********" at bounding box center [1152, 219] width 233 height 11
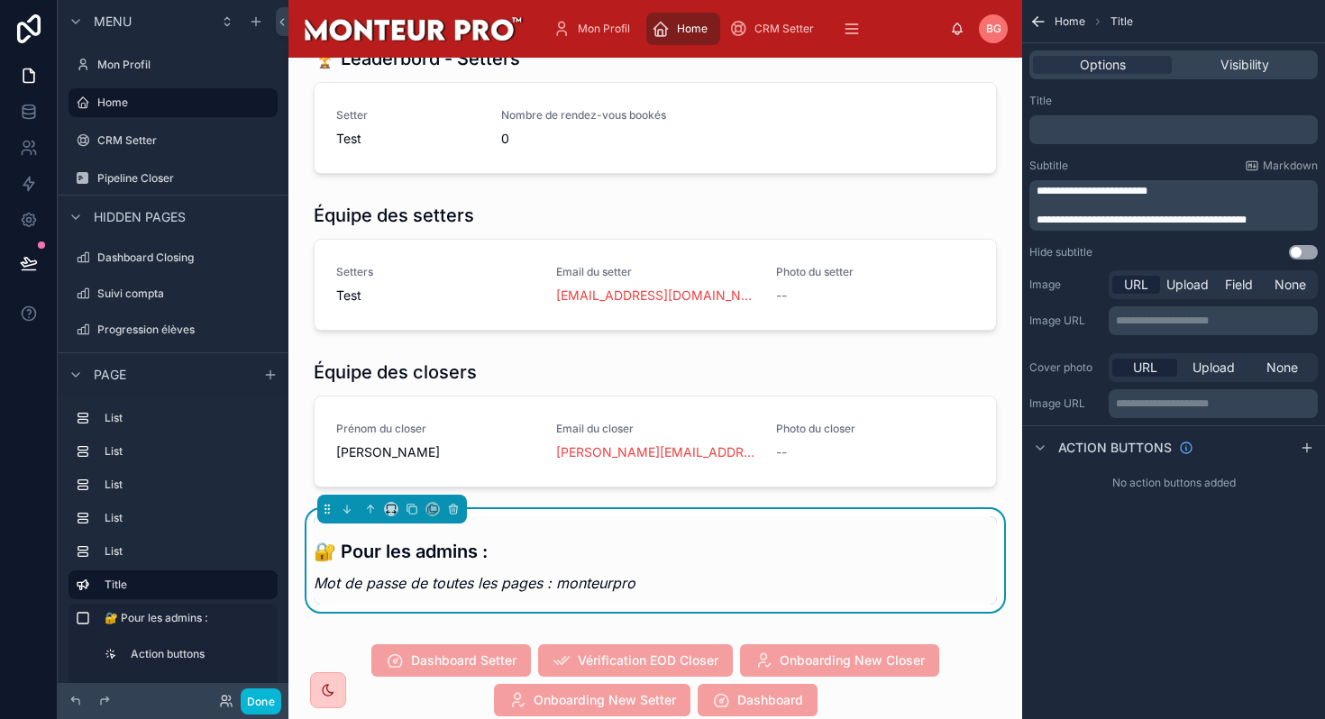
click at [1208, 667] on div "**********" at bounding box center [1173, 359] width 303 height 719
click at [398, 636] on div at bounding box center [655, 680] width 705 height 108
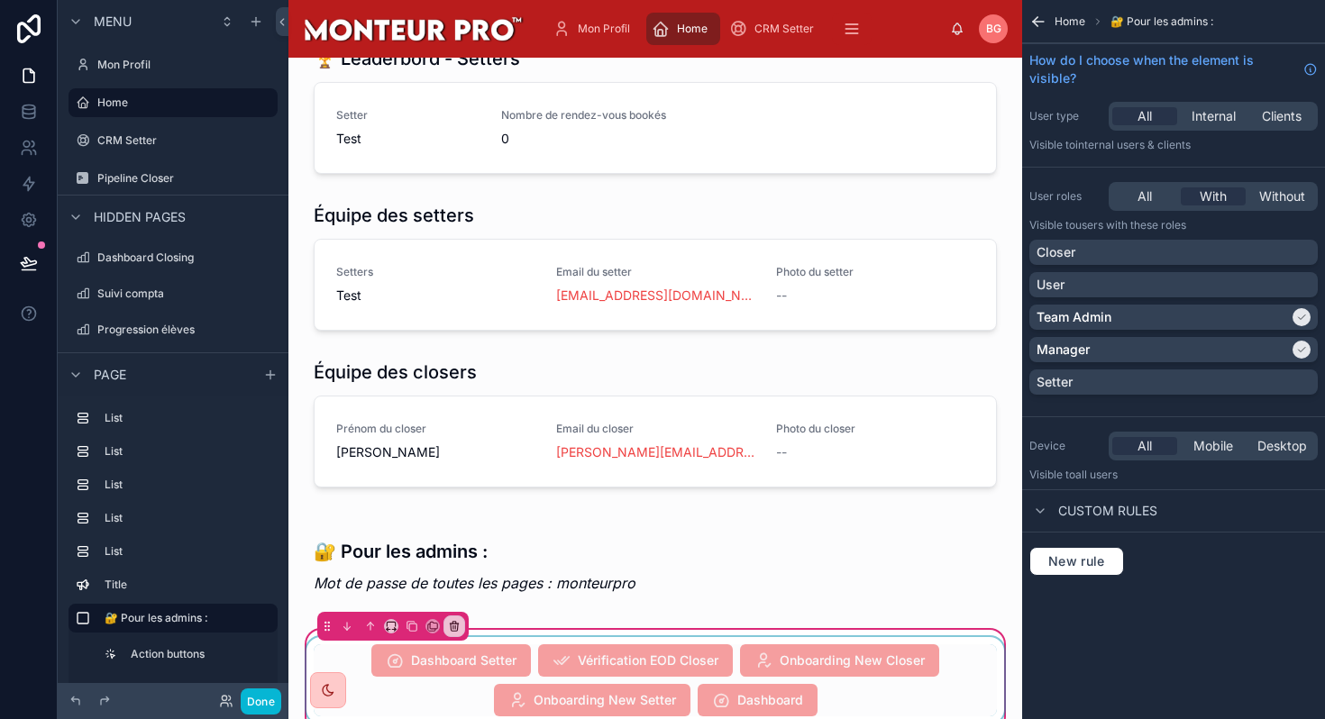
click at [690, 666] on div at bounding box center [655, 680] width 705 height 87
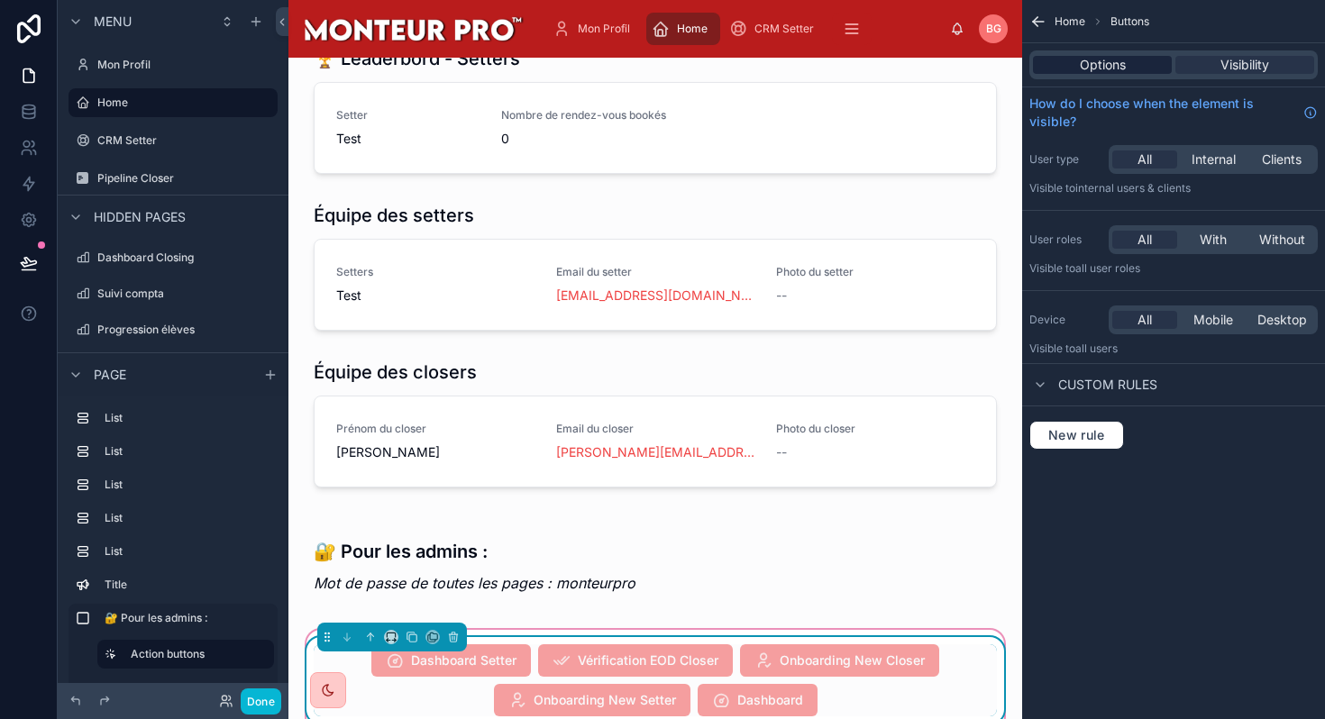
click at [1139, 63] on div "Options" at bounding box center [1102, 65] width 139 height 18
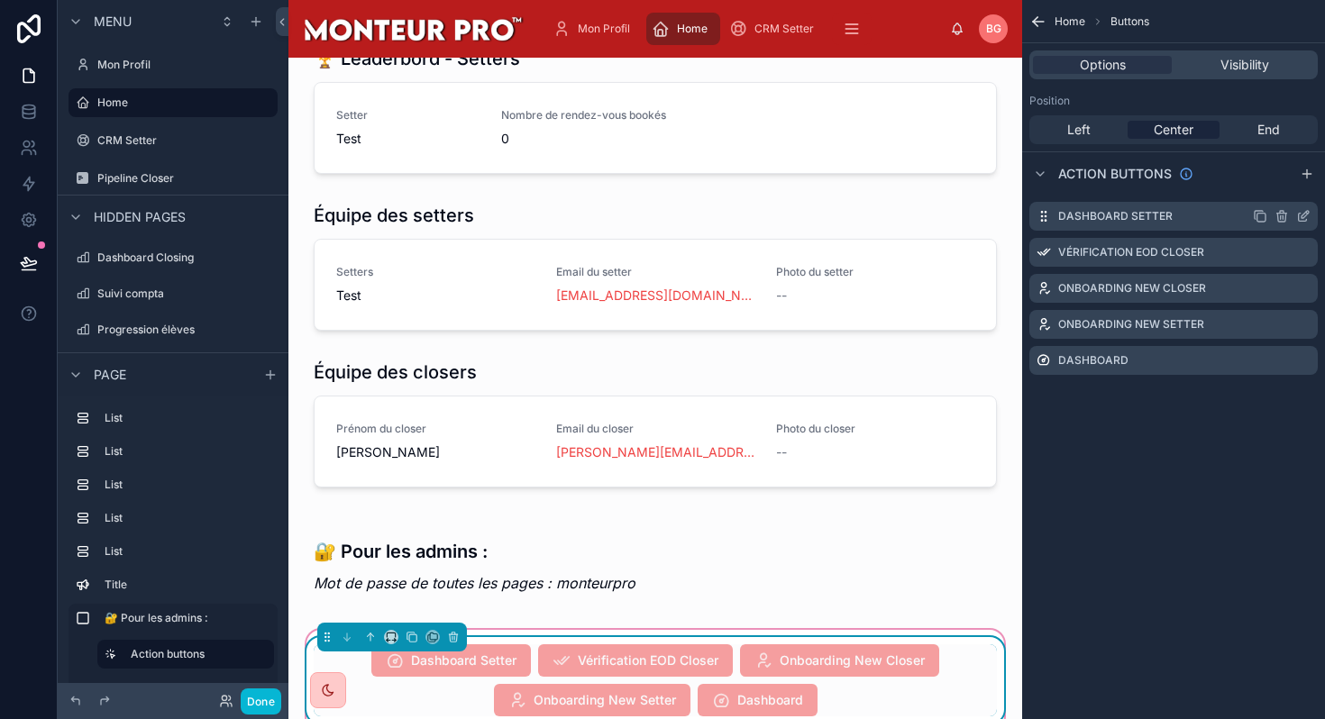
click at [1311, 214] on div "Dashboard Setter" at bounding box center [1173, 216] width 288 height 29
click at [1306, 214] on icon "scrollable content" at bounding box center [1303, 216] width 14 height 14
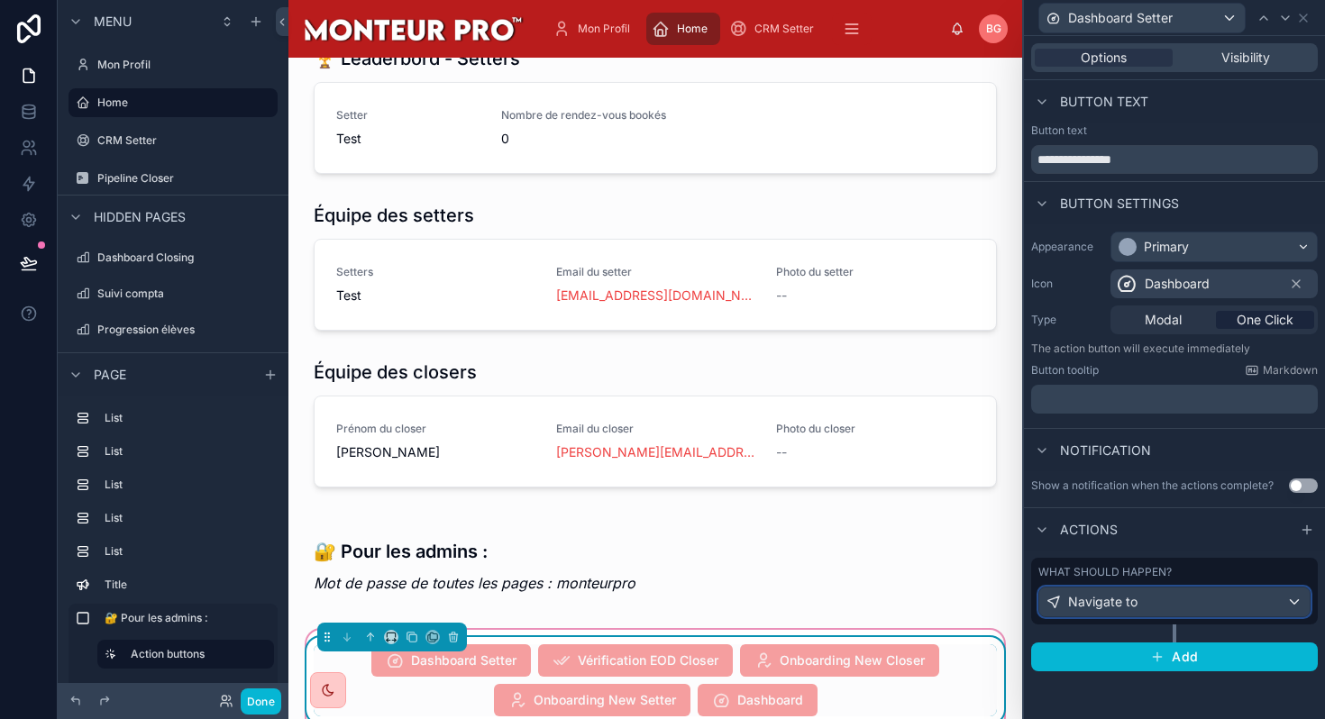
click at [1145, 589] on div "Navigate to" at bounding box center [1174, 602] width 270 height 29
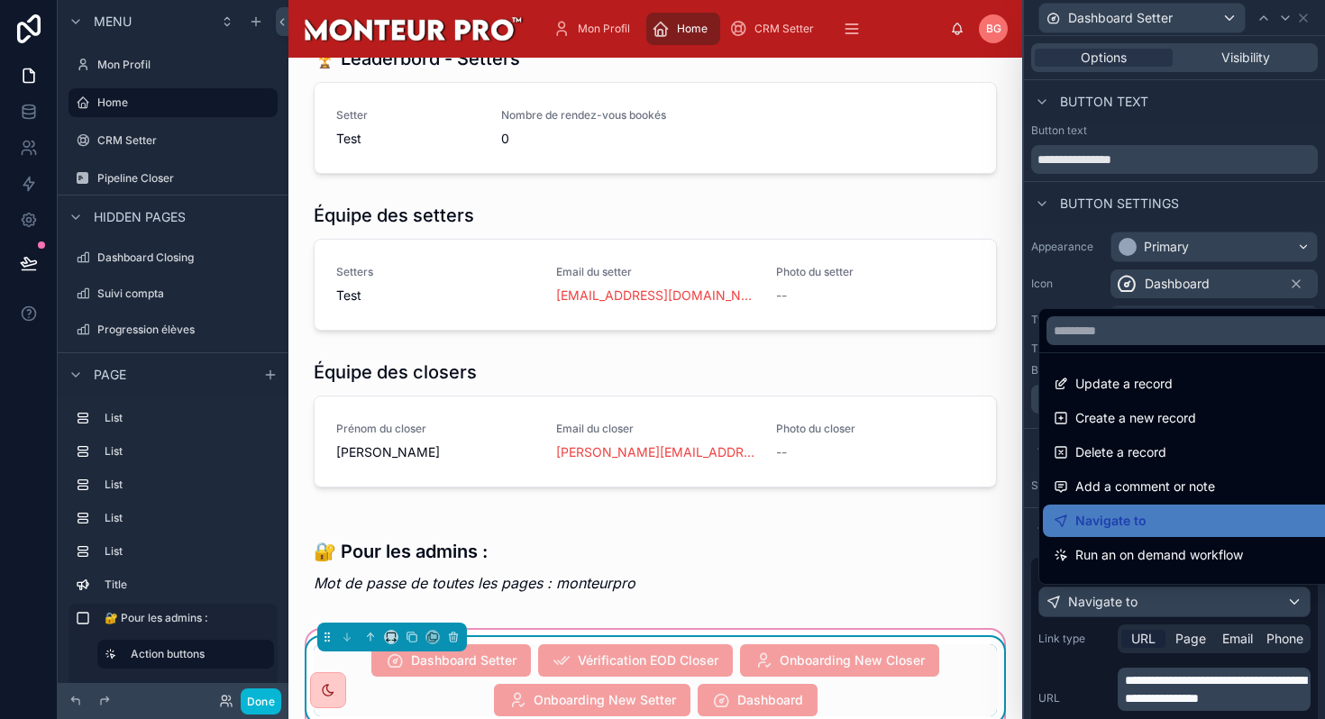
click at [1160, 695] on div at bounding box center [1174, 359] width 301 height 719
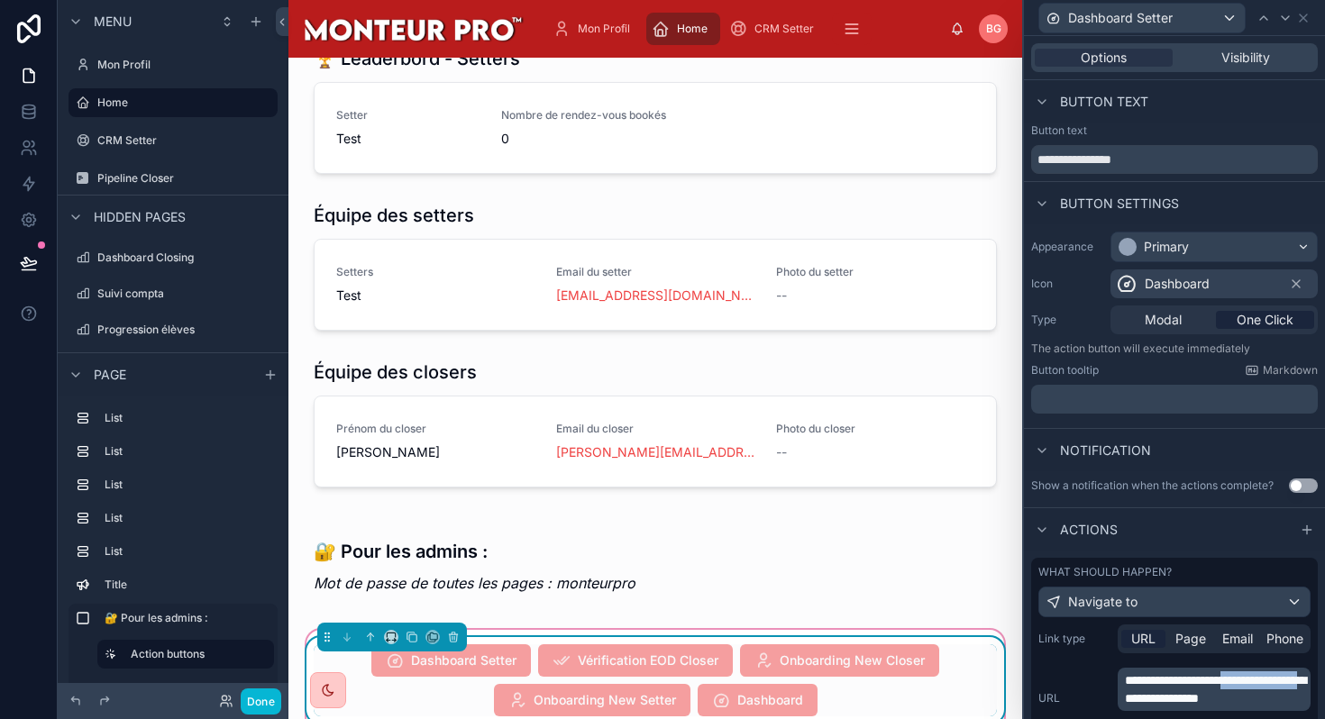
click at [1160, 695] on span "**********" at bounding box center [1215, 689] width 181 height 31
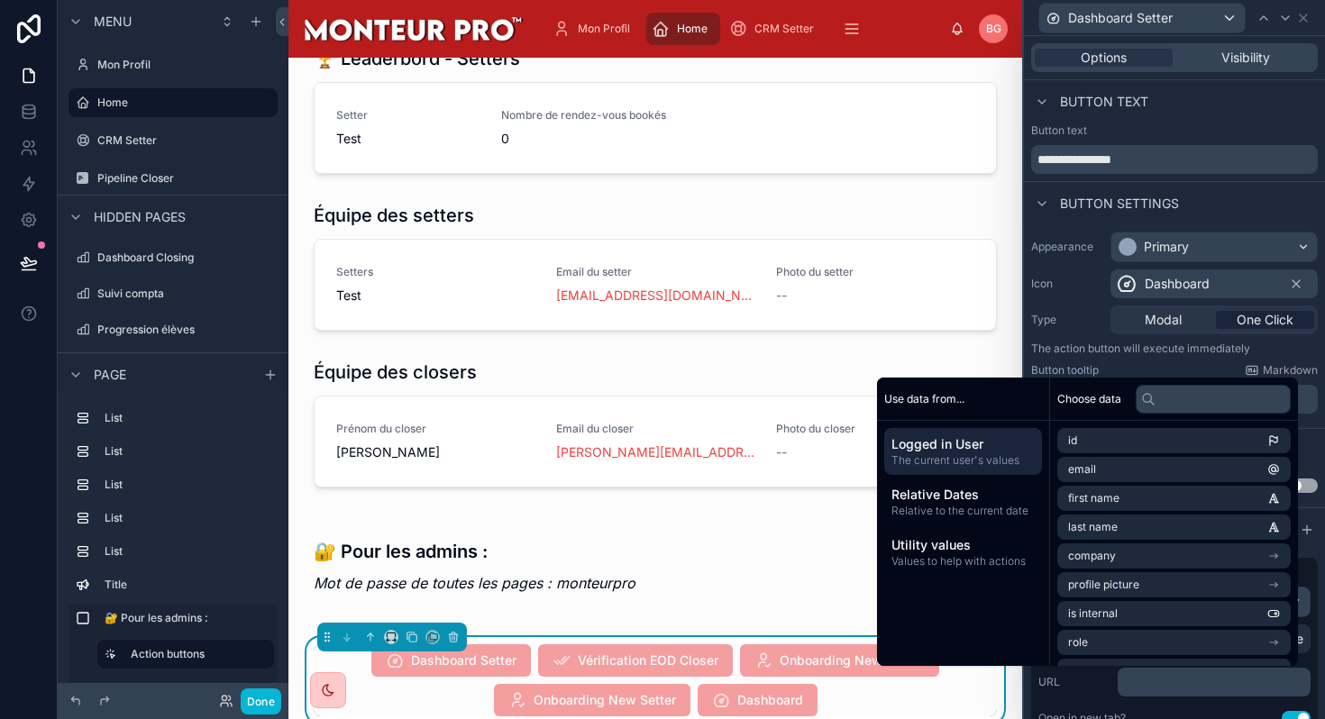
scroll to position [184, 0]
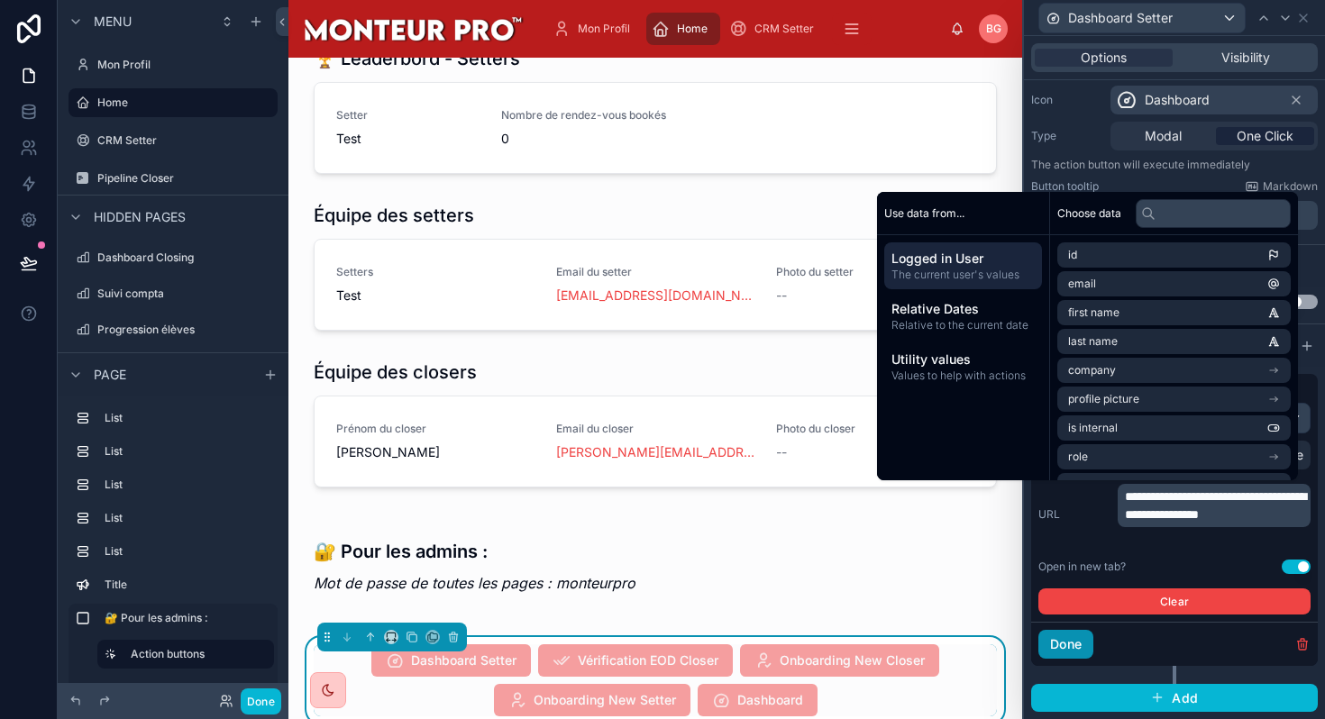
click at [1068, 644] on button "Done" at bounding box center [1065, 644] width 55 height 29
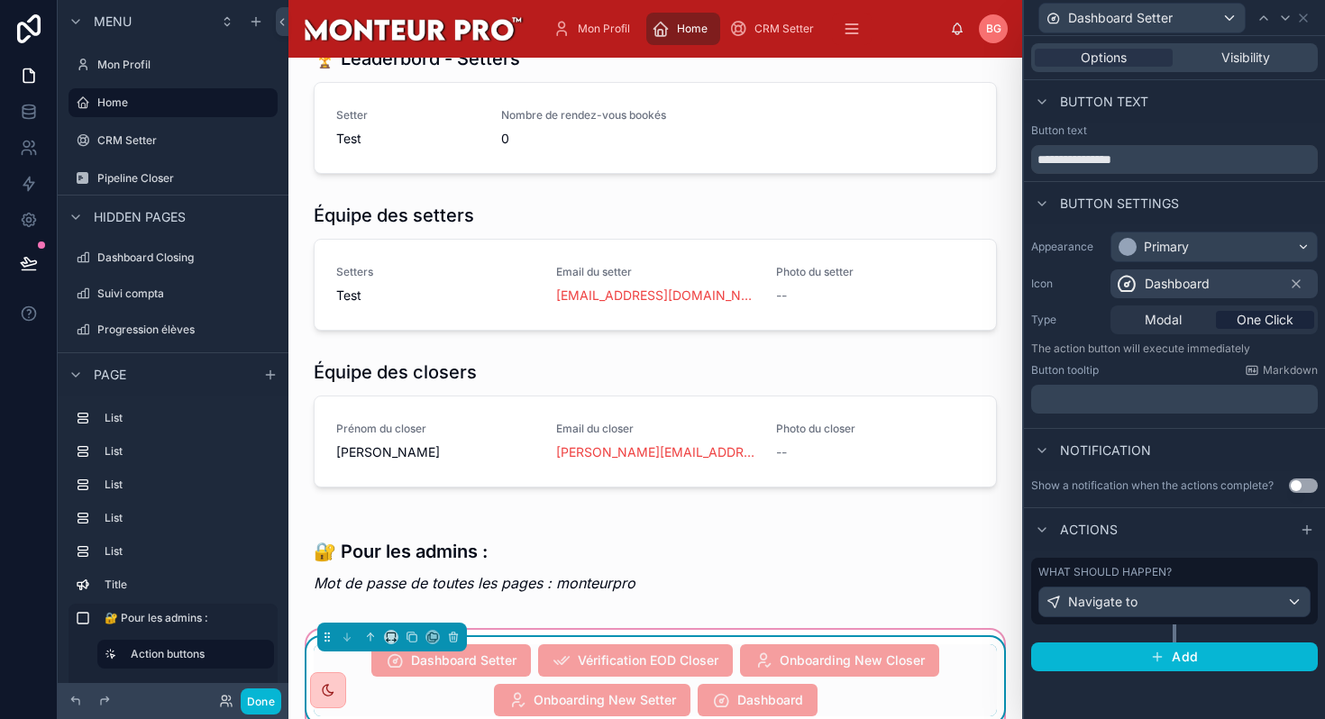
click at [625, 653] on span "Vérification EOD Closer" at bounding box center [635, 662] width 195 height 18
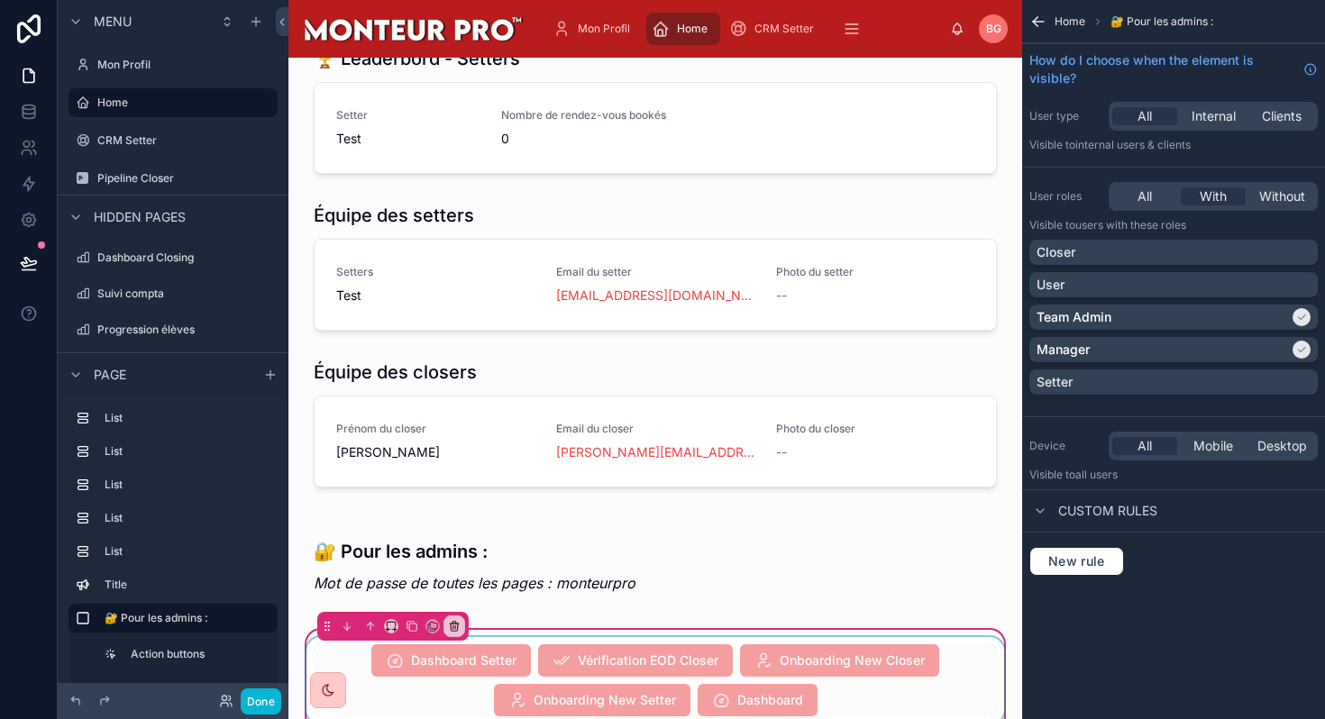
click at [625, 644] on div at bounding box center [655, 680] width 705 height 87
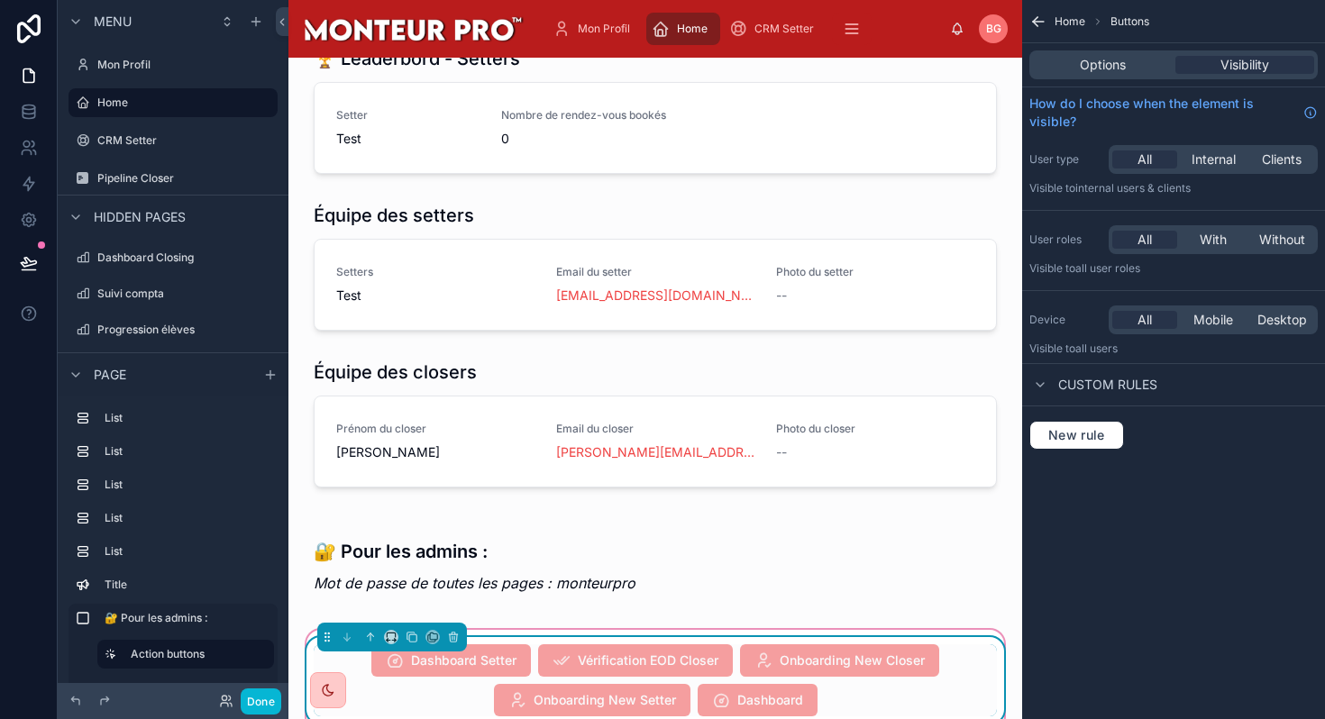
click at [625, 653] on span "Vérification EOD Closer" at bounding box center [635, 662] width 195 height 18
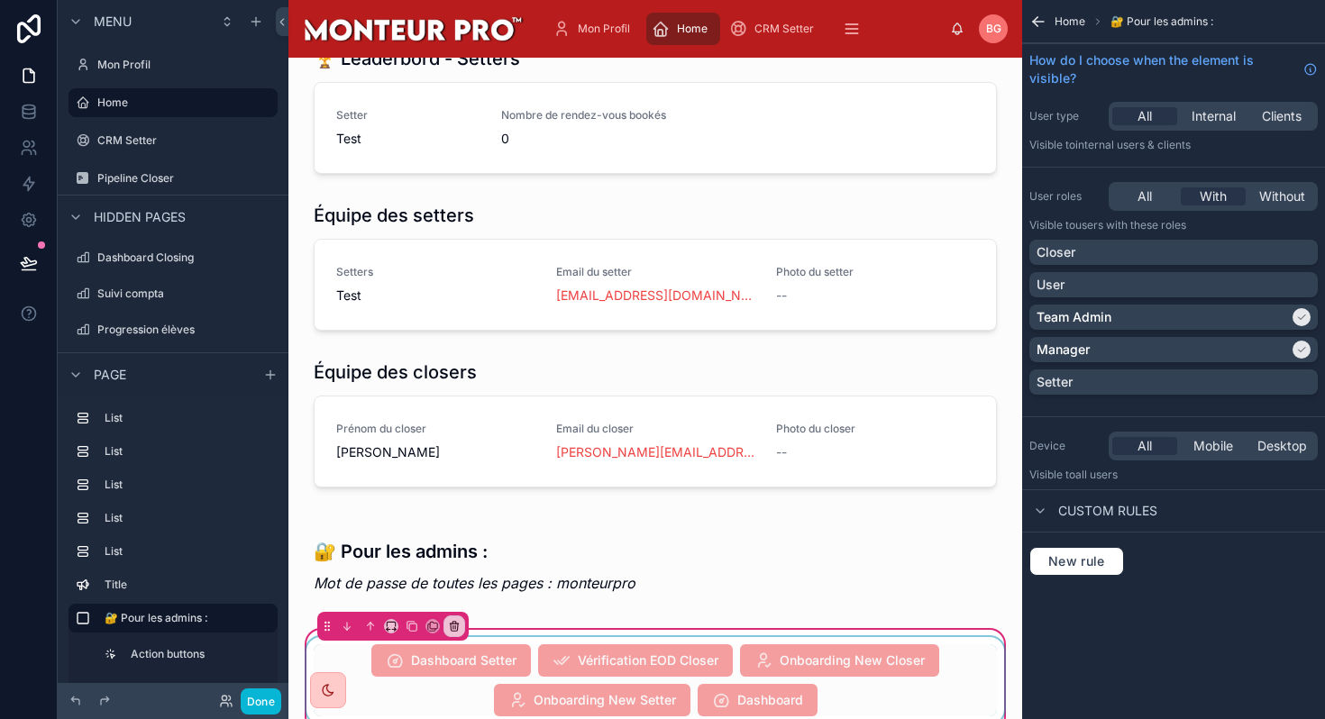
click at [764, 648] on div at bounding box center [655, 680] width 705 height 87
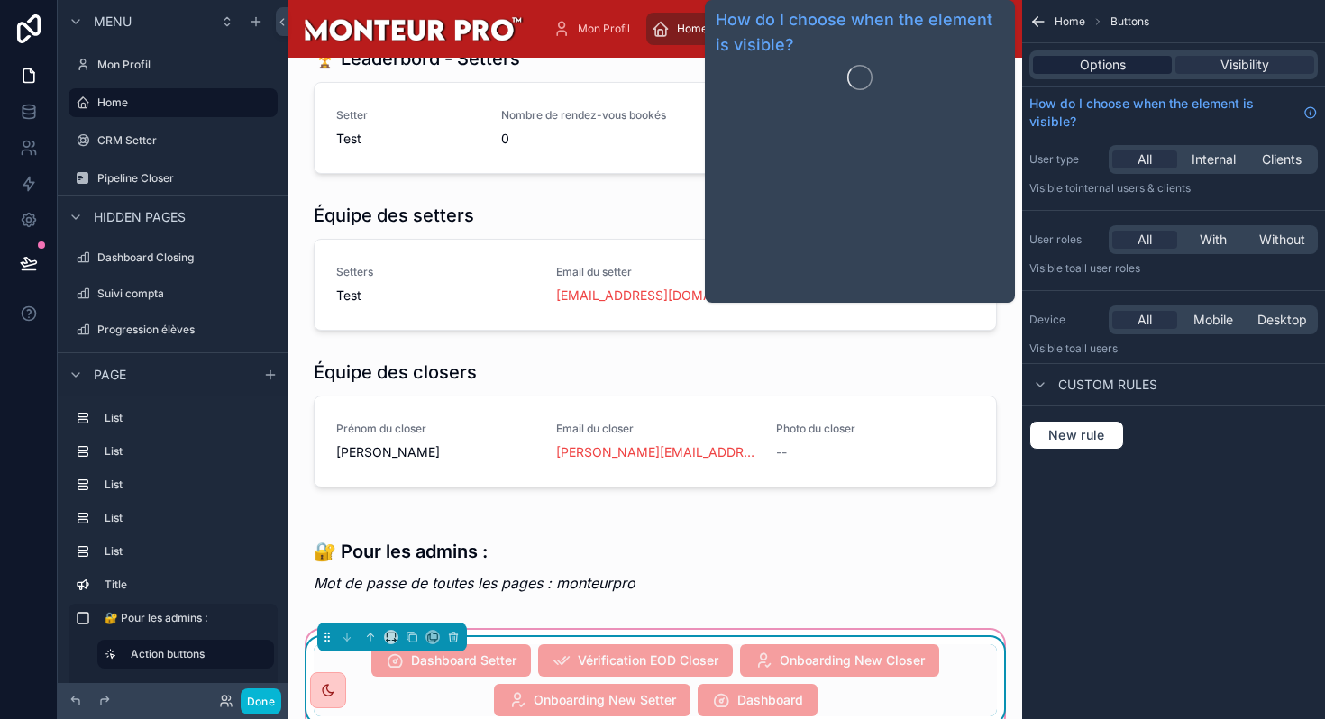
click at [1102, 63] on span "Options" at bounding box center [1103, 65] width 46 height 18
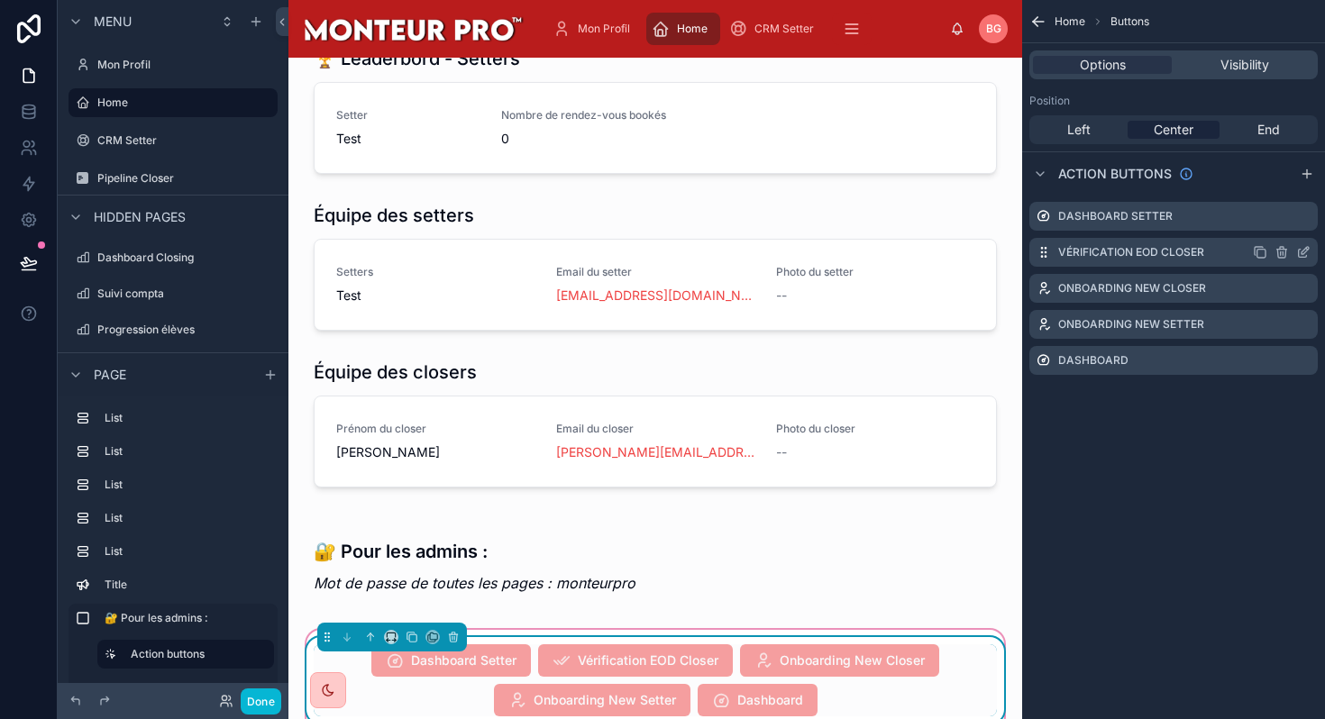
click at [1302, 252] on icon "scrollable content" at bounding box center [1303, 252] width 14 height 14
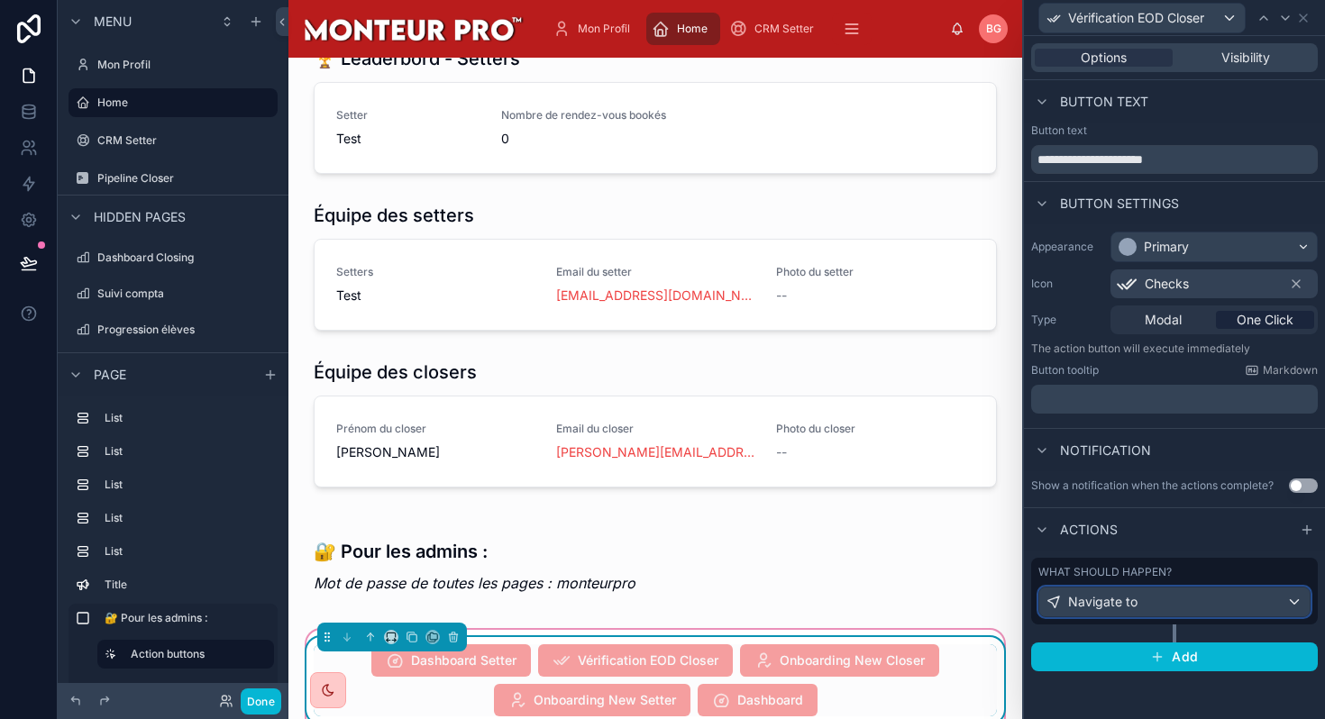
click at [1135, 603] on span "Navigate to" at bounding box center [1102, 602] width 69 height 18
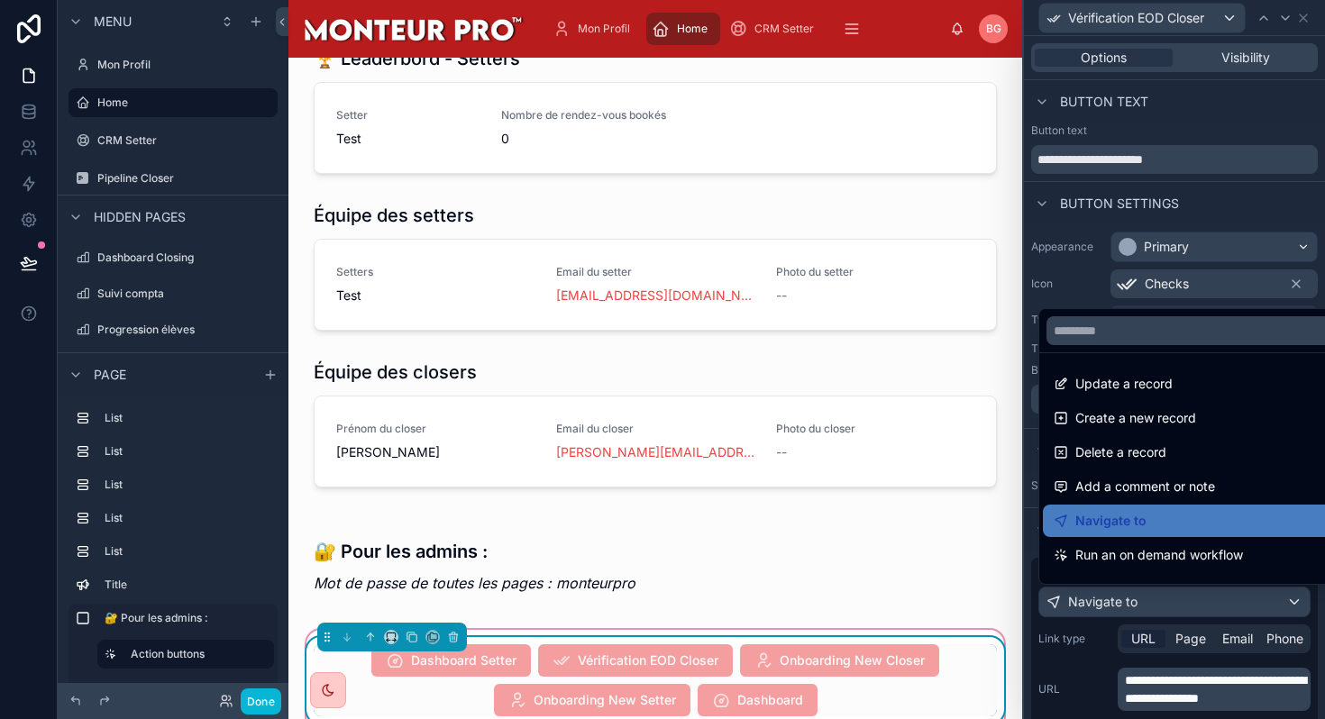
click at [1178, 692] on div at bounding box center [1174, 359] width 301 height 719
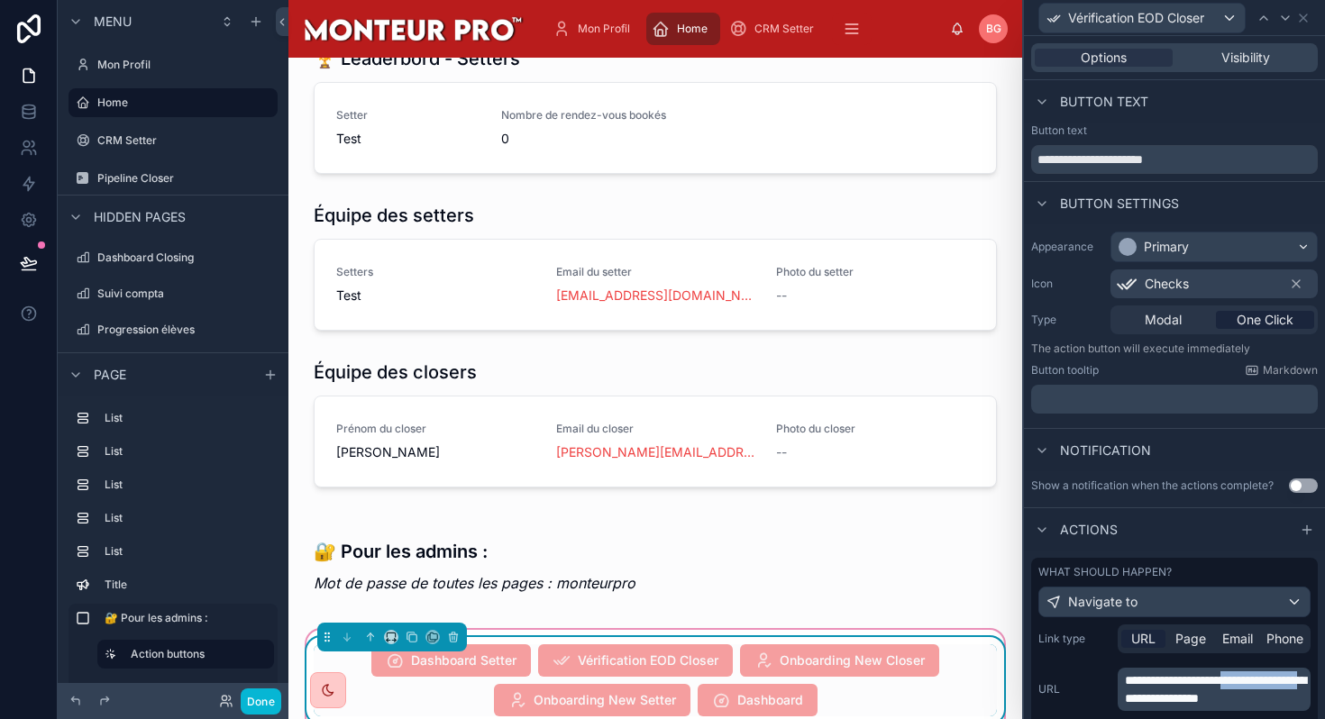
click at [1178, 692] on span "**********" at bounding box center [1215, 689] width 181 height 31
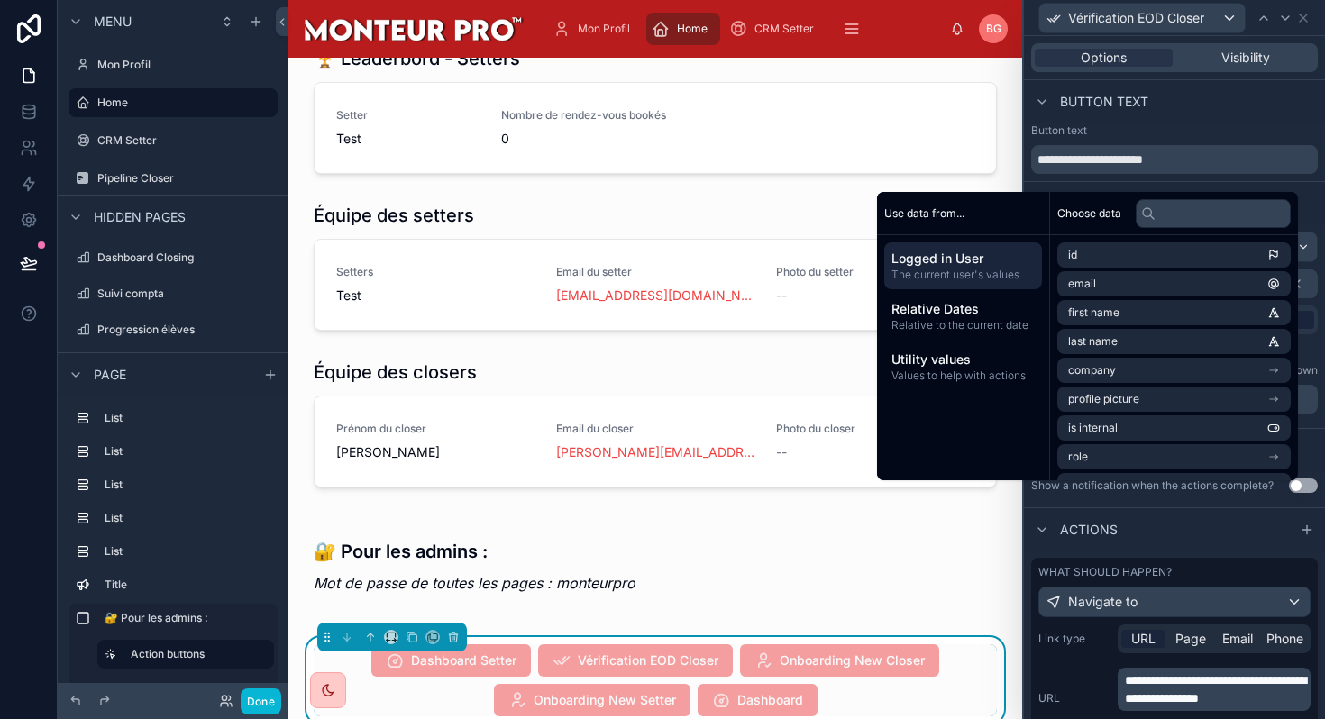
scroll to position [184, 0]
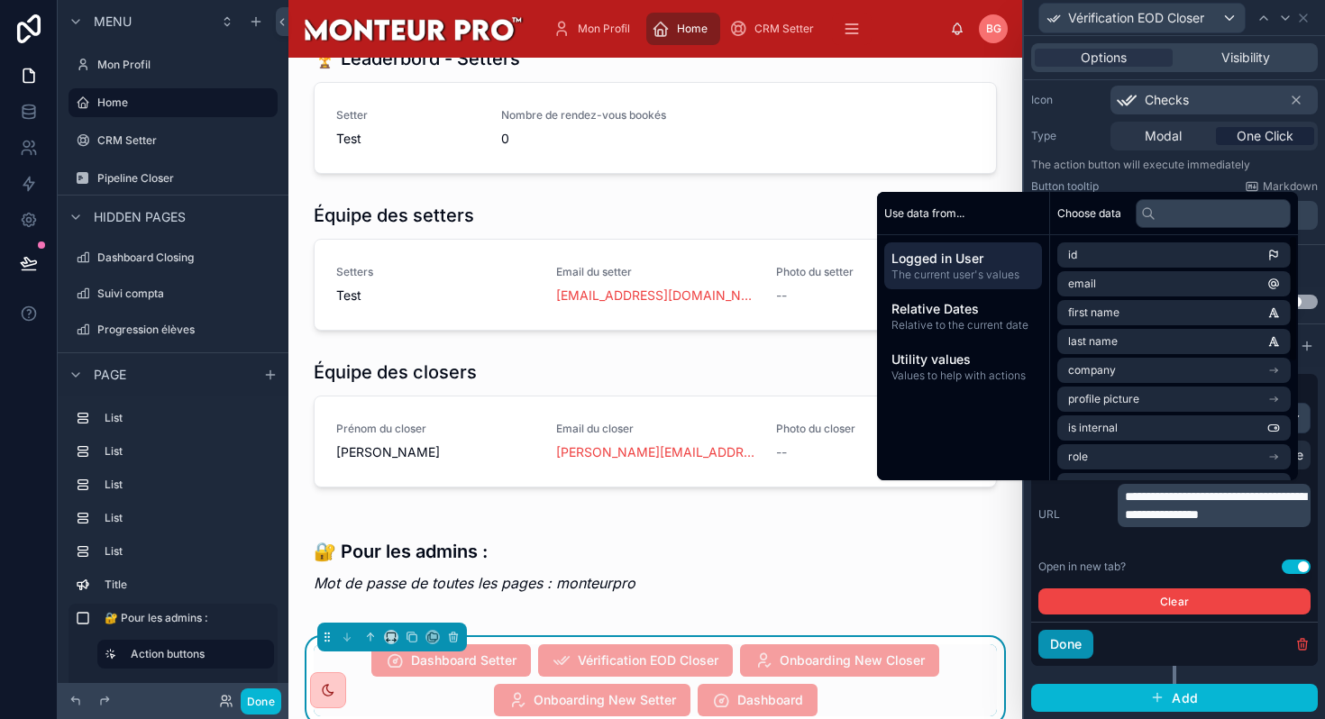
click at [1069, 648] on button "Done" at bounding box center [1065, 644] width 55 height 29
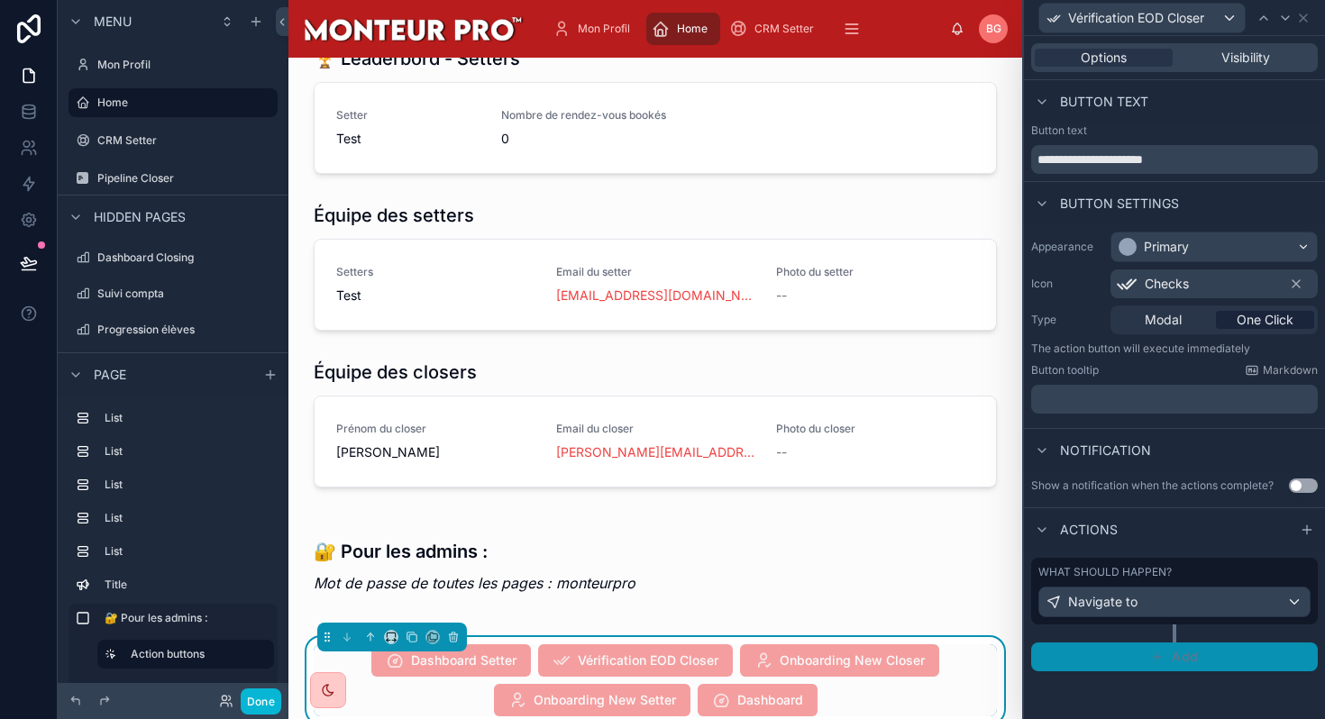
scroll to position [0, 0]
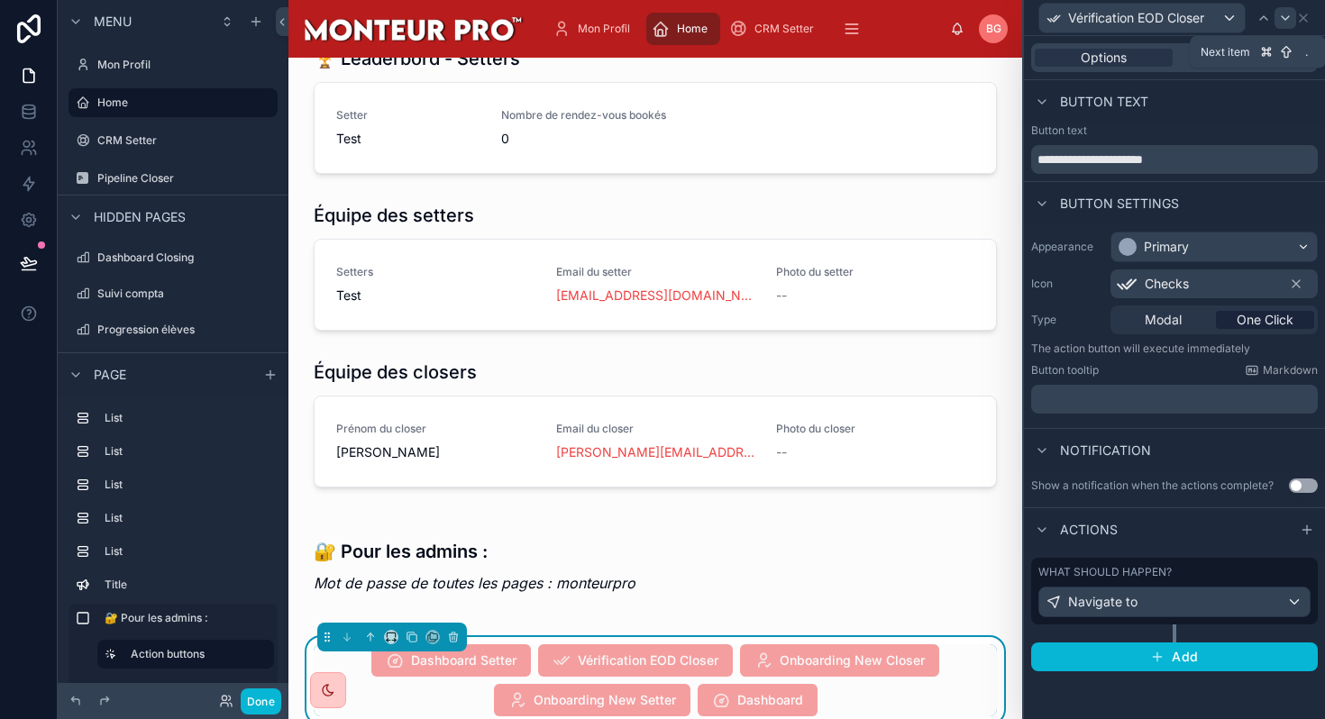
click at [1289, 20] on icon at bounding box center [1285, 18] width 14 height 14
click at [1247, 602] on div "Navigate to" at bounding box center [1174, 602] width 270 height 29
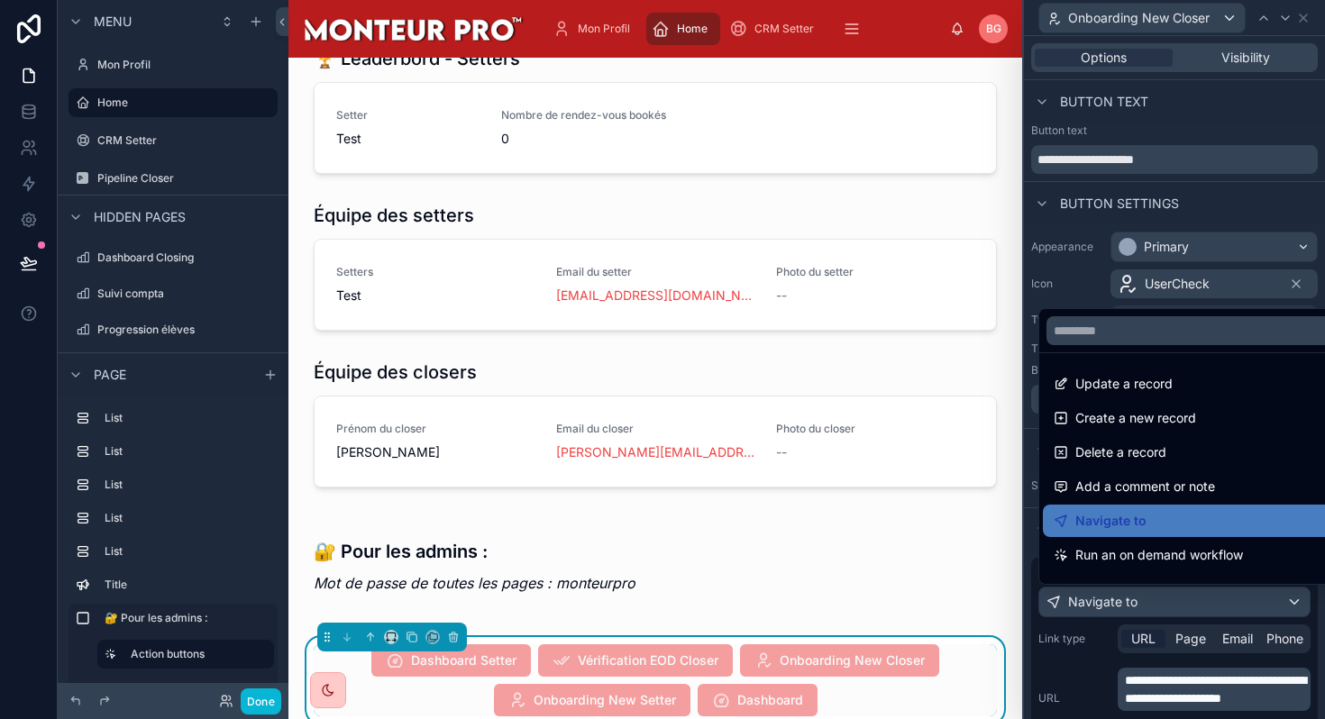
click at [1238, 718] on div at bounding box center [1174, 359] width 301 height 719
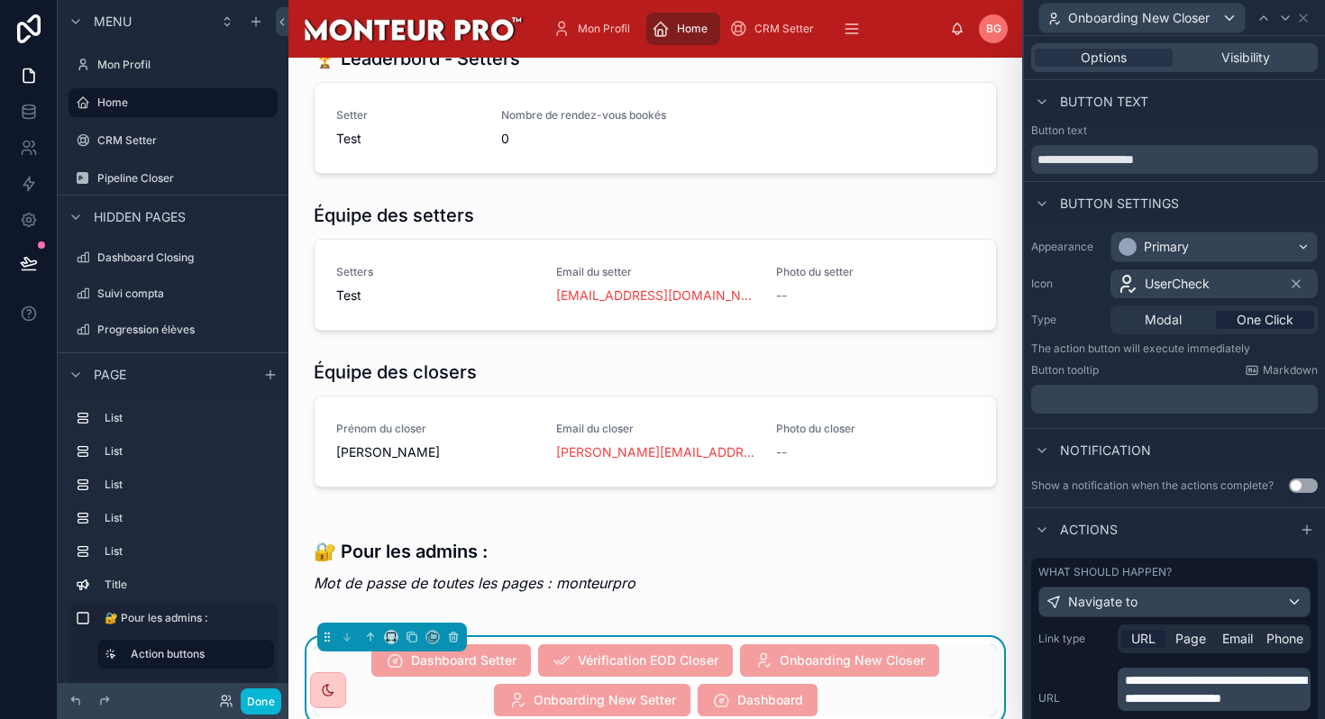
click at [1227, 707] on p "**********" at bounding box center [1216, 689] width 182 height 36
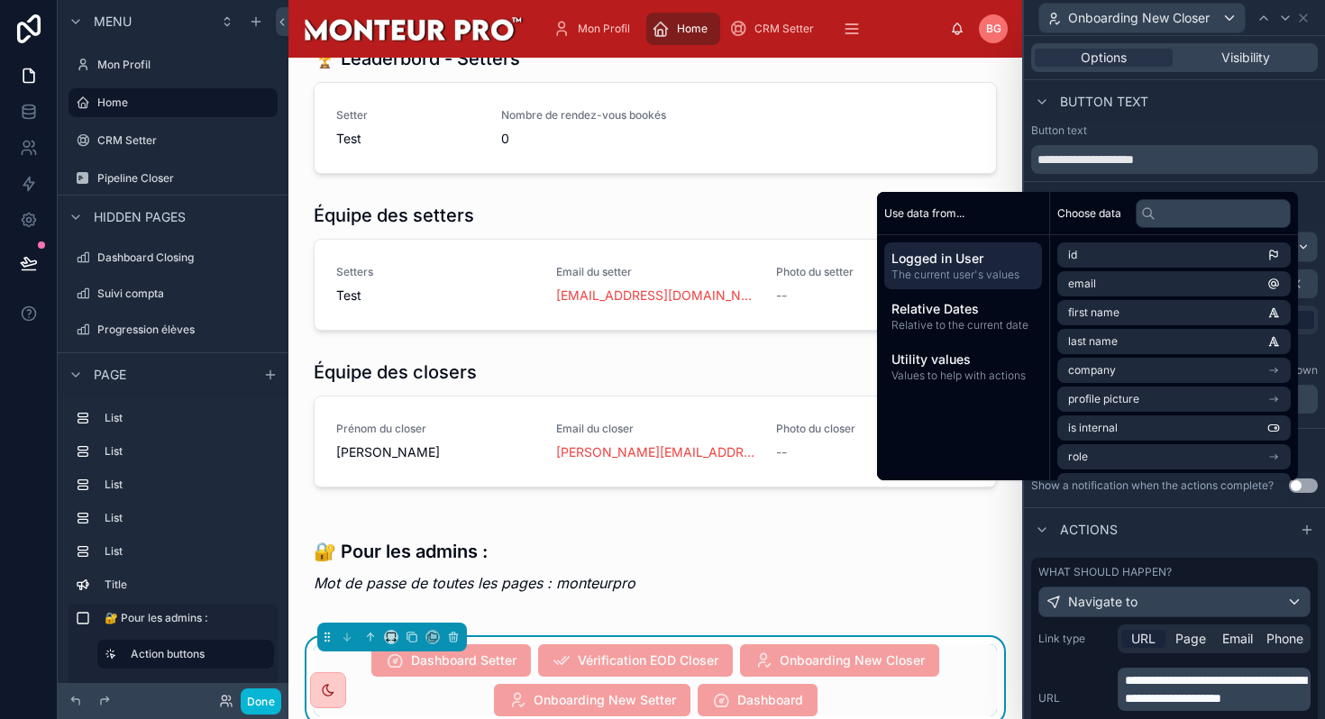
scroll to position [184, 0]
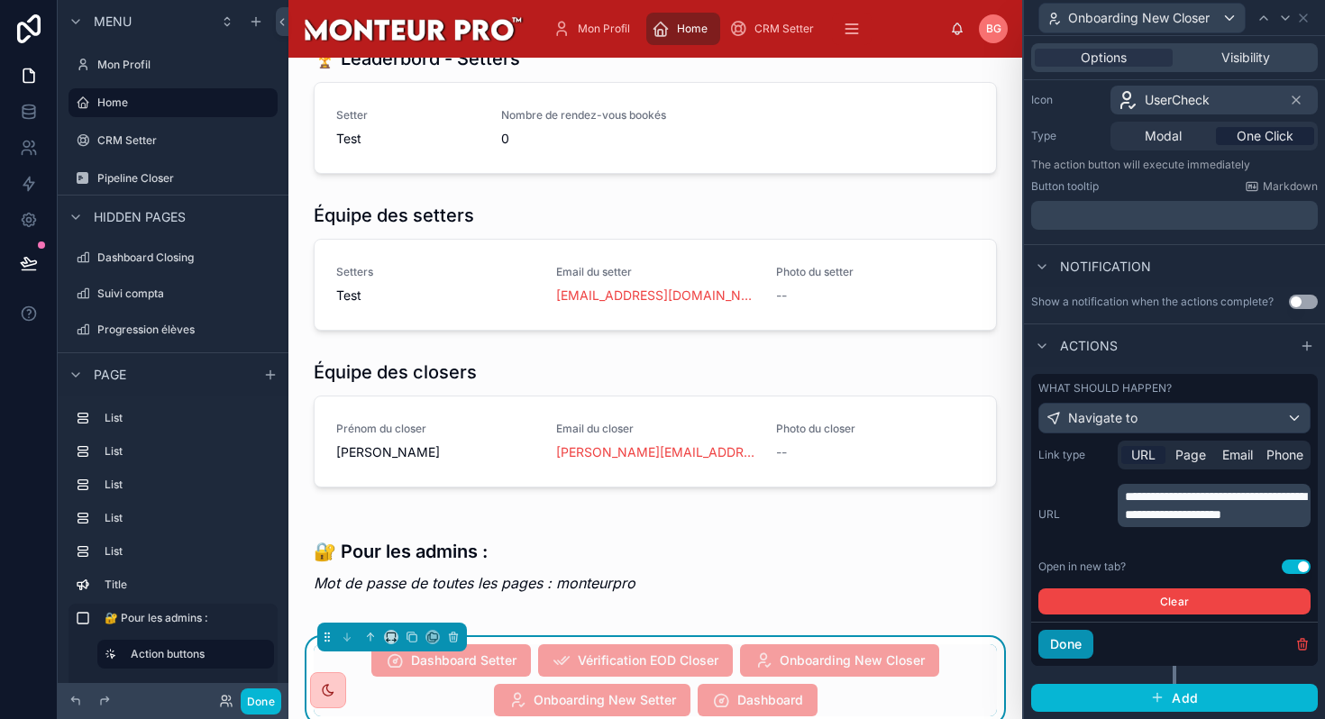
click at [1064, 643] on button "Done" at bounding box center [1065, 644] width 55 height 29
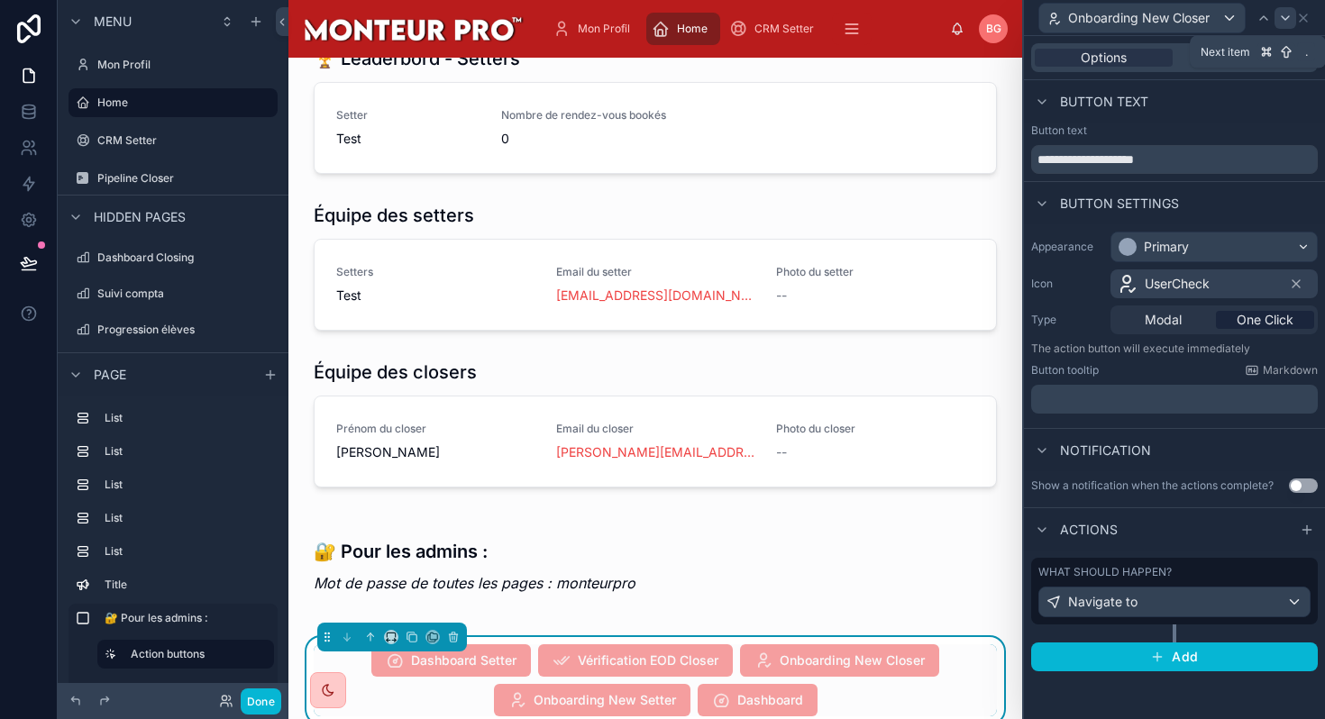
click at [1289, 18] on icon at bounding box center [1285, 18] width 14 height 14
click at [1188, 598] on div "Navigate to" at bounding box center [1174, 602] width 270 height 29
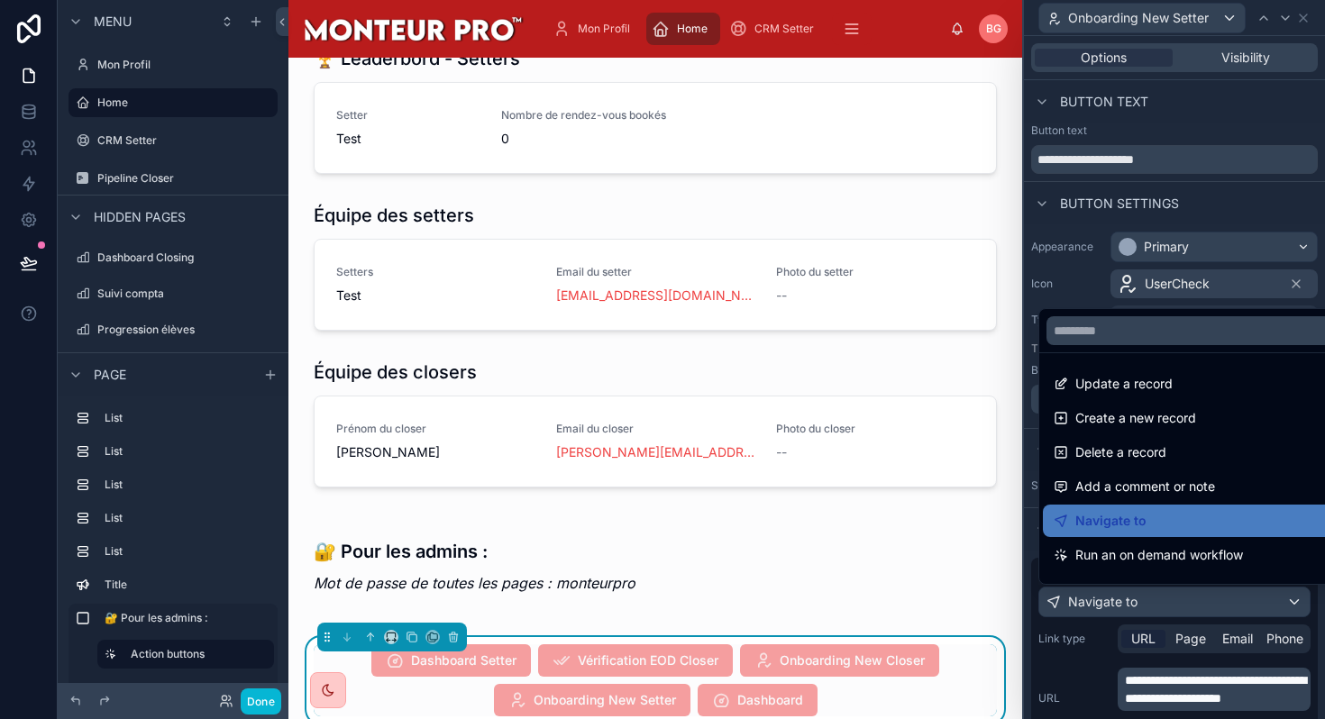
click at [1198, 693] on div at bounding box center [1174, 359] width 301 height 719
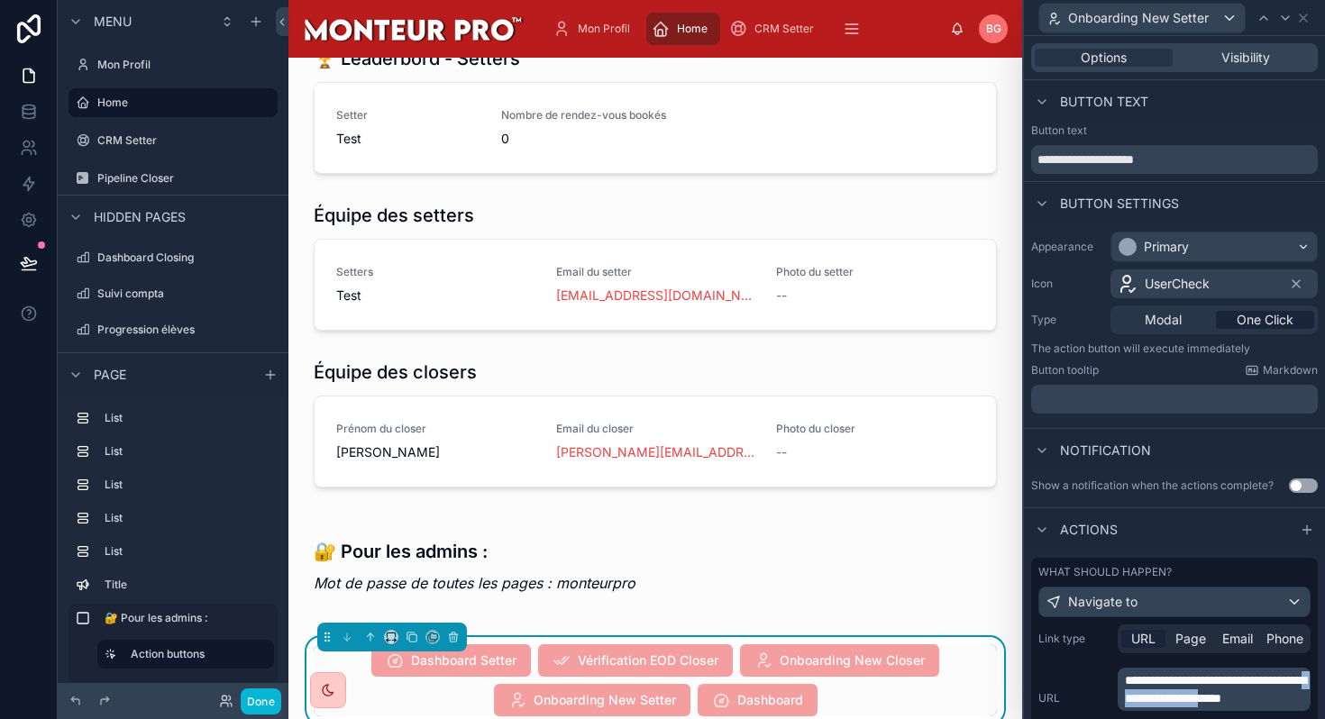
click at [1198, 693] on span "**********" at bounding box center [1215, 689] width 181 height 31
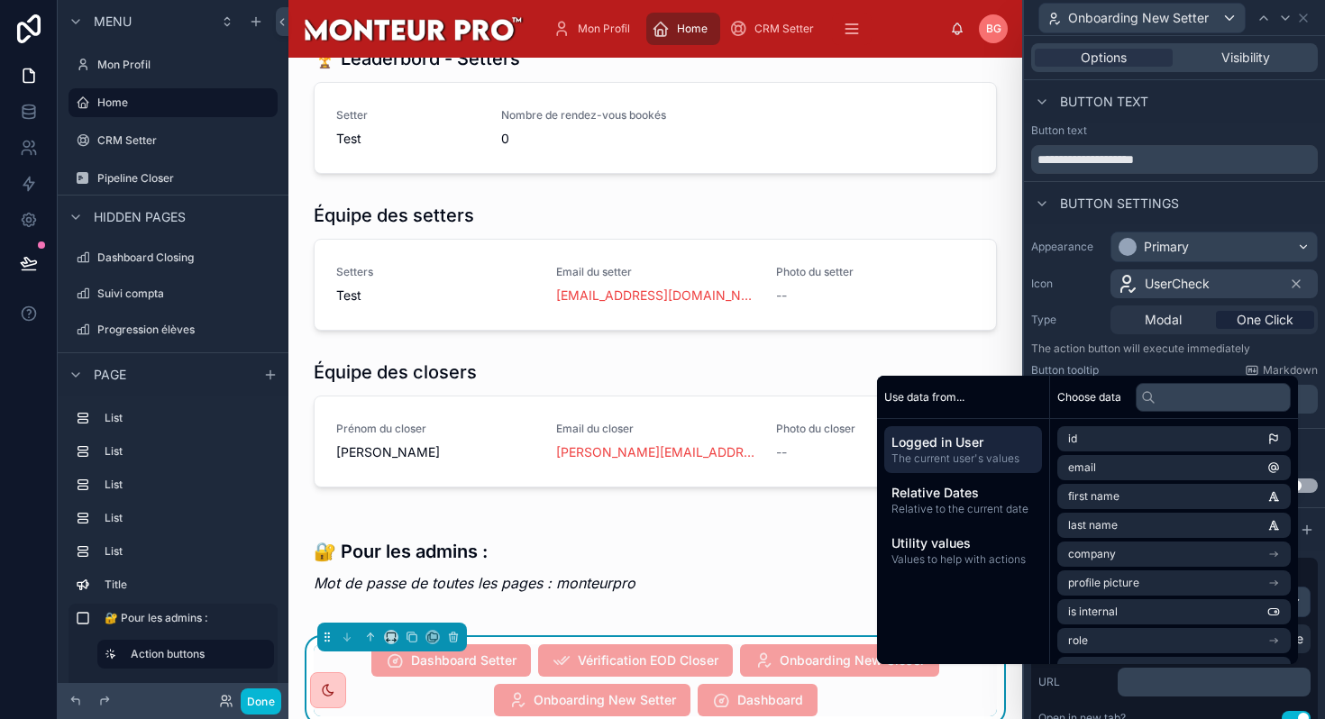
scroll to position [184, 0]
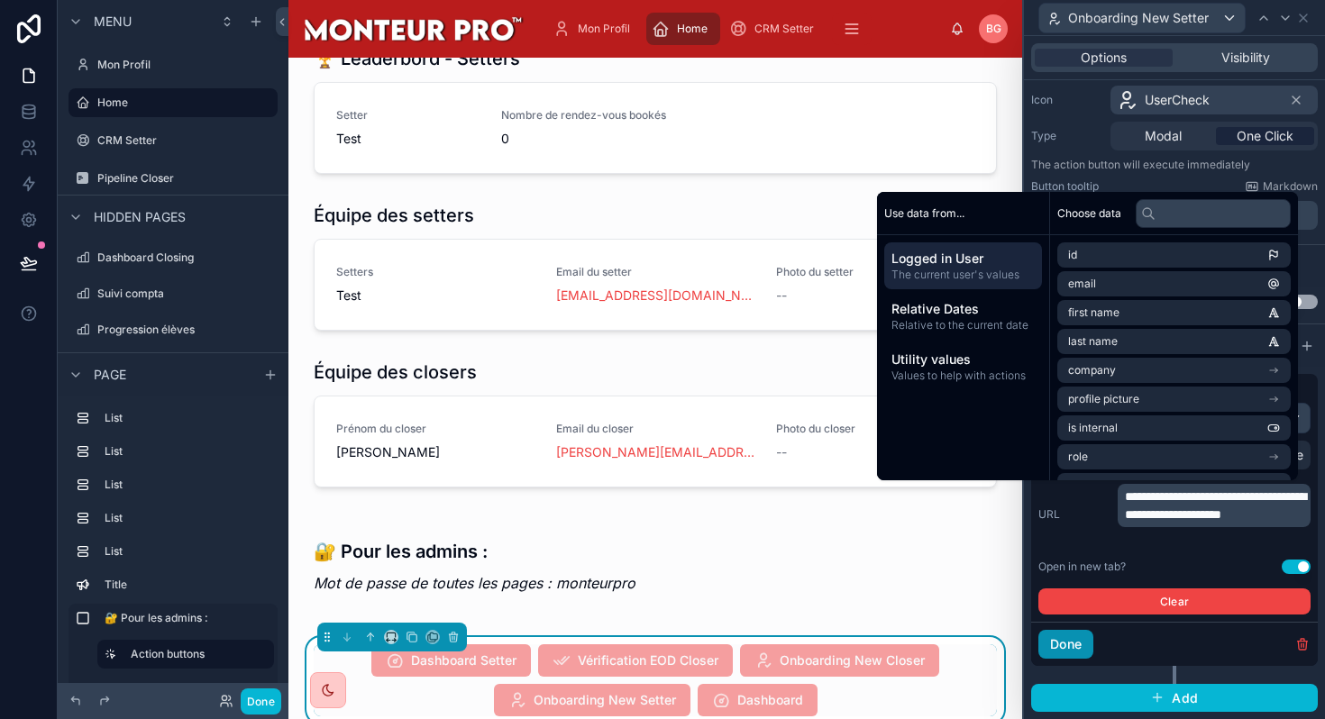
click at [1076, 645] on button "Done" at bounding box center [1065, 644] width 55 height 29
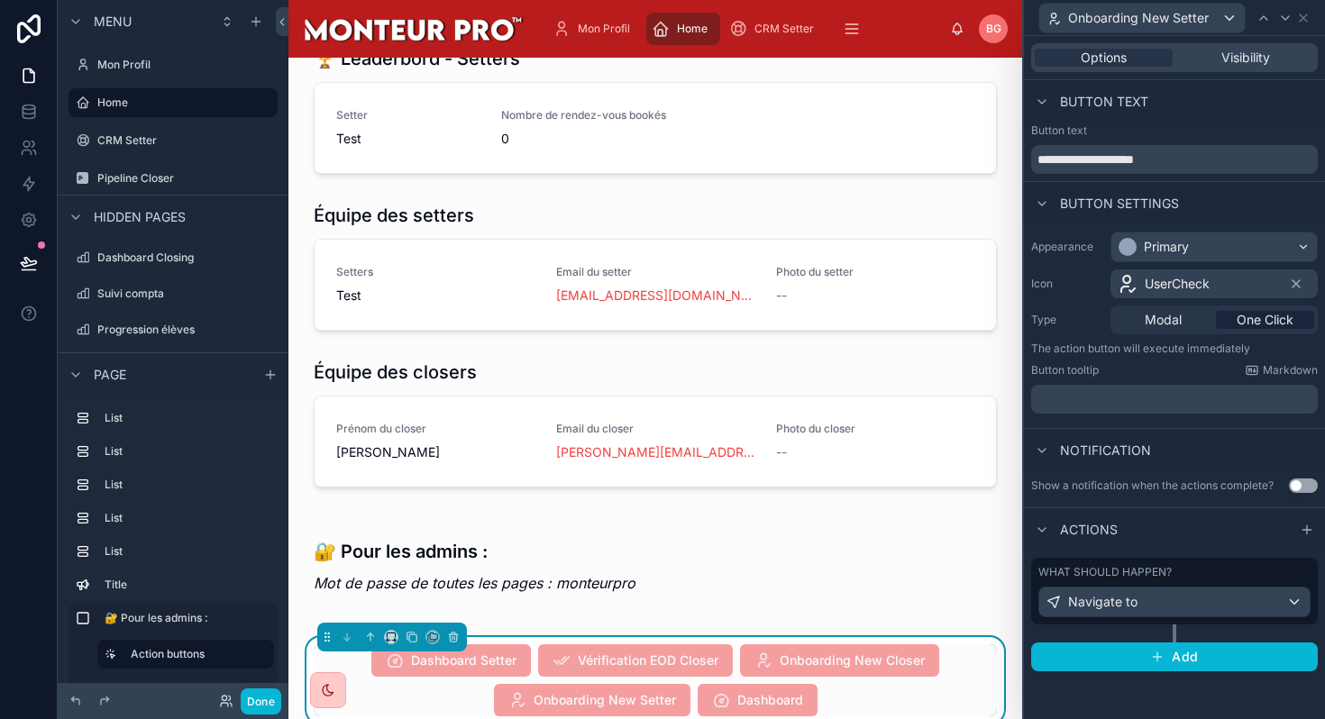
scroll to position [0, 0]
click at [1302, 15] on icon at bounding box center [1303, 18] width 14 height 14
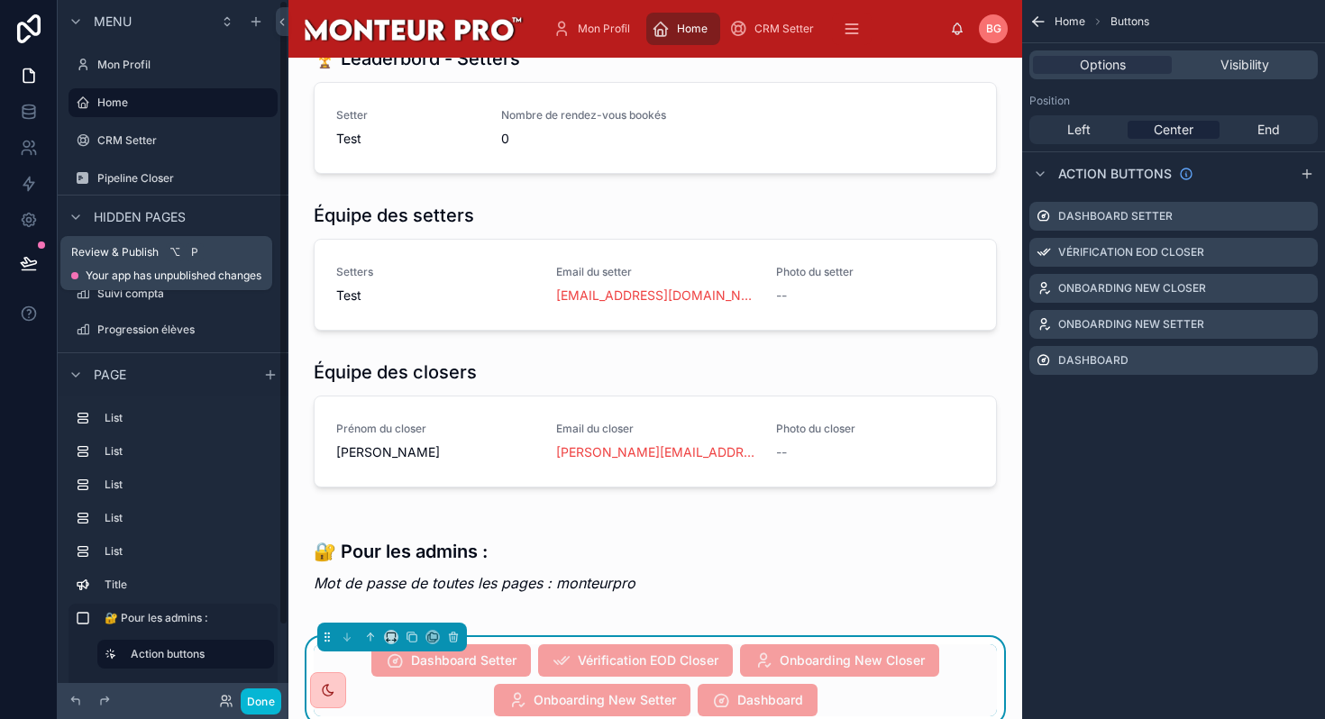
click at [19, 277] on button at bounding box center [29, 263] width 40 height 50
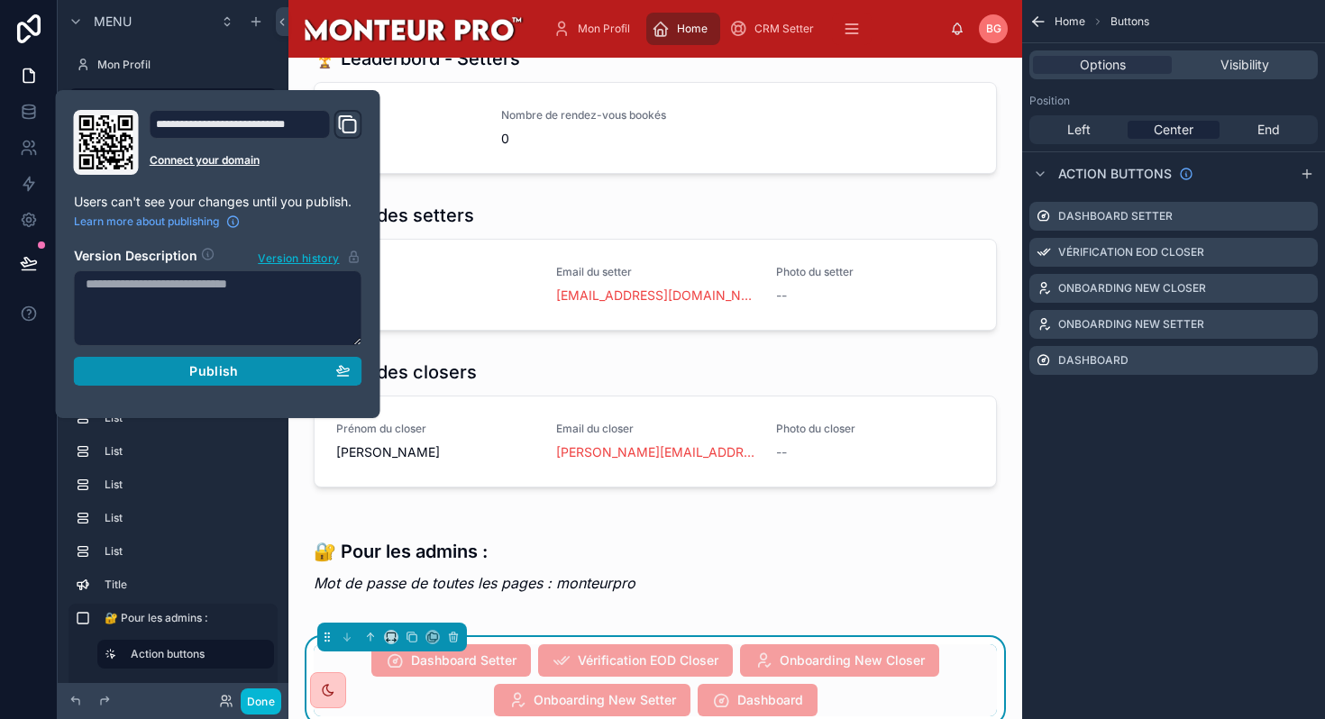
click at [317, 368] on div "Publish" at bounding box center [218, 371] width 265 height 16
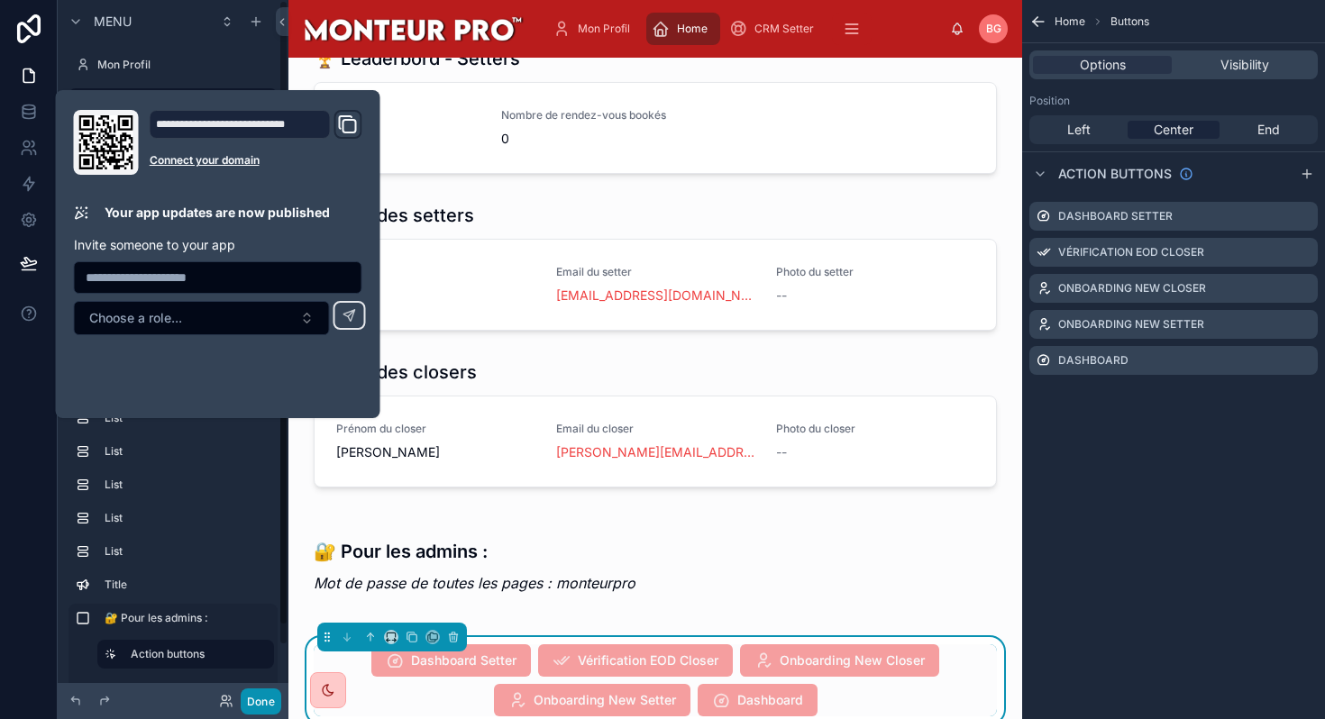
click at [251, 698] on button "Done" at bounding box center [261, 701] width 41 height 26
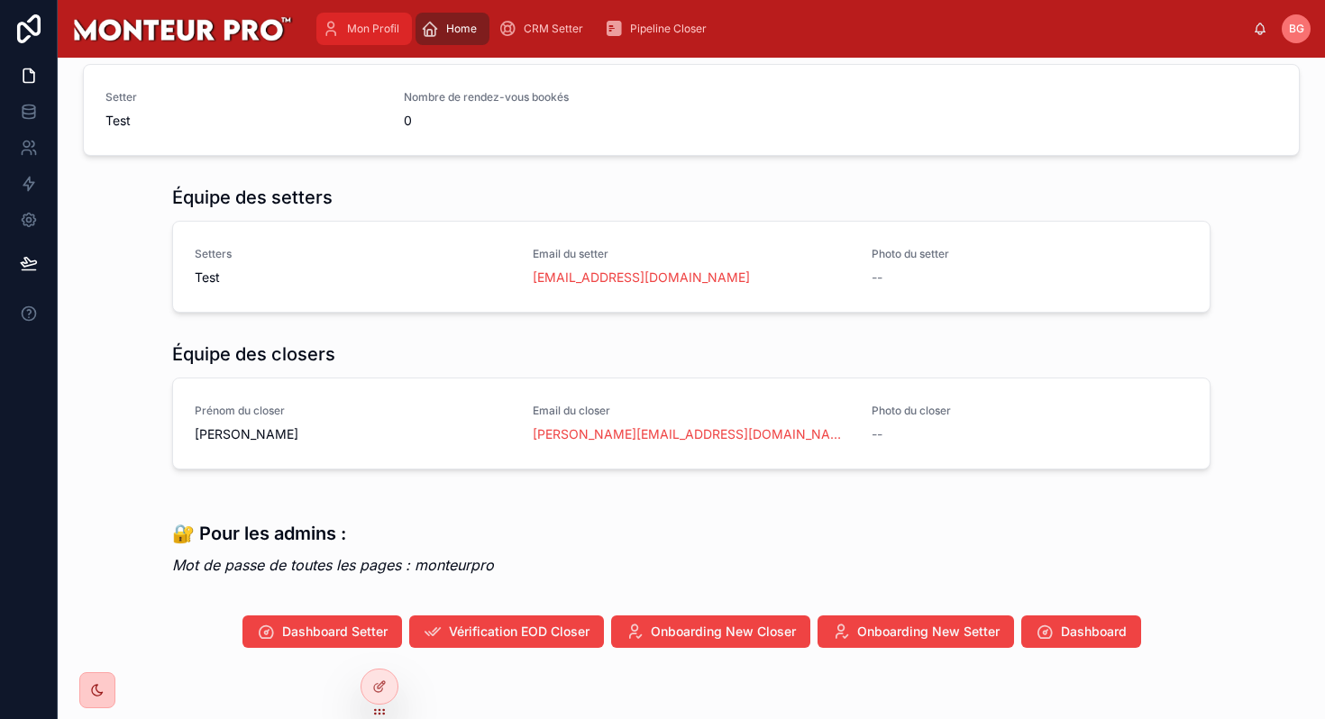
click at [367, 27] on span "Mon Profil" at bounding box center [373, 29] width 52 height 14
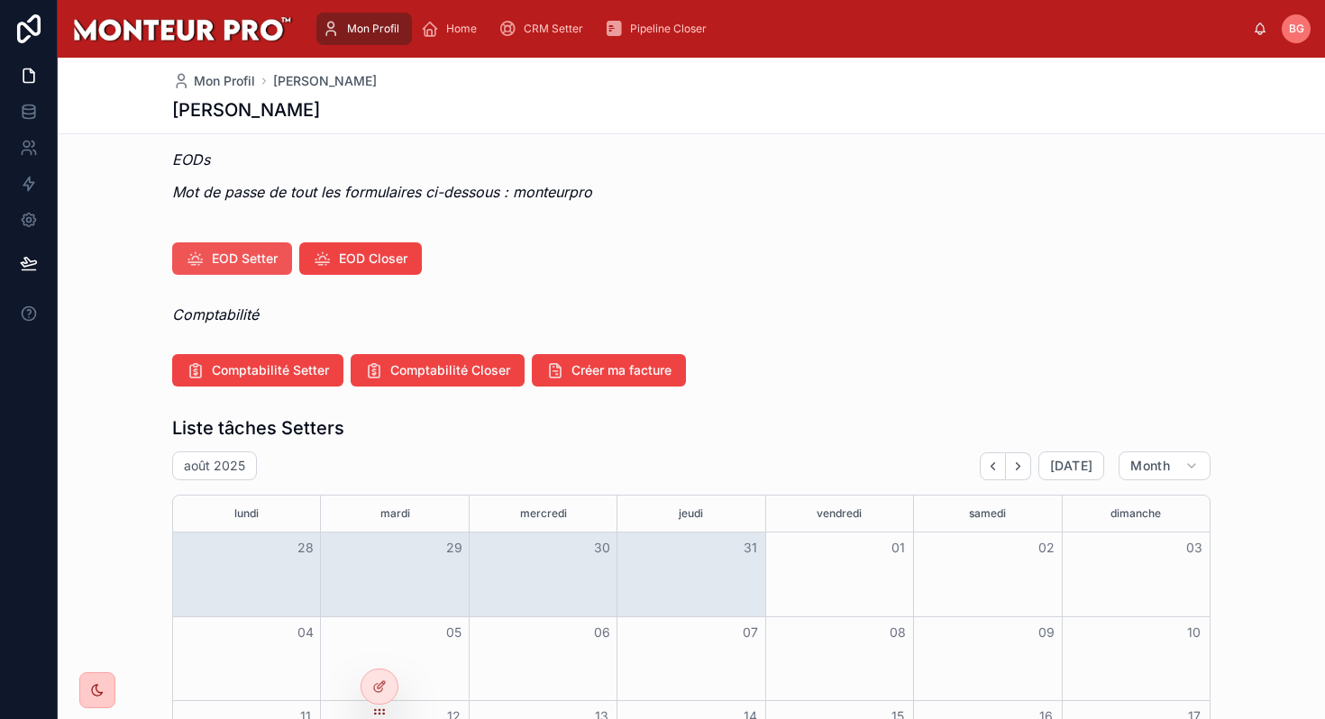
click at [264, 260] on span "EOD Setter" at bounding box center [245, 259] width 66 height 18
click at [403, 262] on span "EOD Closer" at bounding box center [373, 259] width 68 height 18
click at [297, 378] on span "Comptabilité Setter" at bounding box center [270, 370] width 117 height 18
click at [426, 378] on span "Comptabilité Closer" at bounding box center [450, 370] width 120 height 18
click at [634, 368] on span "Créer ma facture" at bounding box center [621, 370] width 100 height 18
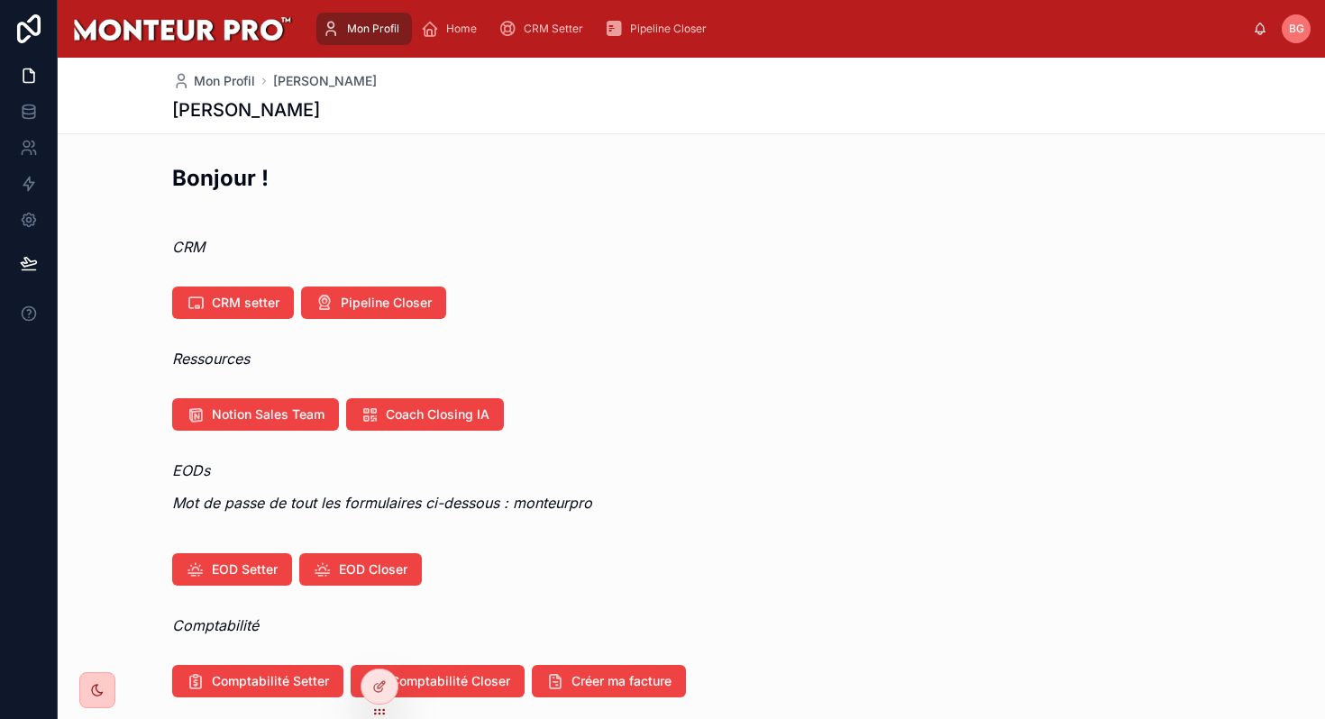
click at [260, 435] on div "Notion Sales Team Coach Closing IA" at bounding box center [691, 414] width 1267 height 47
click at [260, 406] on span "Notion Sales Team" at bounding box center [268, 415] width 113 height 18
click at [432, 415] on span "Coach Closing IA" at bounding box center [438, 415] width 104 height 18
click at [472, 26] on span "Home" at bounding box center [461, 29] width 31 height 14
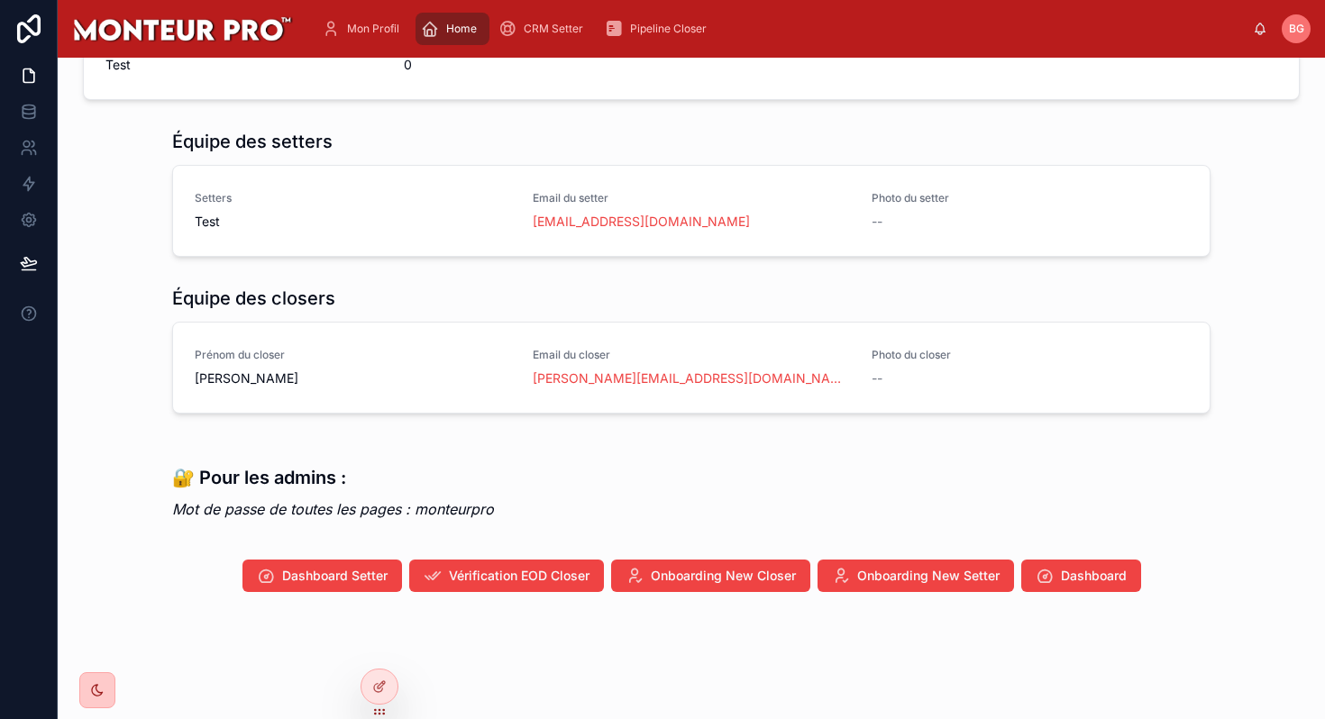
scroll to position [391, 0]
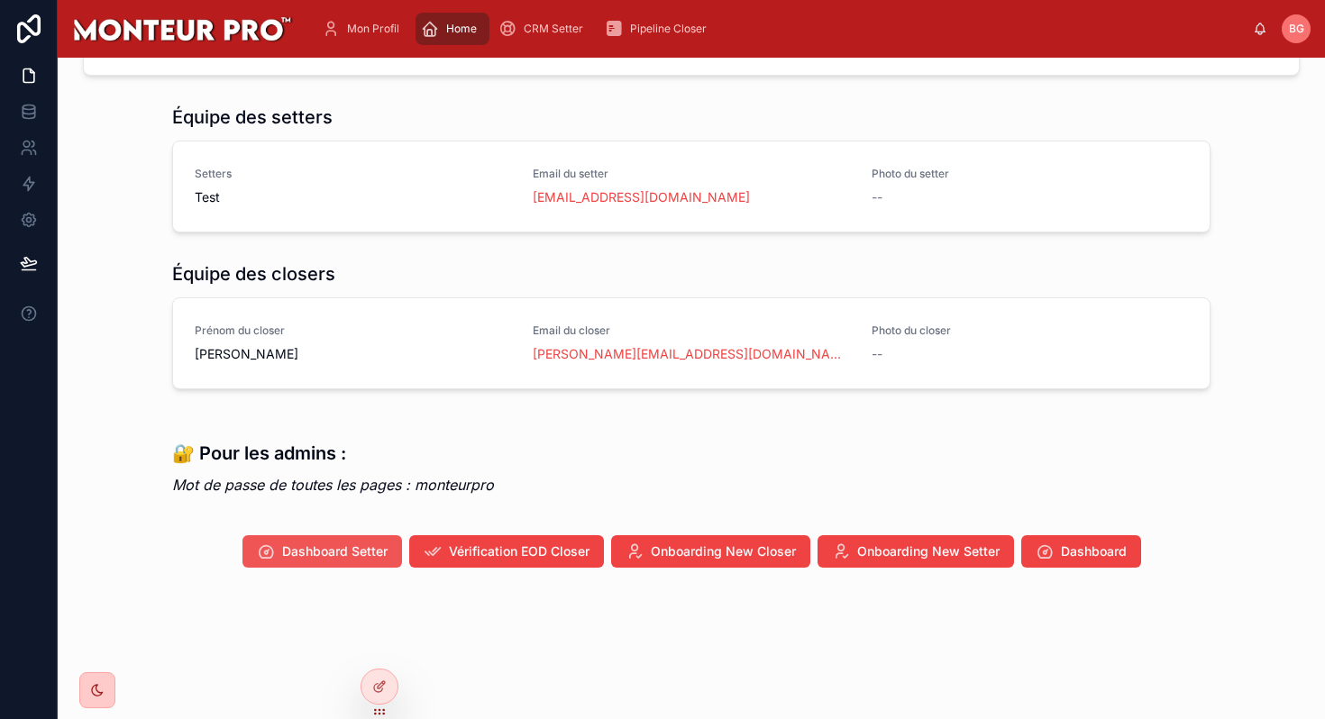
click at [345, 558] on span "Dashboard Setter" at bounding box center [334, 552] width 105 height 18
click at [461, 552] on span "Vérification EOD Closer" at bounding box center [519, 552] width 141 height 18
click at [731, 554] on span "Onboarding New Closer" at bounding box center [723, 552] width 145 height 18
click at [889, 562] on button "Onboarding New Setter" at bounding box center [915, 551] width 196 height 32
click at [1062, 567] on button "Dashboard" at bounding box center [1081, 551] width 120 height 32
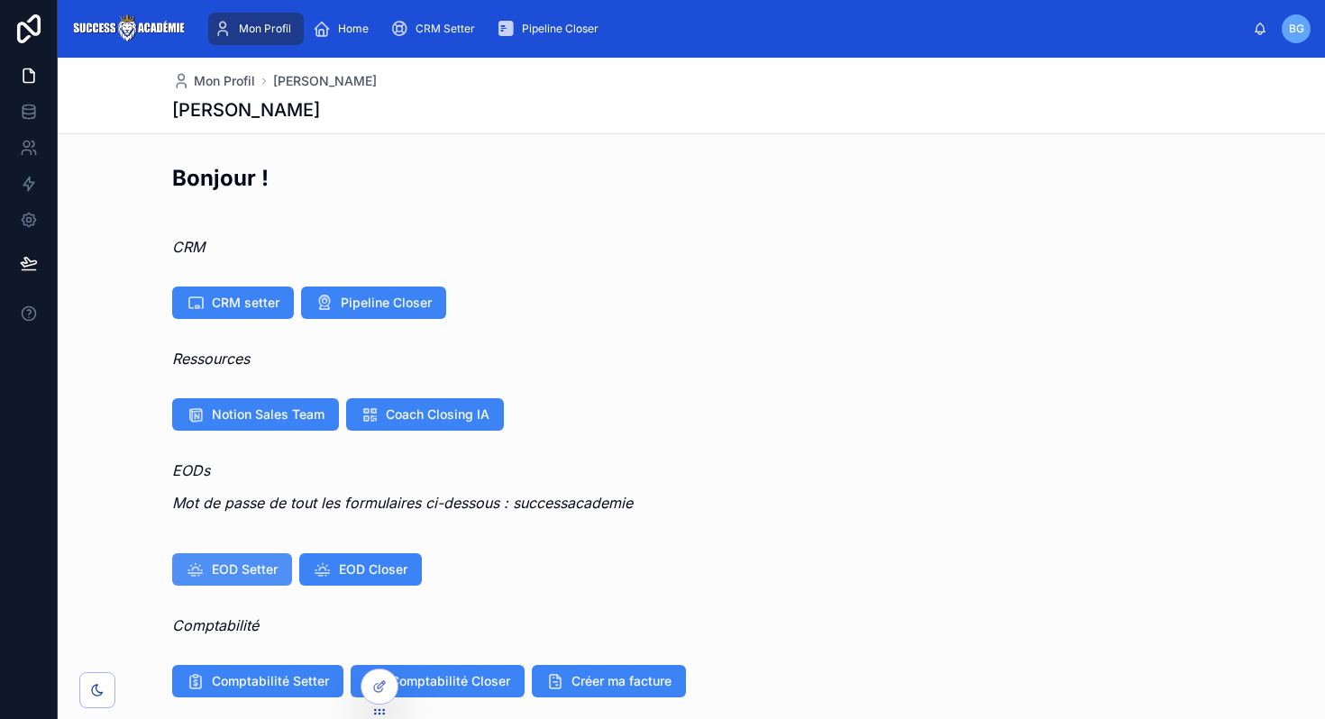
click at [241, 583] on button "EOD Setter" at bounding box center [232, 569] width 120 height 32
click at [383, 688] on icon at bounding box center [379, 686] width 14 height 14
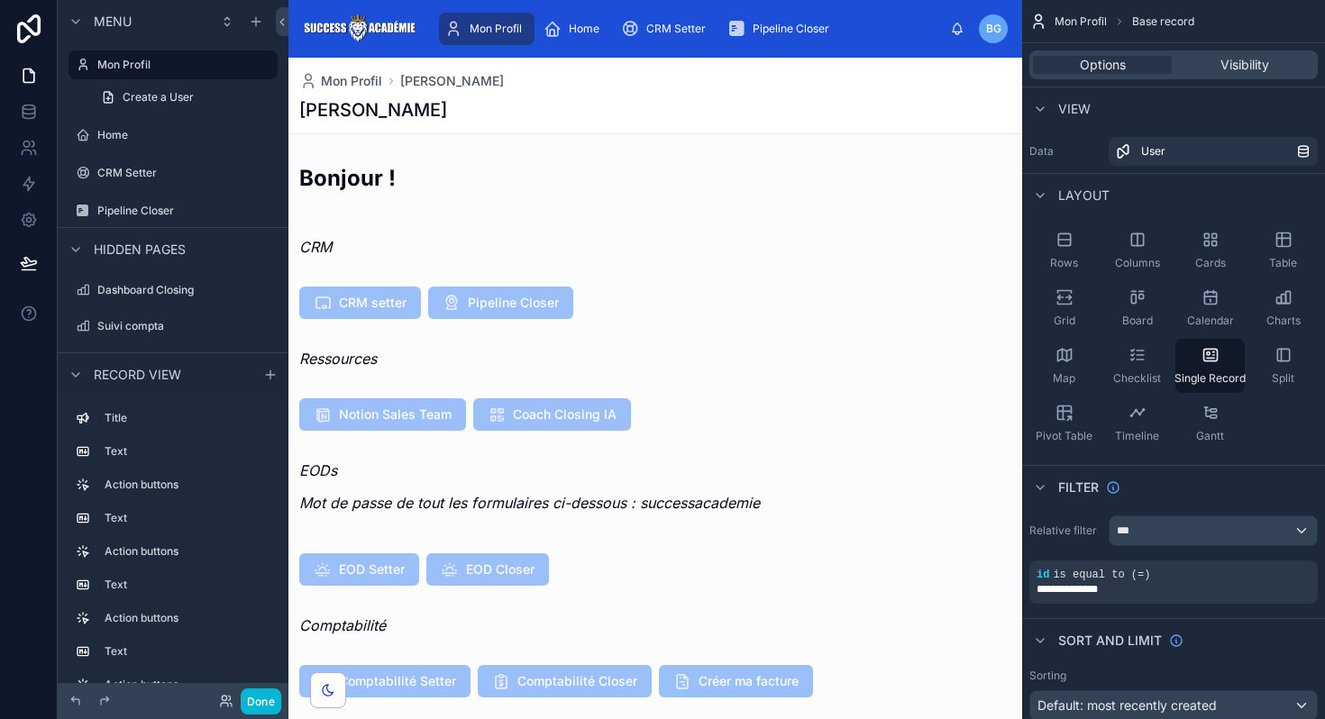
click at [820, 557] on div at bounding box center [655, 569] width 734 height 47
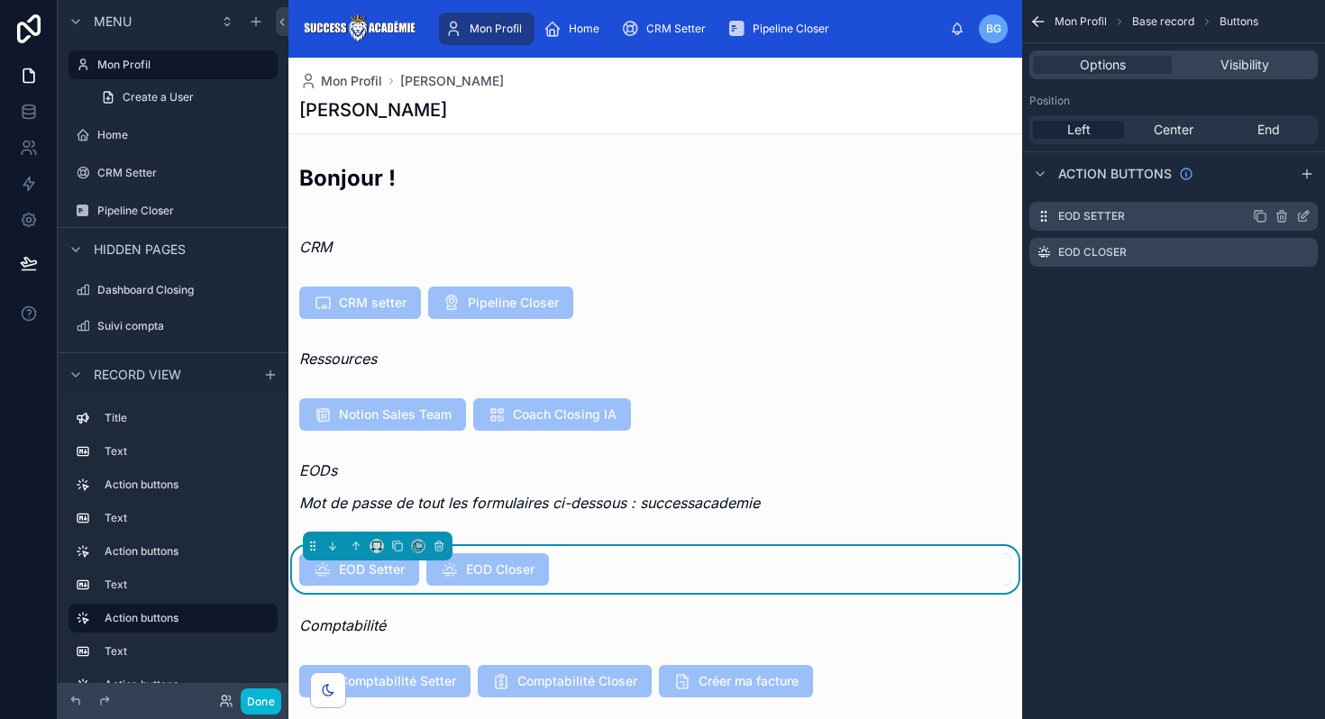
click at [1302, 214] on icon "scrollable content" at bounding box center [1304, 214] width 7 height 7
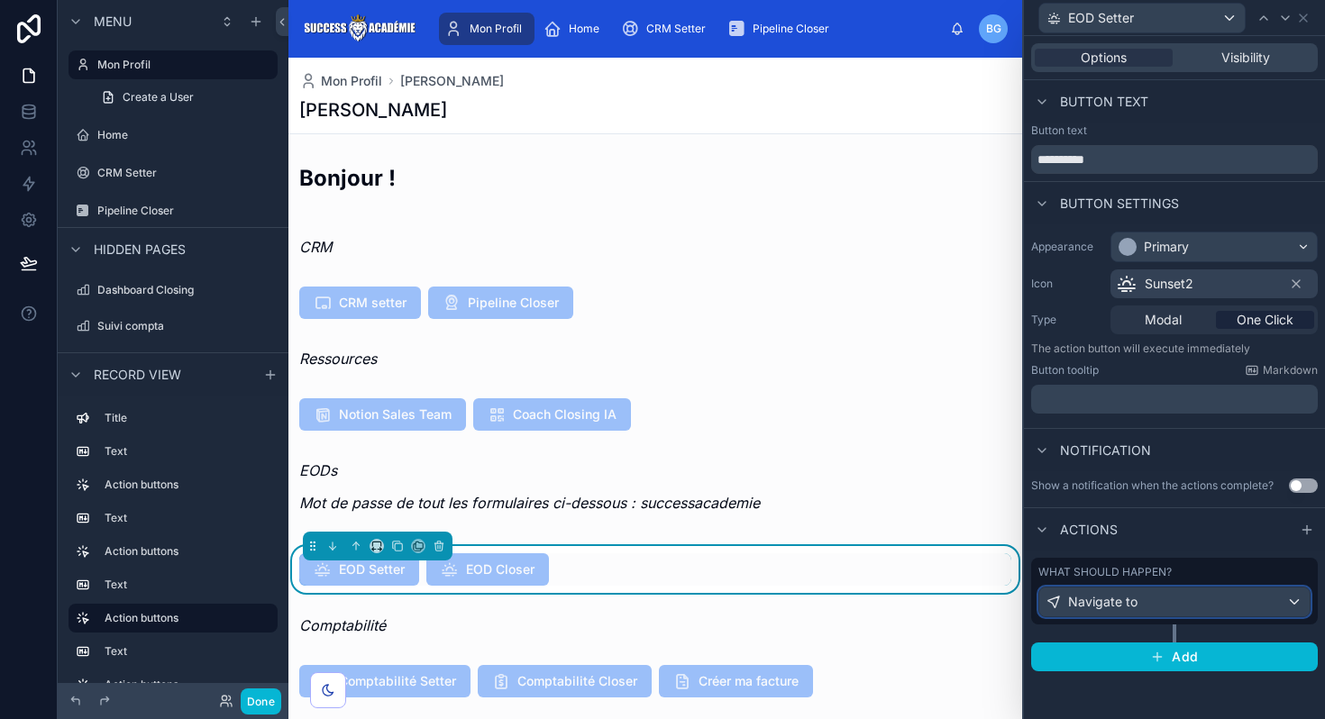
click at [1141, 609] on div "Navigate to" at bounding box center [1174, 602] width 270 height 29
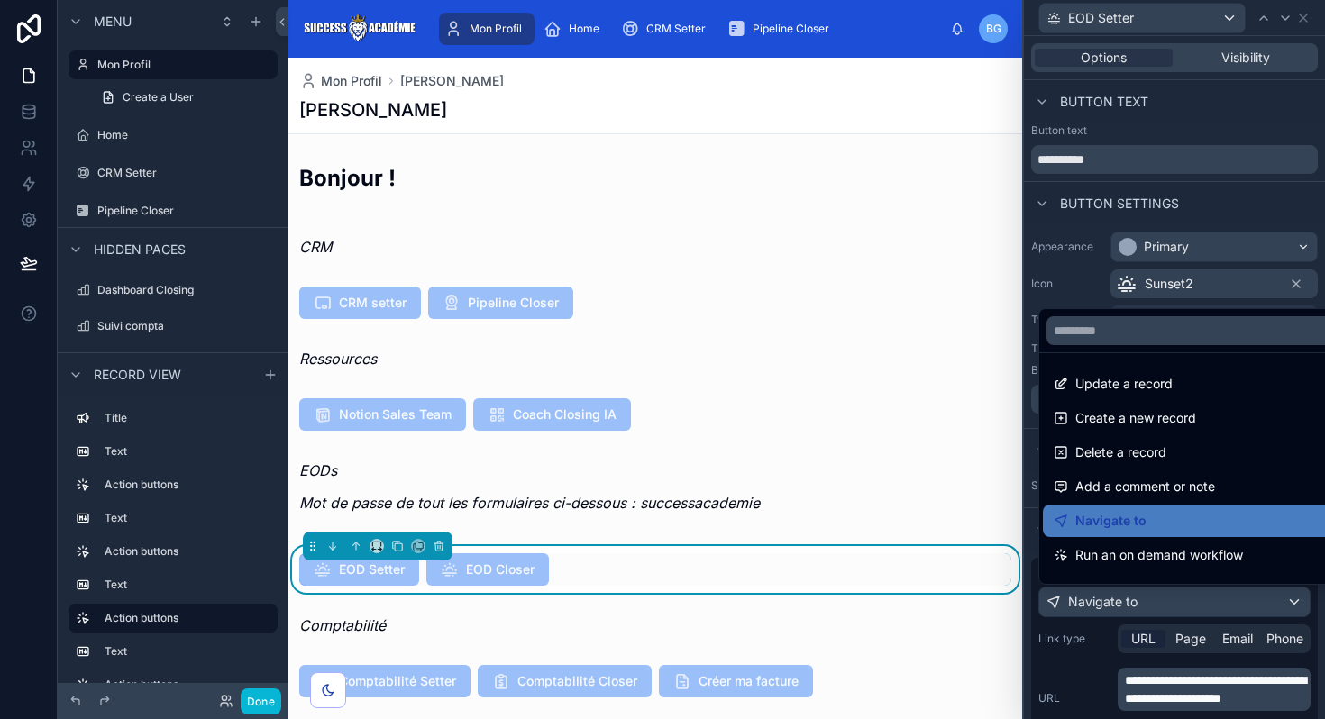
click at [1185, 702] on div at bounding box center [1174, 359] width 301 height 719
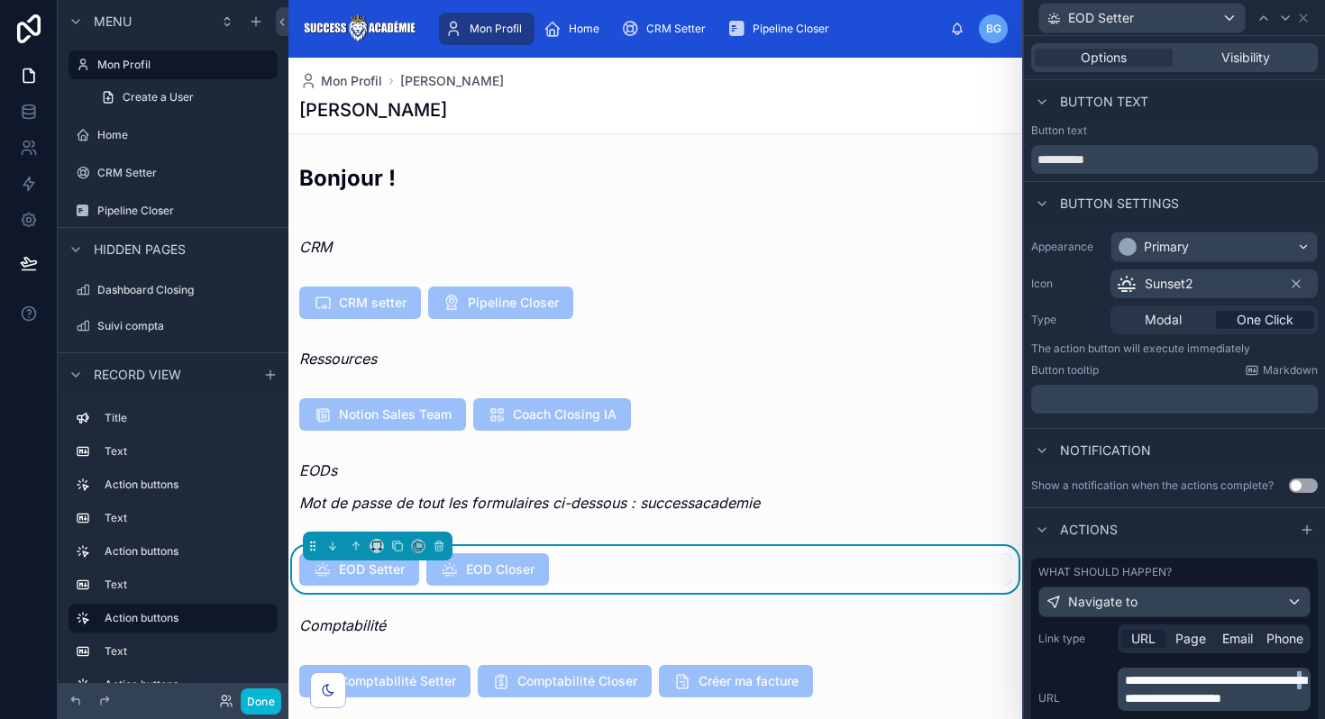
click at [1185, 702] on span "**********" at bounding box center [1215, 689] width 181 height 31
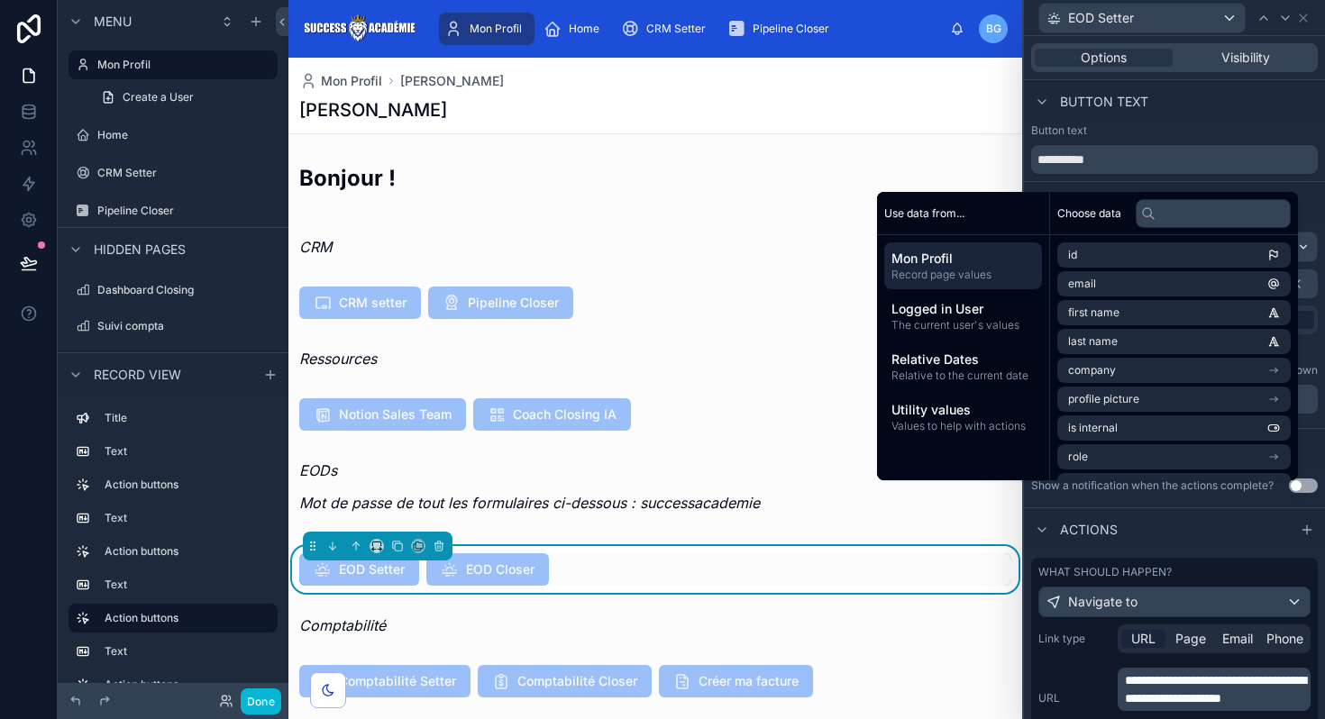
scroll to position [184, 0]
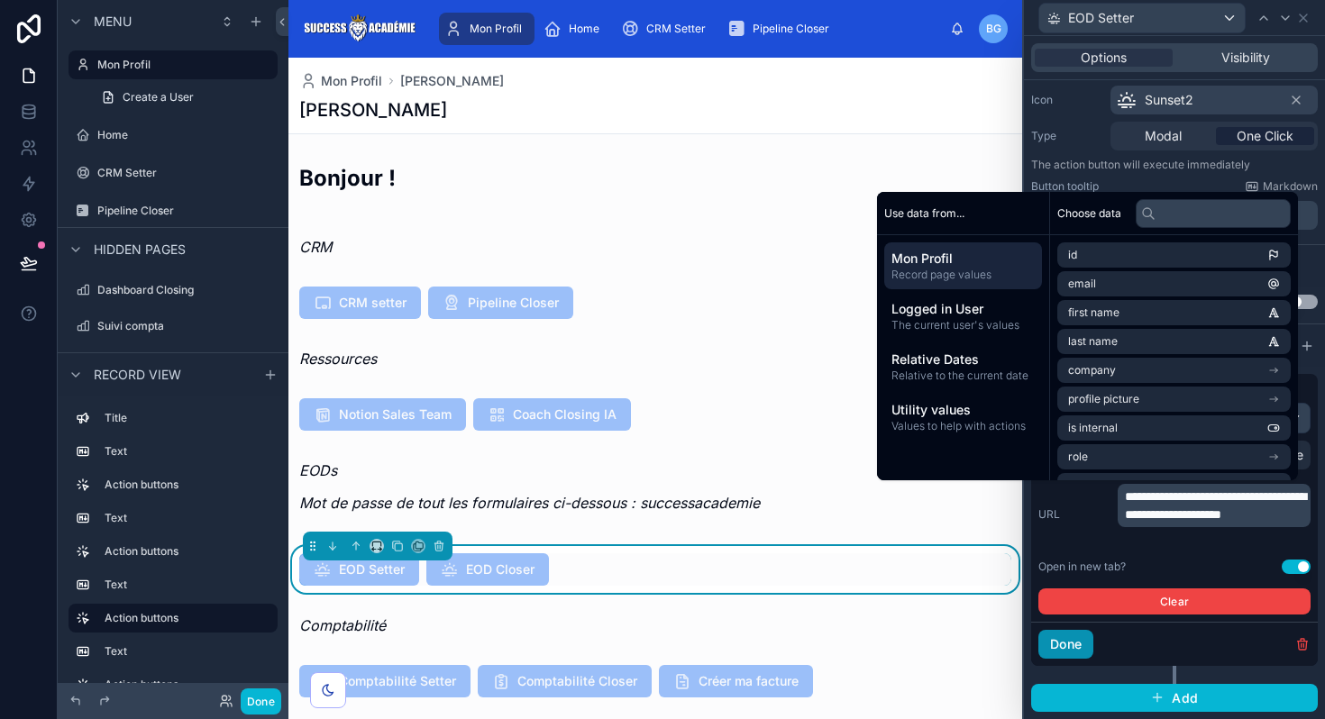
click at [1077, 643] on button "Done" at bounding box center [1065, 644] width 55 height 29
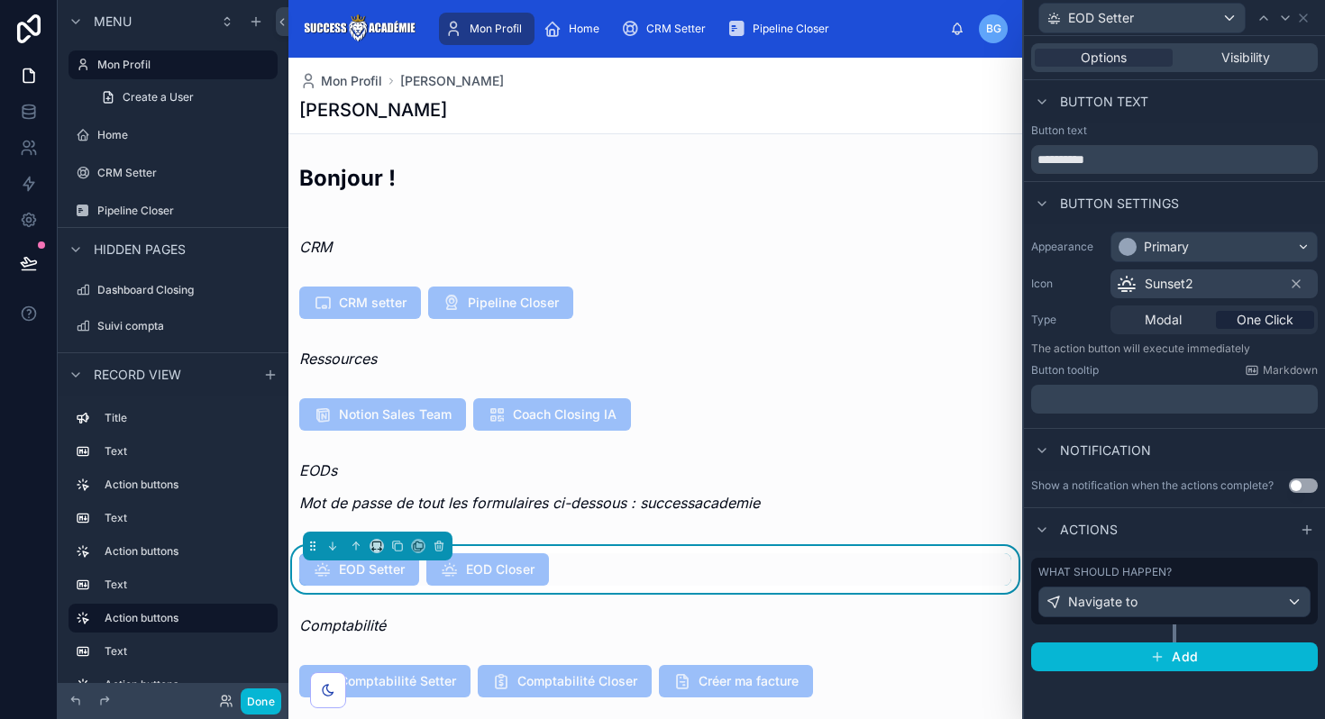
scroll to position [0, 0]
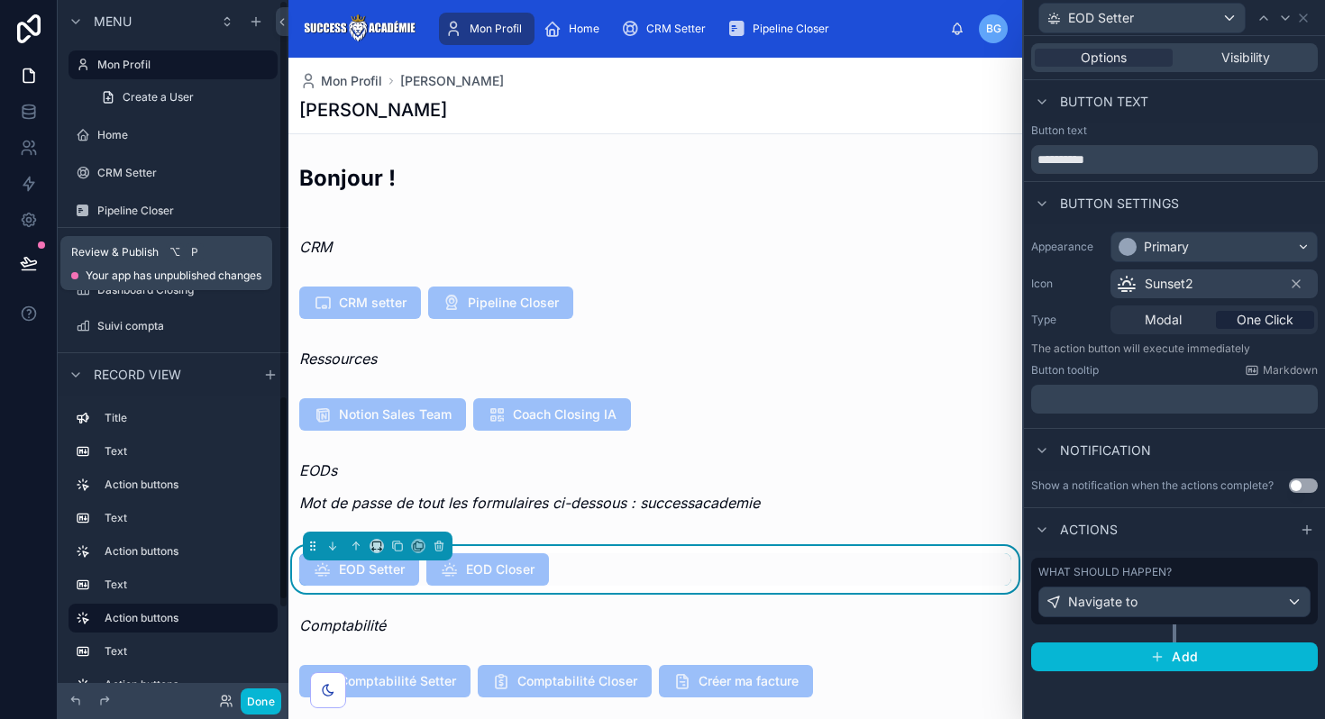
click at [38, 255] on button at bounding box center [29, 263] width 40 height 50
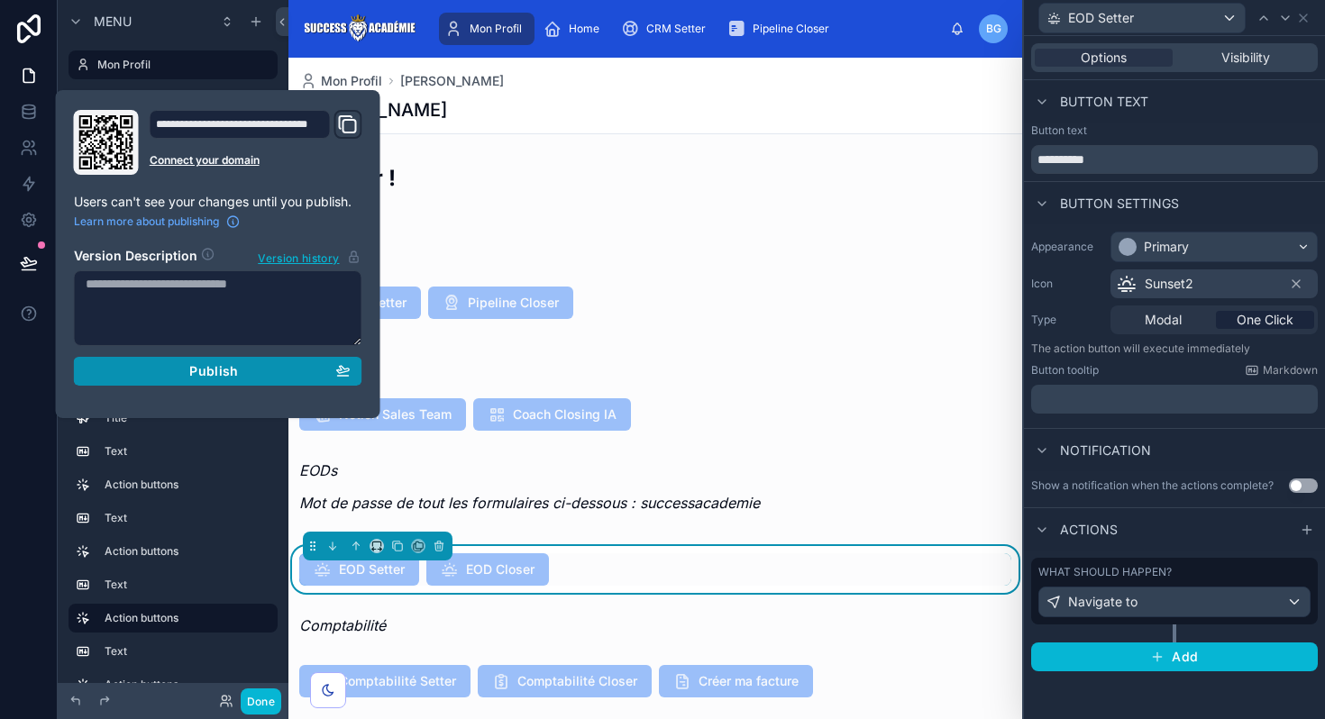
click at [309, 369] on div "Publish" at bounding box center [218, 371] width 265 height 16
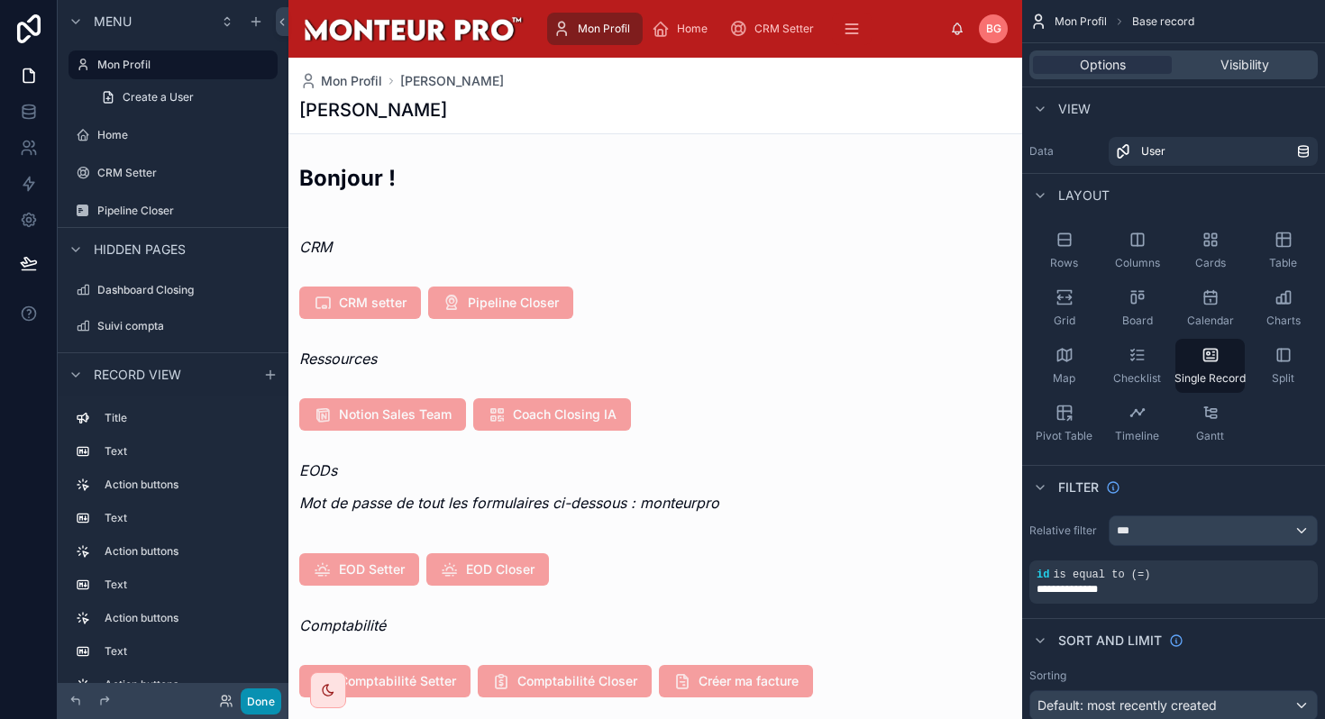
click at [263, 706] on button "Done" at bounding box center [261, 701] width 41 height 26
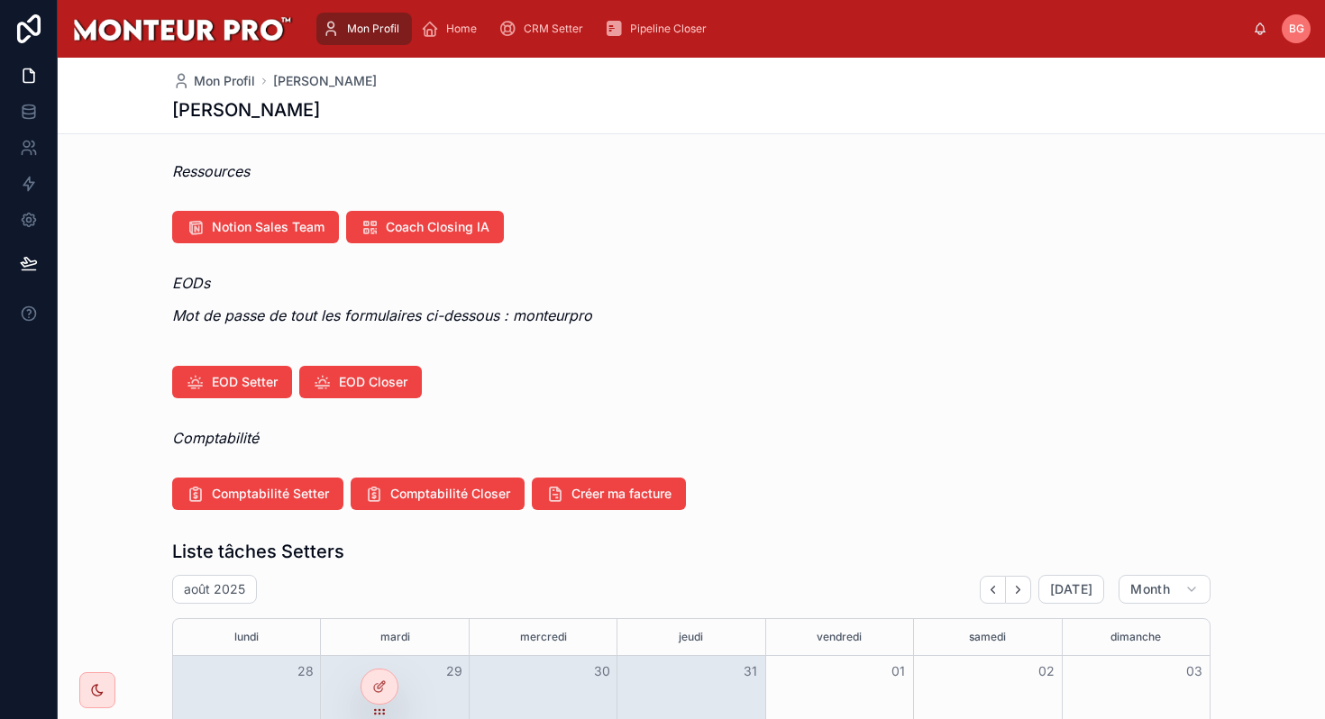
scroll to position [160, 0]
